Goal: Task Accomplishment & Management: Use online tool/utility

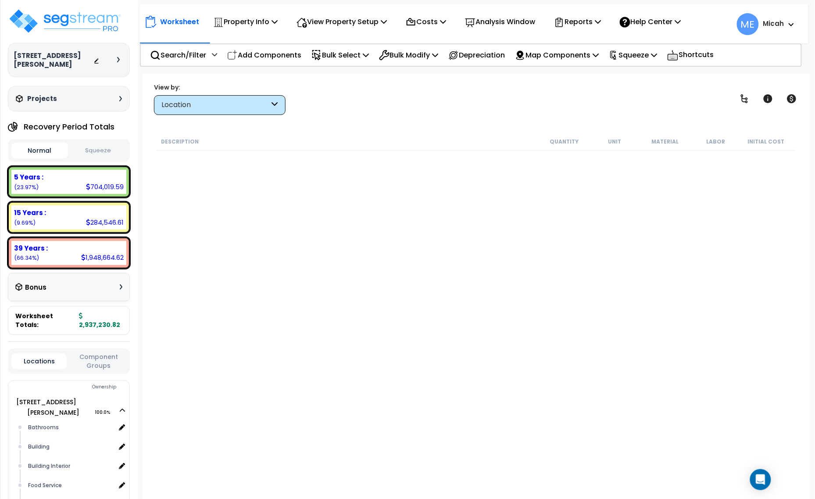
scroll to position [1630, 0]
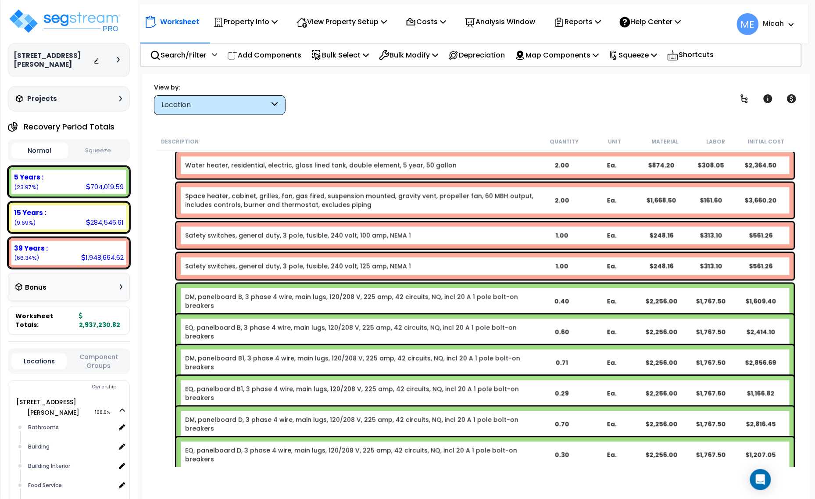
drag, startPoint x: 231, startPoint y: 360, endPoint x: 231, endPoint y: 373, distance: 12.7
click at [231, 360] on link "DM, panelboard B1, 3 phase 4 wire, main lugs, 120/208 V, 225 amp, 42 circuits, …" at bounding box center [360, 363] width 351 height 18
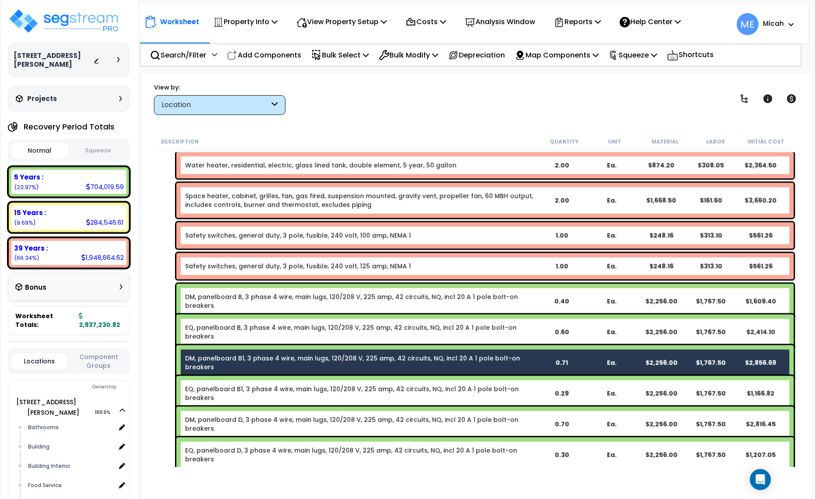
click at [233, 385] on link "EQ, panelboard B1, 3 phase 4 wire, main lugs, 120/208 V, 225 amp, 42 circuits, …" at bounding box center [360, 394] width 351 height 18
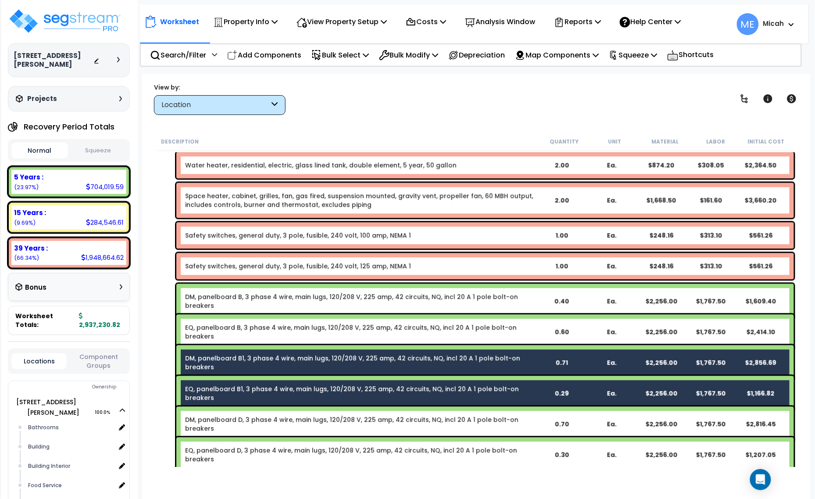
click at [237, 415] on link "DM, panelboard D, 3 phase 4 wire, main lugs, 120/208 V, 225 amp, 42 circuits, N…" at bounding box center [360, 424] width 351 height 18
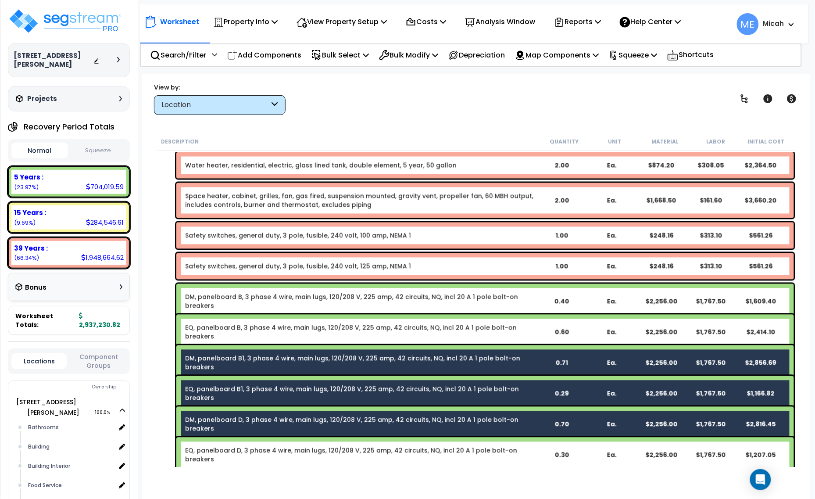
click at [242, 446] on link "EQ, panelboard D, 3 phase 4 wire, main lugs, 120/208 V, 225 amp, 42 circuits, N…" at bounding box center [360, 455] width 351 height 18
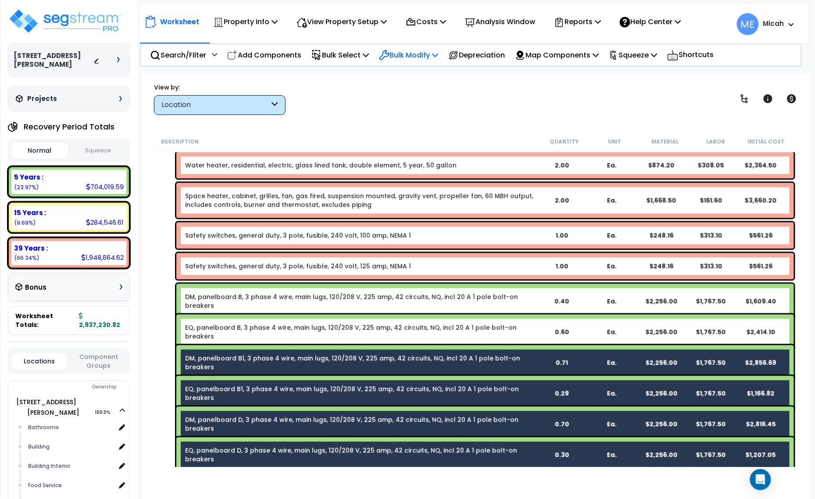
click at [410, 53] on p "Bulk Modify" at bounding box center [408, 55] width 59 height 12
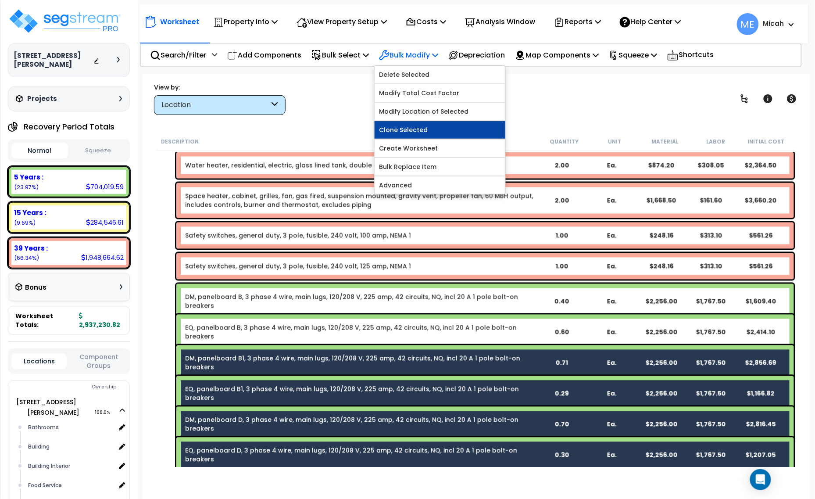
click at [410, 130] on link "Clone Selected" at bounding box center [440, 130] width 131 height 18
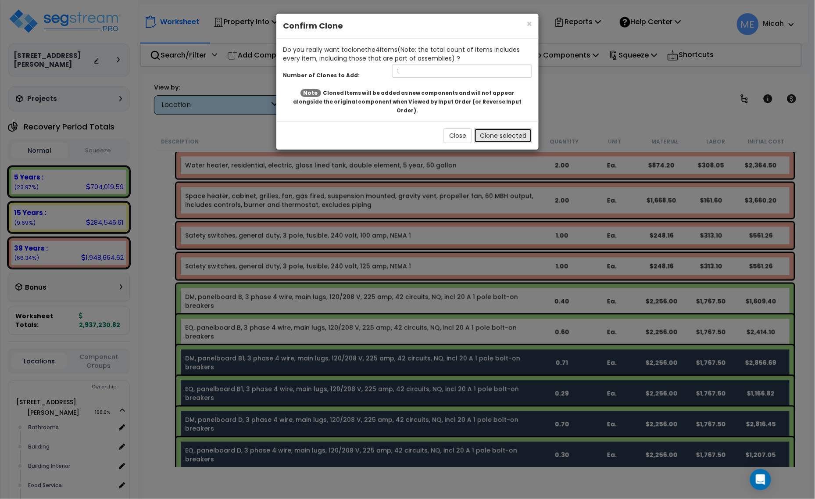
click at [493, 128] on button "Clone selected" at bounding box center [503, 135] width 58 height 15
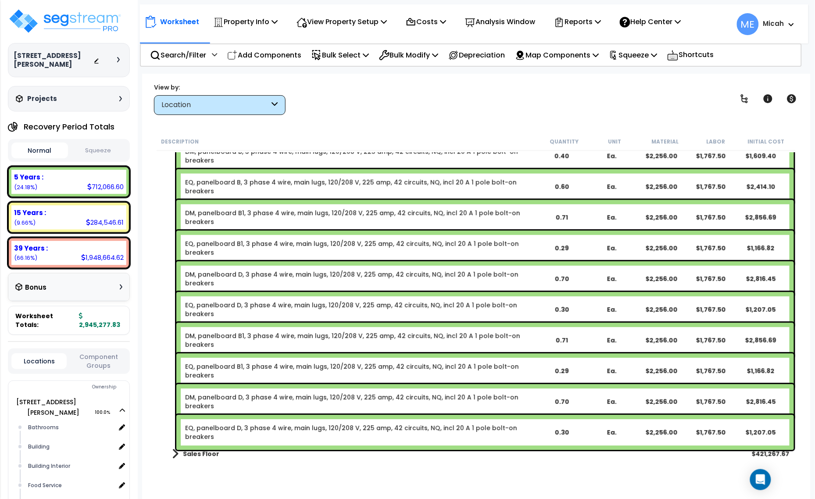
scroll to position [1794, 0]
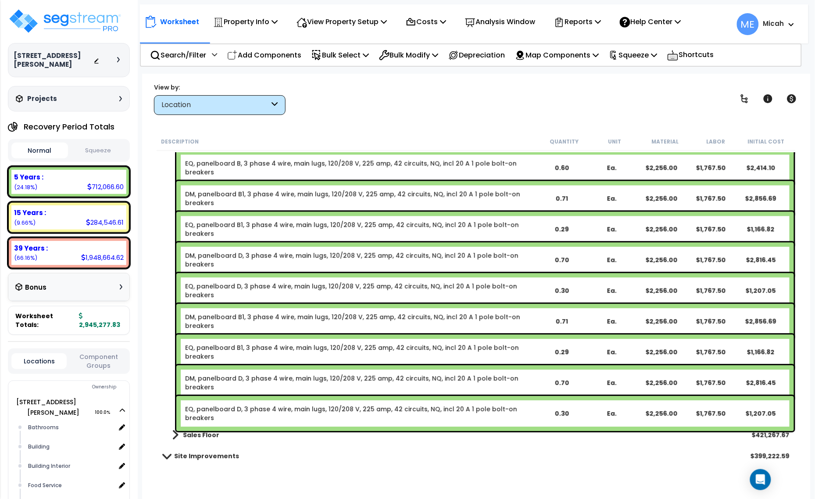
click at [264, 314] on link "DM, panelboard B1, 3 phase 4 wire, main lugs, 120/208 V, 225 amp, 42 circuits, …" at bounding box center [360, 321] width 351 height 18
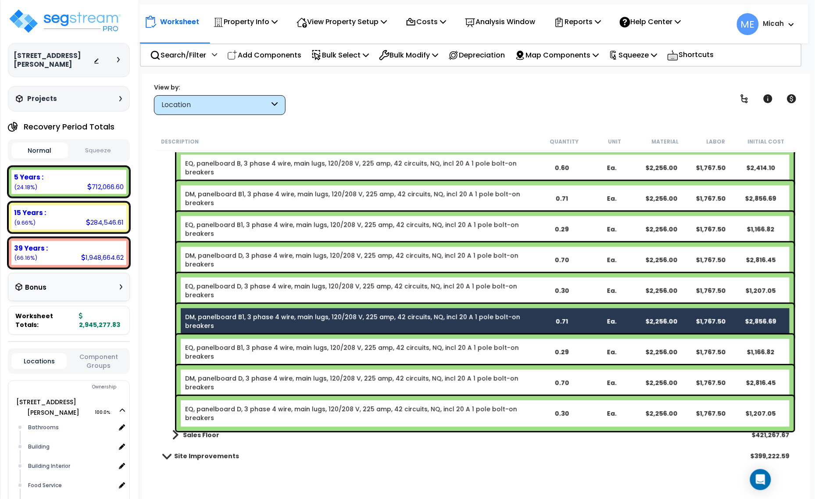
click at [273, 345] on link "EQ, panelboard B1, 3 phase 4 wire, main lugs, 120/208 V, 225 amp, 42 circuits, …" at bounding box center [360, 352] width 351 height 18
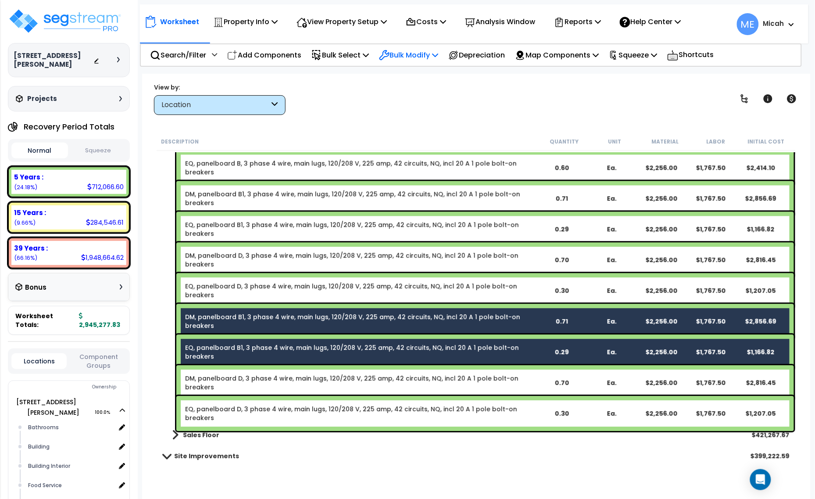
click at [438, 53] on icon at bounding box center [435, 54] width 6 height 7
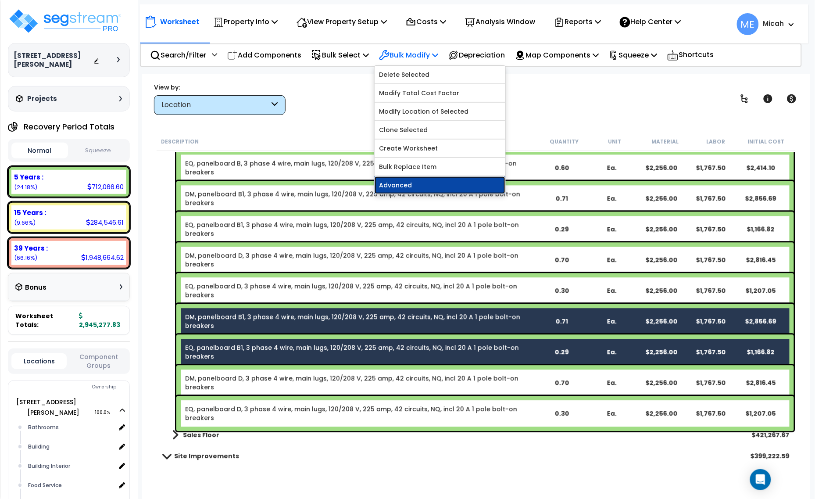
click at [436, 185] on link "Advanced" at bounding box center [440, 185] width 131 height 18
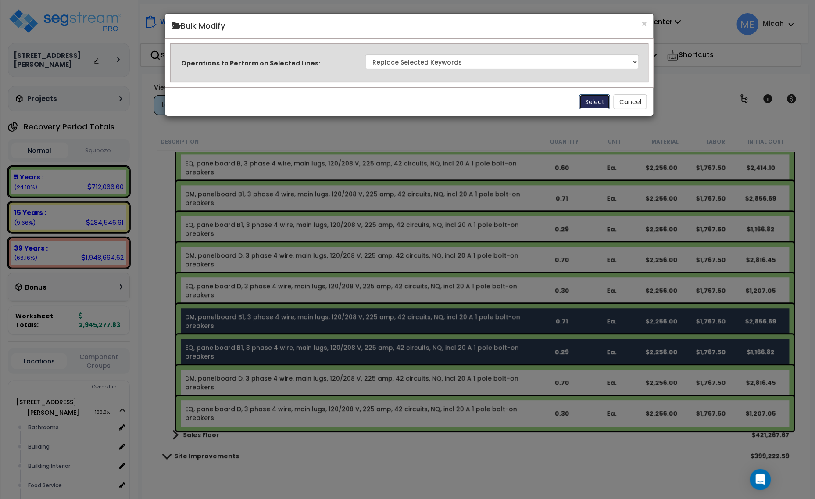
click at [595, 101] on button "Select" at bounding box center [594, 101] width 31 height 15
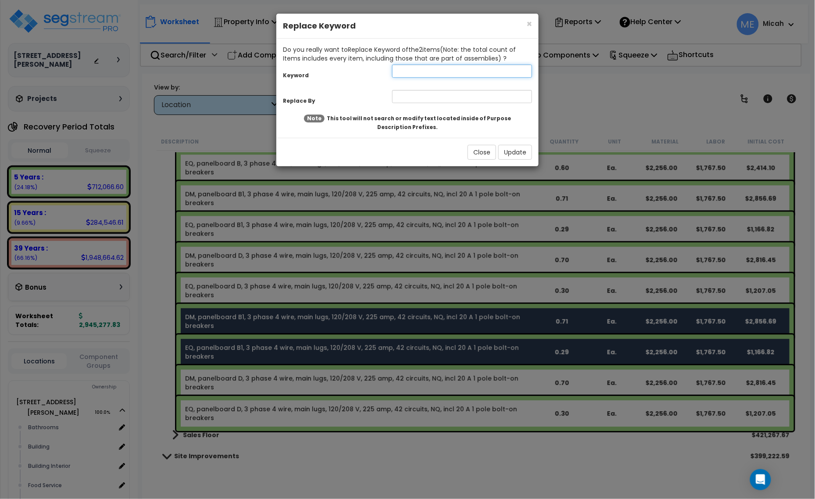
click at [417, 67] on input "text" at bounding box center [462, 70] width 140 height 13
type input "B1"
click at [414, 96] on input "text" at bounding box center [462, 96] width 140 height 13
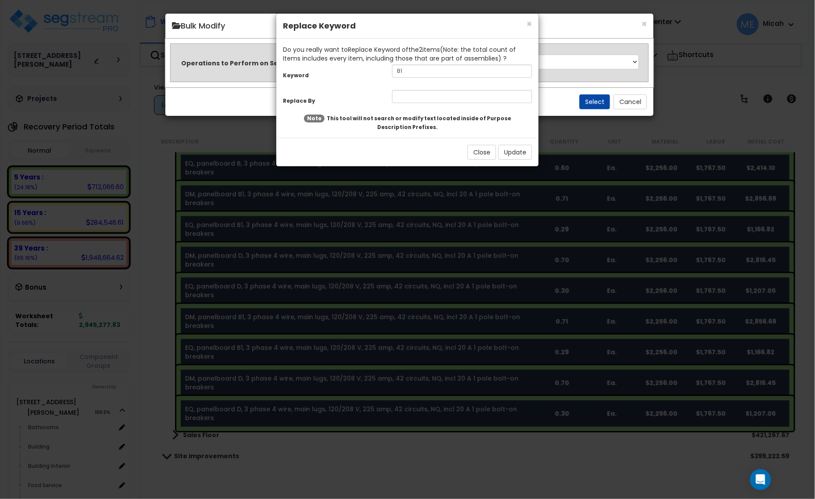
click at [431, 97] on input "text" at bounding box center [462, 96] width 140 height 13
click at [430, 97] on input "text" at bounding box center [462, 96] width 140 height 13
click at [483, 152] on button "Close" at bounding box center [481, 152] width 29 height 15
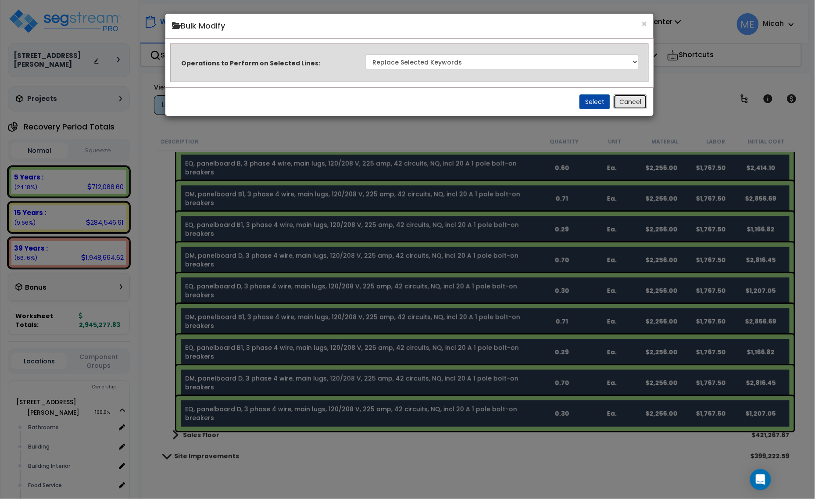
click at [625, 97] on button "Cancel" at bounding box center [630, 101] width 33 height 15
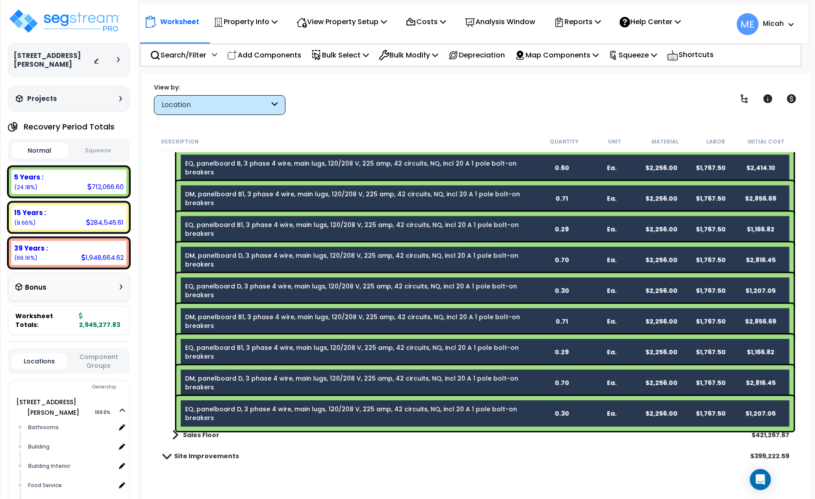
click at [329, 245] on div "DM, panelboard D, 3 phase 4 wire, main lugs, 120/208 V, 225 amp, 42 circuits, N…" at bounding box center [484, 259] width 617 height 35
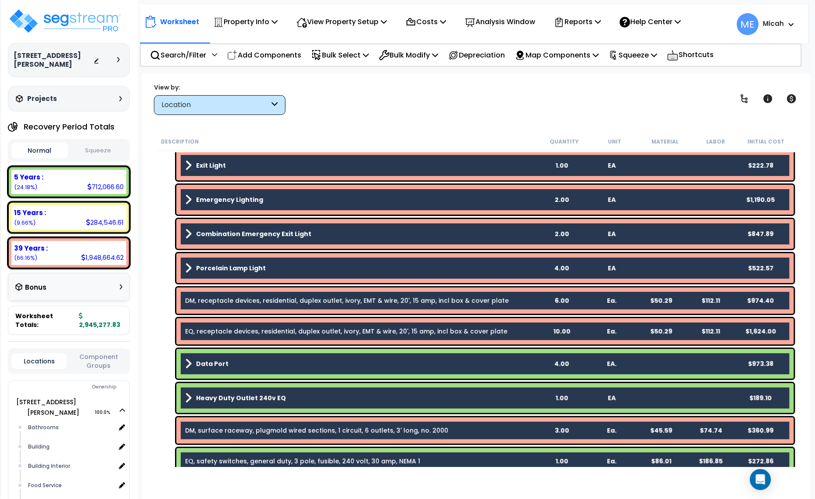
scroll to position [1410, 0]
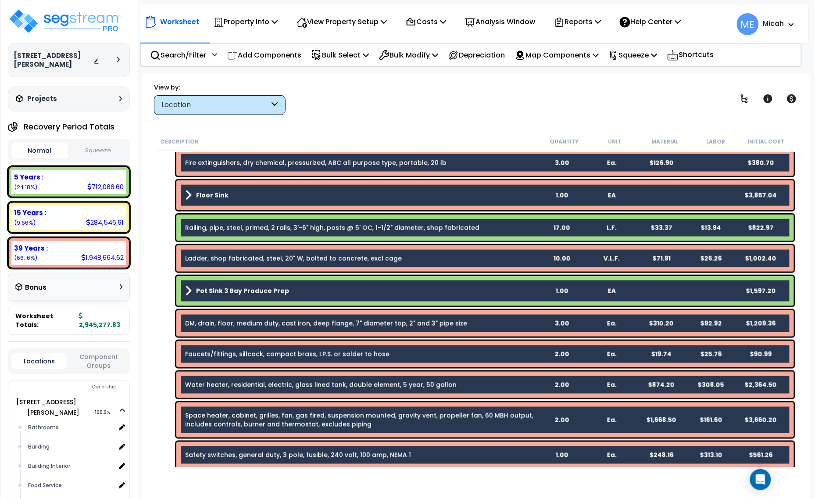
click at [476, 110] on div "View by: Location High to Low (Total Cost)" at bounding box center [476, 98] width 651 height 32
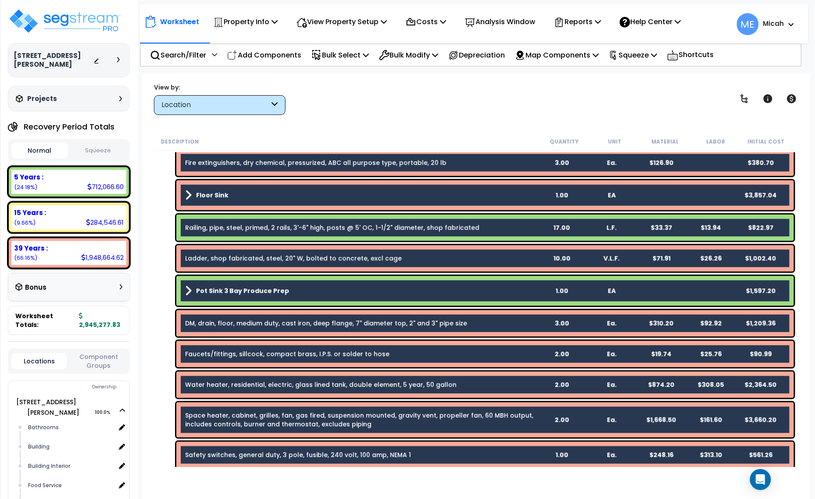
drag, startPoint x: 476, startPoint y: 110, endPoint x: 442, endPoint y: 111, distance: 34.2
click at [442, 111] on div "View by: Location High to Low (Total Cost)" at bounding box center [476, 98] width 651 height 32
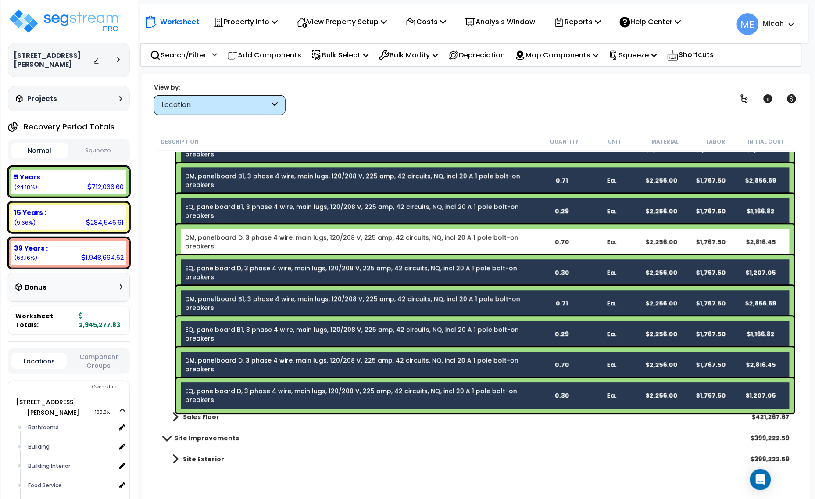
scroll to position [1814, 0]
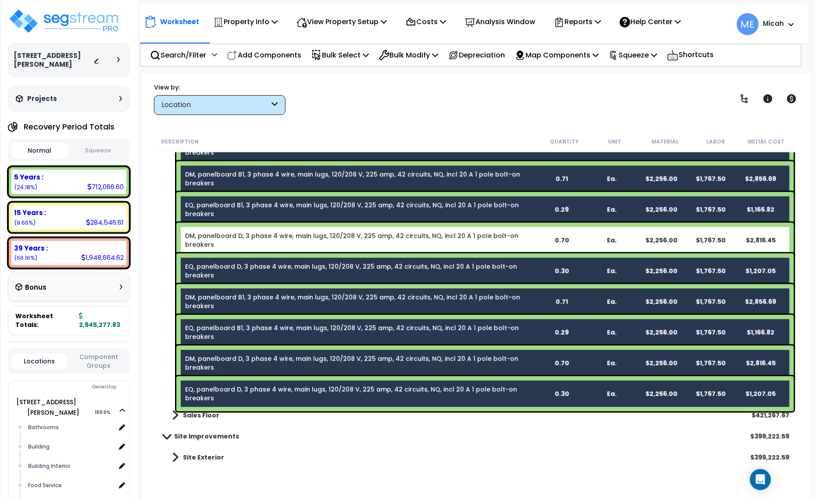
click at [296, 389] on link "EQ, panelboard D, 3 phase 4 wire, main lugs, 120/208 V, 225 amp, 42 circuits, N…" at bounding box center [360, 394] width 351 height 18
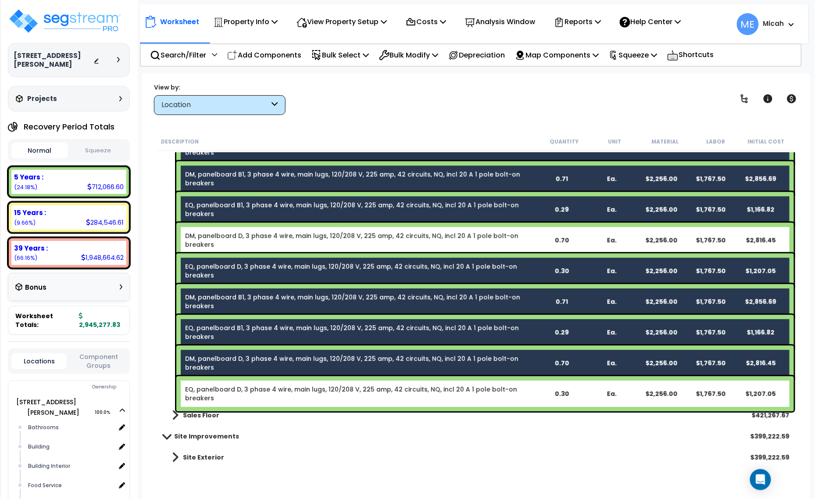
click at [288, 360] on link "DM, panelboard D, 3 phase 4 wire, main lugs, 120/208 V, 225 amp, 42 circuits, N…" at bounding box center [360, 363] width 351 height 18
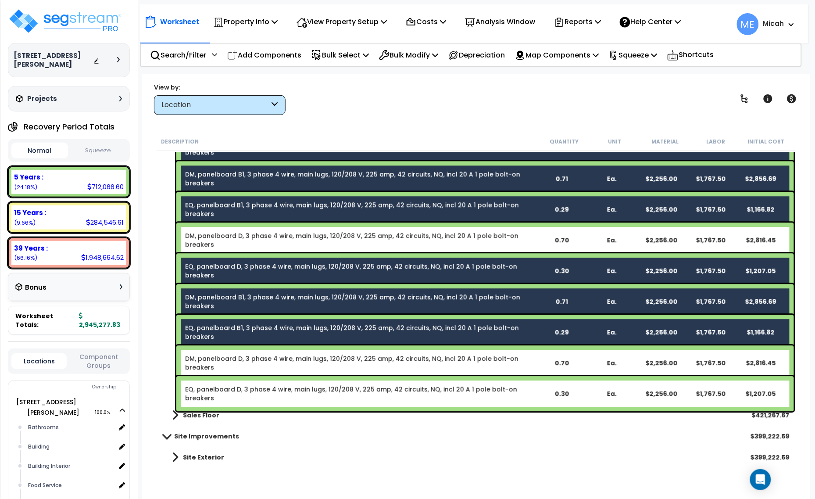
click at [284, 333] on div "EQ, panelboard B1, 3 phase 4 wire, main lugs, 120/208 V, 225 amp, 42 circuits, …" at bounding box center [484, 331] width 617 height 35
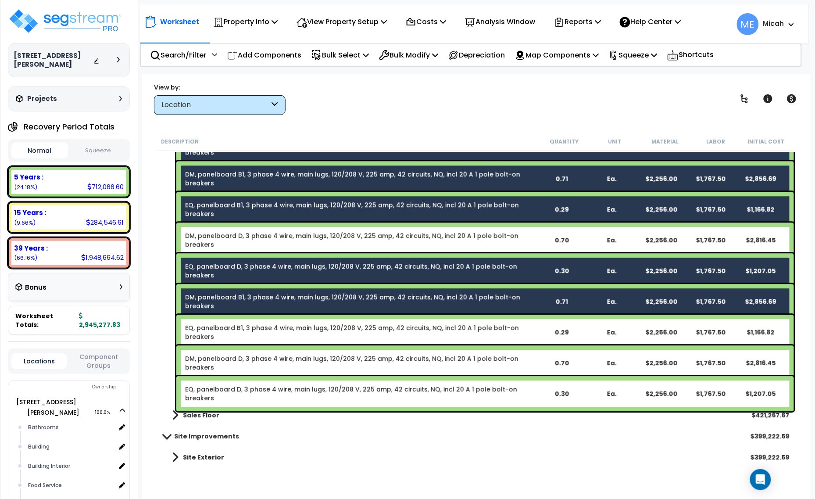
click at [284, 299] on link "DM, panelboard B1, 3 phase 4 wire, main lugs, 120/208 V, 225 amp, 42 circuits, …" at bounding box center [360, 302] width 351 height 18
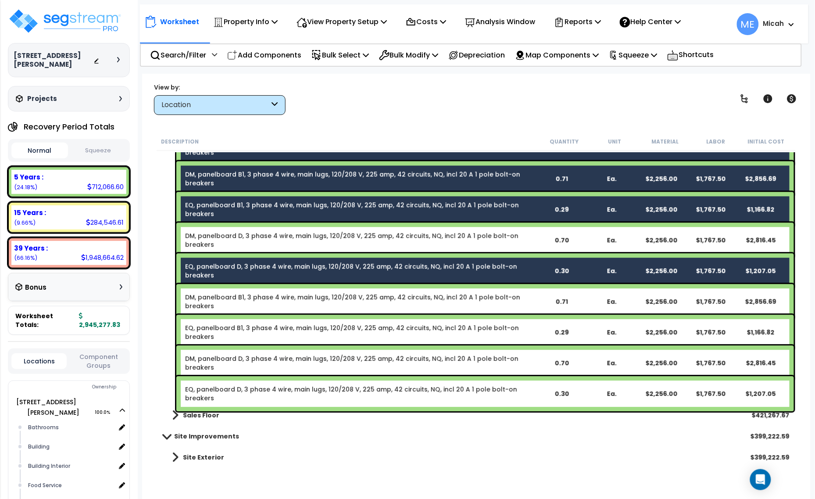
click at [283, 262] on link "EQ, panelboard D, 3 phase 4 wire, main lugs, 120/208 V, 225 amp, 42 circuits, N…" at bounding box center [360, 271] width 351 height 18
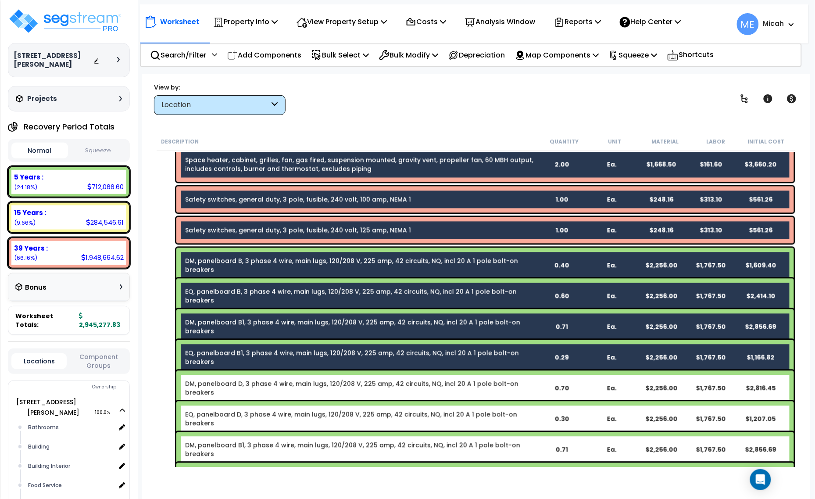
scroll to position [1649, 0]
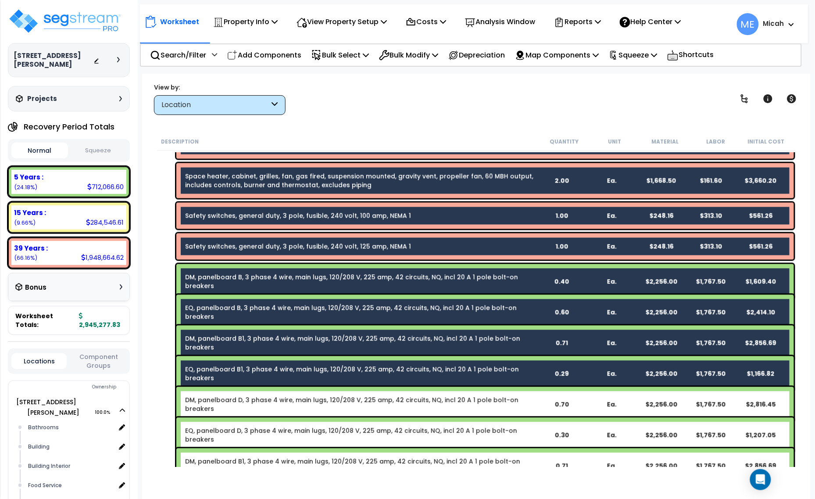
click at [281, 365] on link "EQ, panelboard B1, 3 phase 4 wire, main lugs, 120/208 V, 225 amp, 42 circuits, …" at bounding box center [360, 374] width 351 height 18
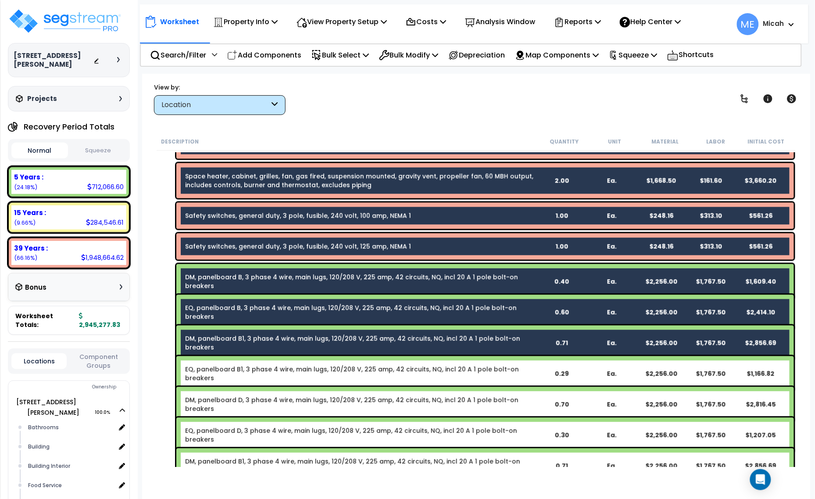
click at [281, 340] on link "DM, panelboard B1, 3 phase 4 wire, main lugs, 120/208 V, 225 amp, 42 circuits, …" at bounding box center [360, 343] width 351 height 18
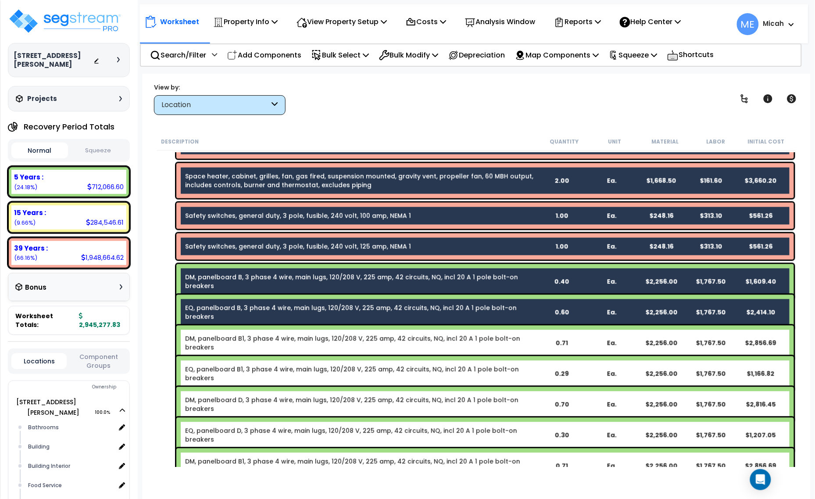
click at [277, 307] on link "EQ, panelboard B, 3 phase 4 wire, main lugs, 120/208 V, 225 amp, 42 circuits, N…" at bounding box center [360, 312] width 351 height 18
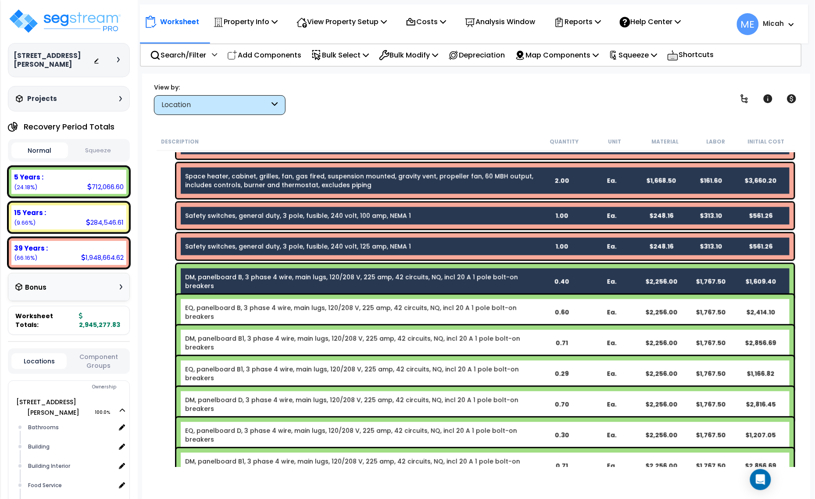
click at [277, 275] on link "DM, panelboard B, 3 phase 4 wire, main lugs, 120/208 V, 225 amp, 42 circuits, N…" at bounding box center [360, 282] width 351 height 18
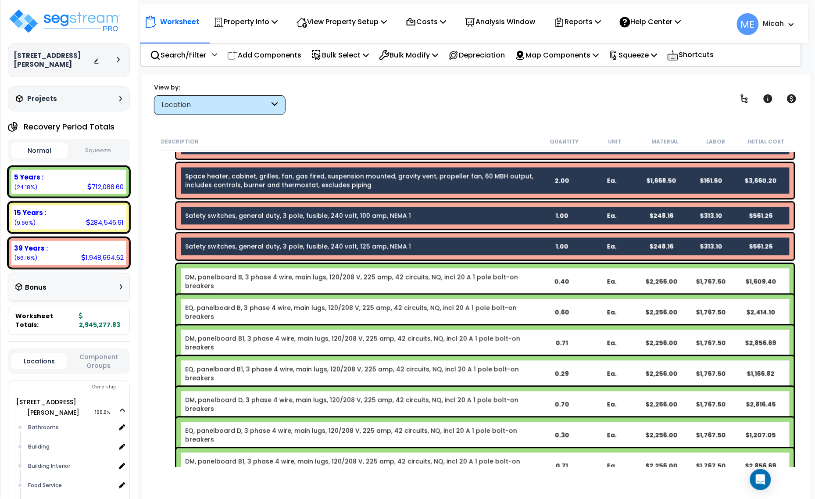
click at [279, 246] on link "Safety switches, general duty, 3 pole, fusible, 240 volt, 125 amp, NEMA 1" at bounding box center [298, 246] width 226 height 9
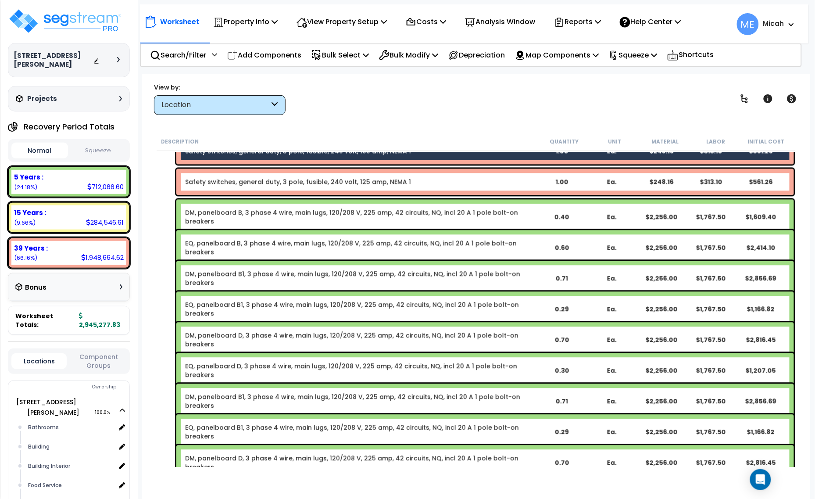
scroll to position [1814, 0]
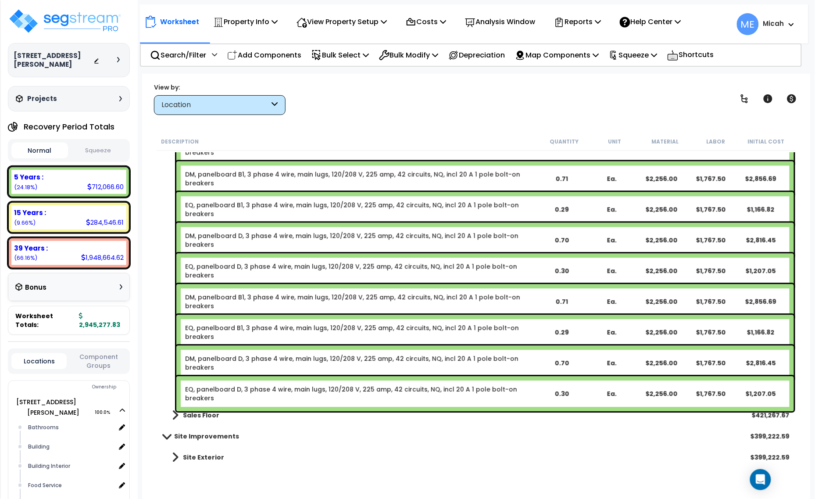
click at [174, 414] on span at bounding box center [175, 415] width 7 height 12
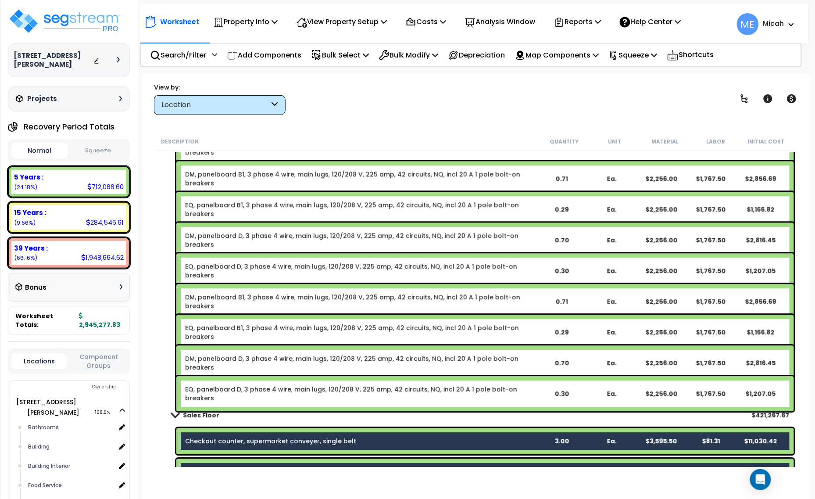
click at [175, 414] on span at bounding box center [175, 414] width 12 height 7
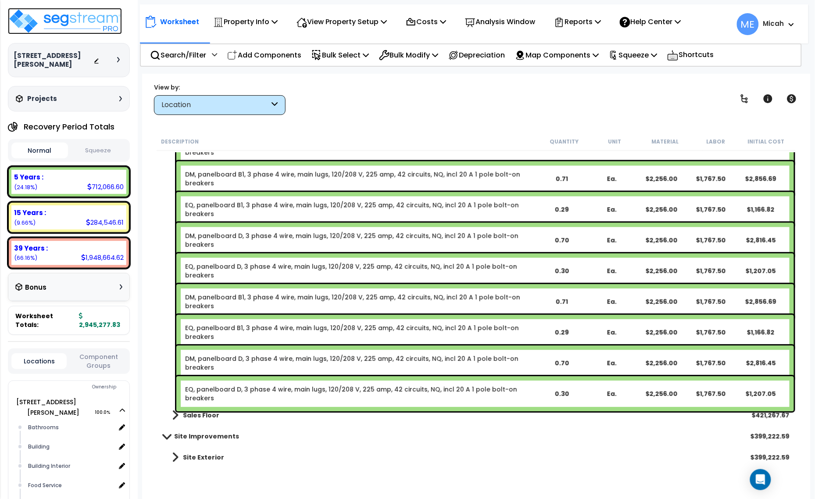
click at [93, 19] on img at bounding box center [65, 21] width 114 height 26
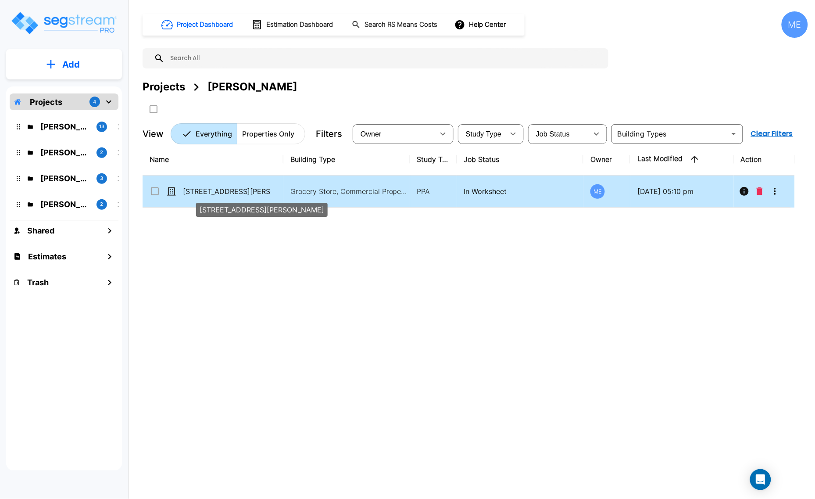
click at [211, 192] on p "[STREET_ADDRESS][PERSON_NAME]" at bounding box center [227, 191] width 88 height 11
checkbox input "true"
click at [211, 192] on p "[STREET_ADDRESS][PERSON_NAME]" at bounding box center [227, 191] width 88 height 11
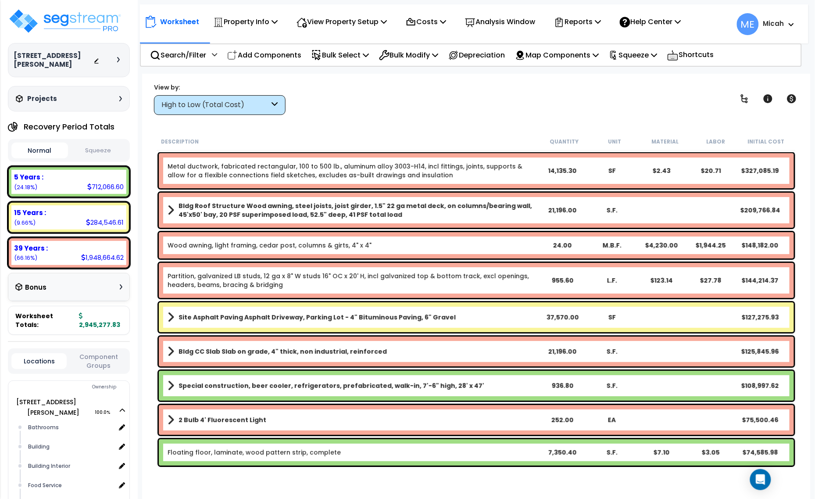
click at [279, 95] on div "High to Low (Total Cost)" at bounding box center [220, 105] width 132 height 20
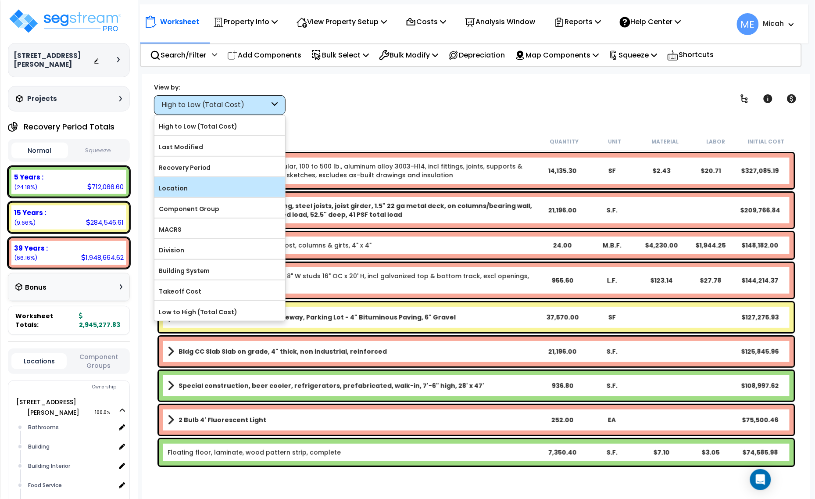
click at [248, 196] on div "Location" at bounding box center [219, 187] width 131 height 20
click at [238, 194] on label "Location" at bounding box center [219, 188] width 131 height 13
click at [0, 0] on input "Location" at bounding box center [0, 0] width 0 height 0
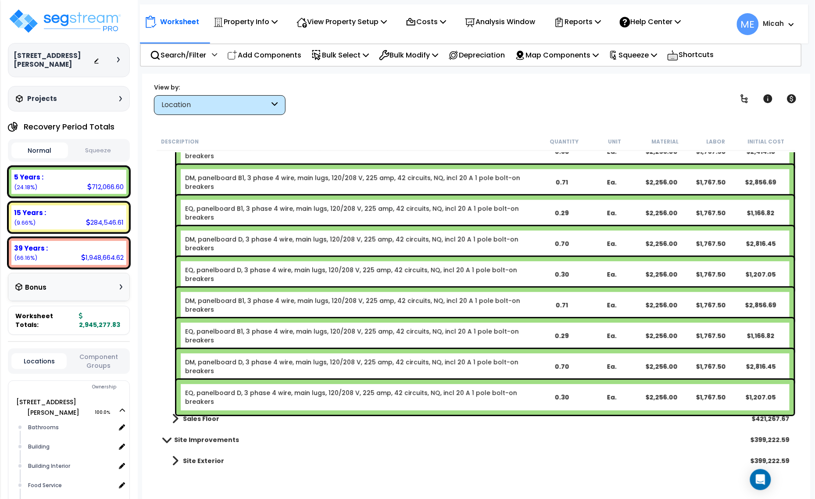
scroll to position [1814, 0]
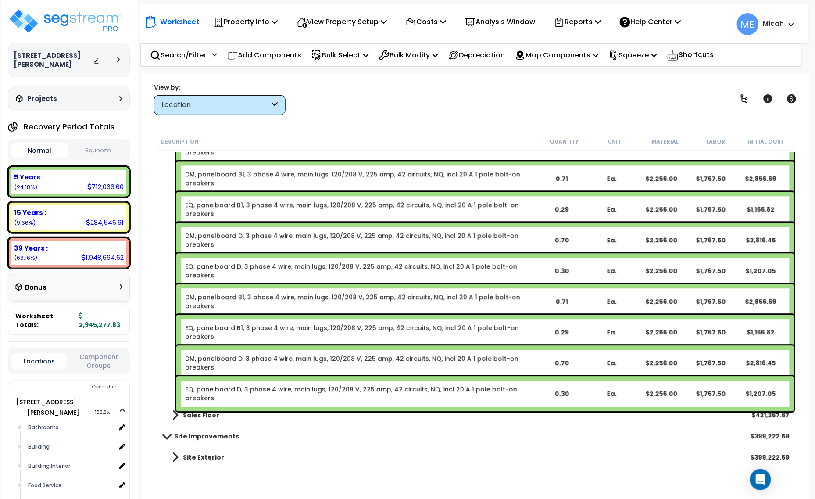
click at [259, 297] on link "DM, panelboard B1, 3 phase 4 wire, main lugs, 120/208 V, 225 amp, 42 circuits, …" at bounding box center [360, 302] width 351 height 18
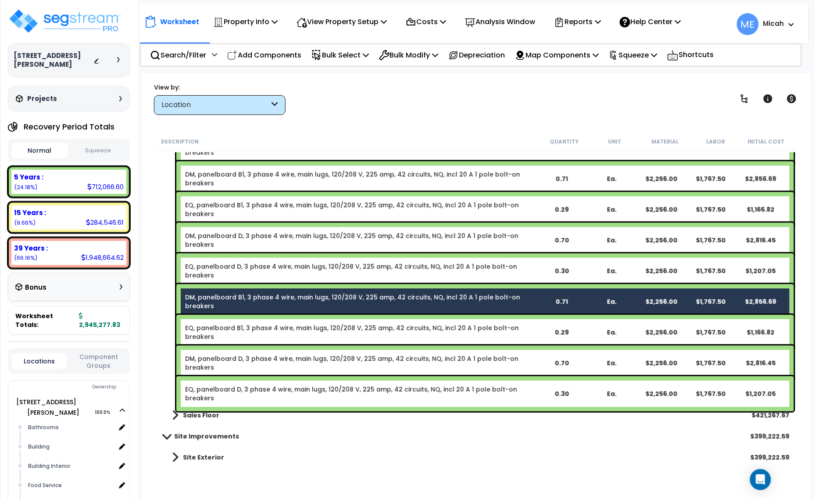
click at [260, 330] on link "EQ, panelboard B1, 3 phase 4 wire, main lugs, 120/208 V, 225 amp, 42 circuits, …" at bounding box center [360, 332] width 351 height 18
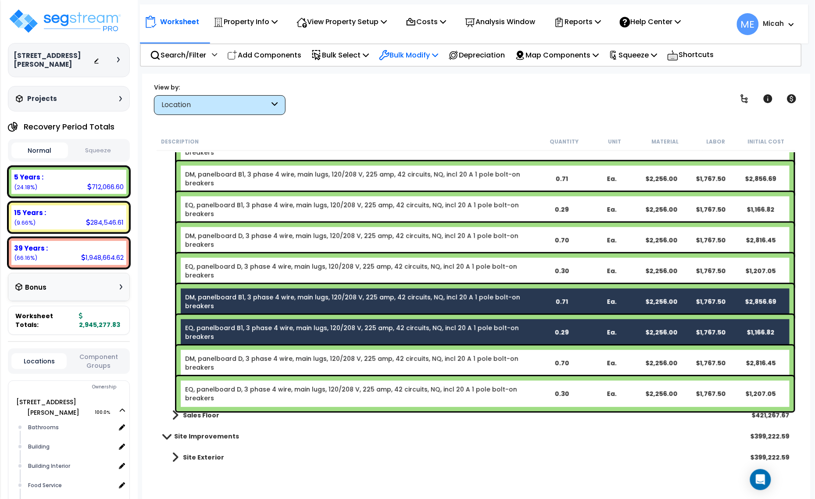
click at [438, 54] on p "Bulk Modify" at bounding box center [408, 55] width 59 height 12
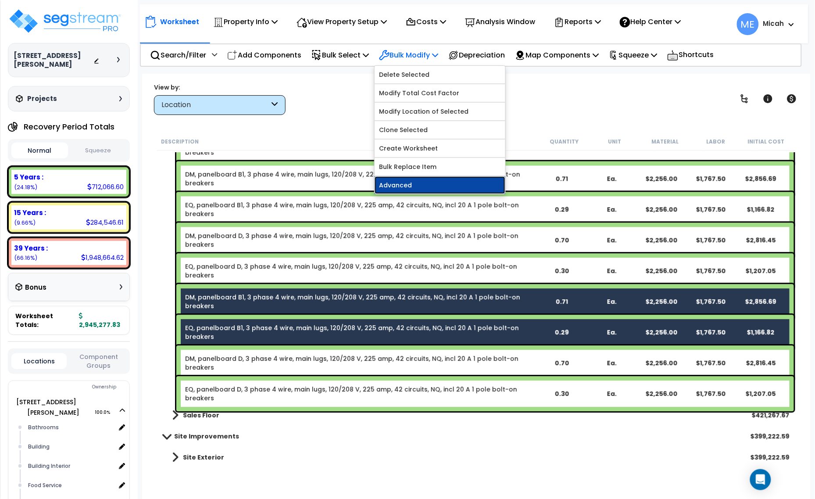
click at [439, 186] on link "Advanced" at bounding box center [440, 185] width 131 height 18
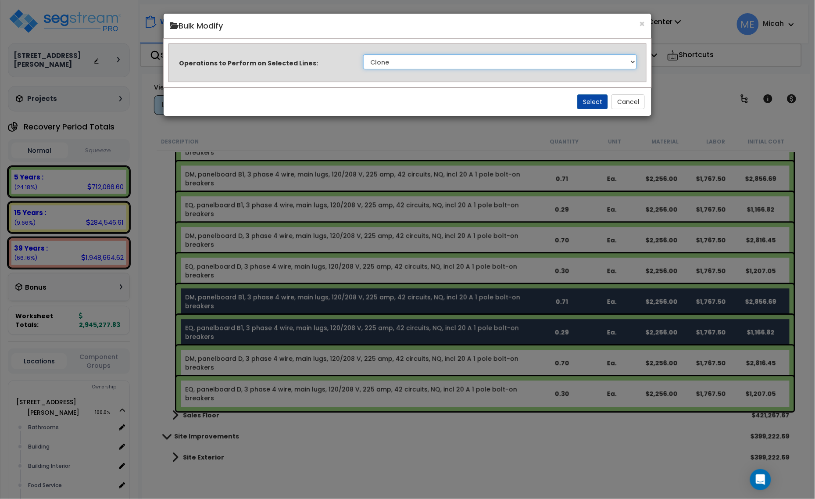
click at [595, 58] on select "Clone Delete Delete Zero Quantities Modify Component Group Modify Recovery Peri…" at bounding box center [500, 61] width 274 height 15
select select "updateReplaceKeyword"
click at [363, 54] on select "Clone Delete Delete Zero Quantities Modify Component Group Modify Recovery Peri…" at bounding box center [500, 61] width 274 height 15
click at [593, 97] on button "Select" at bounding box center [592, 101] width 31 height 15
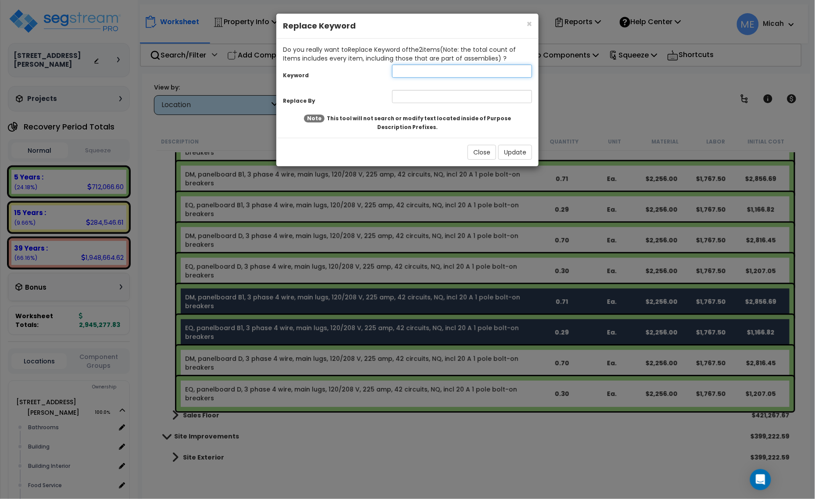
click at [413, 70] on input "text" at bounding box center [462, 70] width 140 height 13
type input "B1"
click at [426, 95] on input "text" at bounding box center [462, 96] width 140 height 13
type input "A"
click at [520, 153] on button "Update" at bounding box center [515, 152] width 34 height 15
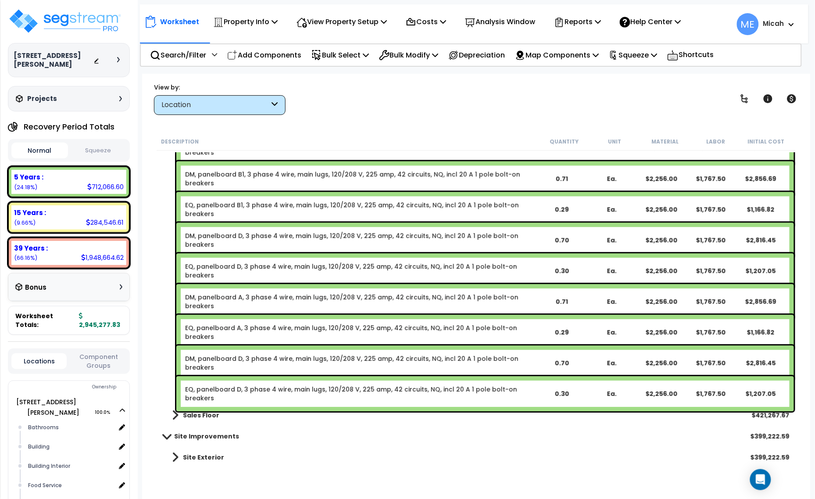
click at [240, 362] on link "DM, panelboard D, 3 phase 4 wire, main lugs, 120/208 V, 225 amp, 42 circuits, N…" at bounding box center [360, 363] width 351 height 18
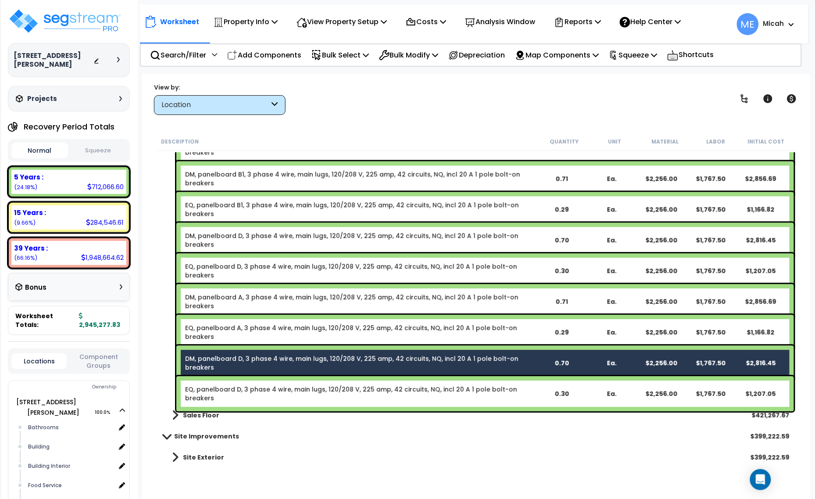
drag, startPoint x: 244, startPoint y: 385, endPoint x: 255, endPoint y: 367, distance: 21.3
click at [244, 385] on link "EQ, panelboard D, 3 phase 4 wire, main lugs, 120/208 V, 225 amp, 42 circuits, N…" at bounding box center [360, 394] width 351 height 18
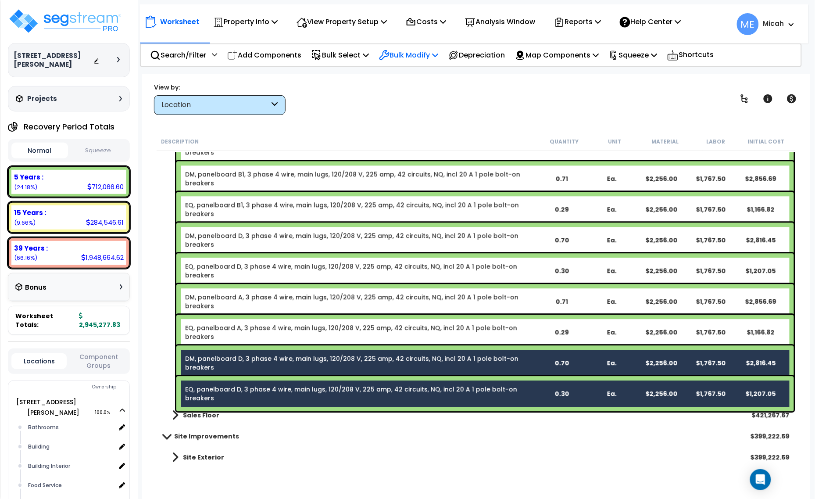
click at [438, 50] on p "Bulk Modify" at bounding box center [408, 55] width 59 height 12
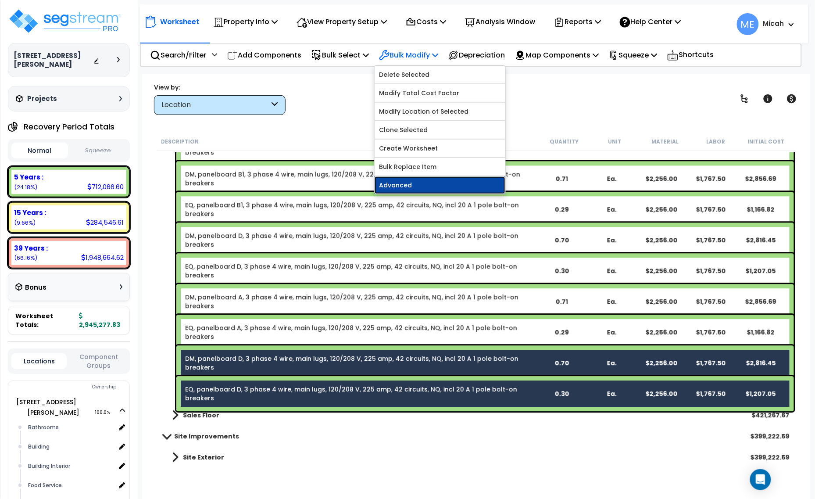
click at [425, 185] on link "Advanced" at bounding box center [440, 185] width 131 height 18
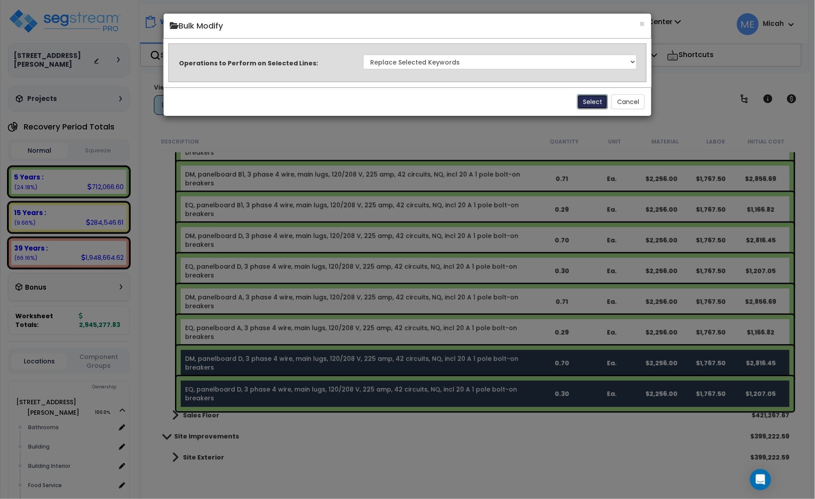
click at [599, 103] on button "Select" at bounding box center [592, 101] width 31 height 15
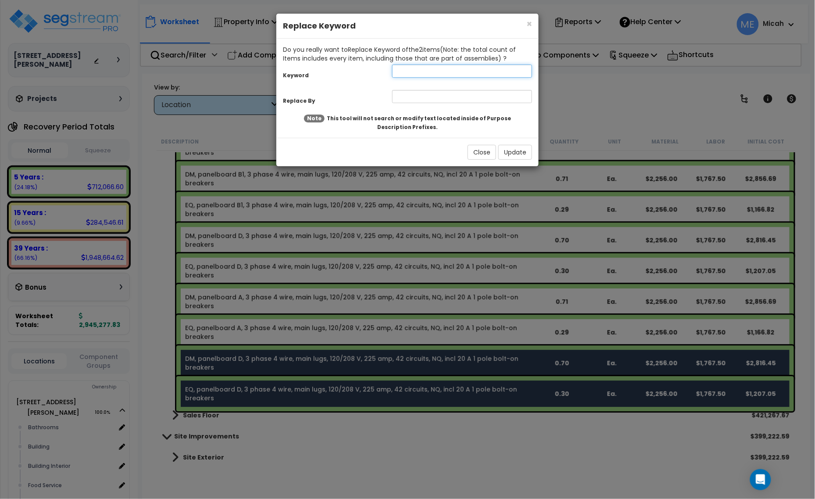
click at [399, 69] on input "text" at bounding box center [462, 70] width 140 height 13
type input "D"
click at [413, 100] on input "text" at bounding box center [462, 96] width 140 height 13
type input "A"
click at [510, 148] on button "Update" at bounding box center [515, 152] width 34 height 15
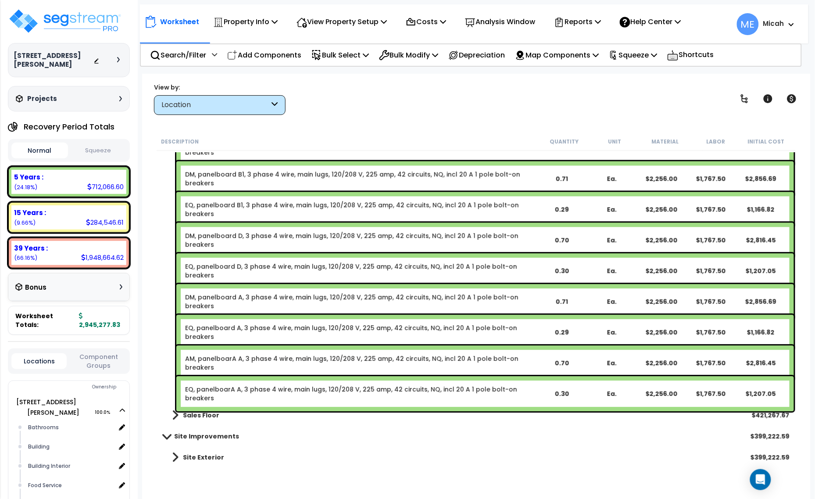
click at [266, 296] on link "DM, panelboard A, 3 phase 4 wire, main lugs, 120/208 V, 225 amp, 42 circuits, N…" at bounding box center [360, 302] width 351 height 18
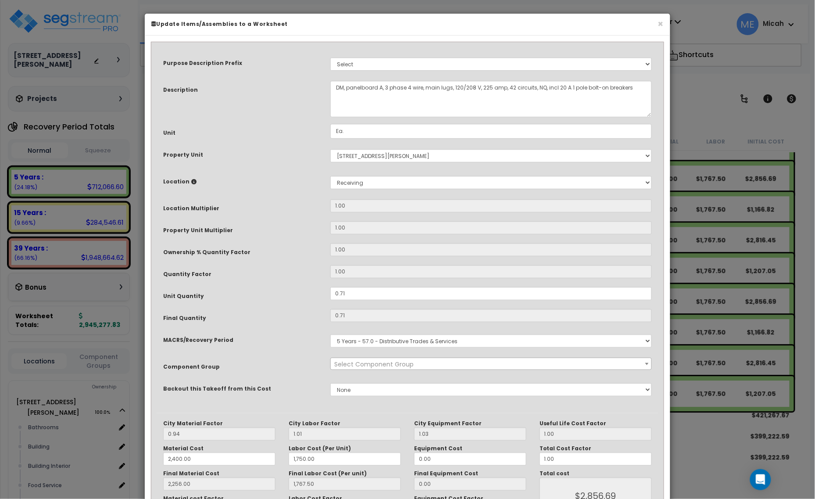
select select "57033"
drag, startPoint x: 362, startPoint y: 294, endPoint x: 300, endPoint y: 297, distance: 62.8
click at [300, 297] on div "Unit Quantity 0.71" at bounding box center [408, 294] width 502 height 15
type input "."
type input "2,256.00"
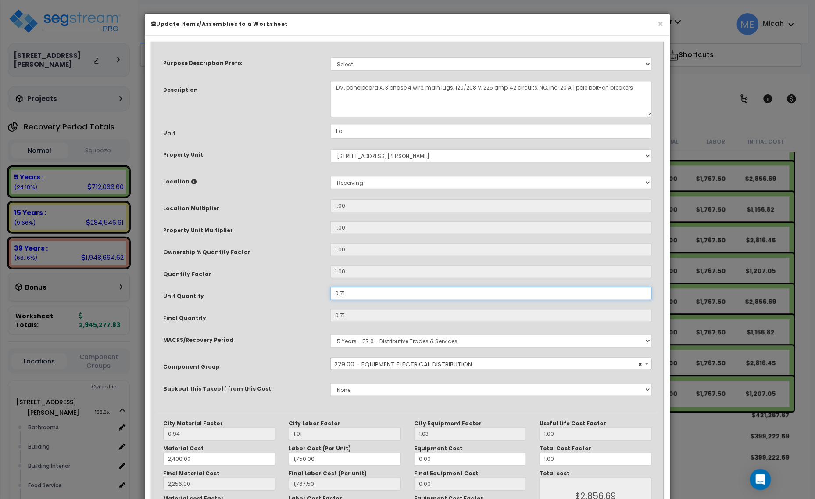
type input "1,767.50"
type input "$2,856.68"
type input "0"
type input "2,256.00"
type input "1,767.50"
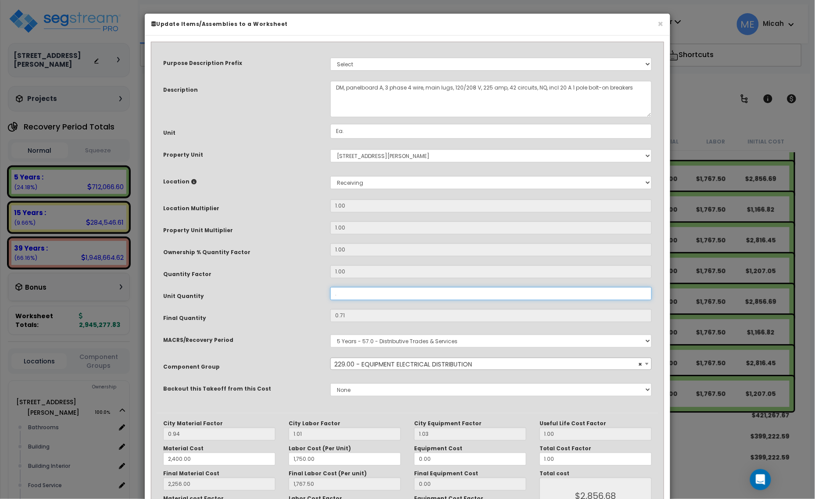
type input "$0.00"
type input ".4"
type input "2,256.00"
type input "1,767.50"
type input "0.4"
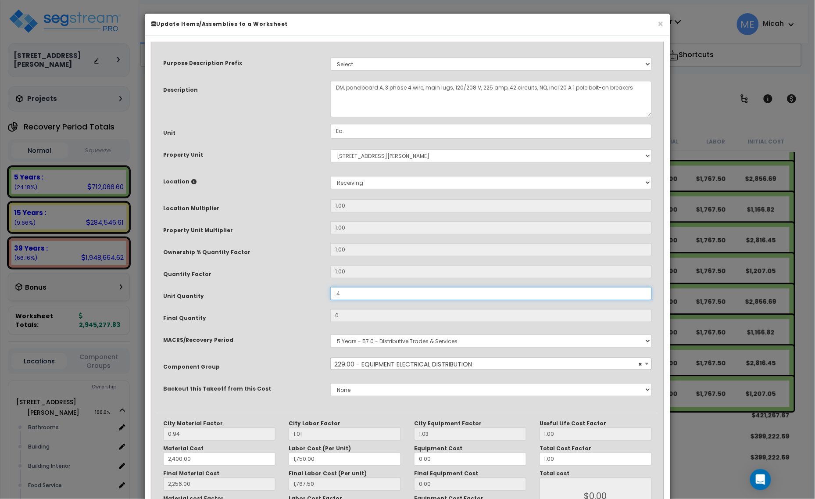
type input "2,256.00"
type input "1,767.50"
type input "$1,609.40"
type input ".49"
type input "2,256.00"
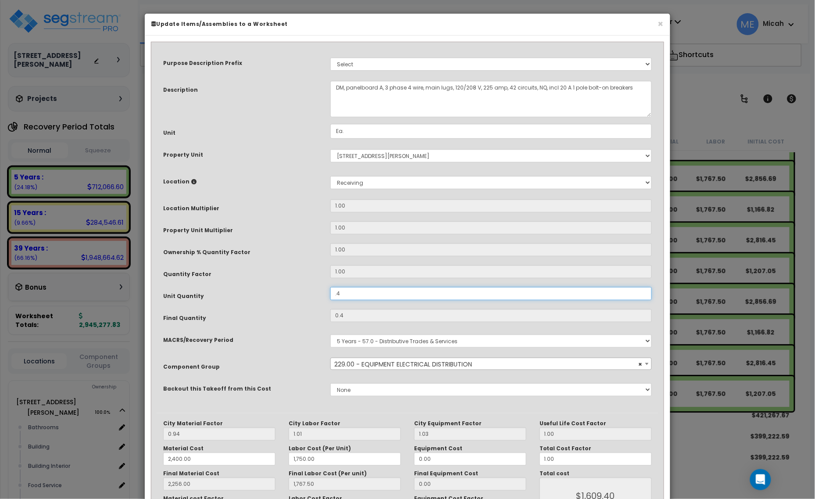
type input "1,767.50"
type input "$1,609.40"
type input "0.49"
type input "2,256.00"
type input "1,767.50"
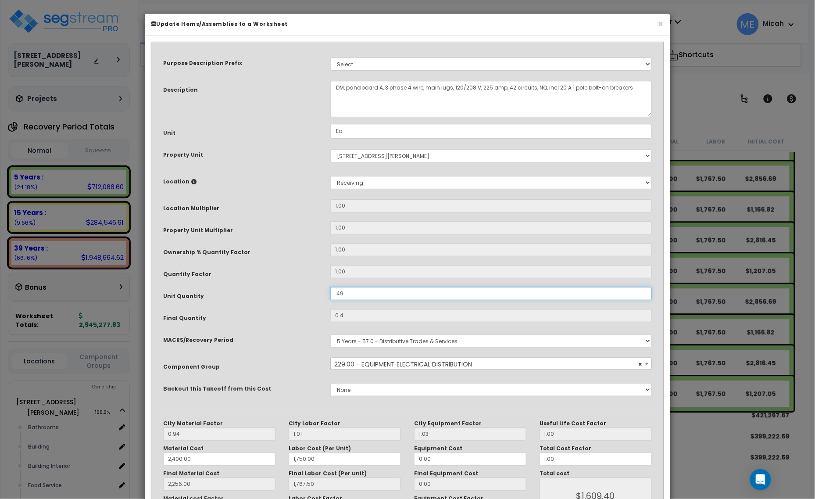
type input "$1,971.51"
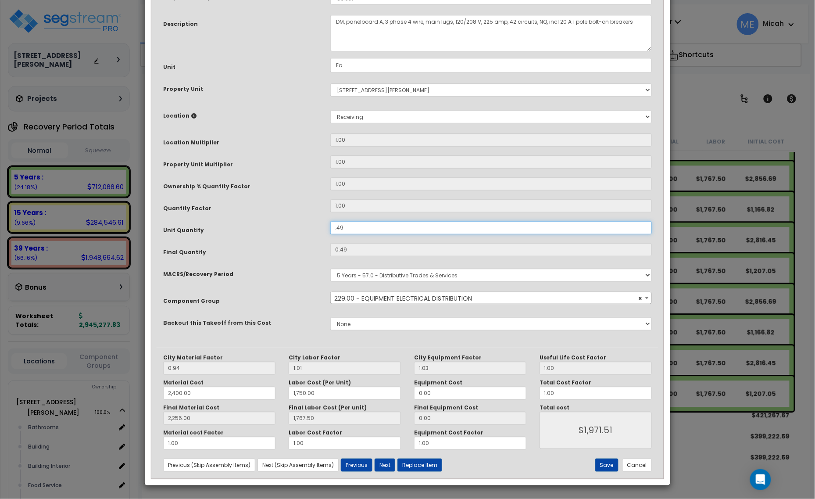
scroll to position [66, 0]
click at [603, 466] on button "Save" at bounding box center [606, 464] width 23 height 13
type input "0.49"
type input "2400.00"
type input "1750.00"
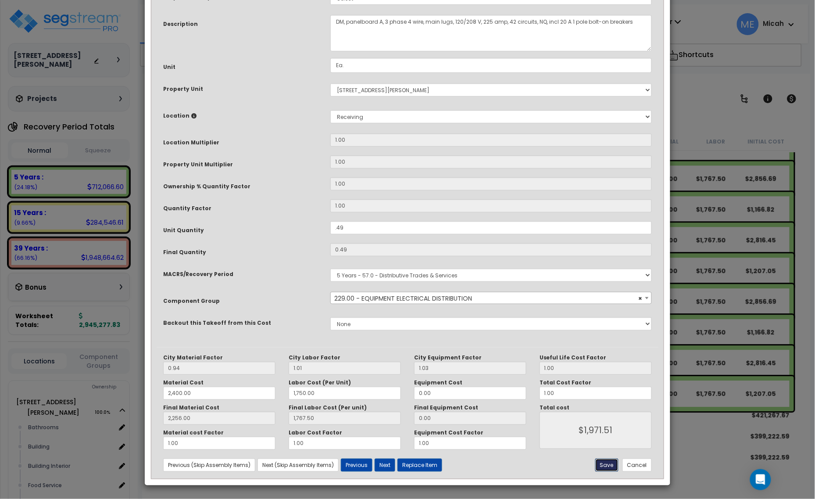
type input "2256.00"
type input "1767.50"
type input "1971.51"
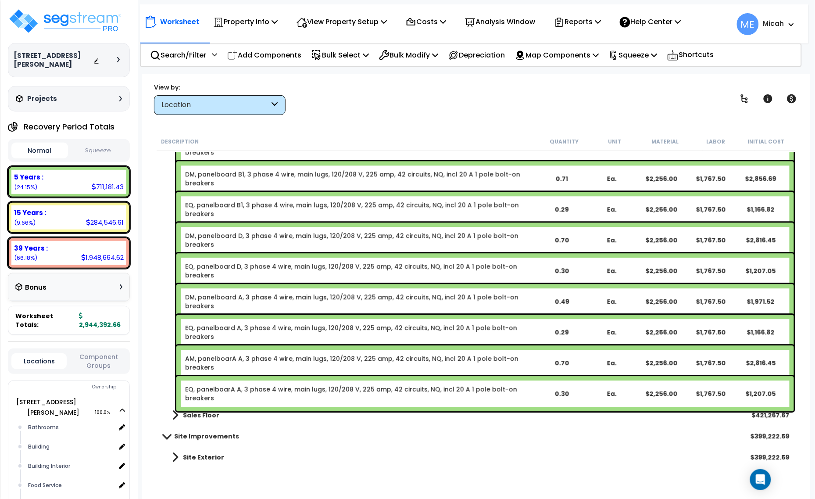
click at [385, 329] on link "EQ, panelboard A, 3 phase 4 wire, main lugs, 120/208 V, 225 amp, 42 circuits, N…" at bounding box center [360, 332] width 351 height 18
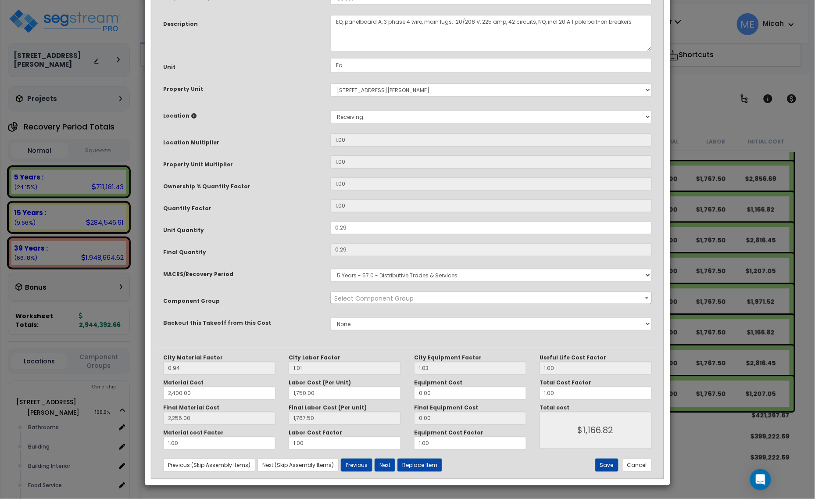
scroll to position [0, 0]
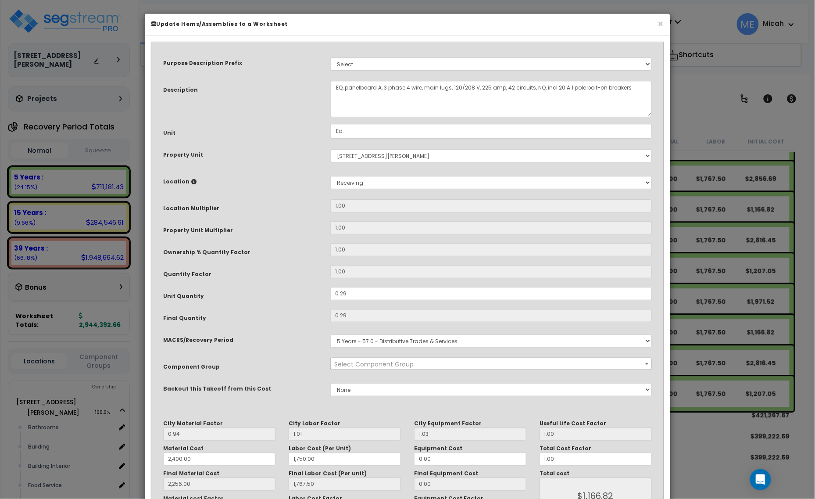
select select "57033"
drag, startPoint x: 357, startPoint y: 294, endPoint x: 294, endPoint y: 294, distance: 62.7
click at [294, 294] on div "Unit Quantity 0.29" at bounding box center [408, 294] width 502 height 15
type input "."
type input "2,256.00"
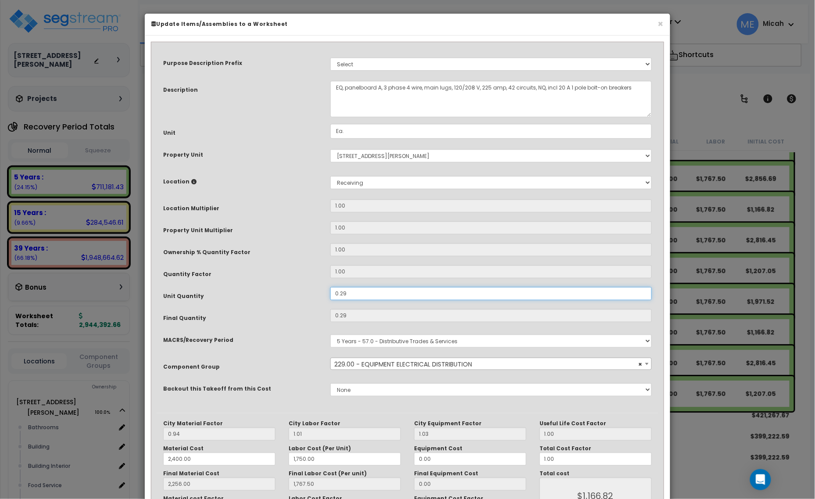
type input "1,767.50"
type input "$1,166.81"
type input "0"
type input "2,256.00"
type input "1,767.50"
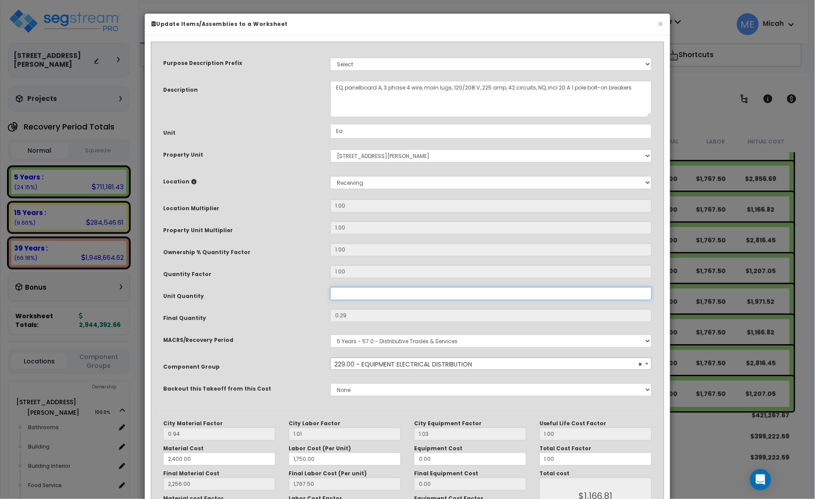
type input "$0.00"
type input ".3"
type input "2,256.00"
type input "1,767.50"
type input "0.3"
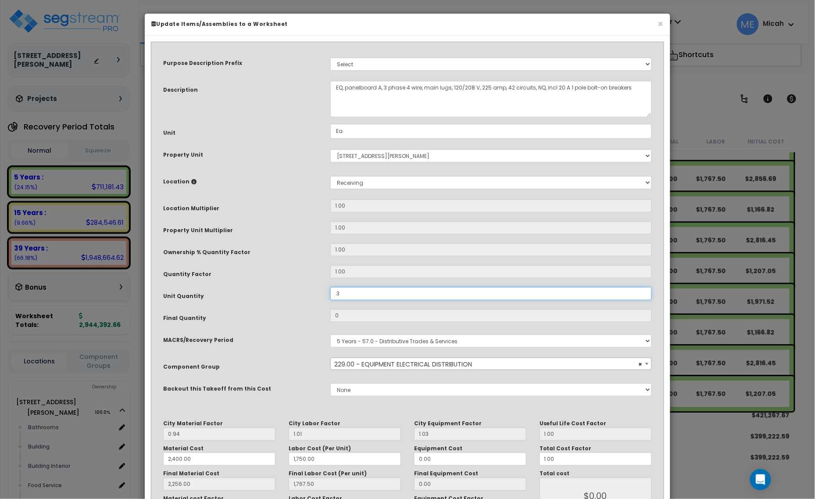
type input "2,256.00"
type input "1,767.50"
type input "$1,207.05"
type input ".35"
type input "2,256.00"
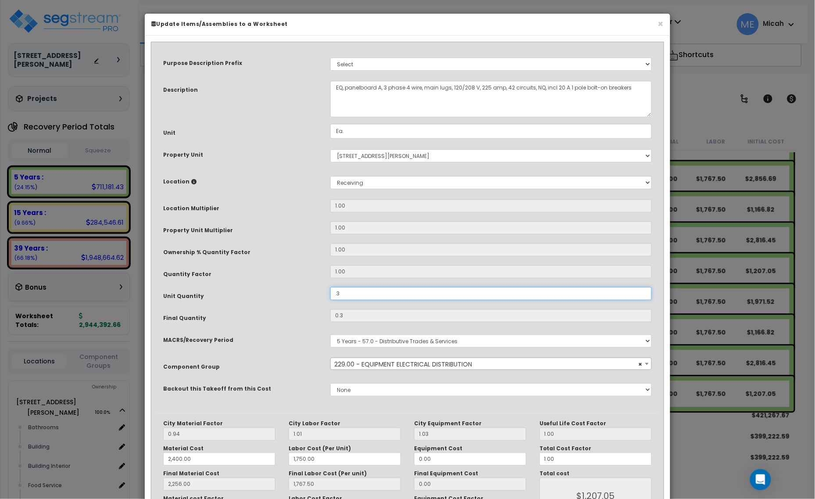
type input "1,767.50"
type input "$1,207.05"
type input "0.35"
type input "2,256.00"
type input "1,767.50"
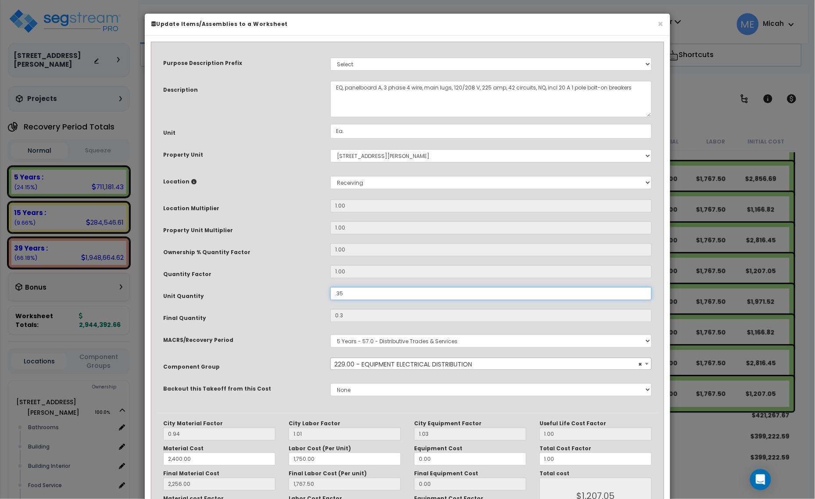
type input "$1,408.22"
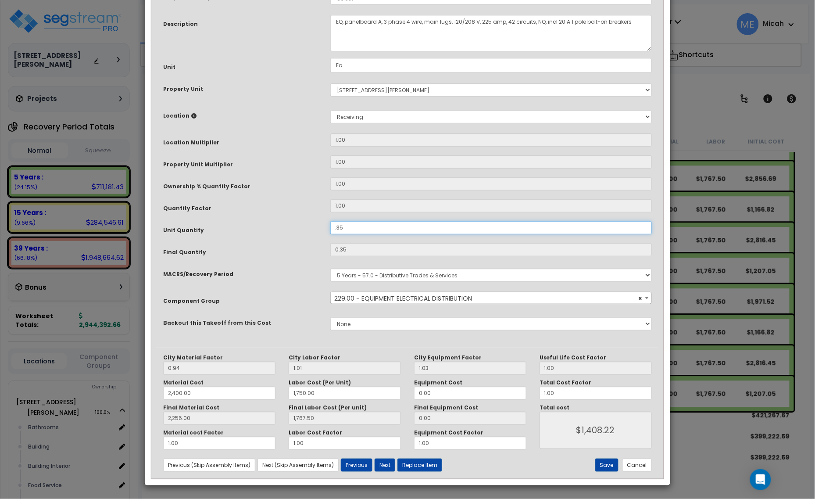
scroll to position [66, 0]
click at [605, 462] on button "Save" at bounding box center [606, 464] width 23 height 13
type input "0.35"
type input "2400.00"
type input "1750.00"
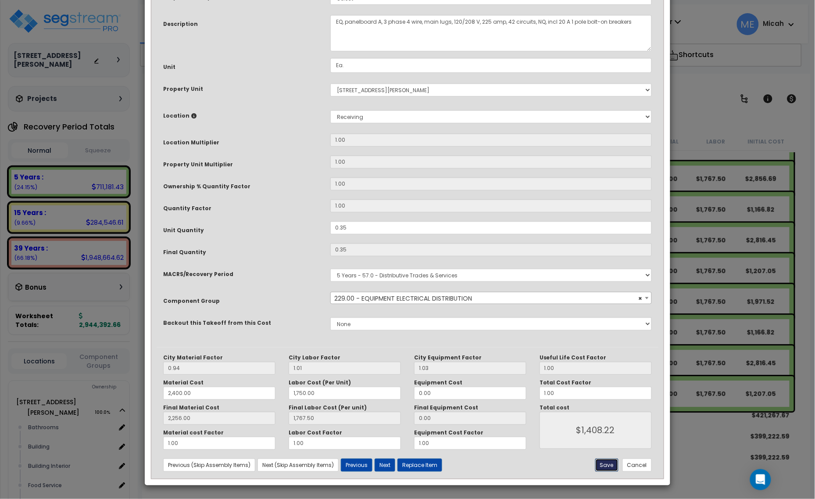
type input "2256.00"
type input "1767.50"
type input "1408.22"
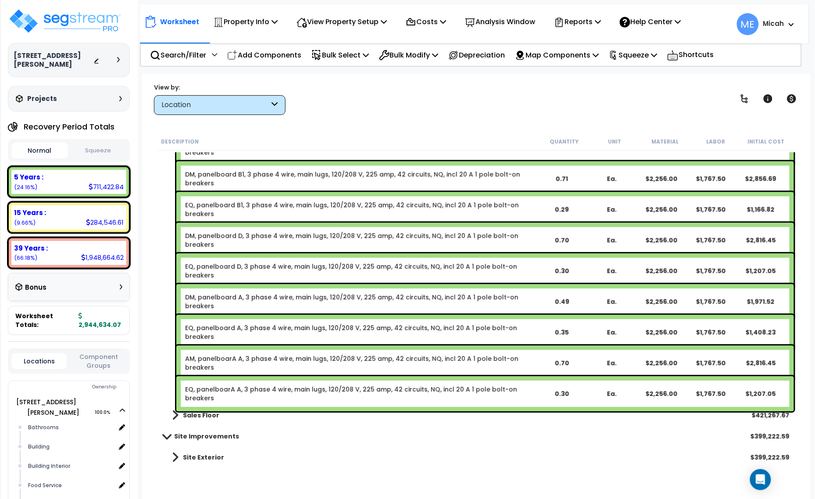
click at [306, 349] on div "AM, panelboarA A, 3 phase 4 wire, main lugs, 120/208 V, 225 amp, 42 circuits, N…" at bounding box center [484, 362] width 617 height 35
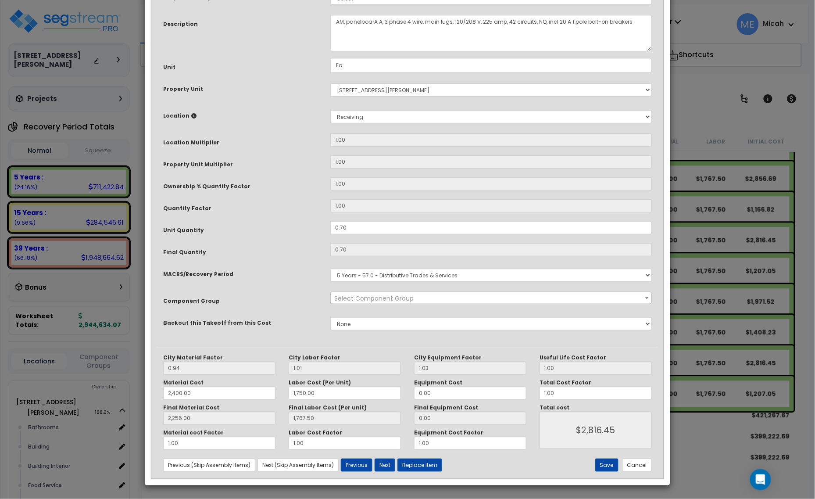
scroll to position [0, 0]
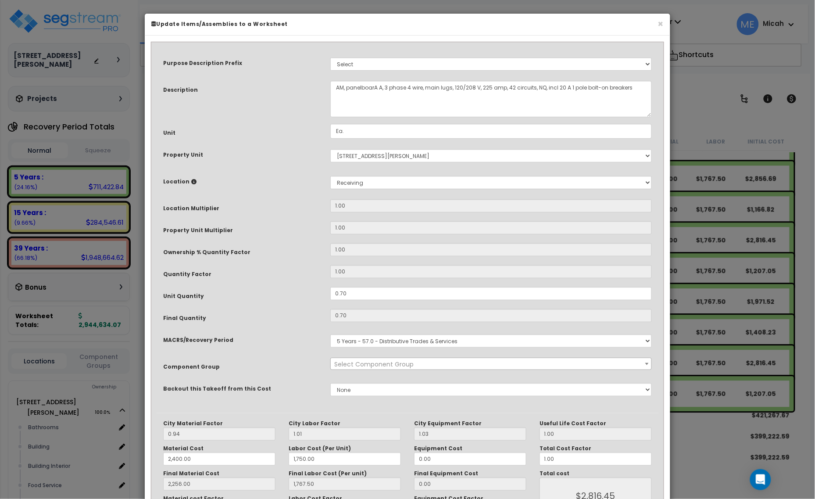
select select "57033"
drag, startPoint x: 356, startPoint y: 296, endPoint x: 330, endPoint y: 296, distance: 25.9
click at [330, 296] on div "0.70" at bounding box center [491, 293] width 335 height 13
type input "."
type input "0.7"
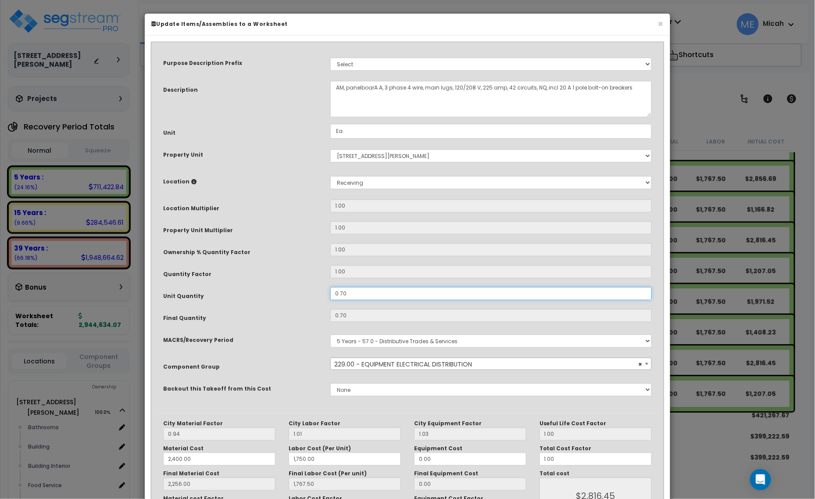
type input "2,256.00"
type input "1,767.50"
type input "$2,816.45"
type input "0"
type input "2,256.00"
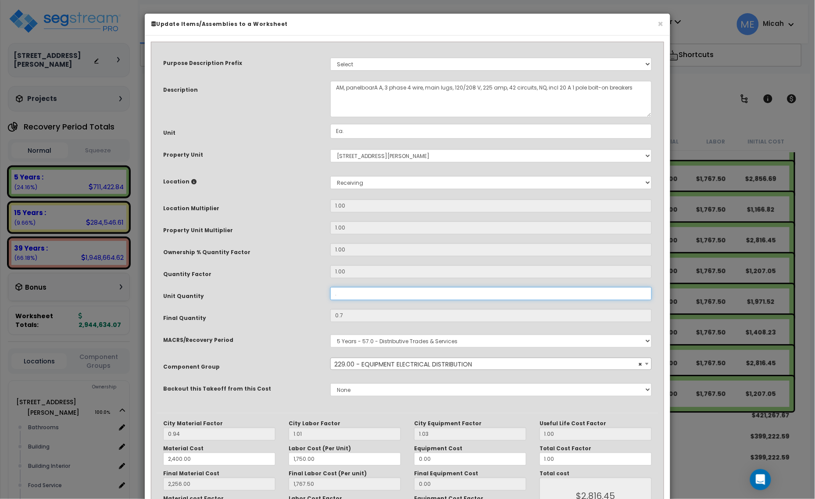
type input "1,767.50"
type input "$0.00"
type input ".0"
type input "2,256.00"
type input "1,767.50"
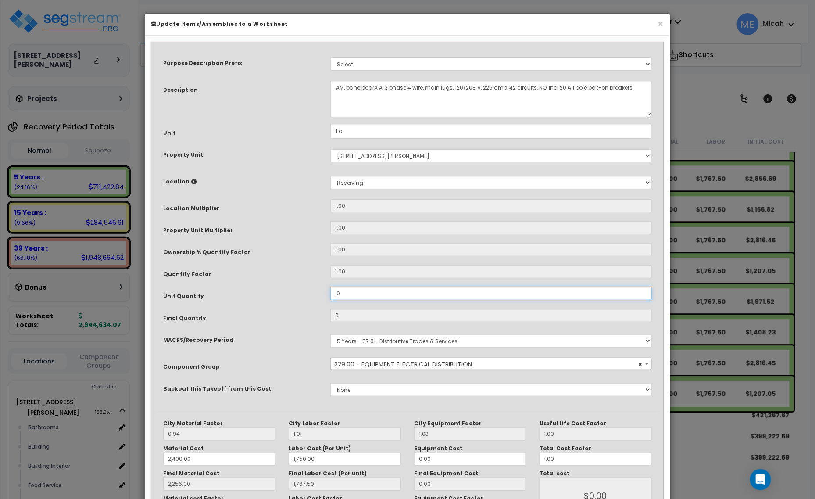
type input "2,256.00"
type input "1,767.50"
type input ".05"
type input "2,256.00"
type input "1,767.50"
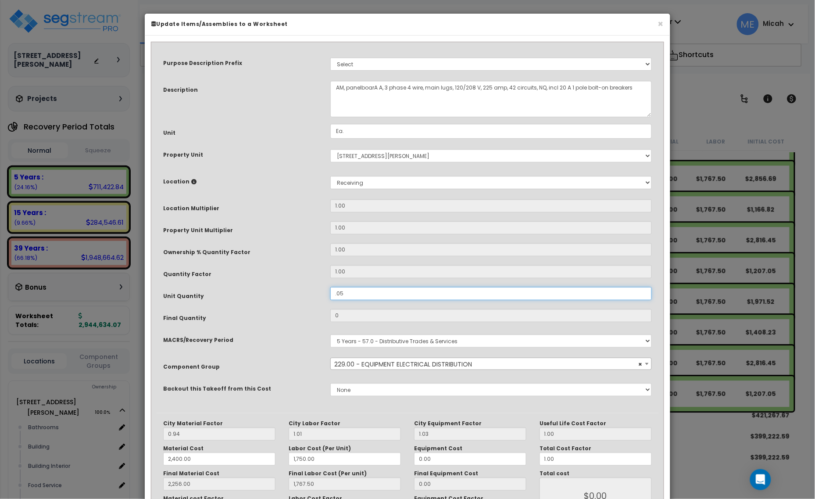
type input "0.05"
type input "2,256.00"
type input "1,767.50"
type input "$201.18"
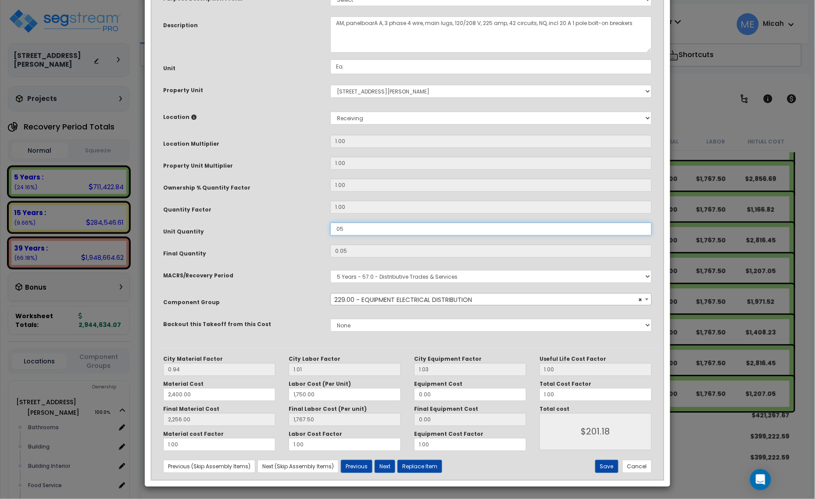
scroll to position [66, 0]
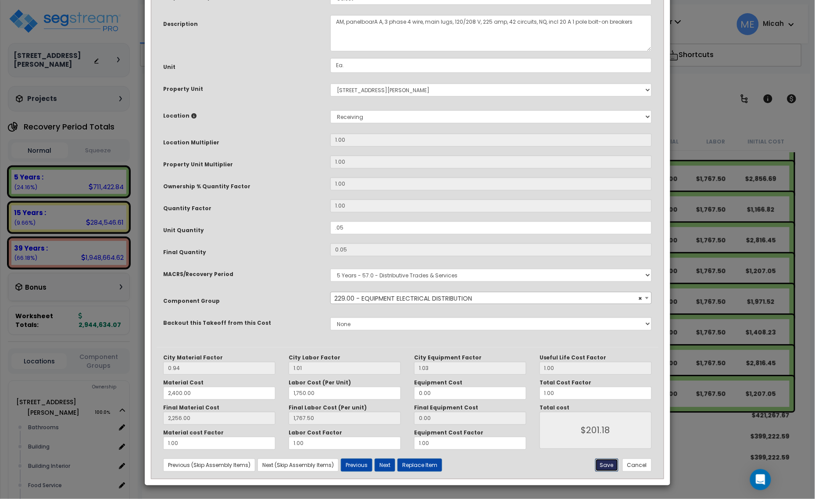
click at [604, 461] on button "Save" at bounding box center [606, 464] width 23 height 13
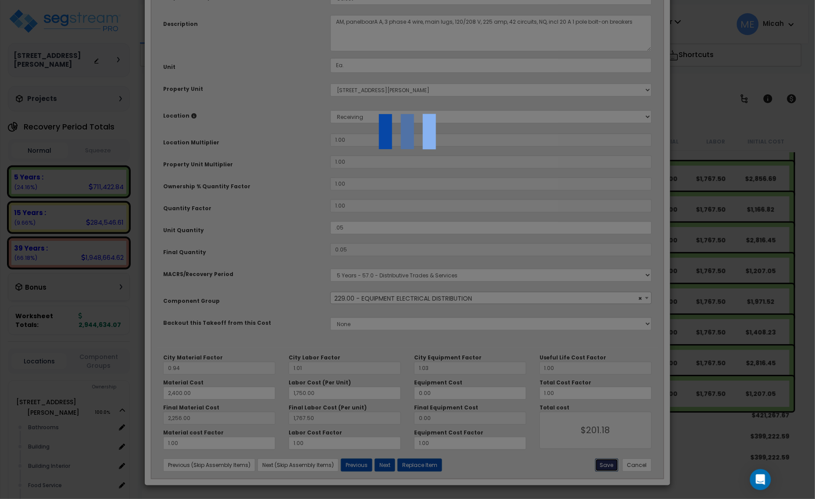
type input "0.05"
type input "2400.00"
type input "1750.00"
type input "2256.00"
type input "1767.50"
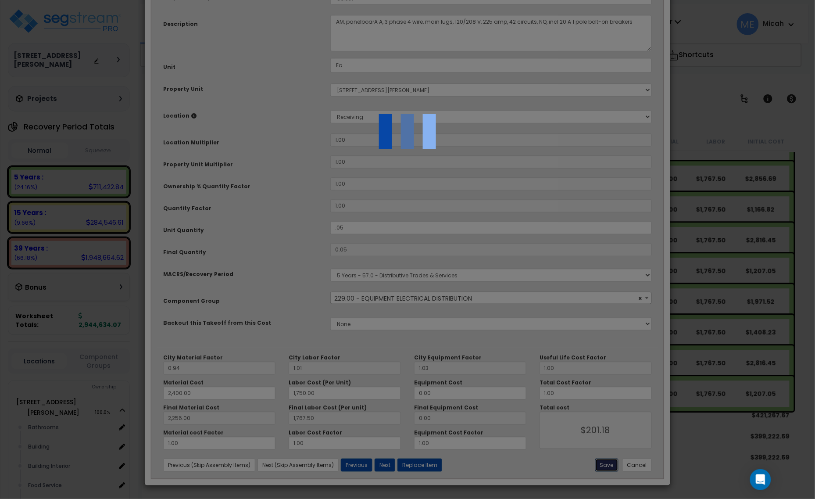
type input "201.18"
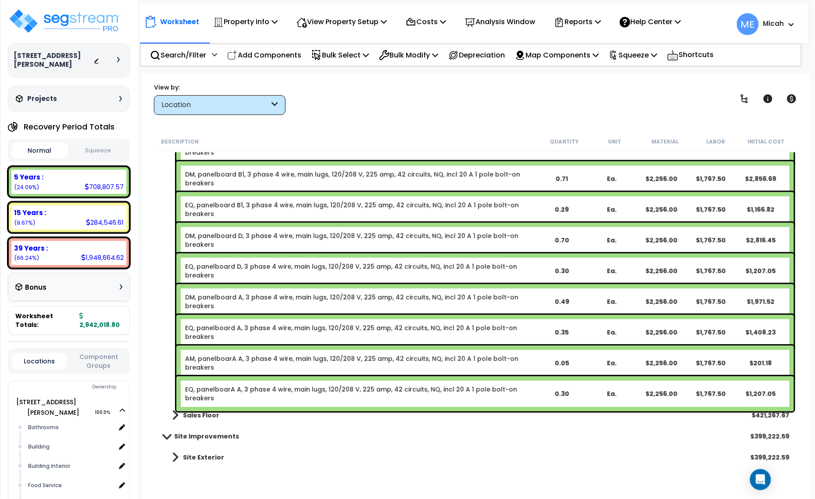
click at [261, 387] on link "EQ, panelboarA A, 3 phase 4 wire, main lugs, 120/208 V, 225 amp, 42 circuits, N…" at bounding box center [360, 394] width 351 height 18
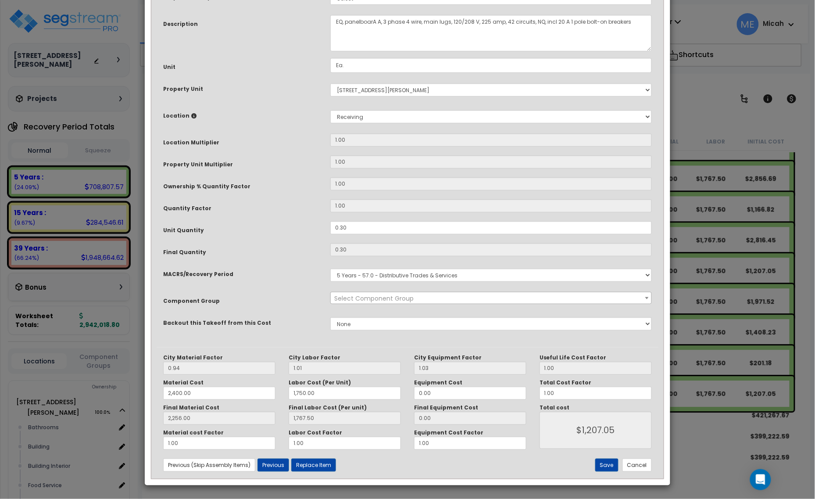
scroll to position [0, 0]
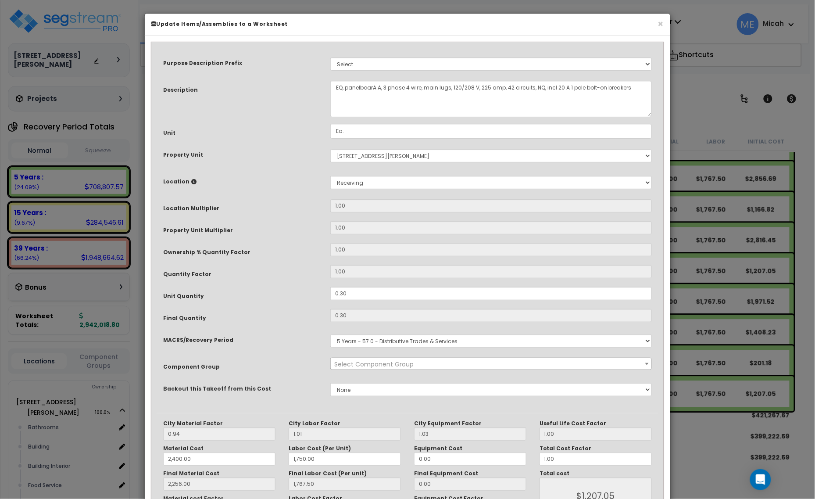
select select "57033"
drag, startPoint x: 355, startPoint y: 292, endPoint x: 303, endPoint y: 293, distance: 52.6
click at [303, 293] on div "Unit Quantity 0.30" at bounding box center [408, 294] width 502 height 15
type input "."
type input "0.3"
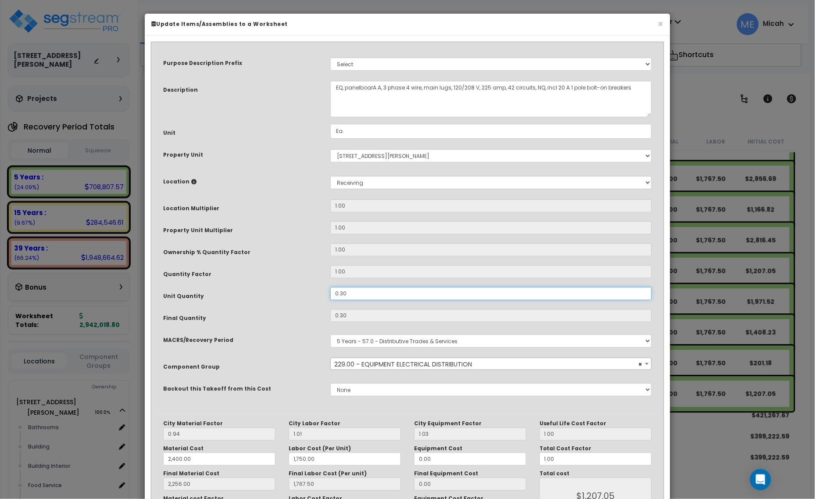
type input "2,256.00"
type input "1,767.50"
type input "$1,207.05"
type input "0"
type input "2,256.00"
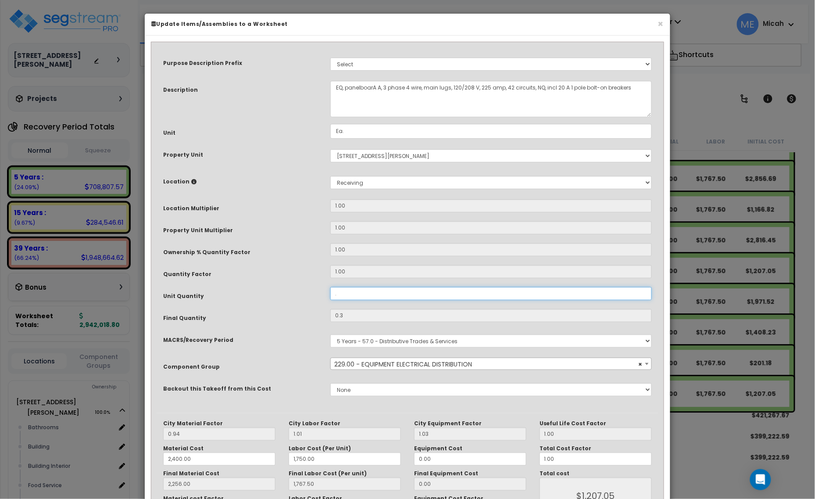
type input "1,767.50"
type input "$0.00"
type input ".1"
type input "2,256.00"
type input "1,767.50"
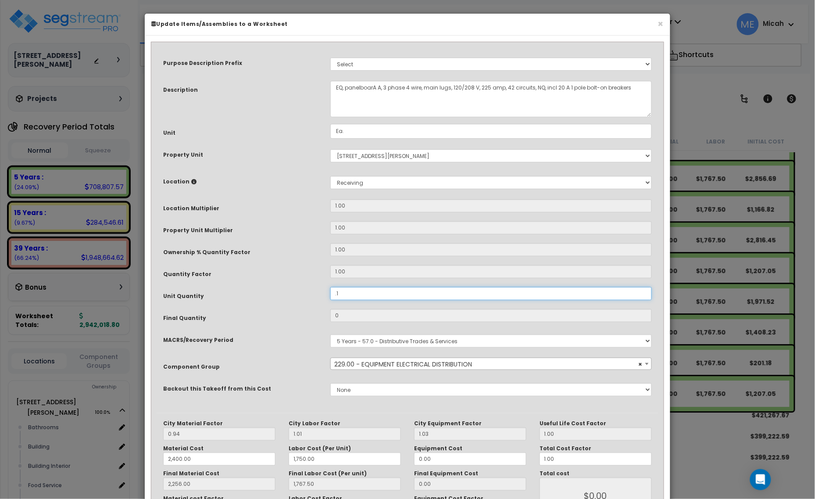
type input "0.1"
type input "2,256.00"
type input "1,767.50"
type input "$402.35"
type input ".11"
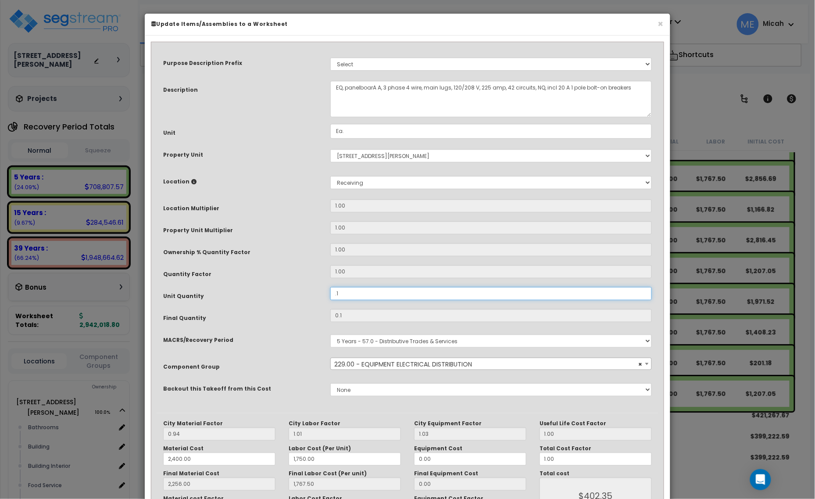
type input "2,256.00"
type input "1,767.50"
type input "0.11"
type input "2,256.00"
type input "1,767.50"
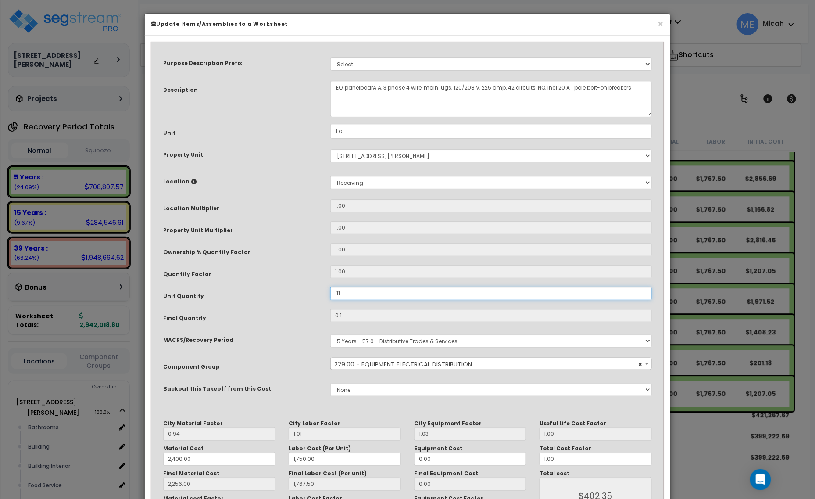
type input "$442.58"
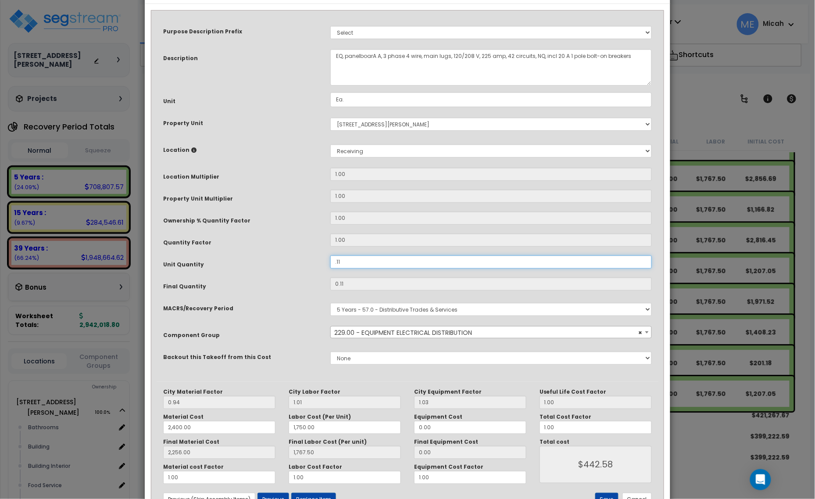
scroll to position [66, 0]
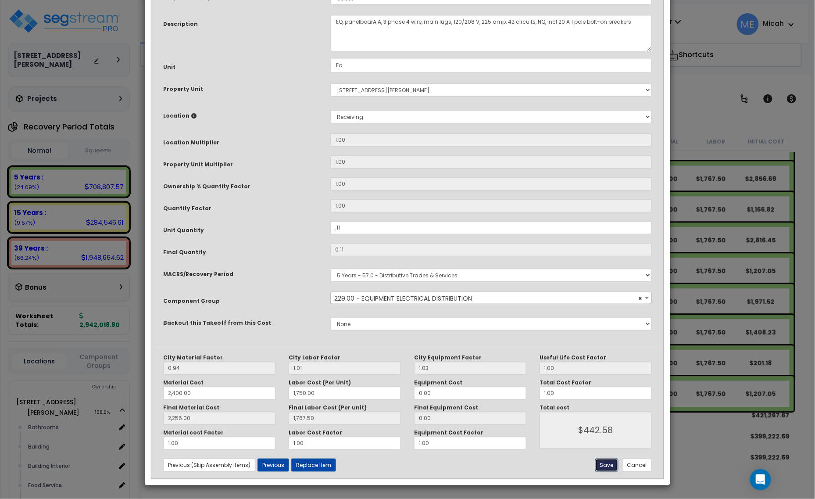
click at [607, 464] on button "Save" at bounding box center [606, 464] width 23 height 13
type input "0.11"
type input "2400.00"
type input "1750.00"
type input "2256.00"
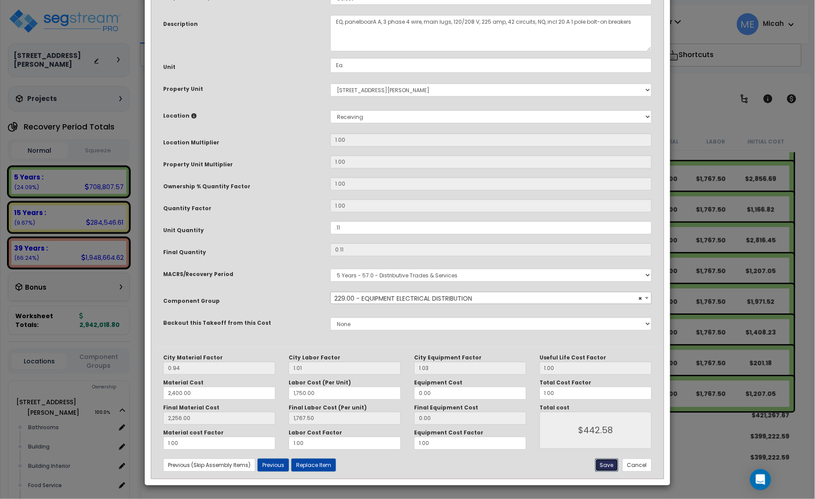
type input "1767.50"
type input "442.58"
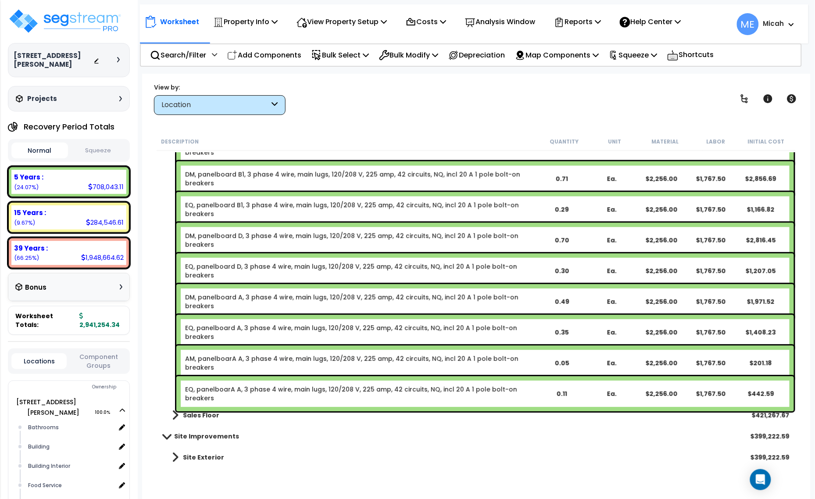
click at [228, 354] on link "AM, panelboarA A, 3 phase 4 wire, main lugs, 120/208 V, 225 amp, 42 circuits, N…" at bounding box center [360, 363] width 351 height 18
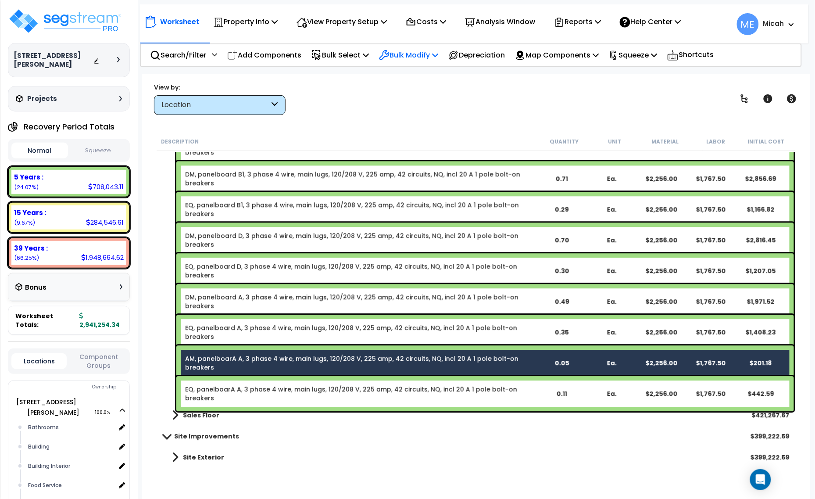
click at [438, 54] on icon at bounding box center [435, 54] width 6 height 7
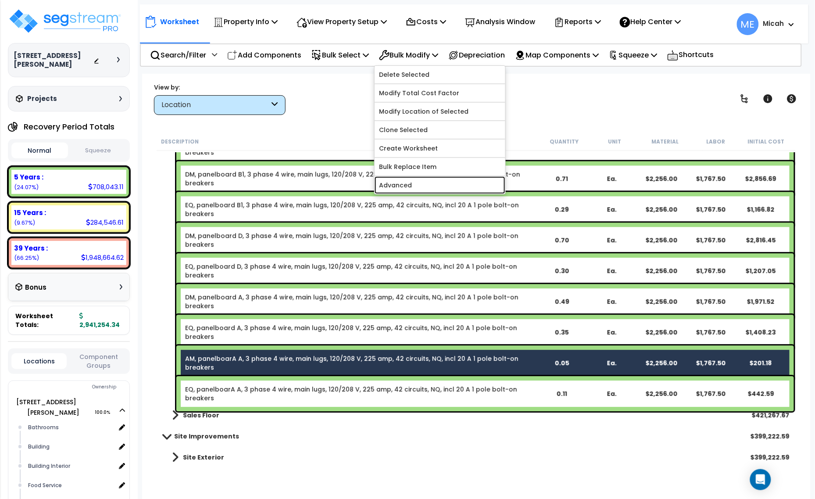
click at [445, 181] on link "Advanced" at bounding box center [440, 185] width 131 height 18
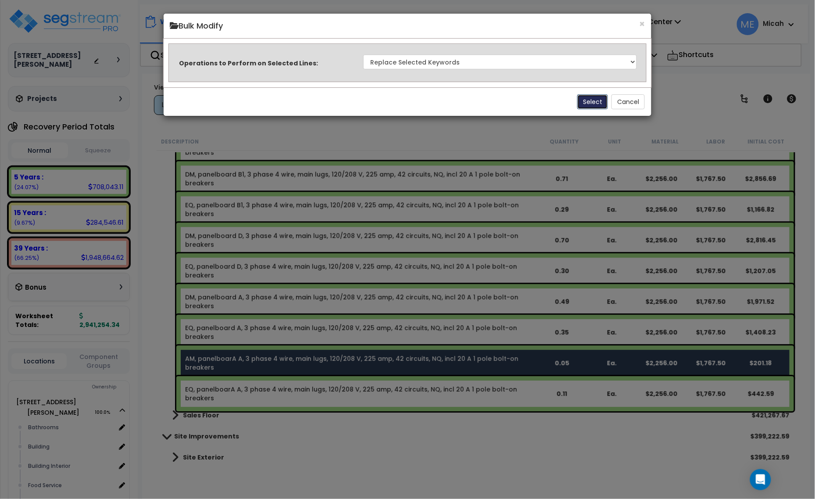
click at [589, 100] on button "Select" at bounding box center [592, 101] width 31 height 15
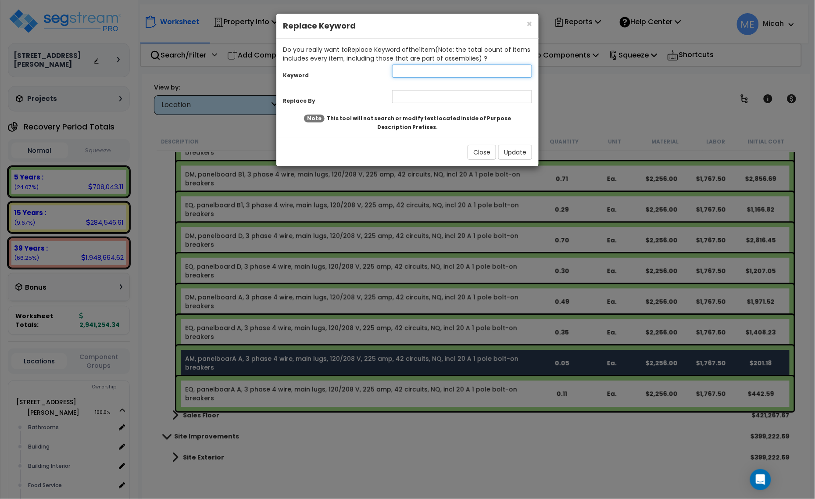
click at [414, 71] on input "text" at bounding box center [462, 70] width 140 height 13
type input "AM"
click at [419, 95] on input "text" at bounding box center [462, 96] width 140 height 13
type input "SI"
click at [515, 153] on button "Update" at bounding box center [515, 152] width 34 height 15
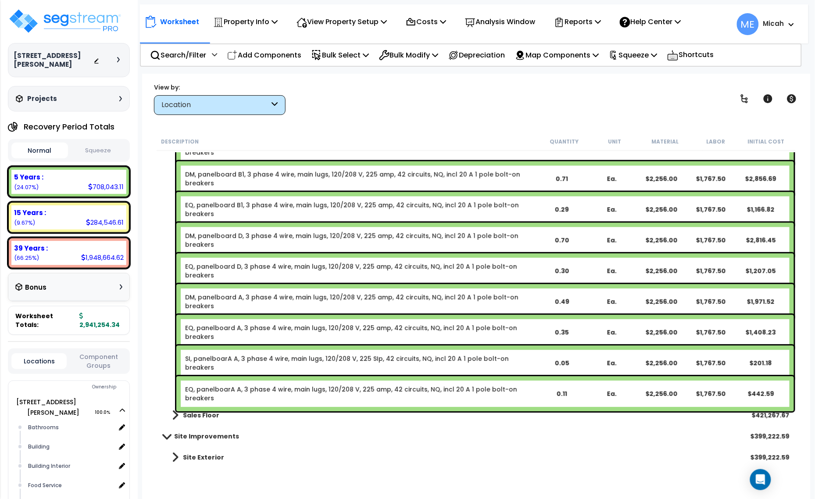
click at [215, 390] on link "EQ, panelboarA A, 3 phase 4 wire, main lugs, 120/208 V, 225 amp, 42 circuits, N…" at bounding box center [360, 394] width 351 height 18
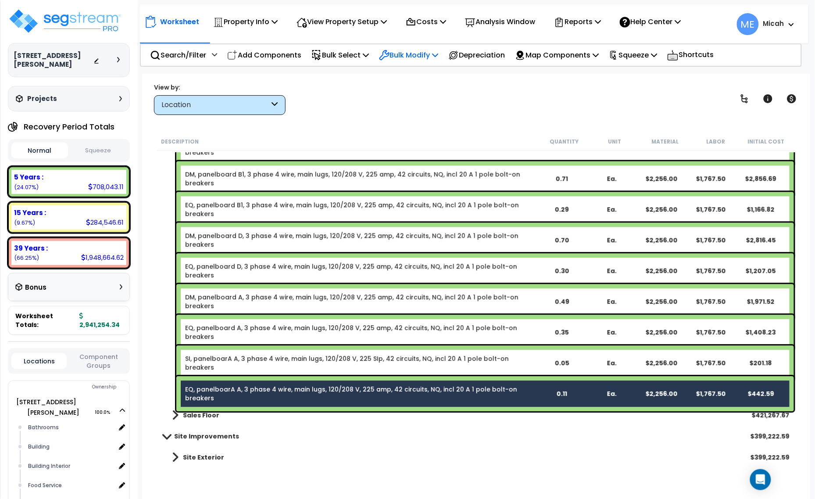
click at [435, 57] on p "Bulk Modify" at bounding box center [408, 55] width 59 height 12
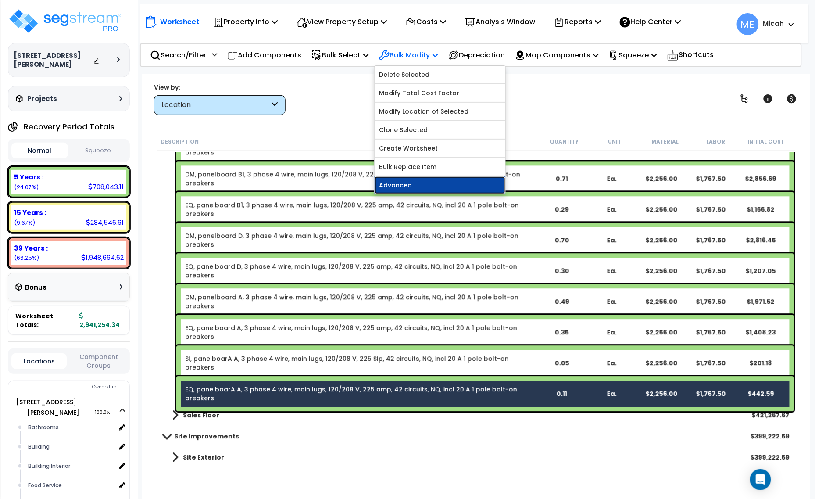
click at [437, 183] on link "Advanced" at bounding box center [440, 185] width 131 height 18
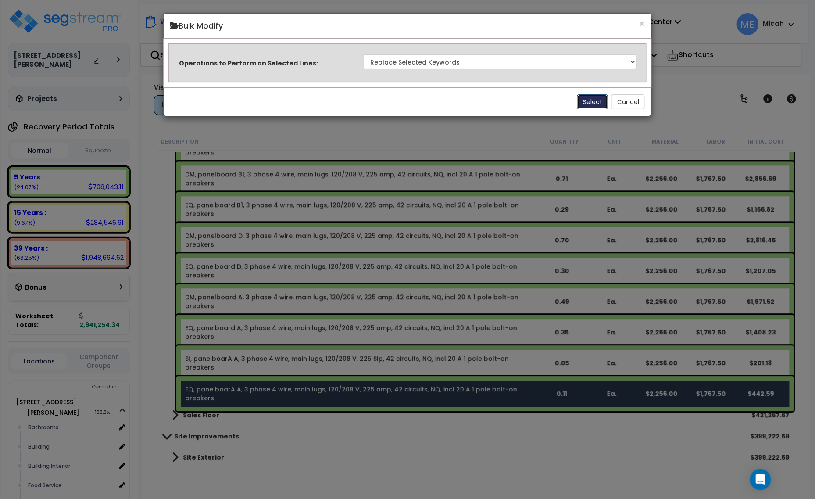
click at [589, 100] on button "Select" at bounding box center [592, 101] width 31 height 15
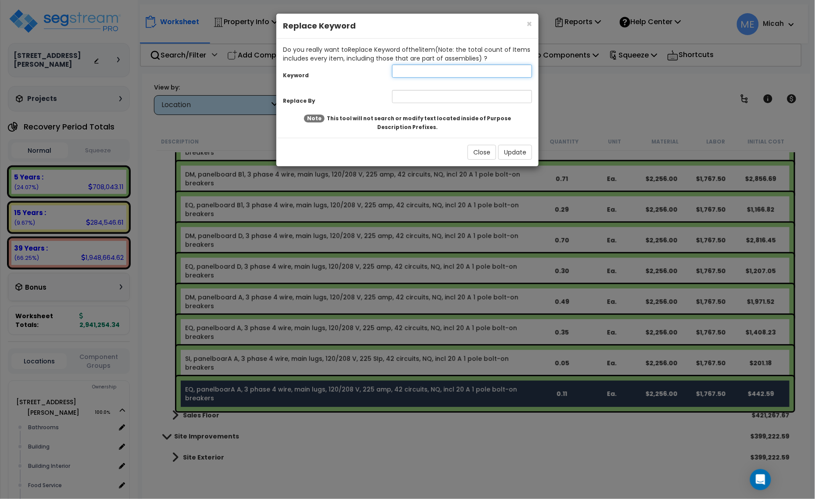
click at [441, 65] on input "text" at bounding box center [462, 70] width 140 height 13
type input "EQ"
click at [450, 94] on input "text" at bounding box center [462, 96] width 140 height 13
type input "EX"
click at [507, 149] on button "Update" at bounding box center [515, 152] width 34 height 15
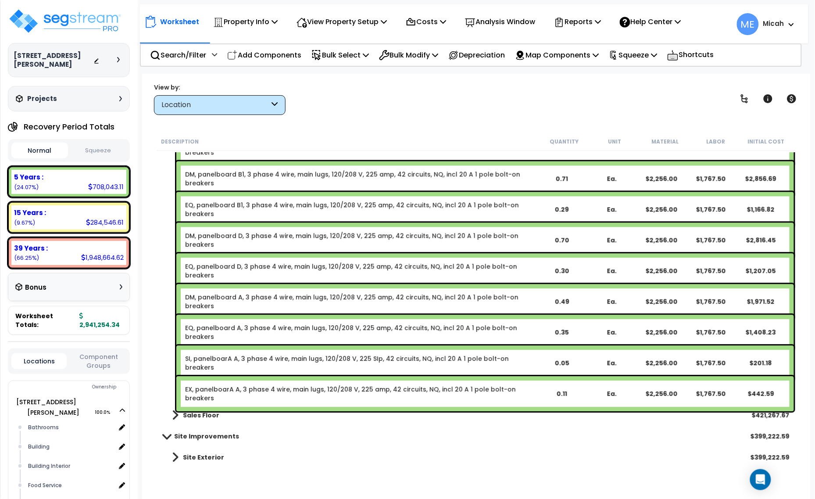
drag, startPoint x: 215, startPoint y: 235, endPoint x: 220, endPoint y: 246, distance: 12.6
click at [215, 235] on link "DM, panelboard D, 3 phase 4 wire, main lugs, 120/208 V, 225 amp, 42 circuits, N…" at bounding box center [360, 240] width 351 height 18
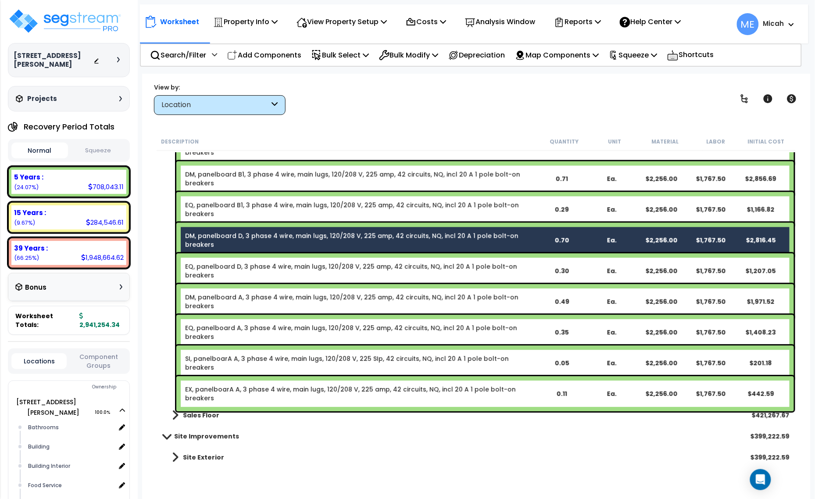
click at [227, 262] on link "EQ, panelboard D, 3 phase 4 wire, main lugs, 120/208 V, 225 amp, 42 circuits, N…" at bounding box center [360, 271] width 351 height 18
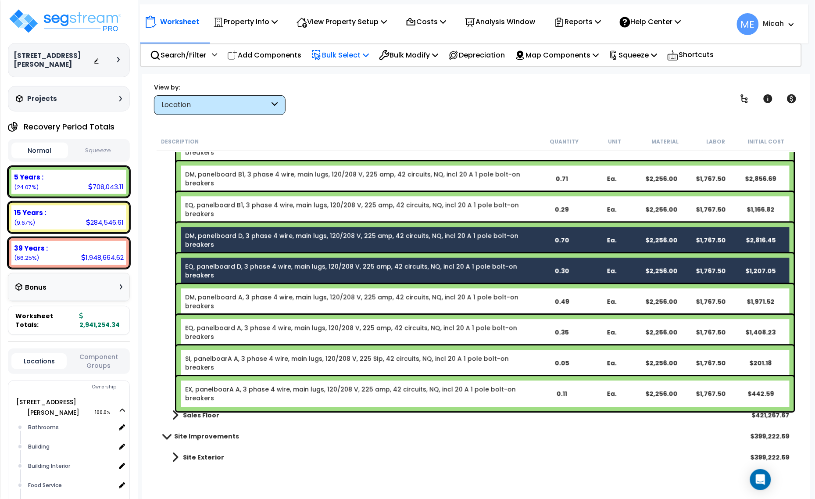
click at [366, 53] on p "Bulk Select" at bounding box center [339, 55] width 57 height 12
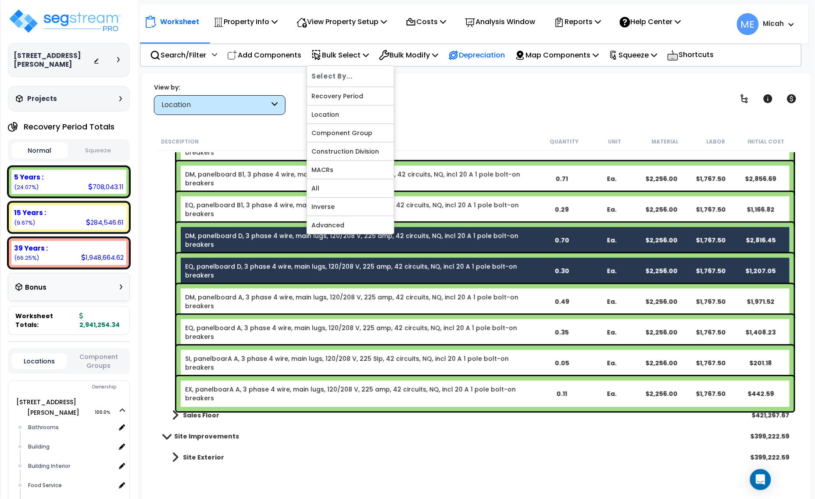
click at [459, 50] on icon at bounding box center [453, 55] width 11 height 11
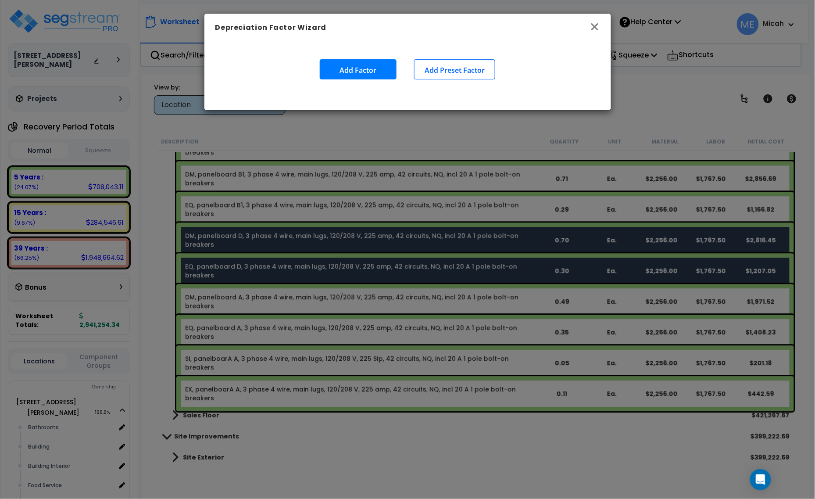
click at [599, 25] on icon "button" at bounding box center [594, 26] width 11 height 11
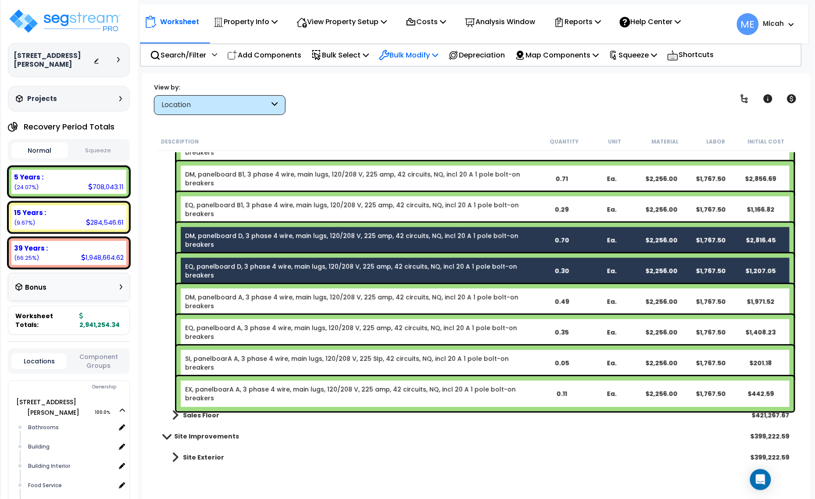
click at [437, 53] on p "Bulk Modify" at bounding box center [408, 55] width 59 height 12
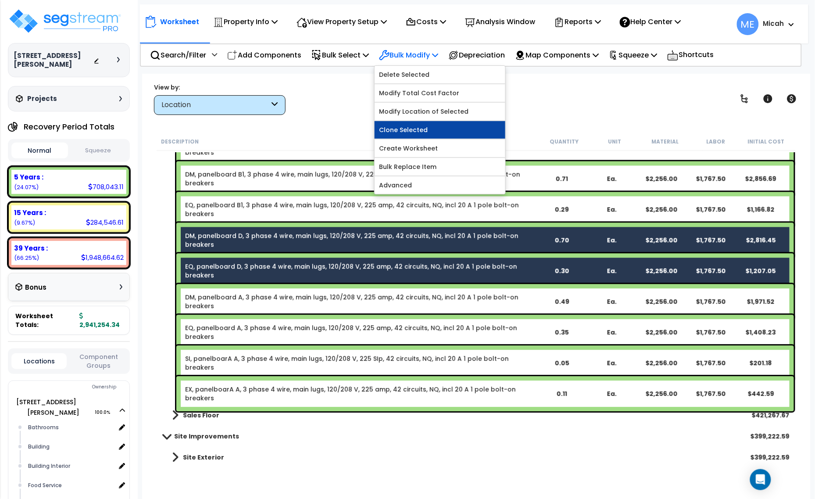
click at [428, 134] on link "Clone Selected" at bounding box center [440, 130] width 131 height 18
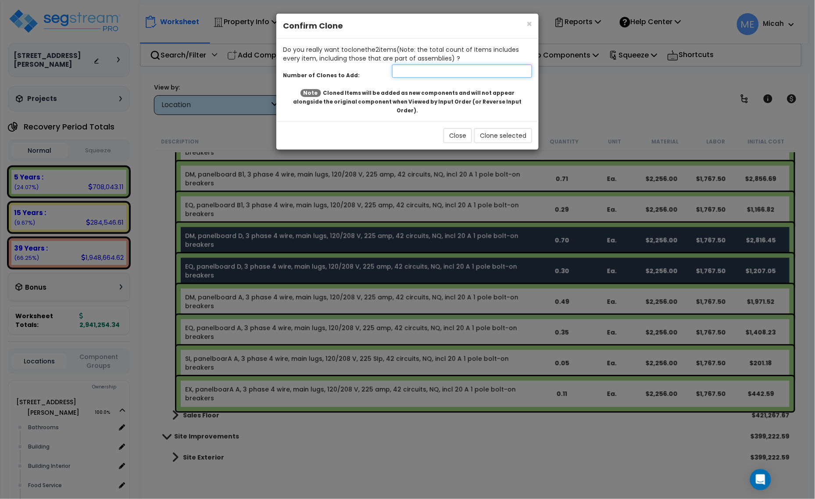
click at [417, 73] on input "number" at bounding box center [462, 70] width 140 height 13
type input "1"
click at [507, 128] on button "Clone selected" at bounding box center [503, 135] width 58 height 15
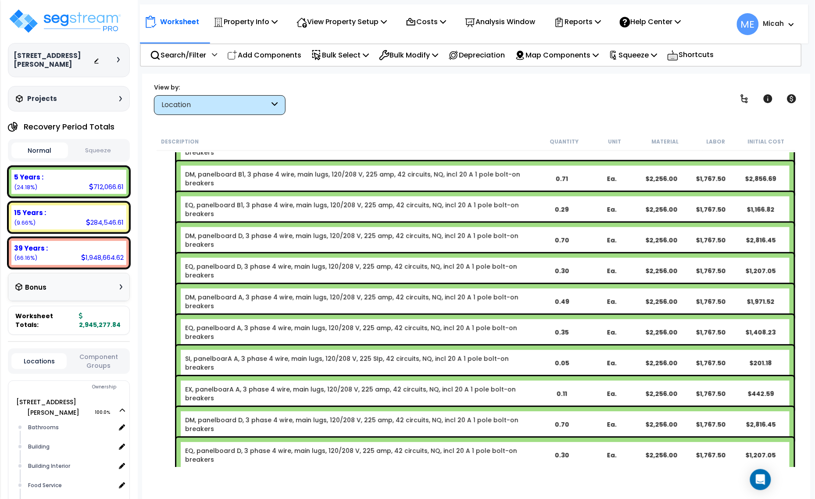
click at [238, 417] on link "DM, panelboard D, 3 phase 4 wire, main lugs, 120/208 V, 225 amp, 42 circuits, N…" at bounding box center [360, 424] width 351 height 18
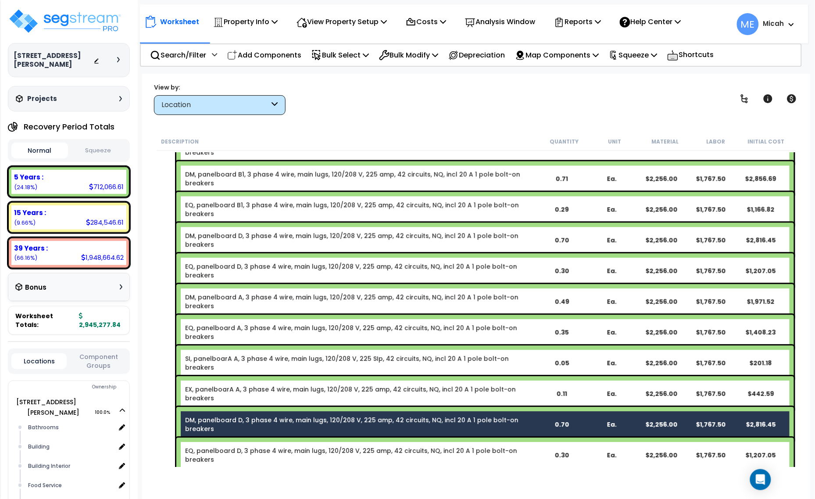
click at [243, 453] on link "EQ, panelboard D, 3 phase 4 wire, main lugs, 120/208 V, 225 amp, 42 circuits, N…" at bounding box center [360, 455] width 351 height 18
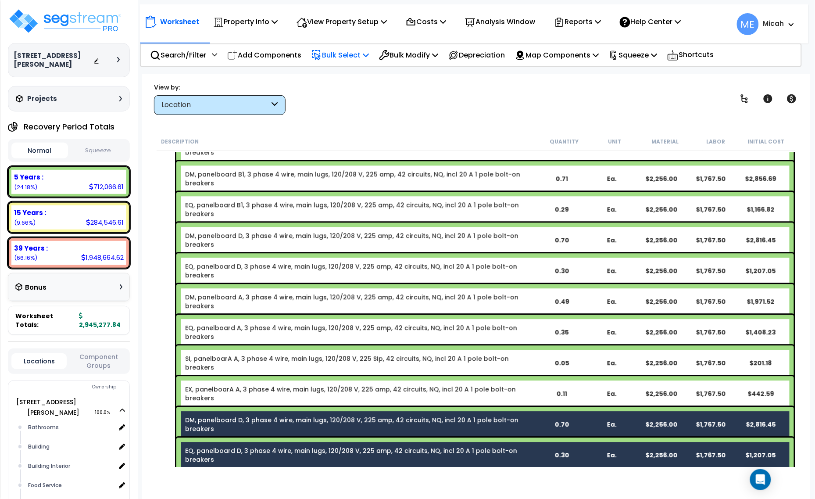
click at [357, 54] on p "Bulk Select" at bounding box center [339, 55] width 57 height 12
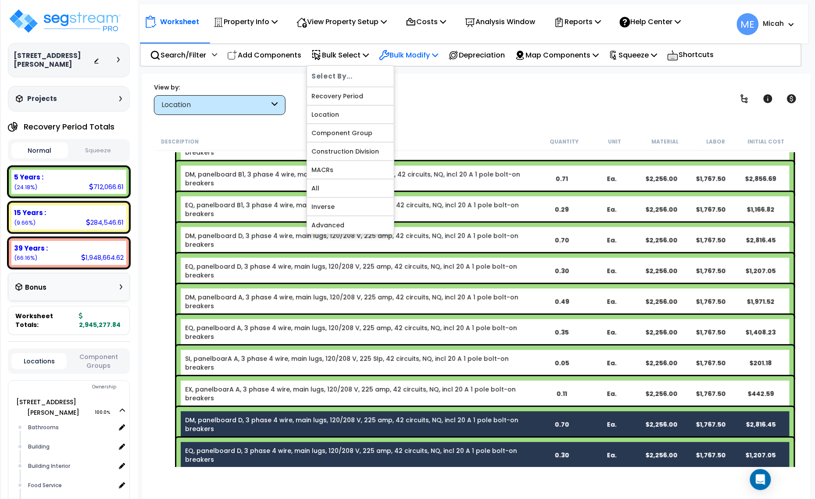
click at [421, 55] on p "Bulk Modify" at bounding box center [408, 55] width 59 height 12
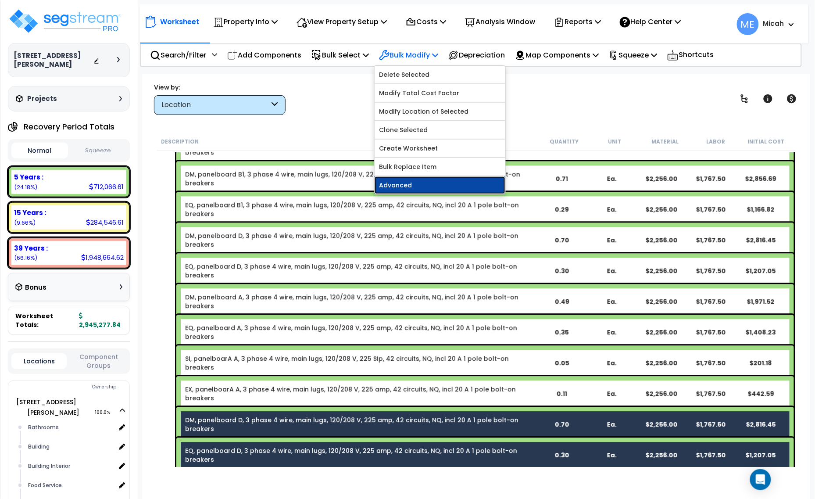
click at [420, 186] on link "Advanced" at bounding box center [440, 185] width 131 height 18
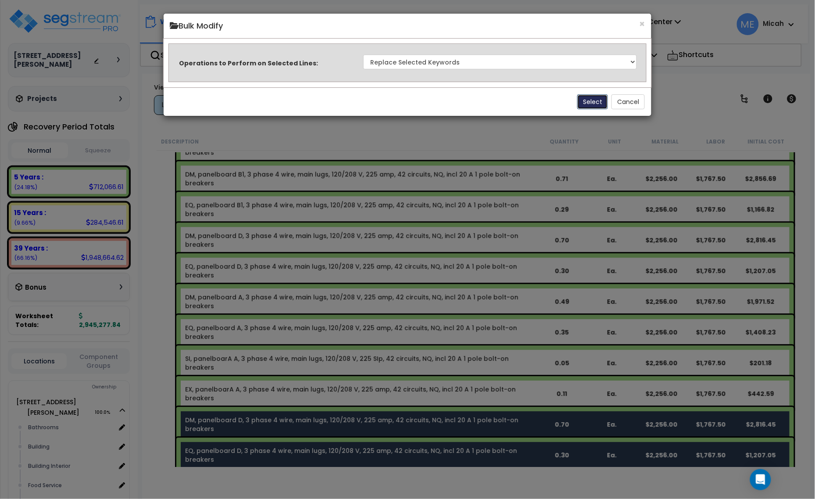
click at [592, 100] on button "Select" at bounding box center [592, 101] width 31 height 15
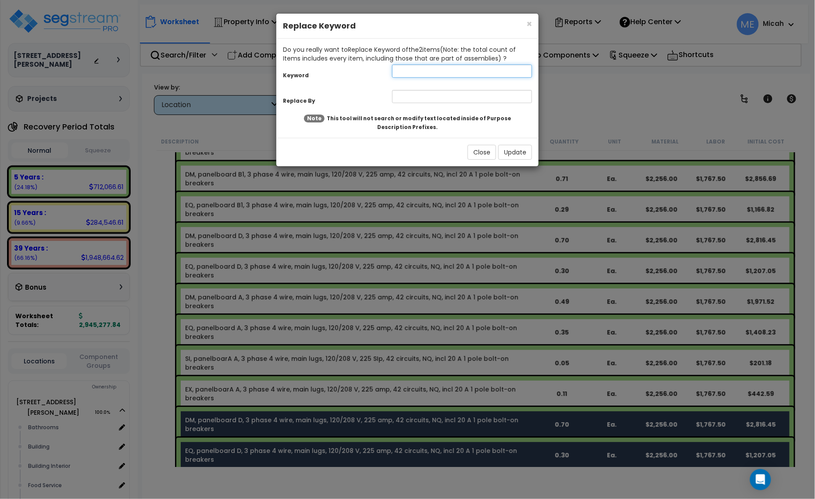
click at [407, 67] on input "text" at bounding box center [462, 70] width 140 height 13
type input "D"
click at [425, 96] on input "text" at bounding box center [462, 96] width 140 height 13
type input "A1"
click at [517, 148] on button "Update" at bounding box center [515, 152] width 34 height 15
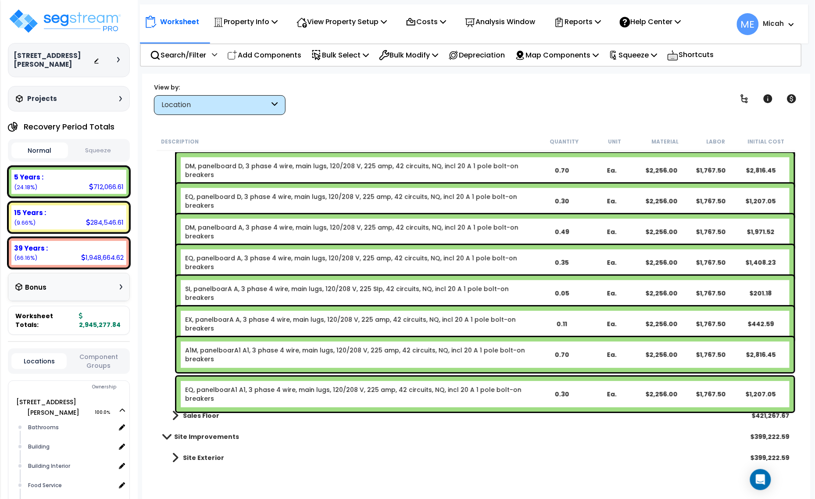
scroll to position [1884, 0]
click at [262, 353] on link "A1M, panelboarA1 A1, 3 phase 4 wire, main lugs, 120/208 V, 225 amp, 42 circuits…" at bounding box center [360, 354] width 351 height 18
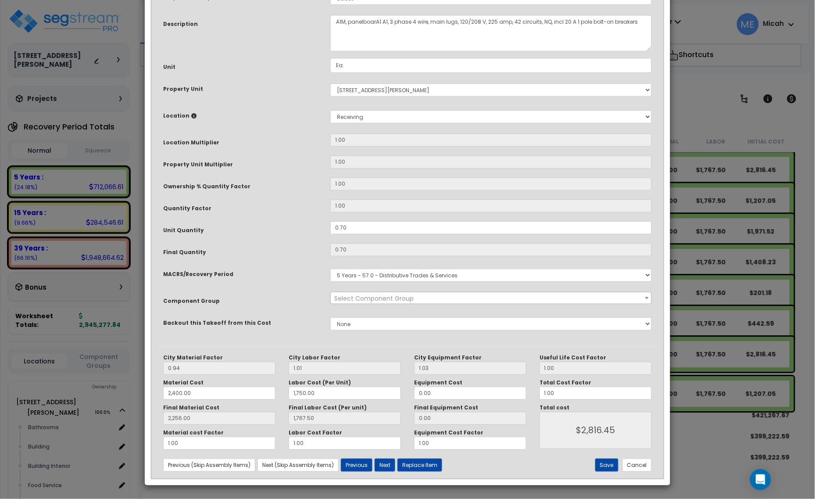
scroll to position [0, 0]
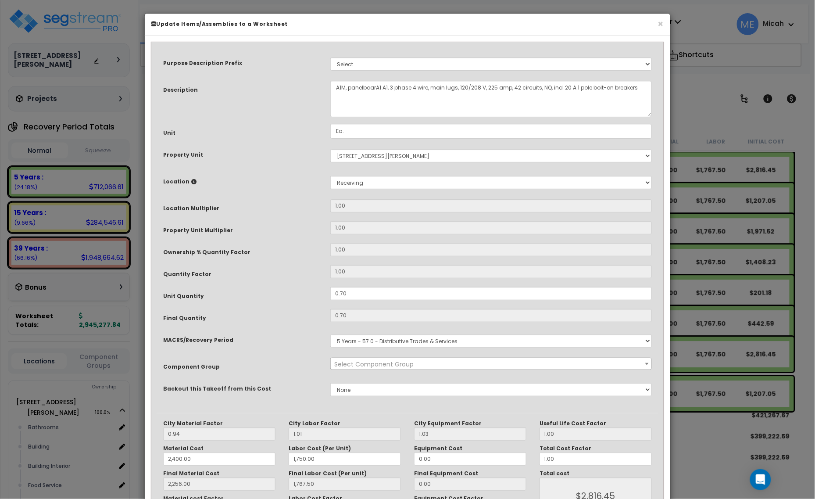
select select "57033"
click at [345, 84] on textarea "A1M, panelboarA1 A1, 3 phase 4 wire, main lugs, 120/208 V, 225 amp, 42 circuits…" at bounding box center [490, 99] width 321 height 36
click at [342, 88] on textarea "A1M, panelboarA1 A1, 3 phase 4 wire, main lugs, 120/208 V, 225 amp, 42 circuits…" at bounding box center [490, 99] width 321 height 36
click at [373, 88] on textarea "A1M, panelboarA1 A1, 3 phase 4 wire, main lugs, 120/208 V, 225 amp, 42 circuits…" at bounding box center [490, 99] width 321 height 36
drag, startPoint x: 376, startPoint y: 86, endPoint x: 392, endPoint y: 93, distance: 17.7
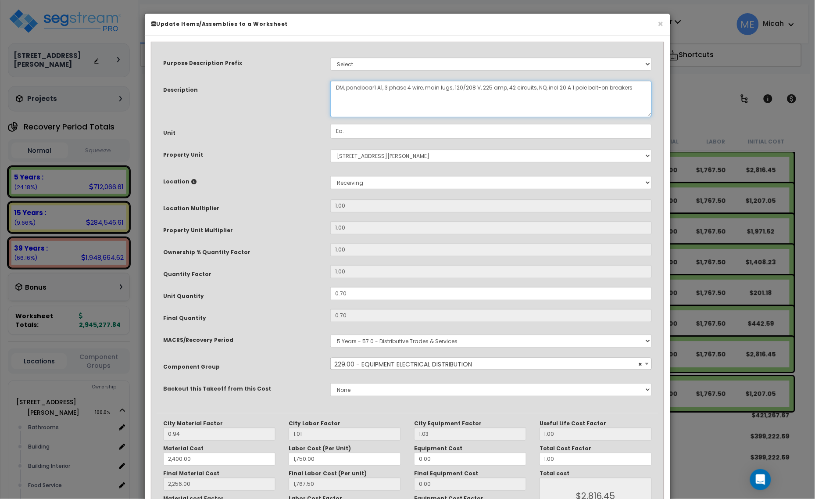
click at [376, 86] on textarea "A1M, panelboarA1 A1, 3 phase 4 wire, main lugs, 120/208 V, 225 amp, 42 circuits…" at bounding box center [490, 99] width 321 height 36
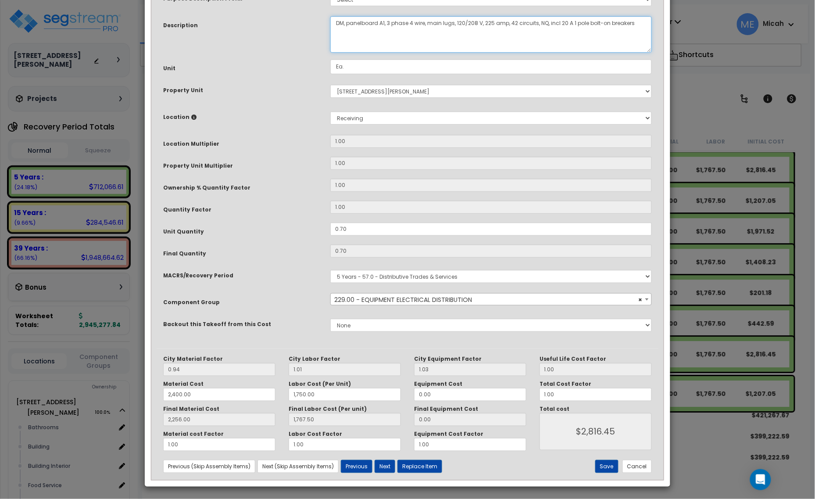
scroll to position [66, 0]
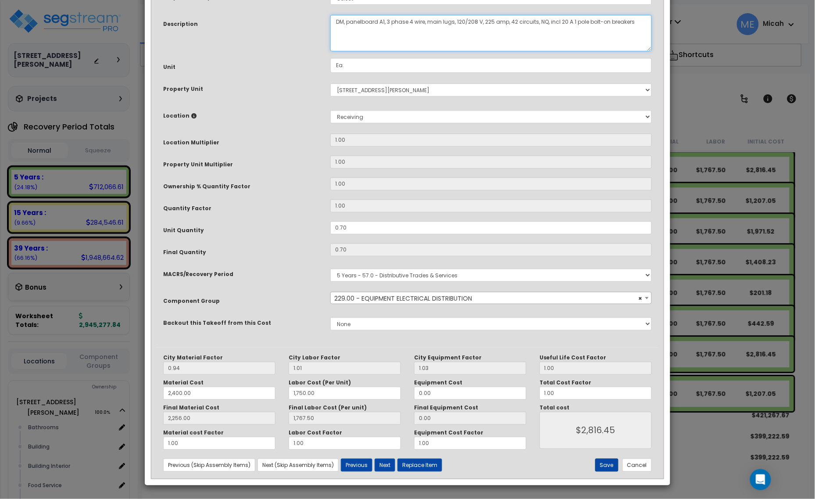
type textarea "DM, panelboard A1, 3 phase 4 wire, main lugs, 120/208 V, 225 amp, 42 circuits, …"
click at [612, 463] on button "Save" at bounding box center [606, 464] width 23 height 13
type input "2400.00"
type input "1750.00"
type input "2256.00"
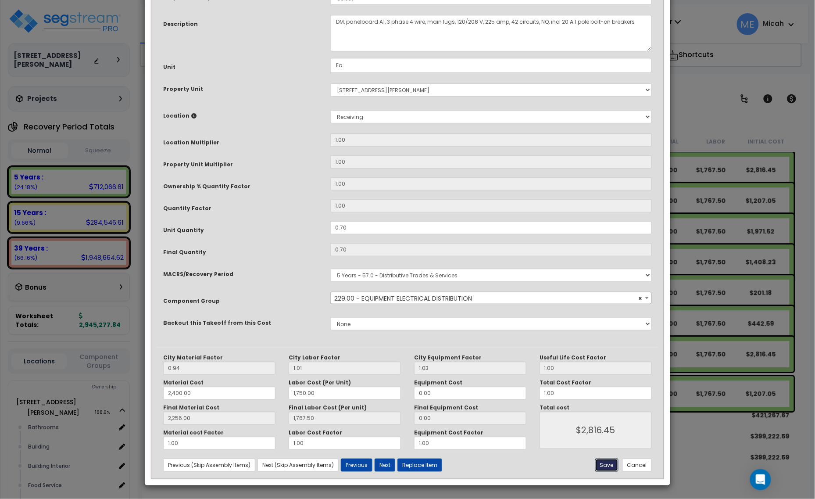
type input "1767.50"
type input "2816.45"
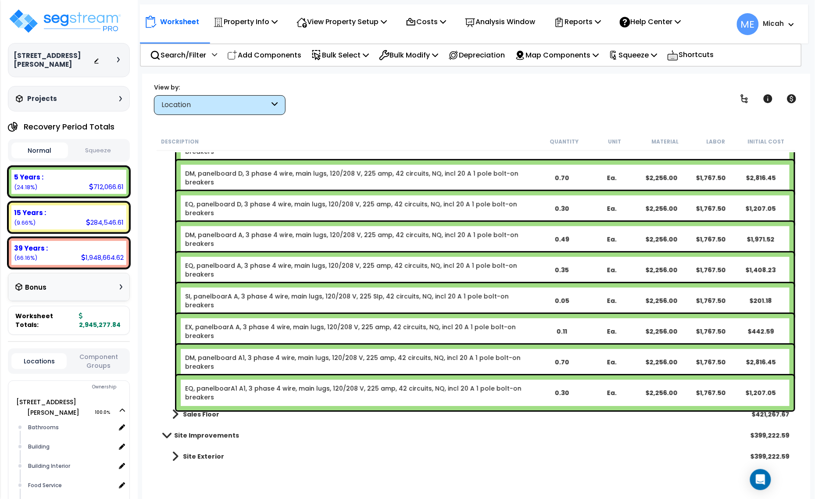
scroll to position [1875, 0]
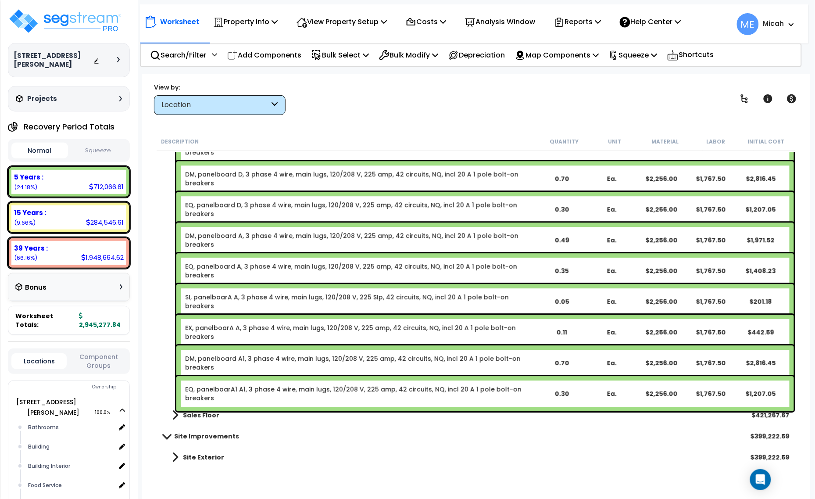
click at [216, 389] on link "EQ, panelboarA1 A1, 3 phase 4 wire, main lugs, 120/208 V, 225 amp, 42 circuits,…" at bounding box center [360, 394] width 351 height 18
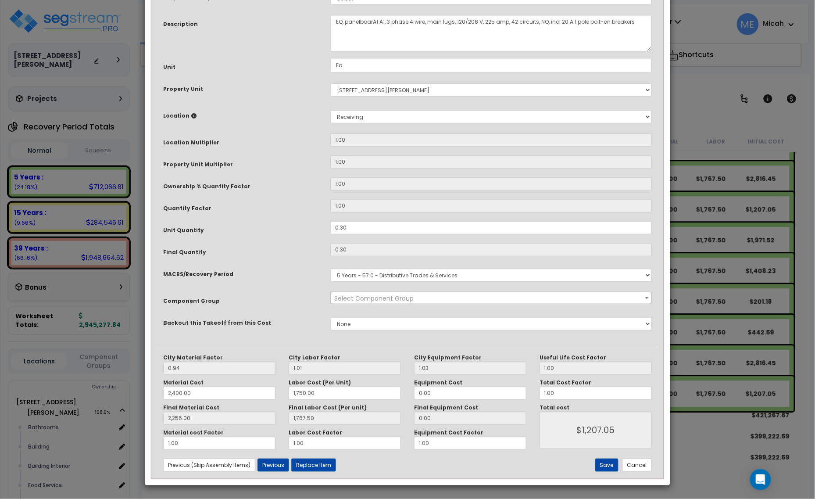
scroll to position [0, 0]
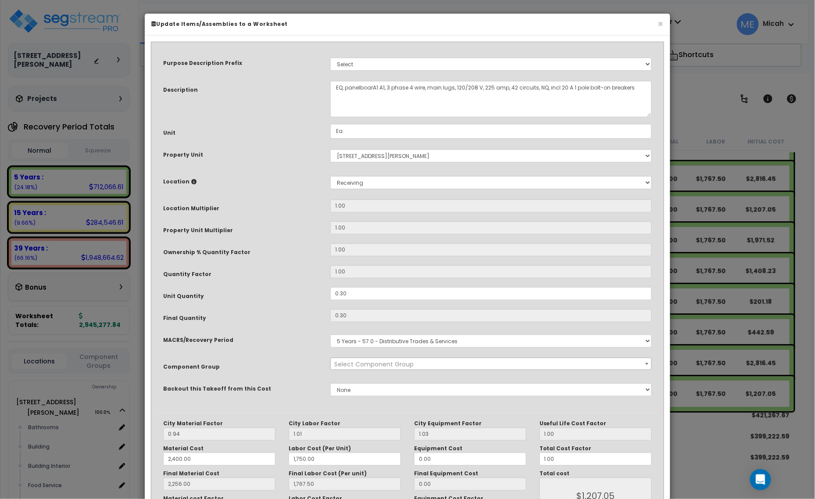
select select "57033"
click at [378, 84] on textarea "EQ, panelboarA1 A1, 3 phase 4 wire, main lugs, 120/208 V, 225 amp, 42 circuits,…" at bounding box center [490, 99] width 321 height 36
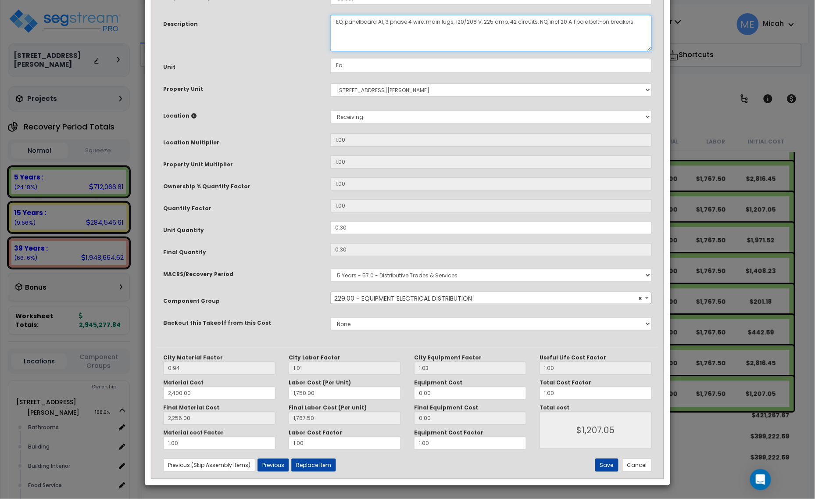
type textarea "EQ, panelboard A1, 3 phase 4 wire, main lugs, 120/208 V, 225 amp, 42 circuits, …"
click at [602, 467] on button "Save" at bounding box center [606, 464] width 23 height 13
type input "2400.00"
type input "1750.00"
type input "2256.00"
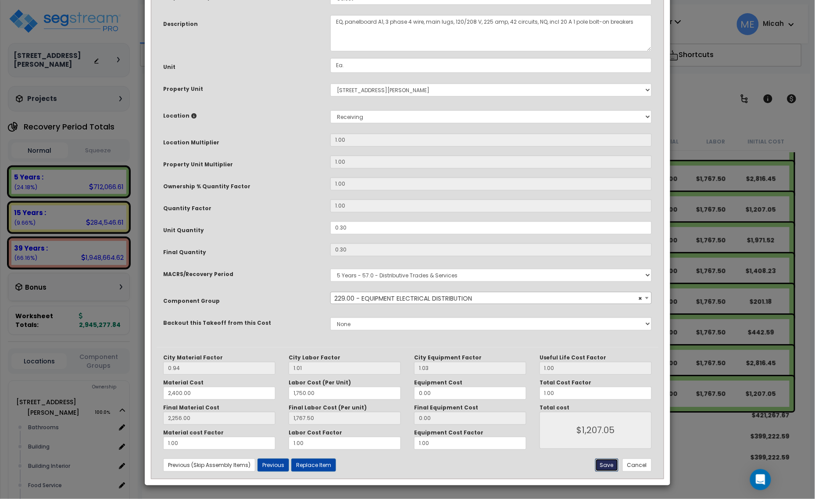
type input "1767.50"
type input "1207.05"
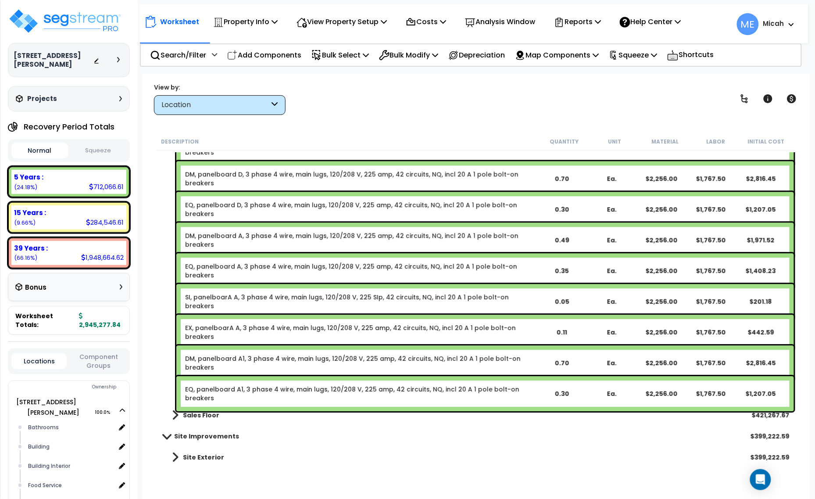
click at [242, 359] on link "DM, panelboard A1, 3 phase 4 wire, main lugs, 120/208 V, 225 amp, 42 circuits, …" at bounding box center [360, 363] width 351 height 18
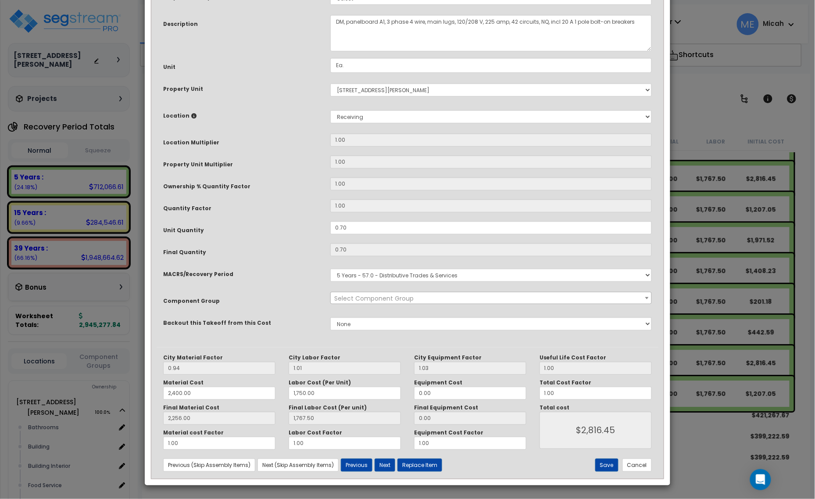
scroll to position [0, 0]
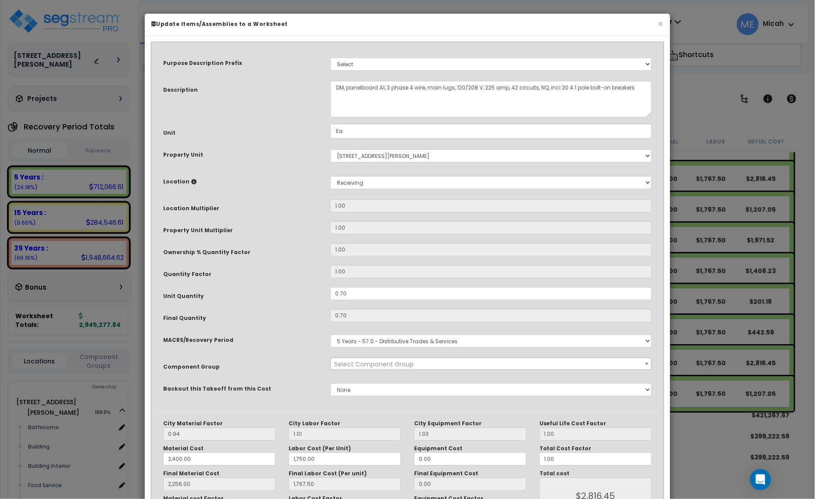
select select "57033"
drag, startPoint x: 349, startPoint y: 293, endPoint x: 324, endPoint y: 294, distance: 25.0
click at [324, 294] on div "0.70" at bounding box center [491, 293] width 335 height 13
type input "."
type input "0.7"
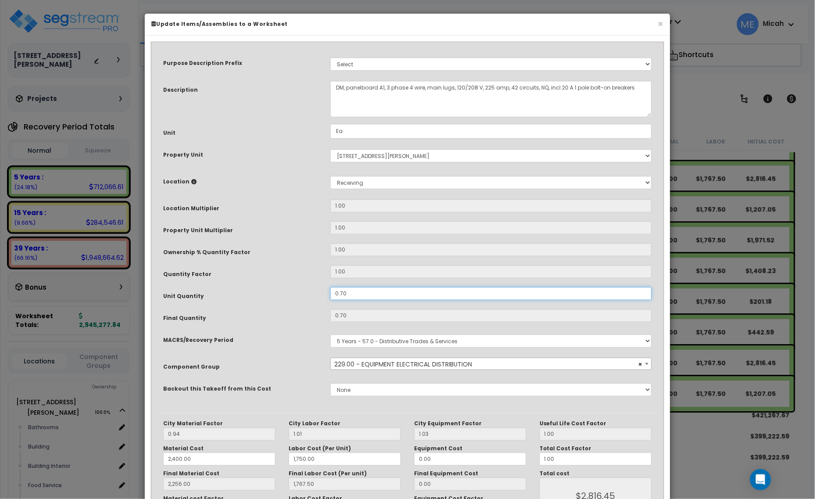
type input "2,256.00"
type input "1,767.50"
type input "$2,816.45"
type input "0"
type input "2,256.00"
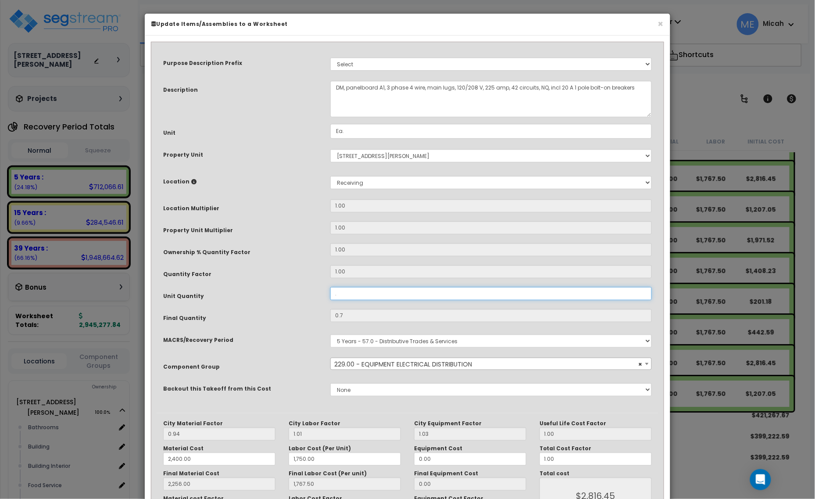
type input "1,767.50"
type input "$0.00"
type input ".8"
type input "2,256.00"
type input "1,767.50"
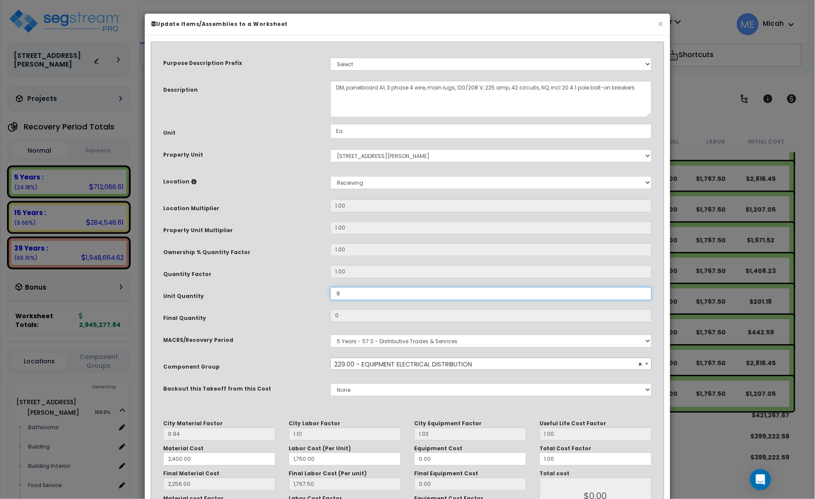
type input "0.8"
type input "2,256.00"
type input "1,767.50"
type input "$3,218.80"
type input ".84"
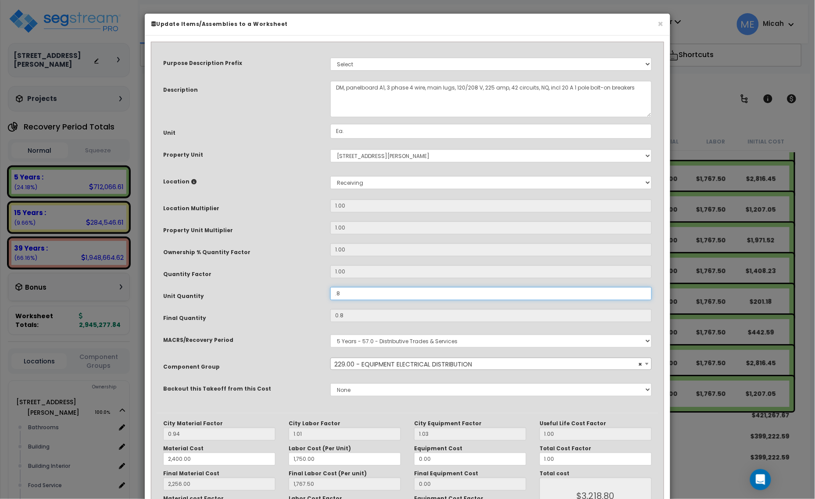
type input "2,256.00"
type input "1,767.50"
type input "$3,218.80"
type input "0.84"
type input "2,256.00"
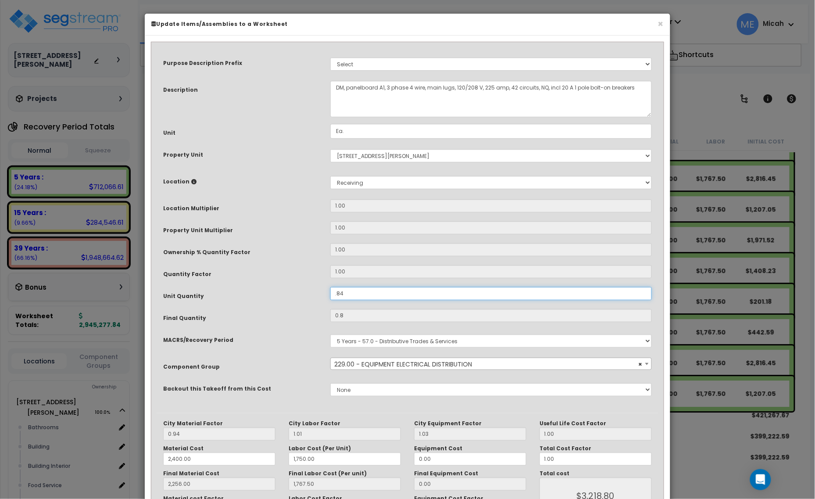
type input "1,767.50"
type input "$3,379.74"
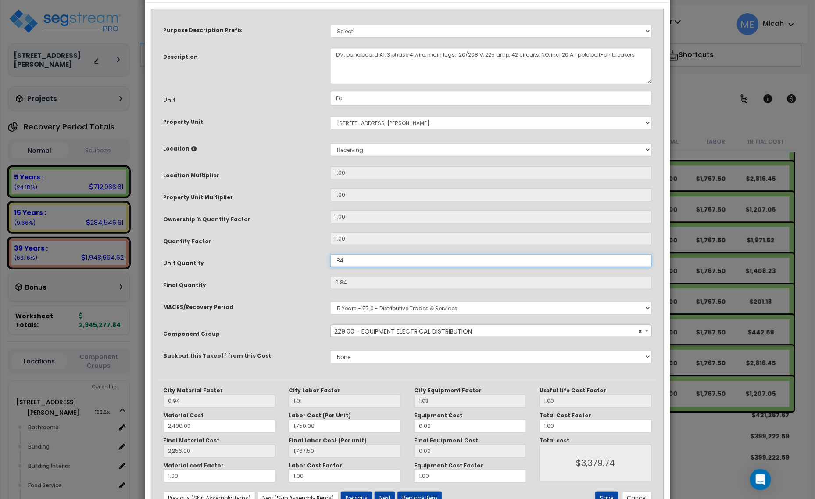
scroll to position [66, 0]
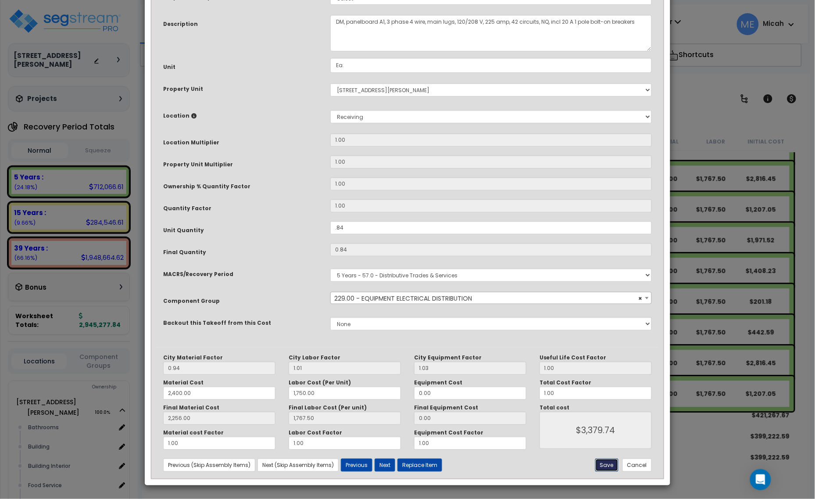
click at [610, 462] on button "Save" at bounding box center [606, 464] width 23 height 13
type input "0.84"
type input "2400.00"
type input "1750.00"
type input "2256.00"
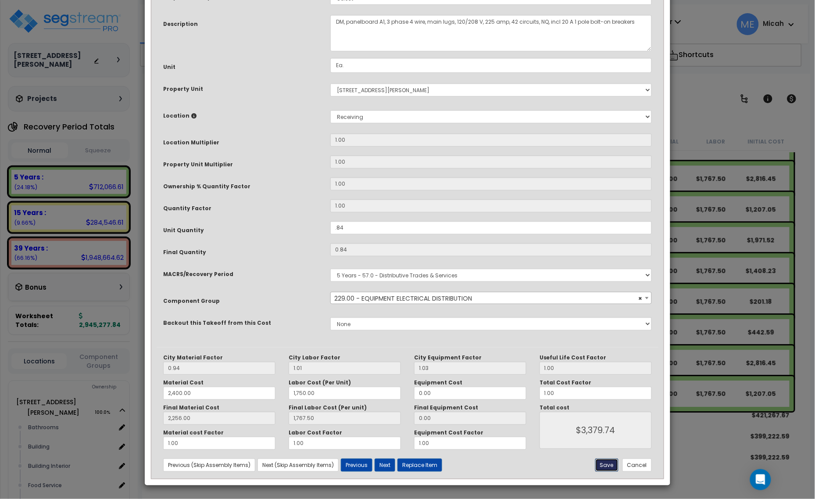
type input "1767.50"
type input "3379.74"
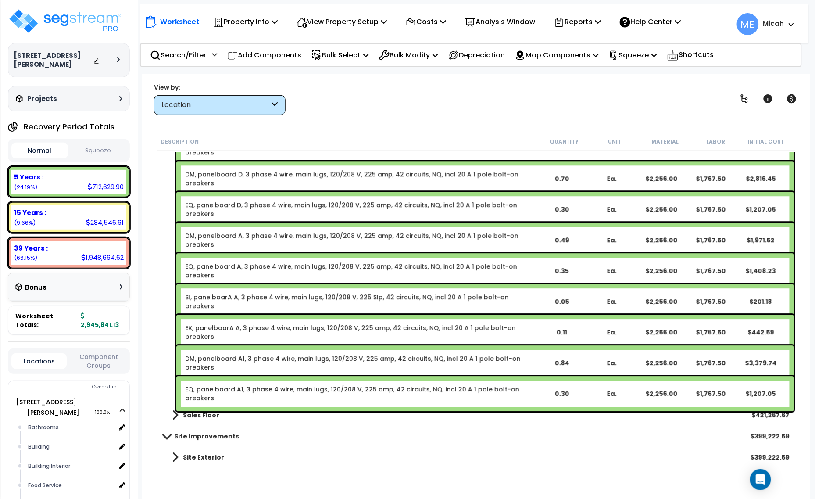
click at [309, 389] on link "EQ, panelboard A1, 3 phase 4 wire, main lugs, 120/208 V, 225 amp, 42 circuits, …" at bounding box center [360, 394] width 351 height 18
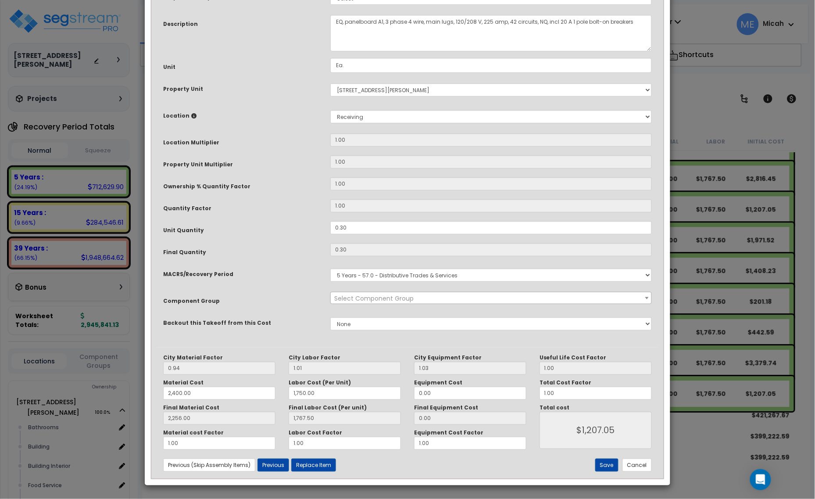
scroll to position [0, 0]
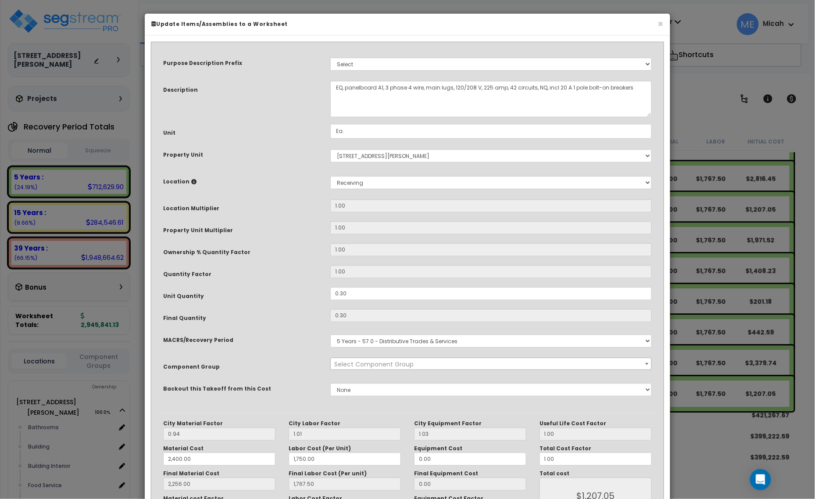
select select "57033"
drag, startPoint x: 317, startPoint y: 294, endPoint x: 307, endPoint y: 294, distance: 9.6
click at [307, 294] on div "Unit Quantity 0.30" at bounding box center [408, 294] width 502 height 15
type input "."
type input "0.3"
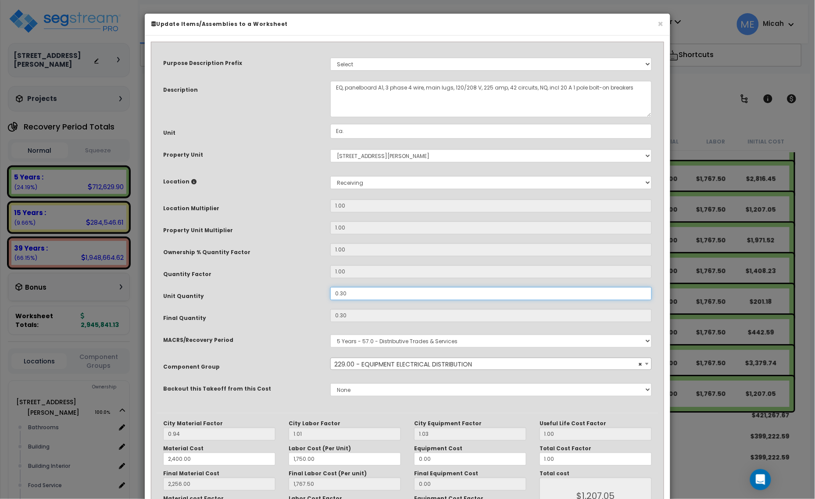
type input "2,256.00"
type input "1,767.50"
type input "$1,207.05"
type input "0"
type input "2,256.00"
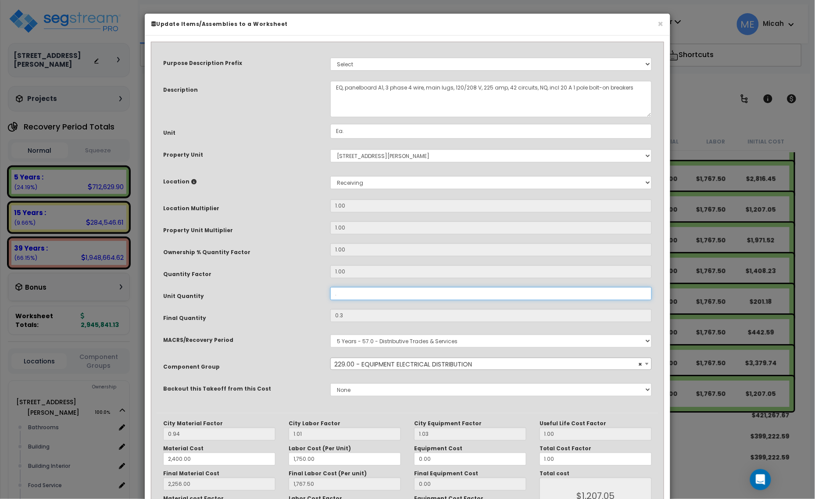
type input "1,767.50"
type input "$0.00"
type input ".1"
type input "2,256.00"
type input "1,767.50"
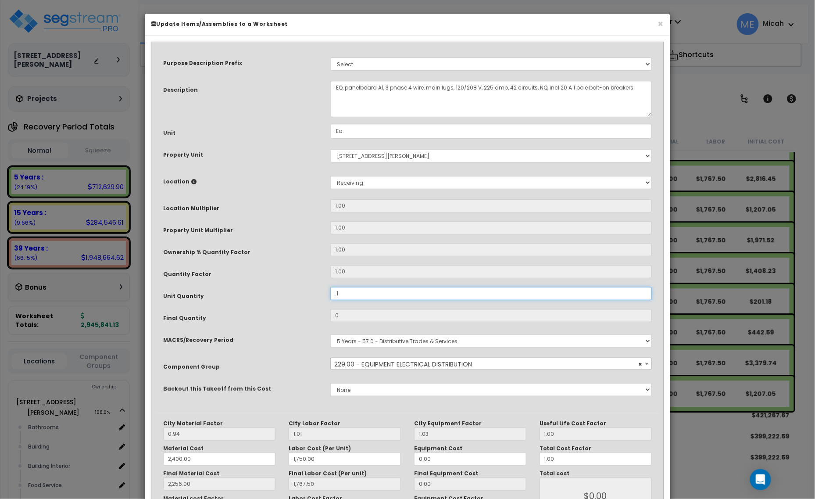
type input "0.1"
type input "2,256.00"
type input "1,767.50"
type input "$402.35"
type input ".16"
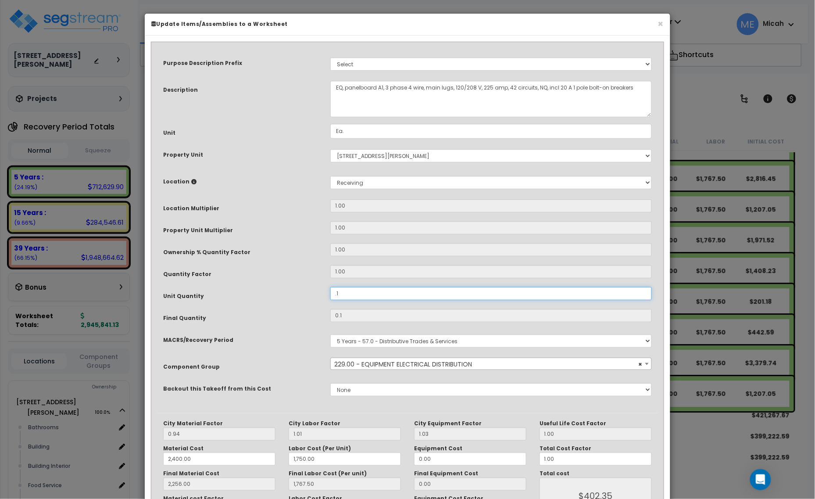
type input "2,256.00"
type input "1,767.50"
type input "0.16"
type input "2,256.00"
type input "1,767.50"
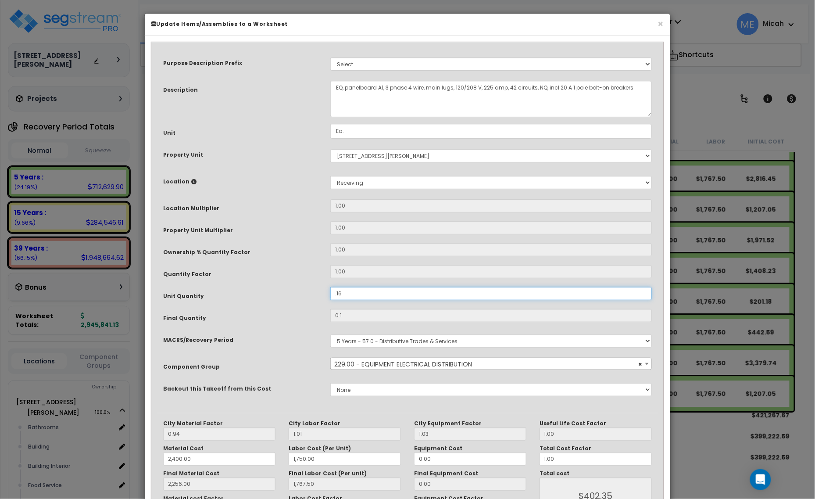
type input "$643.76"
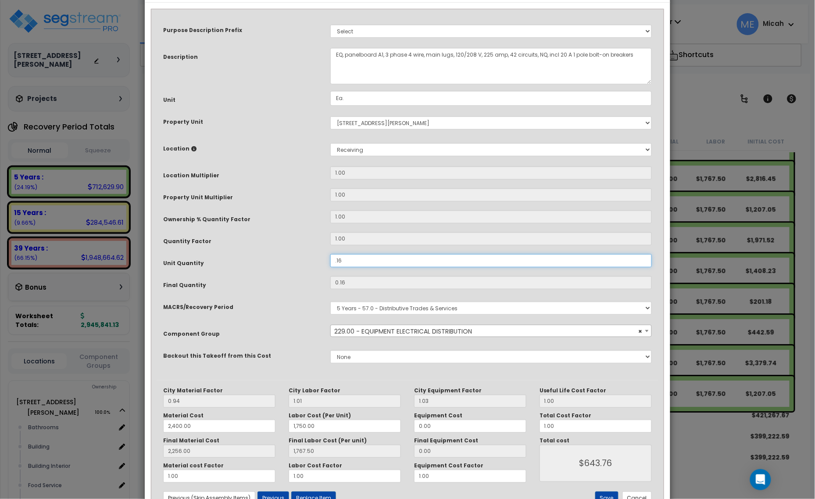
scroll to position [66, 0]
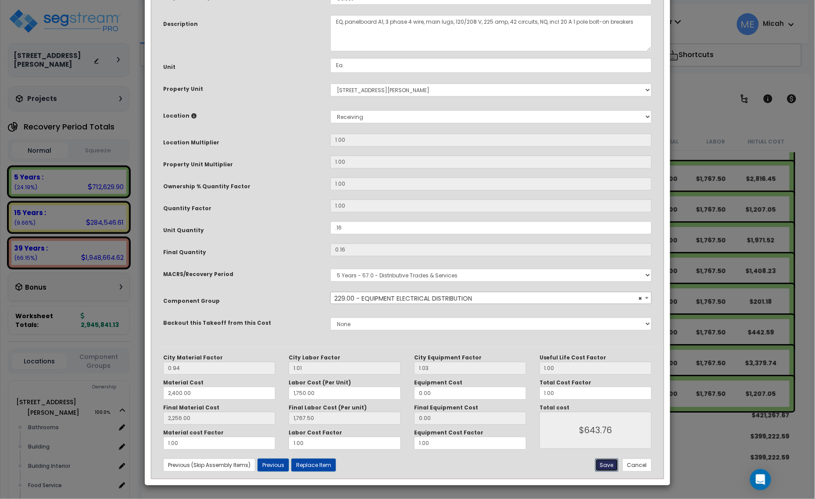
click at [608, 463] on button "Save" at bounding box center [606, 464] width 23 height 13
type input "0.16"
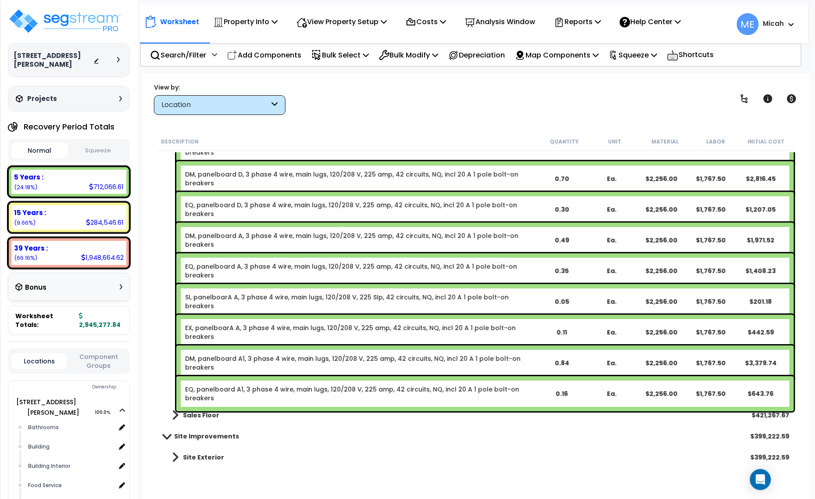
click at [296, 391] on link "EQ, panelboard A1, 3 phase 4 wire, main lugs, 120/208 V, 225 amp, 42 circuits, …" at bounding box center [360, 394] width 351 height 18
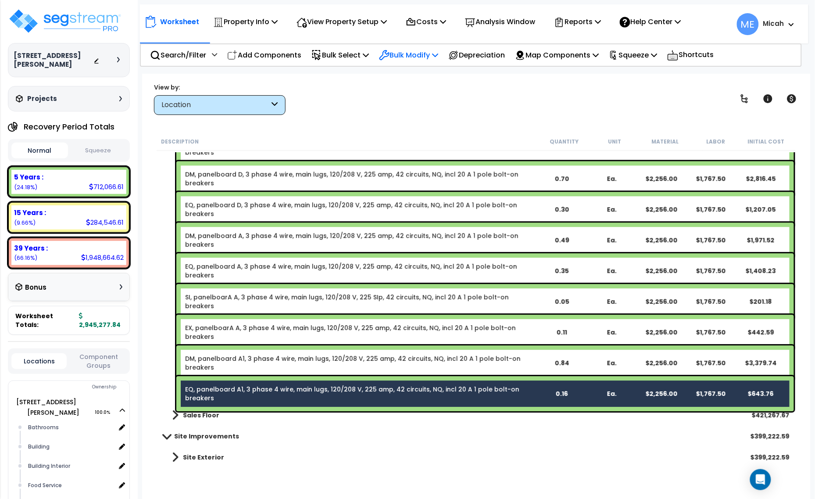
click at [438, 53] on p "Bulk Modify" at bounding box center [408, 55] width 59 height 12
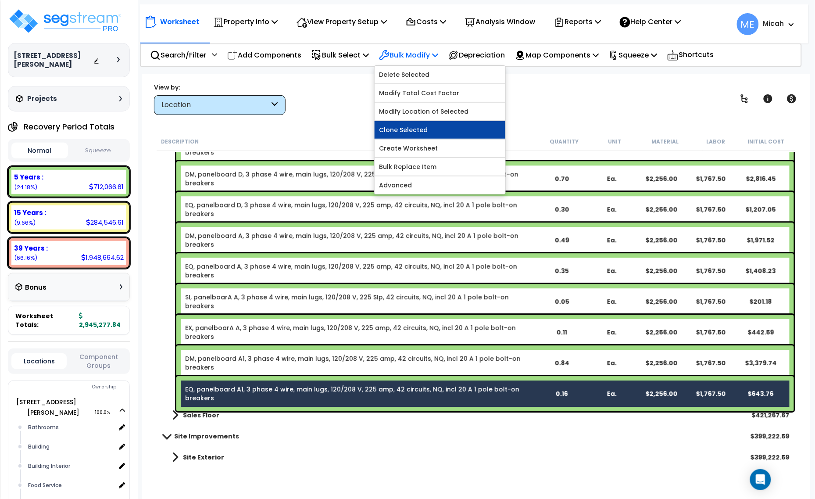
click at [436, 132] on link "Clone Selected" at bounding box center [440, 130] width 131 height 18
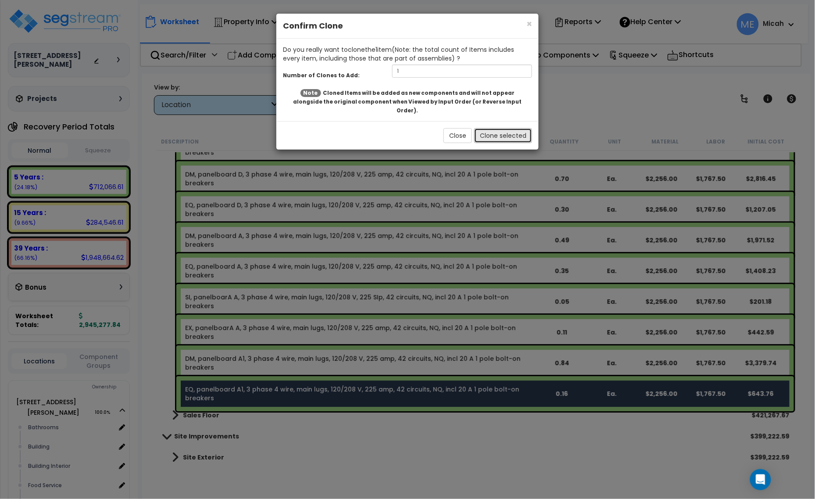
click at [511, 132] on button "Clone selected" at bounding box center [503, 135] width 58 height 15
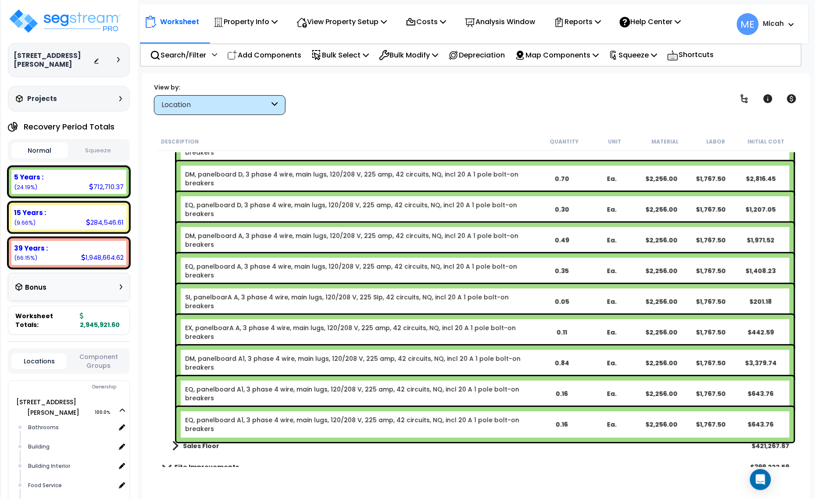
click at [250, 419] on link "EQ, panelboard A1, 3 phase 4 wire, main lugs, 120/208 V, 225 amp, 42 circuits, …" at bounding box center [360, 424] width 351 height 18
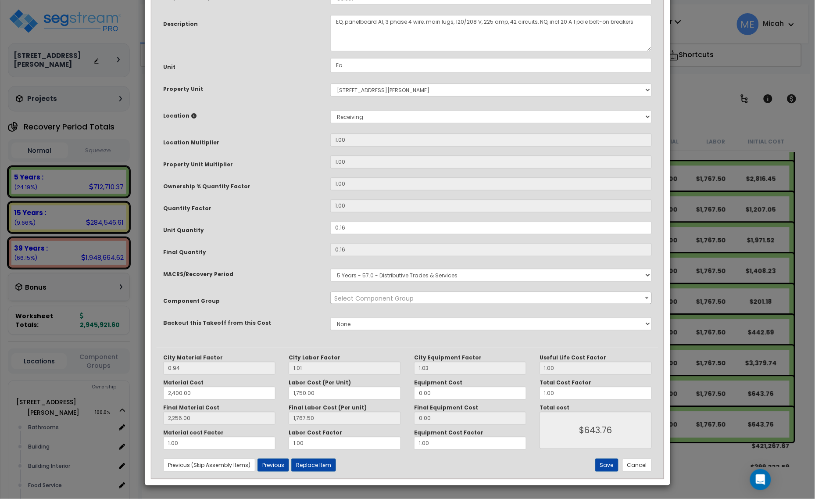
scroll to position [0, 0]
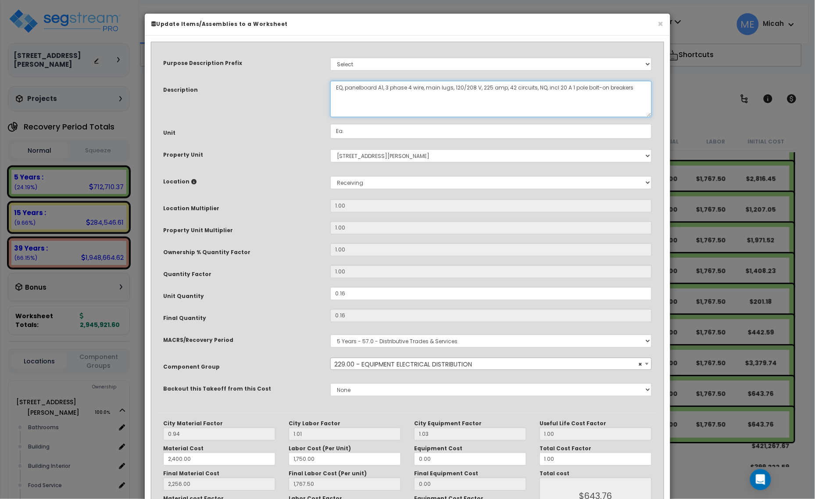
drag, startPoint x: 343, startPoint y: 84, endPoint x: 321, endPoint y: 84, distance: 22.4
click at [321, 84] on div "Description EQ, panelboard A1, 3 phase 4 wire, main lugs, 120/208 V, 225 amp, 4…" at bounding box center [408, 99] width 502 height 36
drag, startPoint x: 354, startPoint y: 294, endPoint x: 315, endPoint y: 297, distance: 39.2
click at [315, 297] on div "Unit Quantity 0.16" at bounding box center [408, 294] width 502 height 15
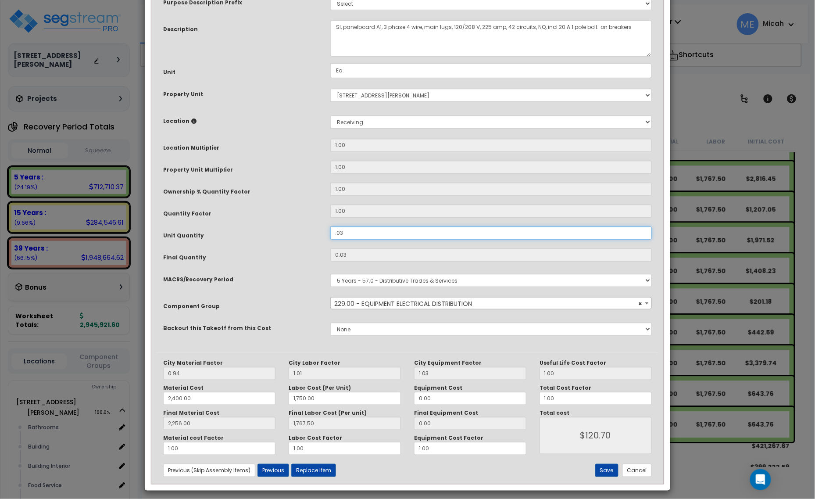
scroll to position [66, 0]
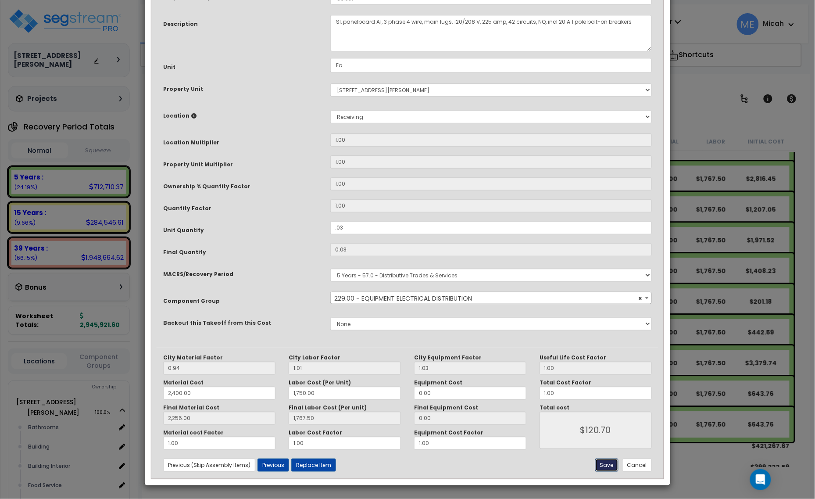
click at [603, 459] on button "Save" at bounding box center [606, 464] width 23 height 13
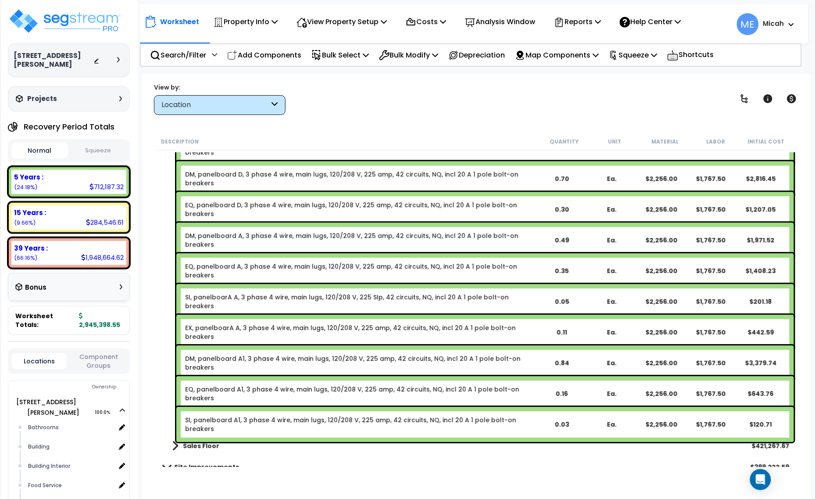
click at [297, 391] on link "EQ, panelboard A1, 3 phase 4 wire, main lugs, 120/208 V, 225 amp, 42 circuits, …" at bounding box center [360, 394] width 351 height 18
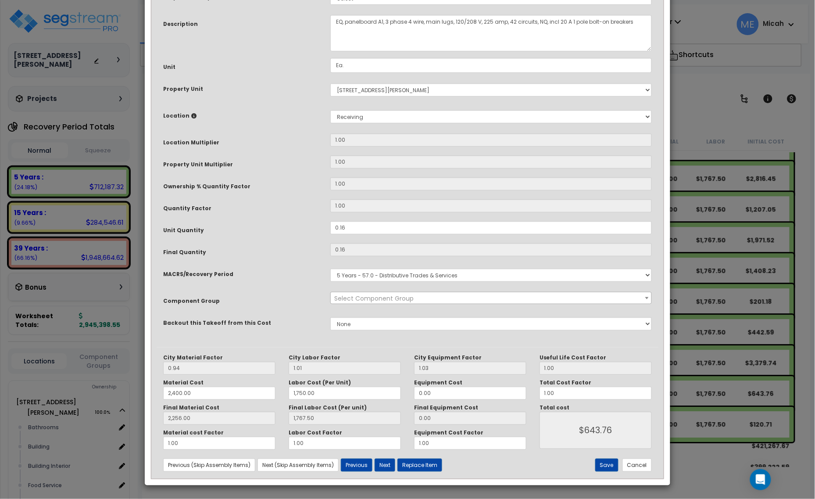
scroll to position [0, 0]
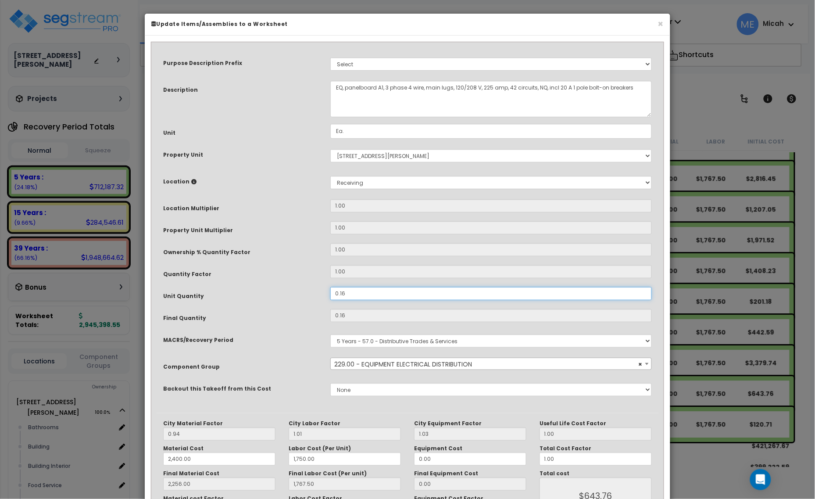
drag, startPoint x: 345, startPoint y: 290, endPoint x: 317, endPoint y: 292, distance: 28.1
click at [318, 292] on div "Unit Quantity 0.16" at bounding box center [408, 294] width 502 height 15
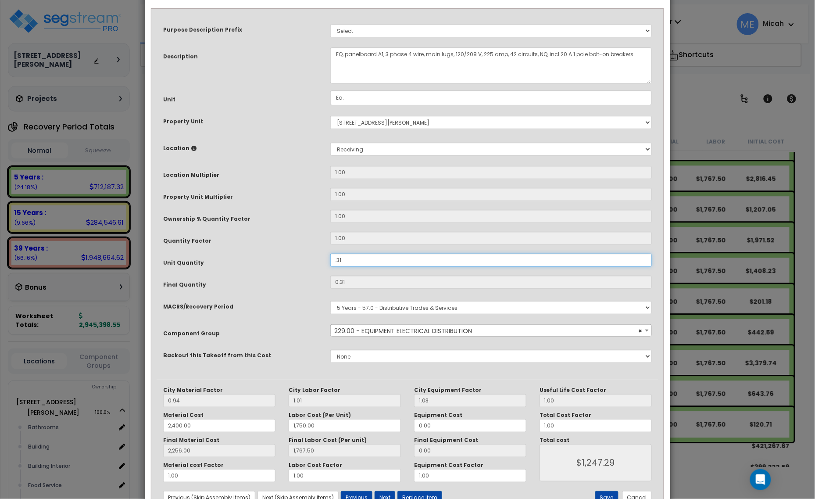
scroll to position [66, 0]
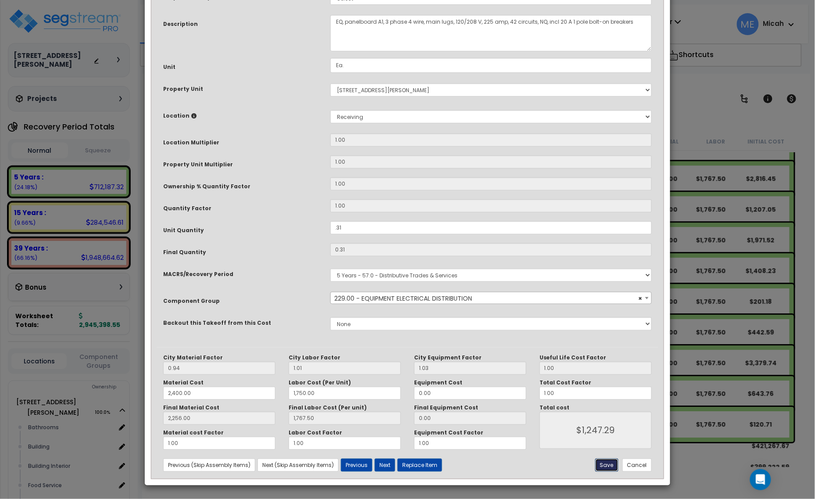
click at [603, 463] on button "Save" at bounding box center [606, 464] width 23 height 13
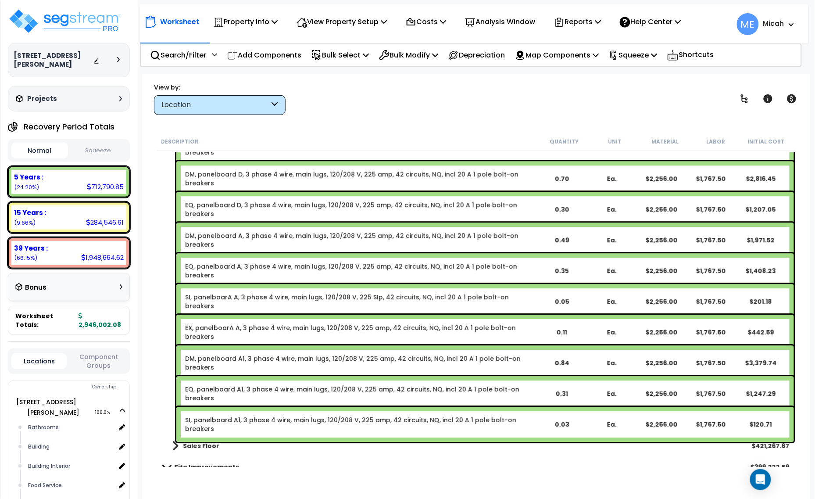
click at [286, 359] on link "DM, panelboard A1, 3 phase 4 wire, main lugs, 120/208 V, 225 amp, 42 circuits, …" at bounding box center [360, 363] width 351 height 18
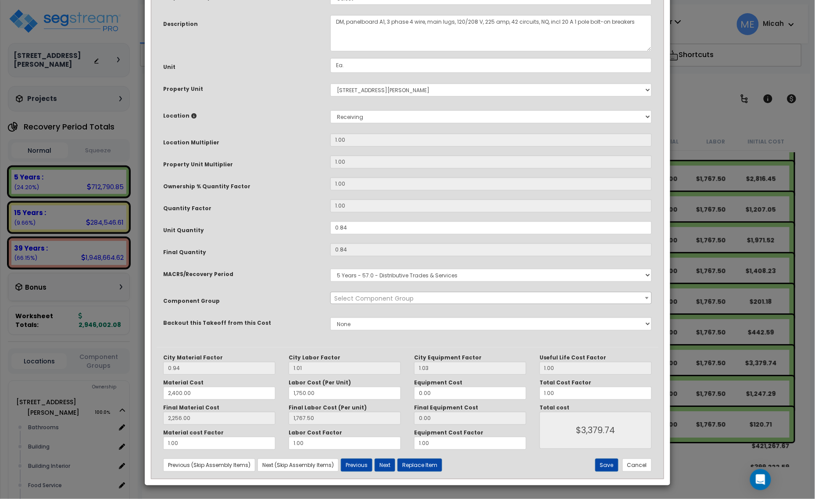
scroll to position [0, 0]
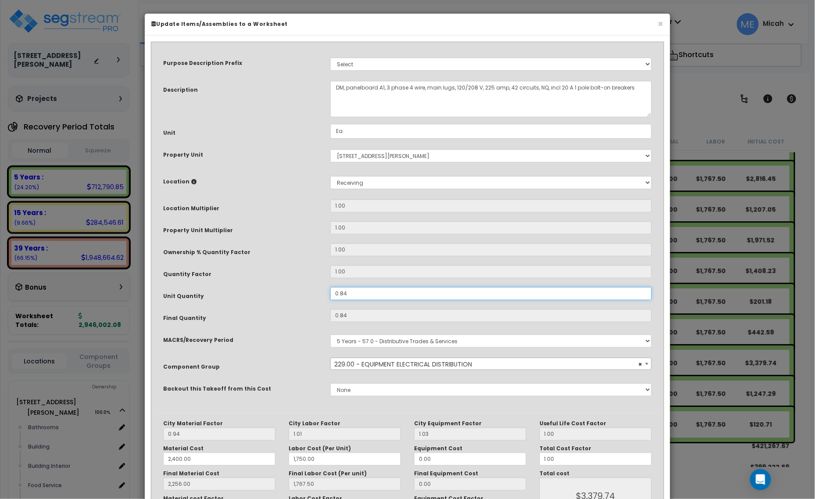
drag, startPoint x: 328, startPoint y: 301, endPoint x: 286, endPoint y: 301, distance: 42.1
click at [286, 301] on div "Unit Quantity 0.84" at bounding box center [408, 294] width 502 height 15
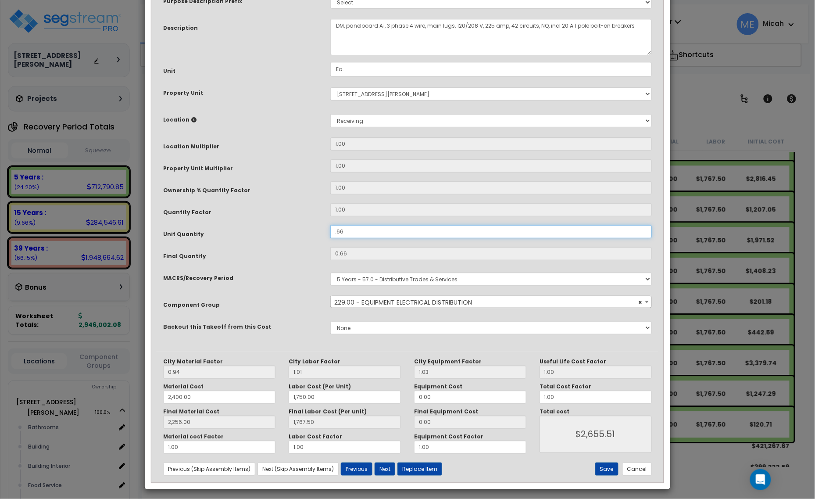
scroll to position [66, 0]
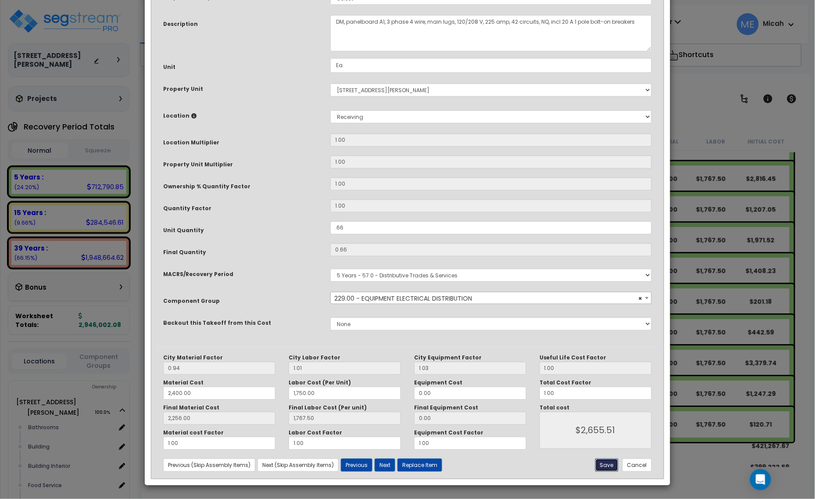
click at [602, 466] on button "Save" at bounding box center [606, 464] width 23 height 13
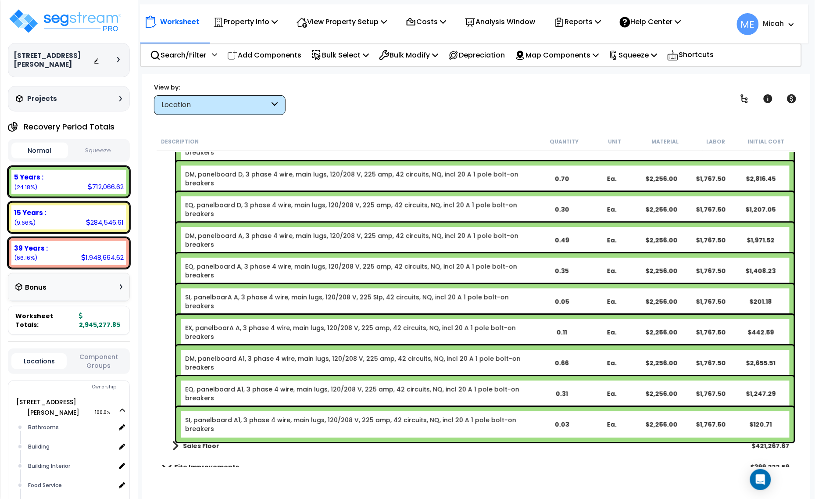
click at [203, 229] on div "DM, panelboard A, 3 phase 4 wire, main lugs, 120/208 V, 225 amp, 42 circuits, N…" at bounding box center [484, 239] width 617 height 35
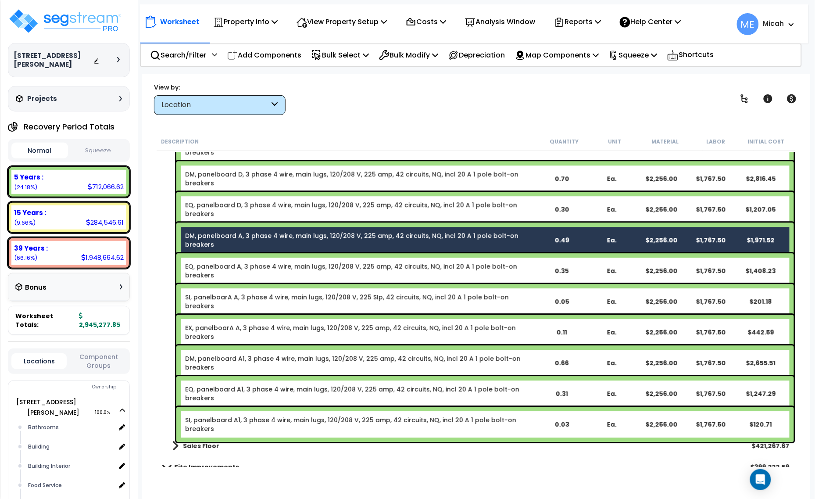
click at [205, 258] on div "EQ, panelboard A, 3 phase 4 wire, main lugs, 120/208 V, 225 amp, 42 circuits, N…" at bounding box center [484, 270] width 617 height 35
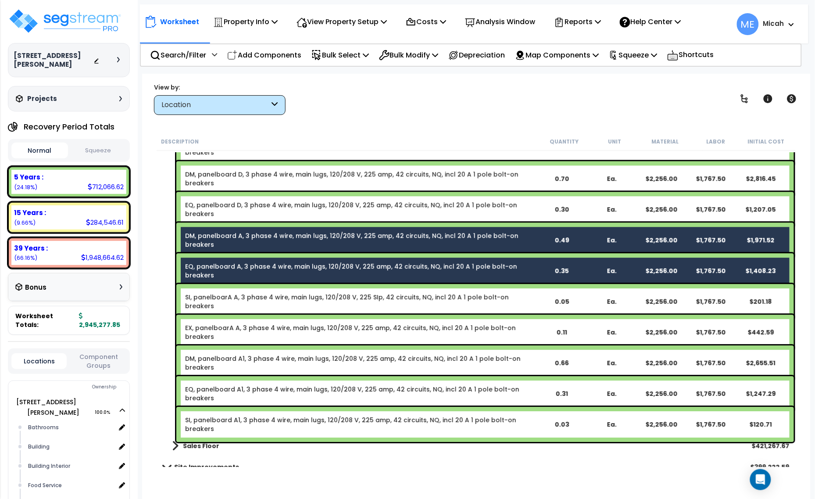
click at [207, 296] on link "SI, panelboarA A, 3 phase 4 wire, main lugs, 120/208 V, 225 SIp, 42 circuits, N…" at bounding box center [360, 302] width 351 height 18
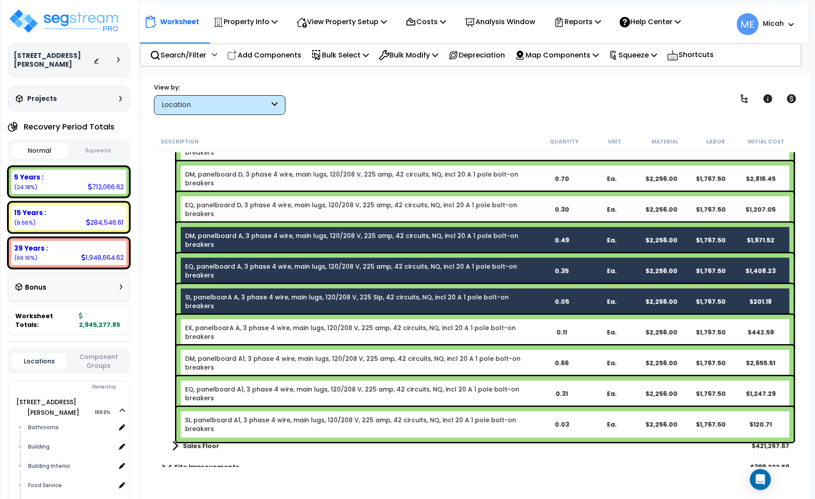
click at [210, 328] on link "EX, panelboarA A, 3 phase 4 wire, main lugs, 120/208 V, 225 amp, 42 circuits, N…" at bounding box center [360, 332] width 351 height 18
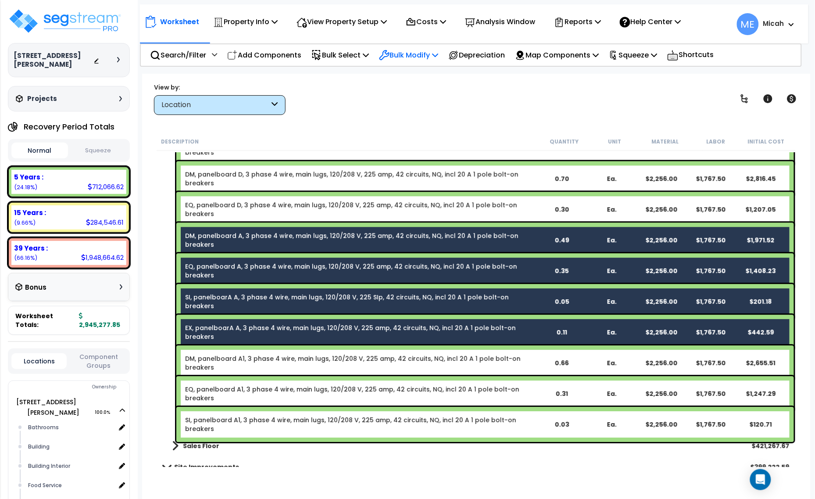
click at [438, 55] on icon at bounding box center [435, 54] width 6 height 7
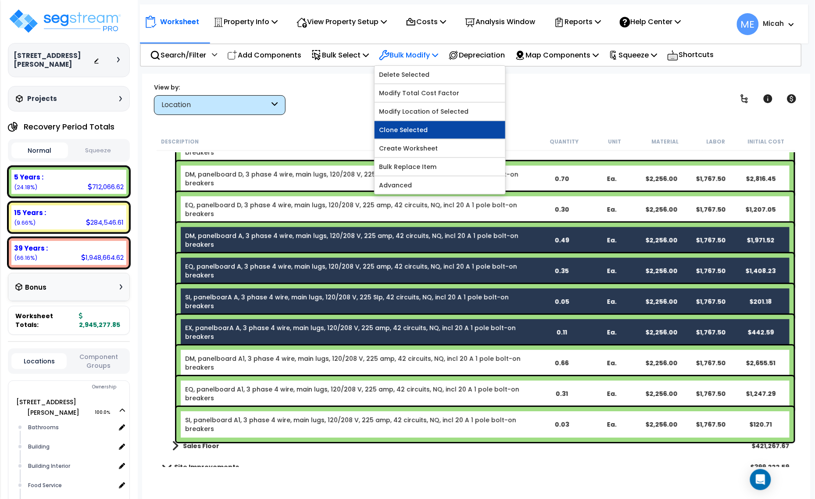
click at [435, 128] on link "Clone Selected" at bounding box center [440, 130] width 131 height 18
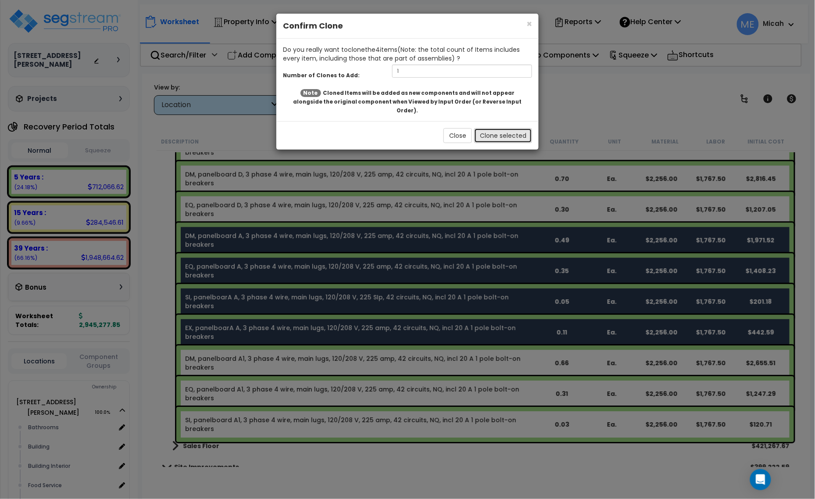
click at [512, 130] on button "Clone selected" at bounding box center [503, 135] width 58 height 15
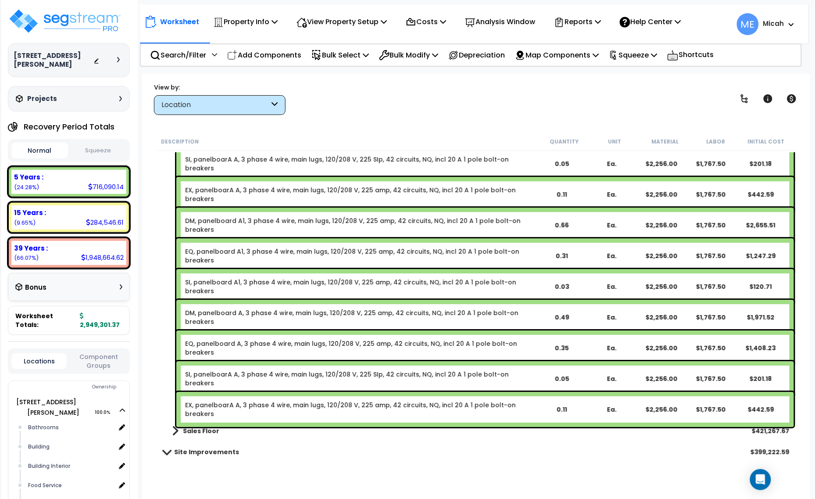
scroll to position [2029, 0]
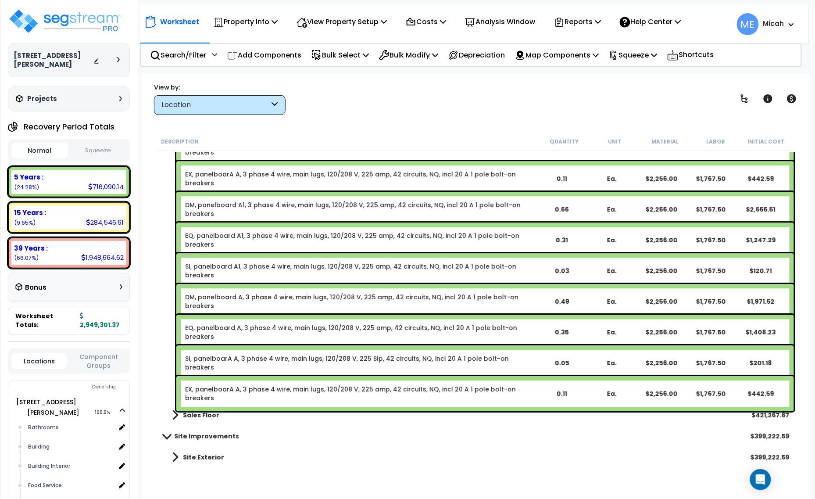
click at [209, 296] on link "DM, panelboard A, 3 phase 4 wire, main lugs, 120/208 V, 225 amp, 42 circuits, N…" at bounding box center [360, 302] width 351 height 18
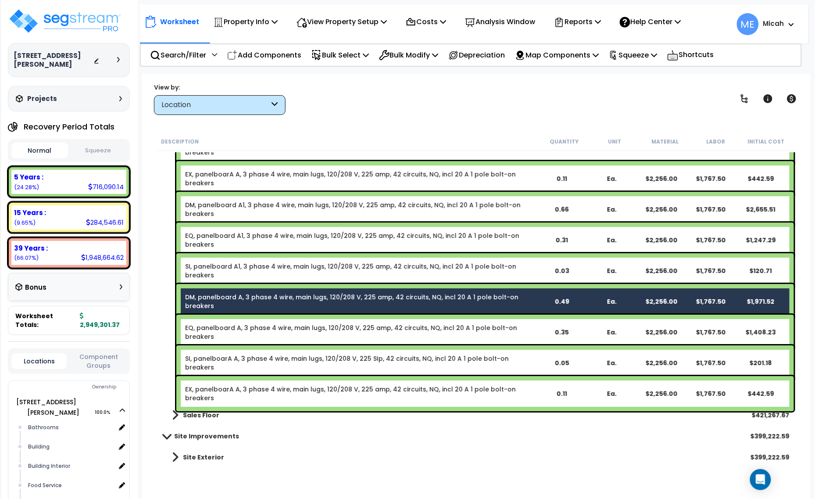
click at [258, 299] on link "DM, panelboard A, 3 phase 4 wire, main lugs, 120/208 V, 225 amp, 42 circuits, N…" at bounding box center [360, 302] width 351 height 18
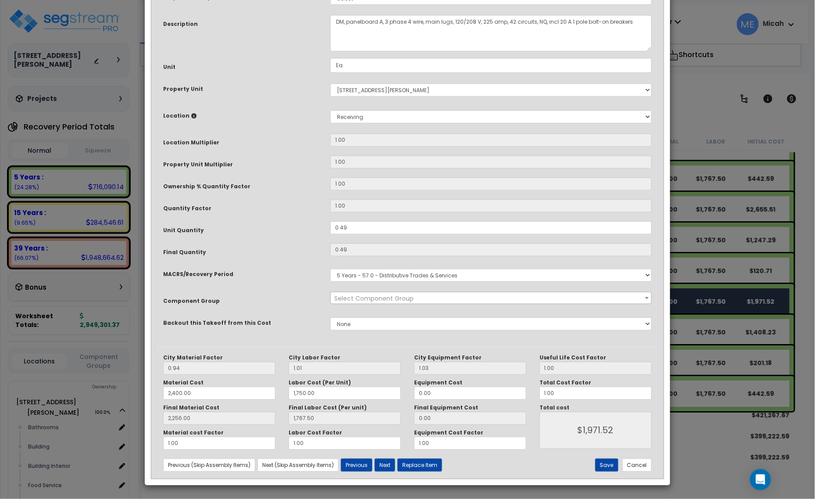
scroll to position [0, 0]
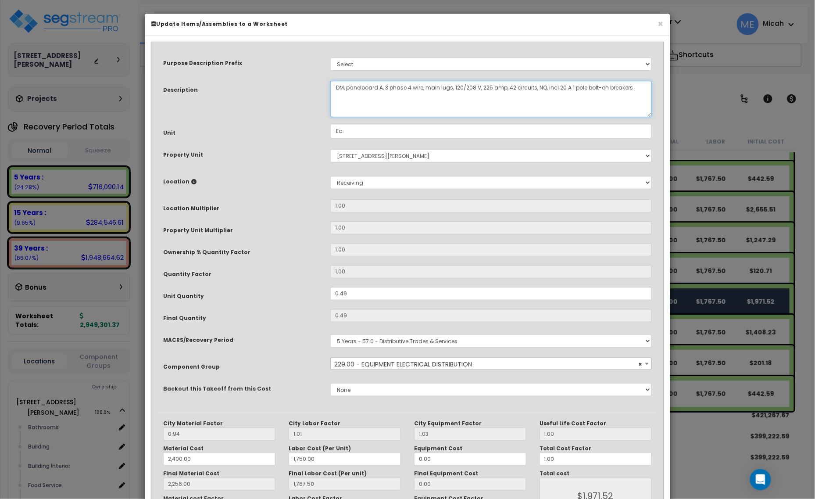
click at [382, 86] on textarea "DM, panelboard A, 3 phase 4 wire, main lugs, 120/208 V, 225 amp, 42 circuits, N…" at bounding box center [490, 99] width 321 height 36
drag, startPoint x: 353, startPoint y: 298, endPoint x: 316, endPoint y: 295, distance: 37.4
click at [316, 295] on div "Unit Quantity 0.49" at bounding box center [408, 294] width 502 height 15
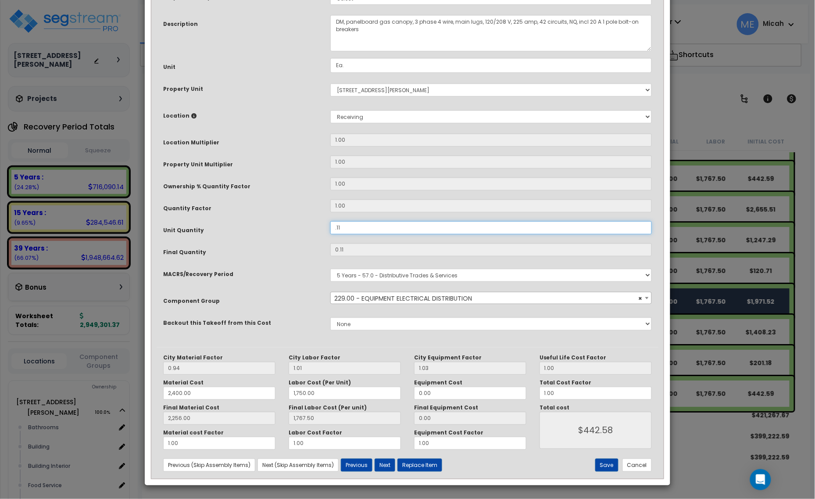
scroll to position [66, 0]
click at [599, 466] on button "Save" at bounding box center [606, 464] width 23 height 13
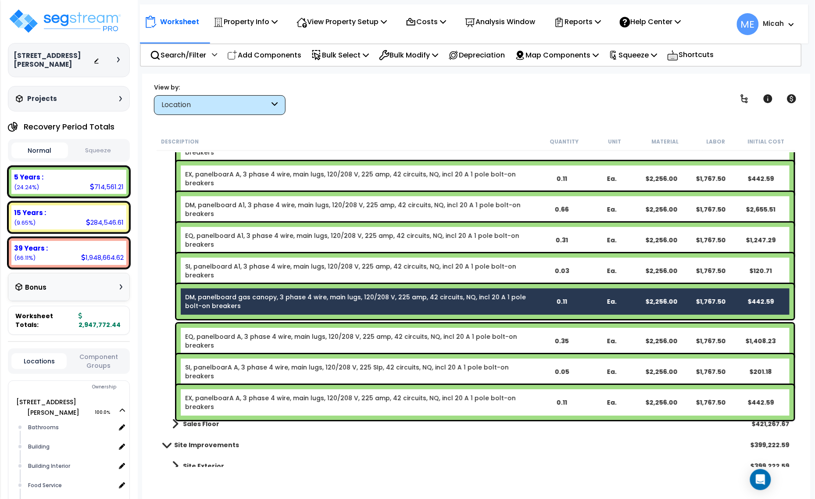
click at [256, 301] on link "DM, panelboard gas canopy, 3 phase 4 wire, main lugs, 120/208 V, 225 amp, 42 ci…" at bounding box center [360, 302] width 351 height 18
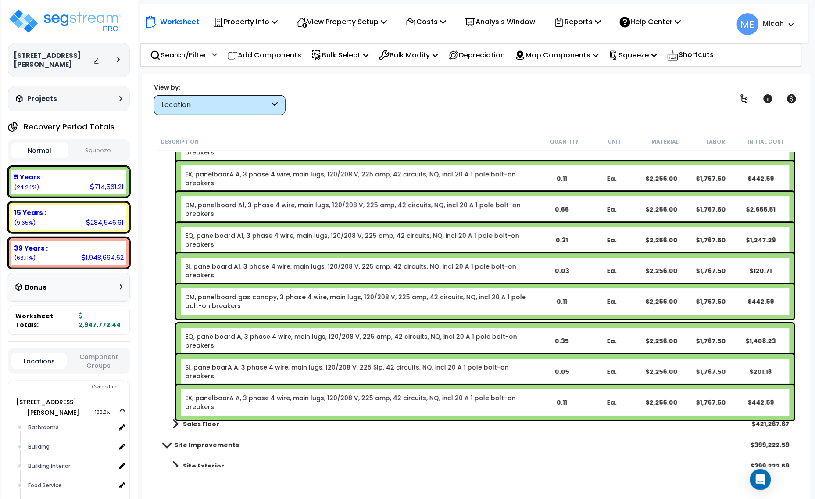
click at [276, 332] on link "EQ, panelboard A, 3 phase 4 wire, main lugs, 120/208 V, 225 amp, 42 circuits, N…" at bounding box center [360, 341] width 351 height 18
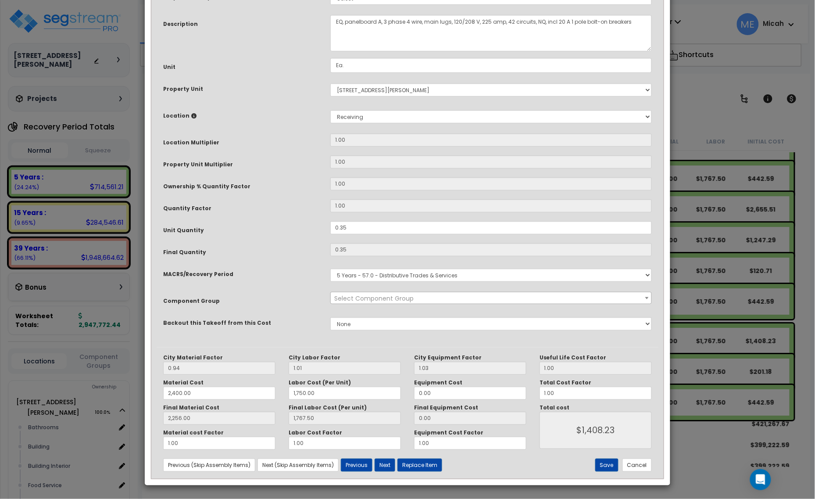
scroll to position [0, 0]
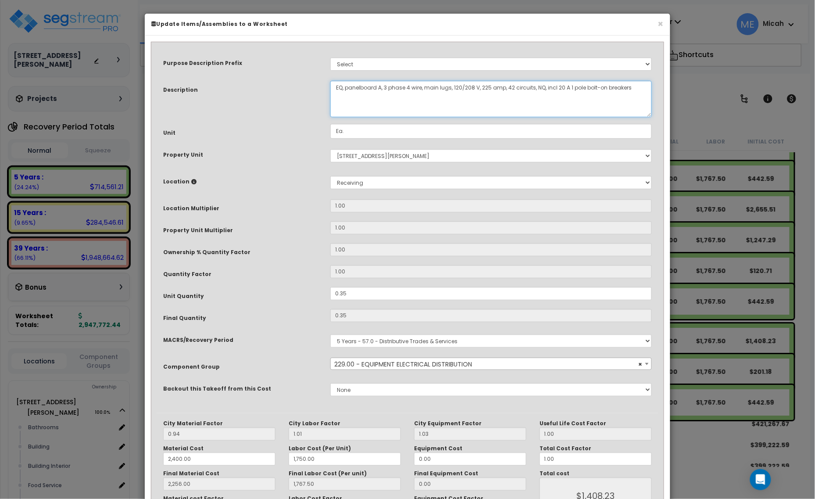
click at [381, 86] on textarea "EQ, panelboard A, 3 phase 4 wire, main lugs, 120/208 V, 225 amp, 42 circuits, N…" at bounding box center [490, 99] width 321 height 36
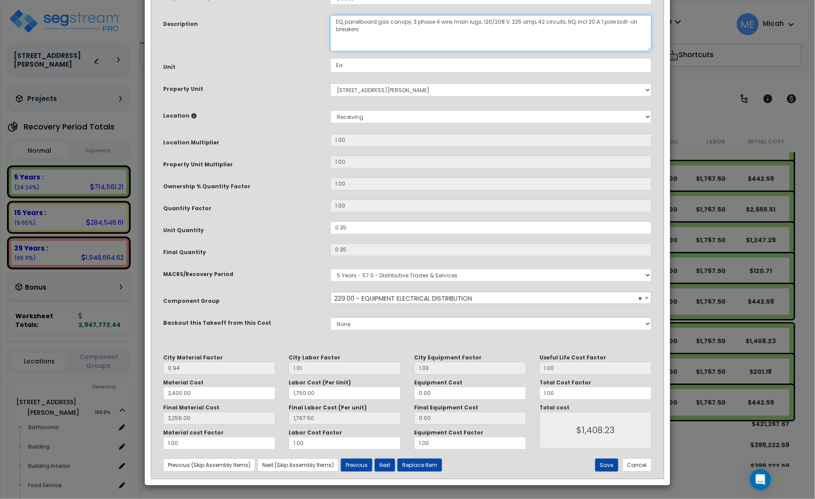
scroll to position [66, 0]
drag, startPoint x: 356, startPoint y: 228, endPoint x: 328, endPoint y: 228, distance: 28.1
click at [328, 228] on div "0.35" at bounding box center [491, 227] width 335 height 13
click at [603, 463] on button "Save" at bounding box center [606, 464] width 23 height 13
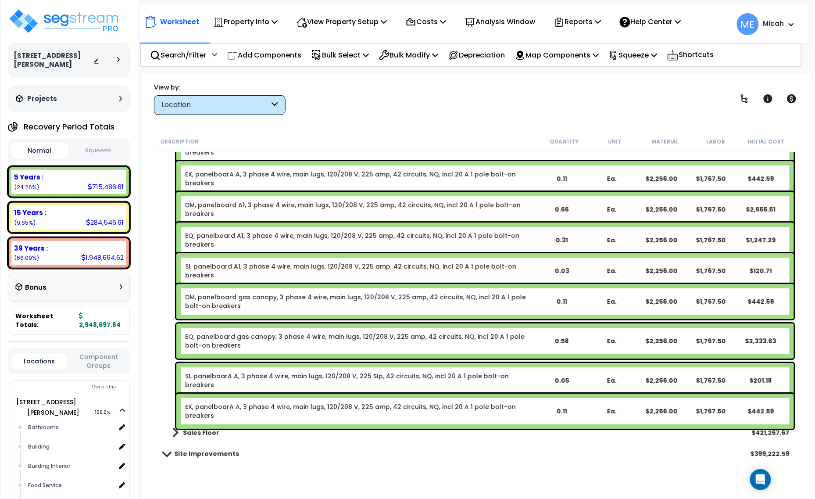
click at [285, 371] on link "SI, panelboarA A, 3 phase 4 wire, main lugs, 120/208 V, 225 SIp, 42 circuits, N…" at bounding box center [360, 380] width 351 height 18
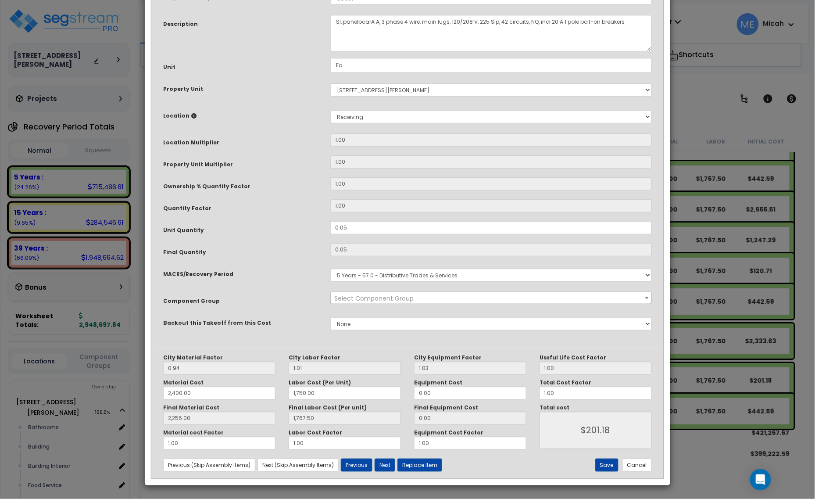
scroll to position [0, 0]
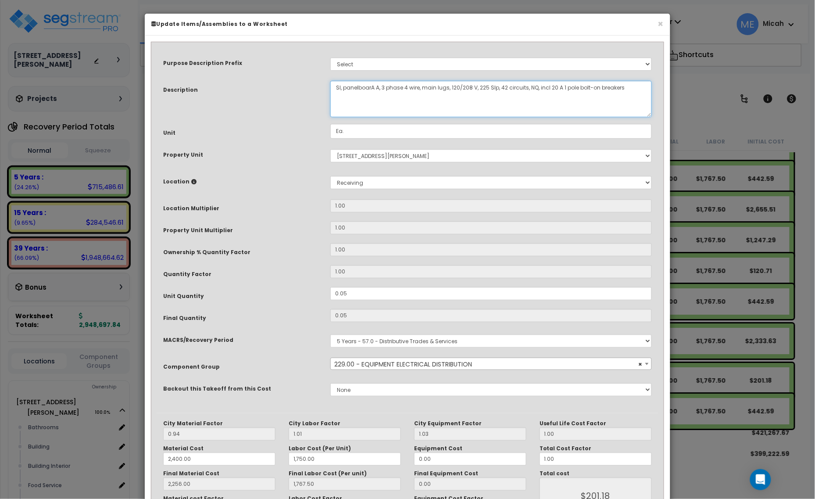
click at [374, 85] on textarea "SI, panelboarA A, 3 phase 4 wire, main lugs, 120/208 V, 225 SIp, 42 circuits, N…" at bounding box center [490, 99] width 321 height 36
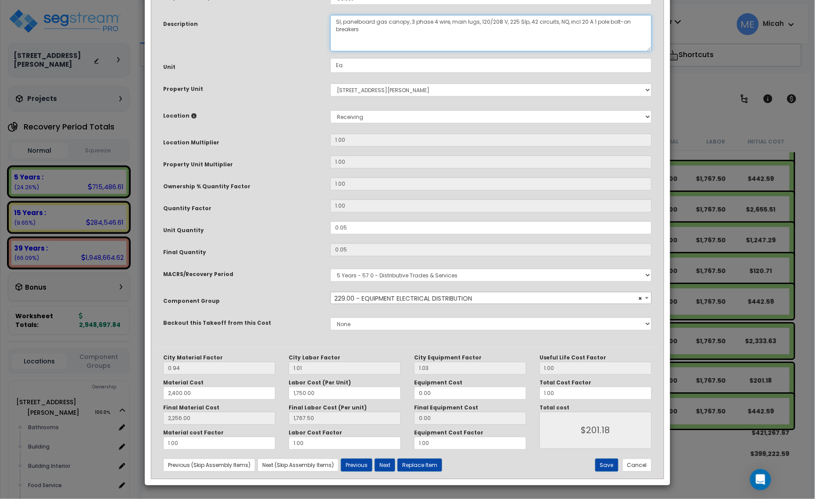
scroll to position [66, 0]
drag, startPoint x: 360, startPoint y: 229, endPoint x: 325, endPoint y: 231, distance: 34.7
click at [325, 231] on div "0.05" at bounding box center [491, 227] width 335 height 13
click at [605, 465] on button "Save" at bounding box center [606, 464] width 23 height 13
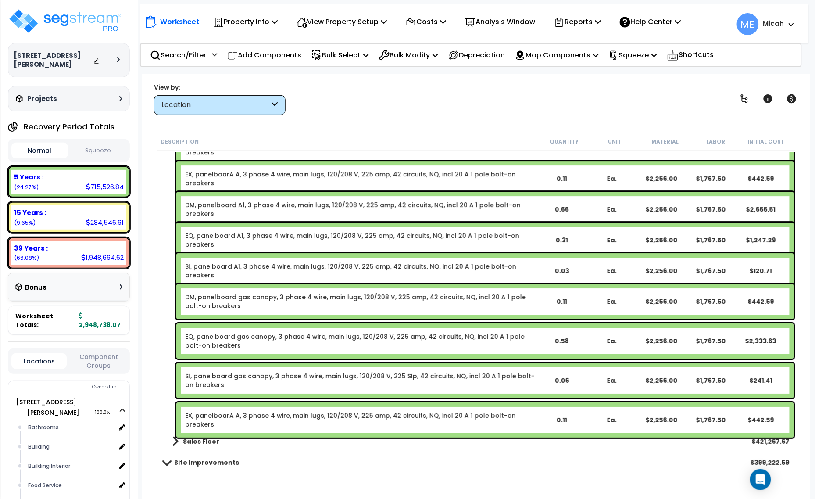
click at [330, 413] on link "EX, panelboarA A, 3 phase 4 wire, main lugs, 120/208 V, 225 amp, 42 circuits, N…" at bounding box center [360, 420] width 351 height 18
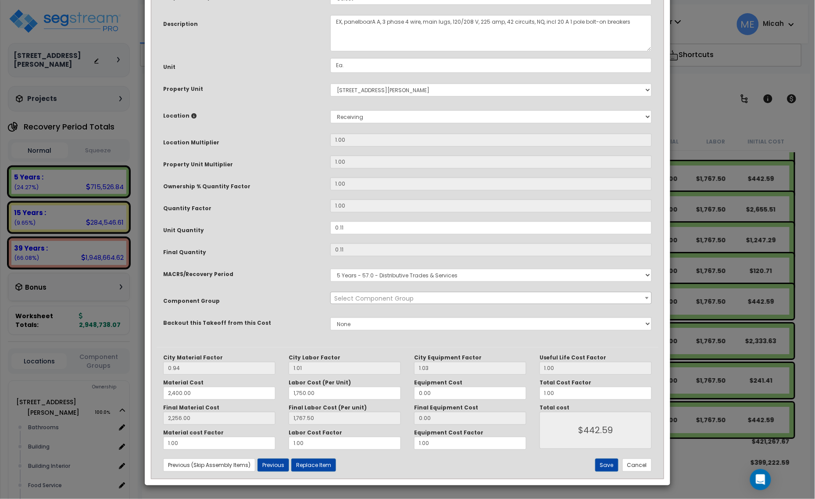
scroll to position [0, 0]
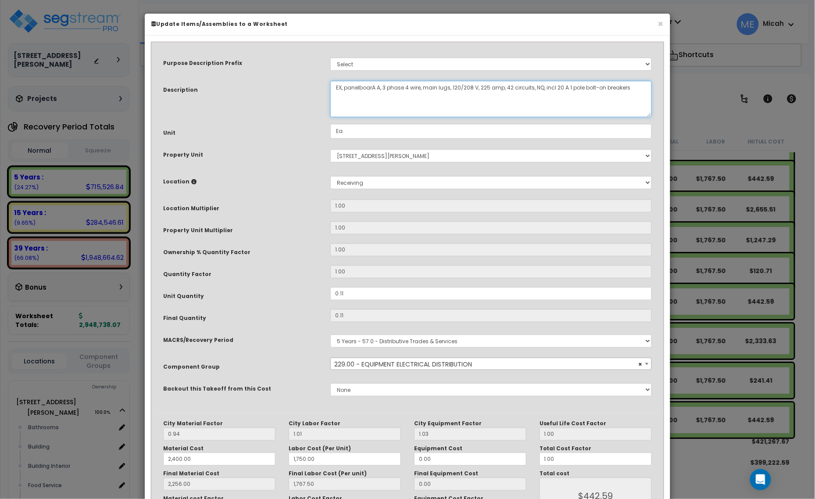
click at [375, 86] on textarea "EX, panelboarA A, 3 phase 4 wire, main lugs, 120/208 V, 225 amp, 42 circuits, N…" at bounding box center [490, 99] width 321 height 36
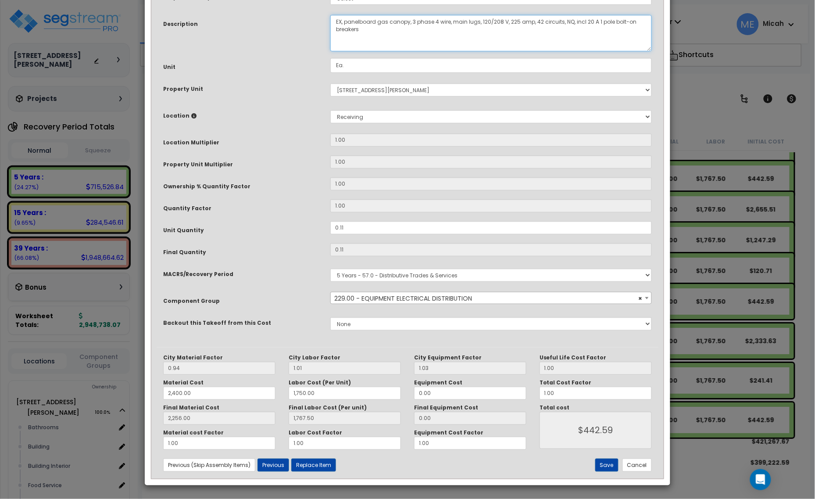
scroll to position [66, 0]
drag, startPoint x: 340, startPoint y: 228, endPoint x: 321, endPoint y: 228, distance: 19.7
click at [321, 229] on div "Unit Quantity 0.11" at bounding box center [408, 228] width 502 height 15
click at [602, 466] on button "Save" at bounding box center [606, 464] width 23 height 13
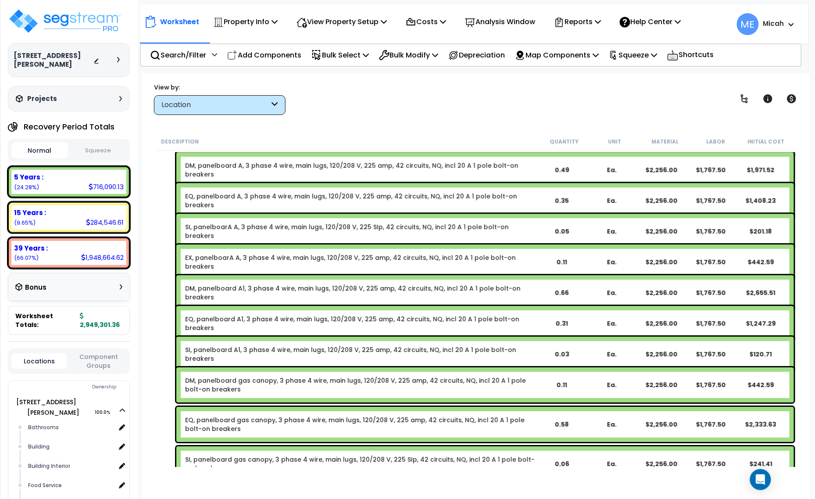
scroll to position [1919, 0]
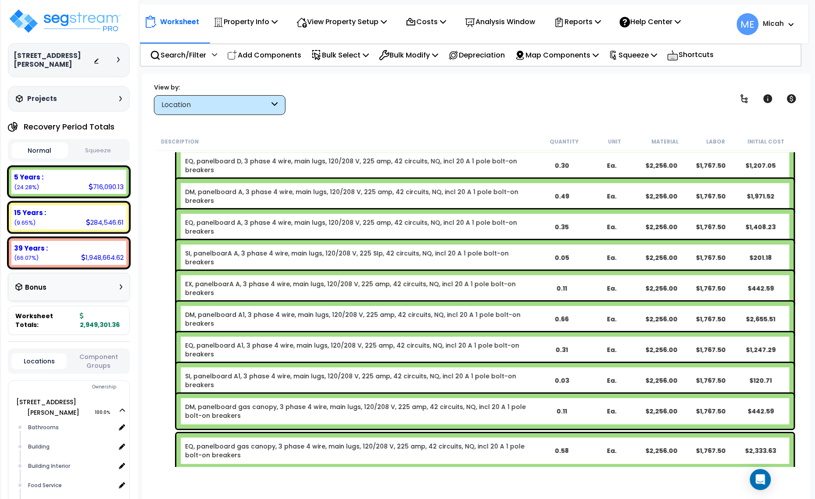
click at [207, 282] on link "EX, panelboarA A, 3 phase 4 wire, main lugs, 120/208 V, 225 amp, 42 circuits, N…" at bounding box center [360, 288] width 351 height 18
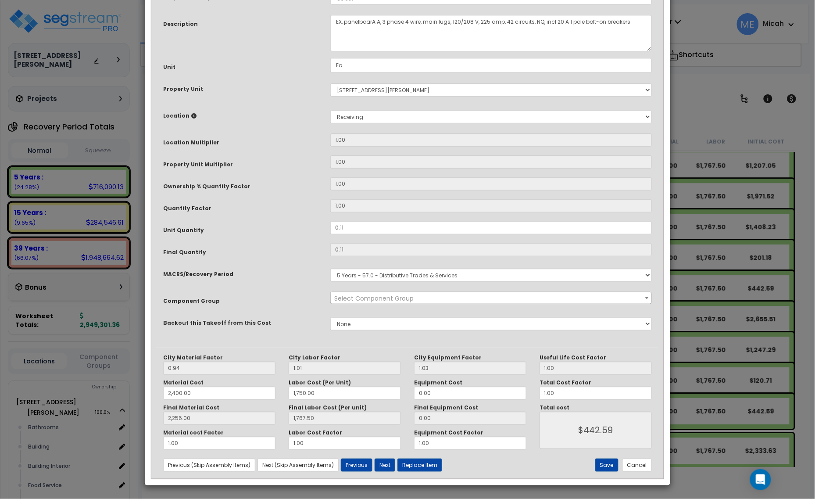
scroll to position [0, 0]
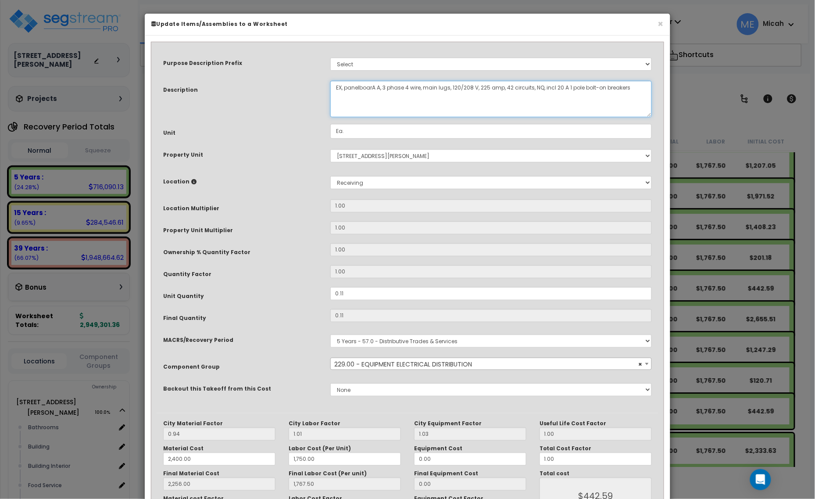
click at [375, 84] on textarea "EX, panelboarA A, 3 phase 4 wire, main lugs, 120/208 V, 225 amp, 42 circuits, N…" at bounding box center [490, 99] width 321 height 36
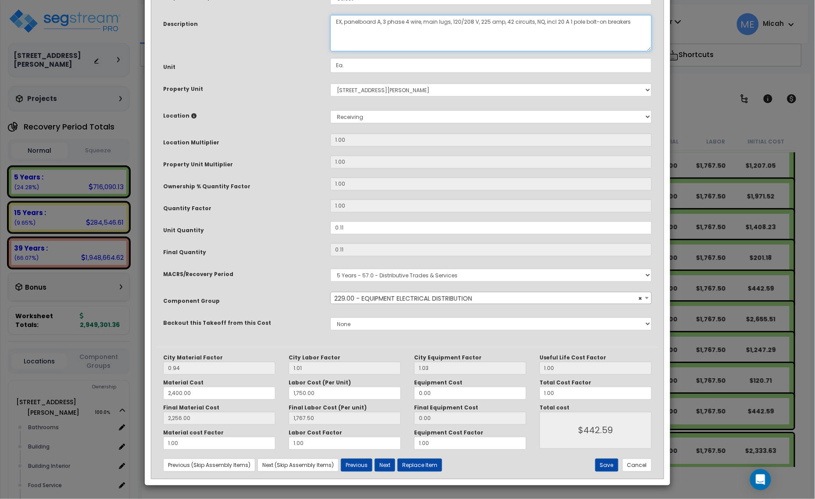
scroll to position [66, 0]
click at [605, 465] on button "Save" at bounding box center [606, 464] width 23 height 13
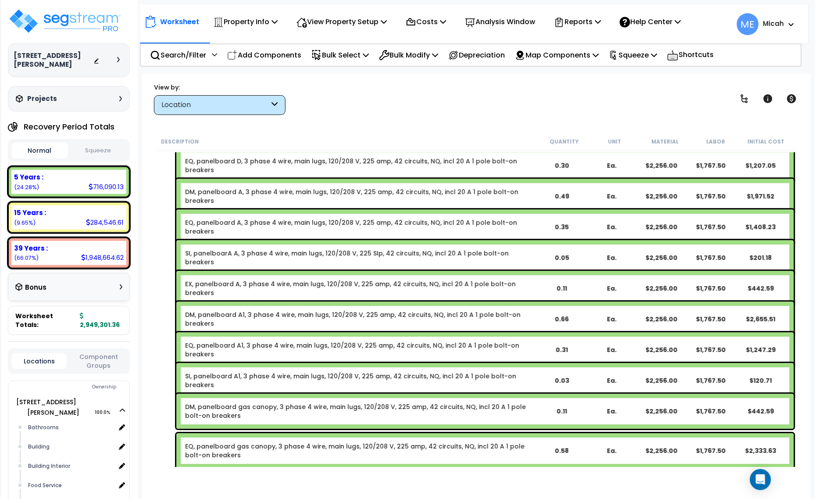
click at [211, 253] on link "SI, panelboarA A, 3 phase 4 wire, main lugs, 120/208 V, 225 SIp, 42 circuits, N…" at bounding box center [360, 258] width 351 height 18
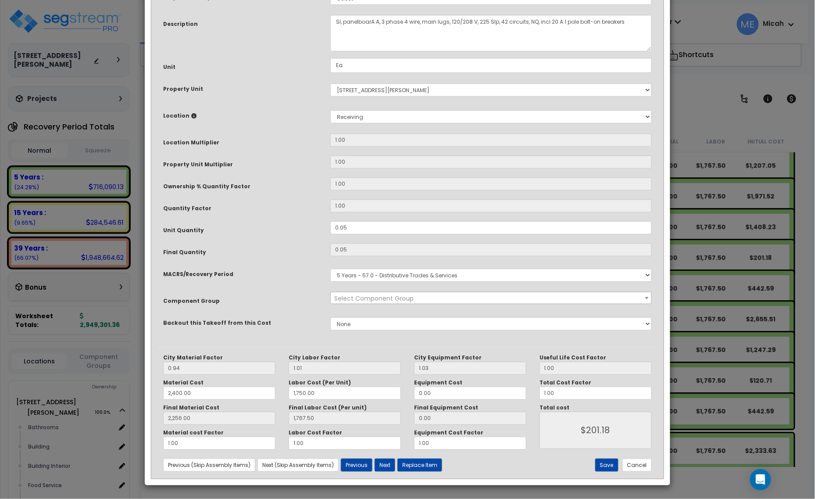
scroll to position [0, 0]
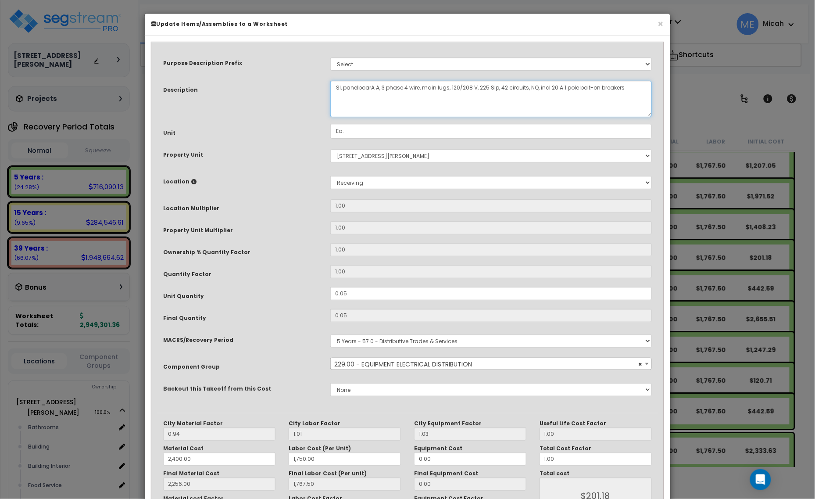
click at [374, 84] on textarea "SI, panelboarA A, 3 phase 4 wire, main lugs, 120/208 V, 225 SIp, 42 circuits, N…" at bounding box center [490, 99] width 321 height 36
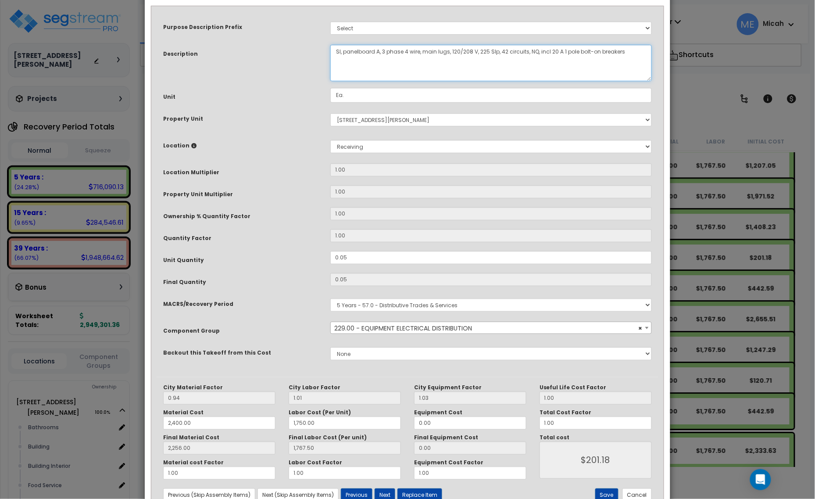
scroll to position [55, 0]
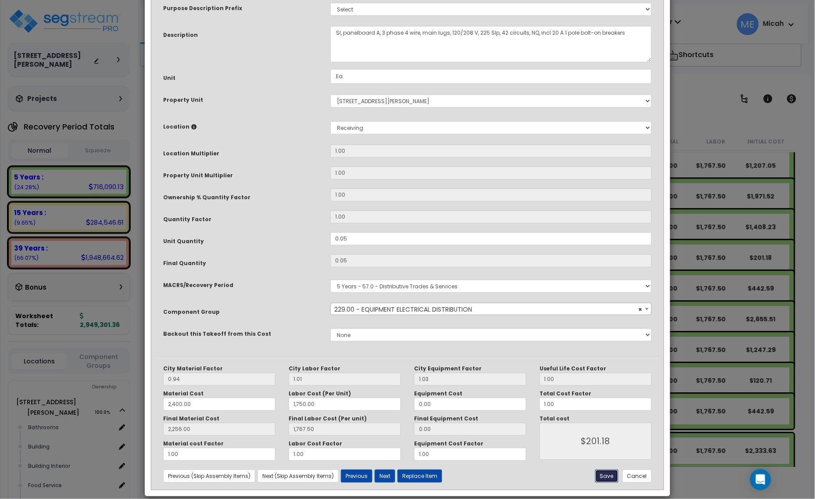
click at [602, 471] on button "Save" at bounding box center [606, 475] width 23 height 13
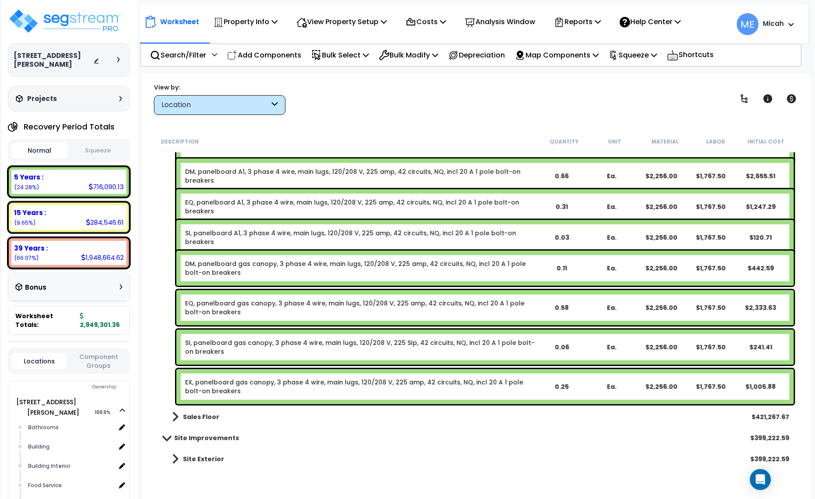
scroll to position [2064, 0]
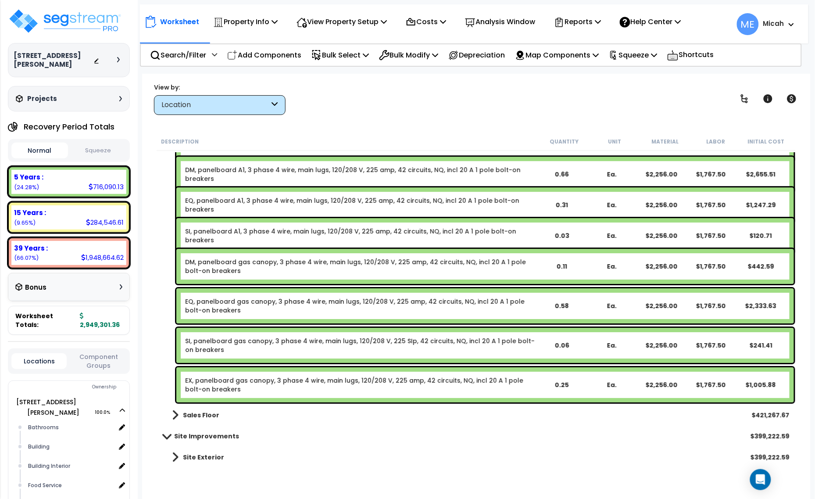
click at [237, 261] on link "DM, panelboard gas canopy, 3 phase 4 wire, main lugs, 120/208 V, 225 amp, 42 ci…" at bounding box center [360, 266] width 351 height 18
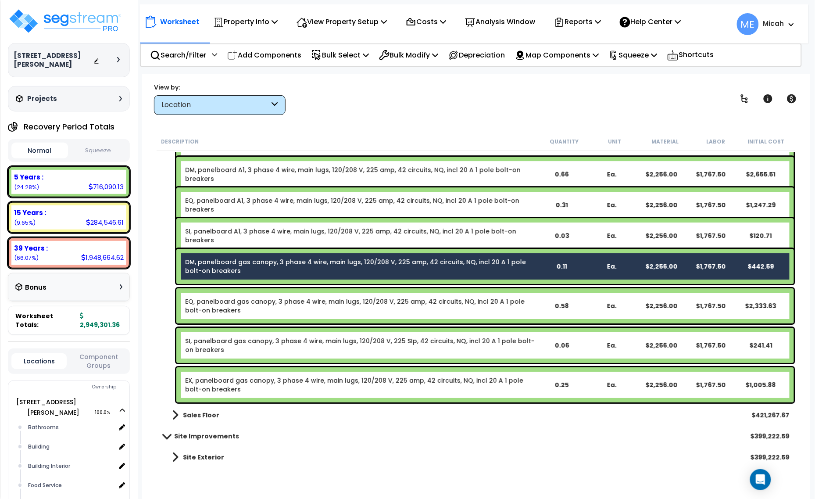
click at [245, 299] on link "EQ, panelboard gas canopy, 3 phase 4 wire, main lugs, 120/208 V, 225 amp, 42 ci…" at bounding box center [360, 306] width 351 height 18
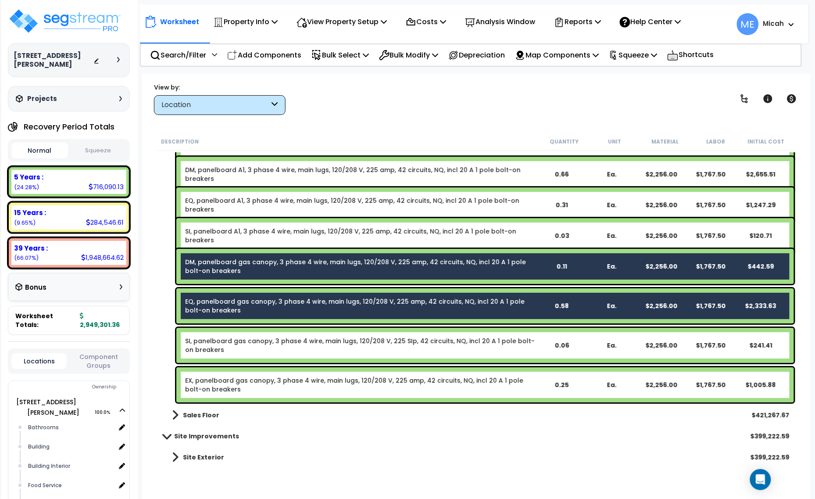
click at [243, 343] on link "SI, panelboard gas canopy, 3 phase 4 wire, main lugs, 120/208 V, 225 SIp, 42 ci…" at bounding box center [360, 345] width 351 height 18
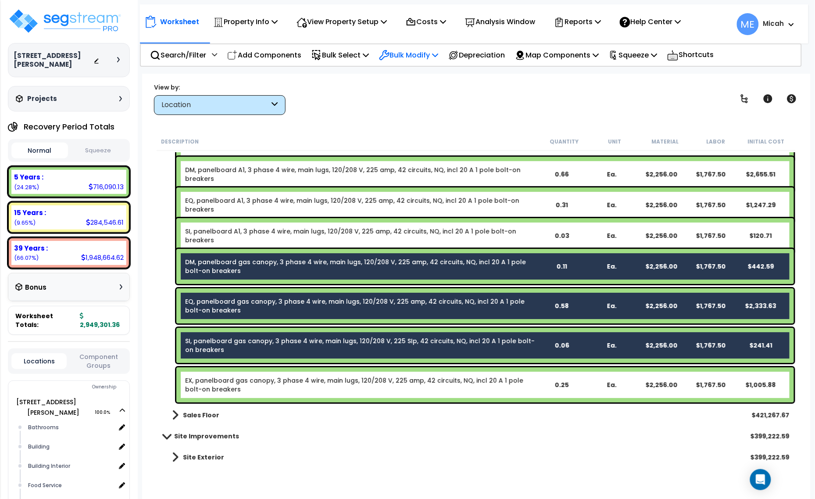
click at [433, 55] on p "Bulk Modify" at bounding box center [408, 55] width 59 height 12
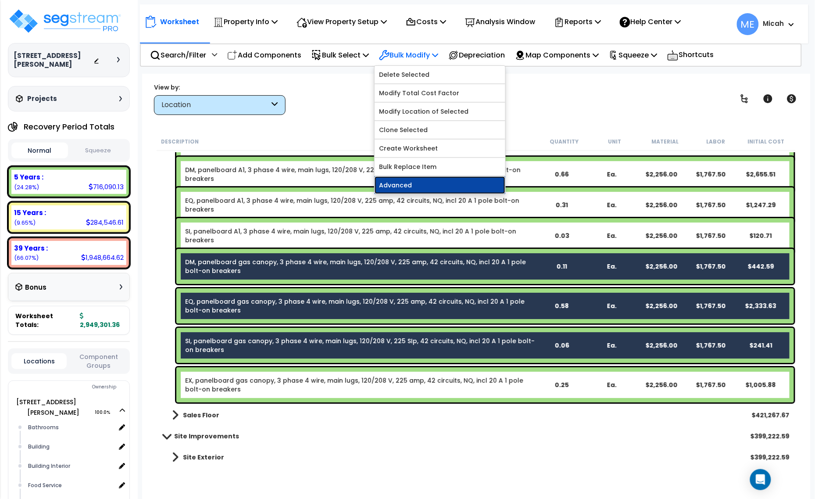
click at [428, 187] on link "Advanced" at bounding box center [440, 185] width 131 height 18
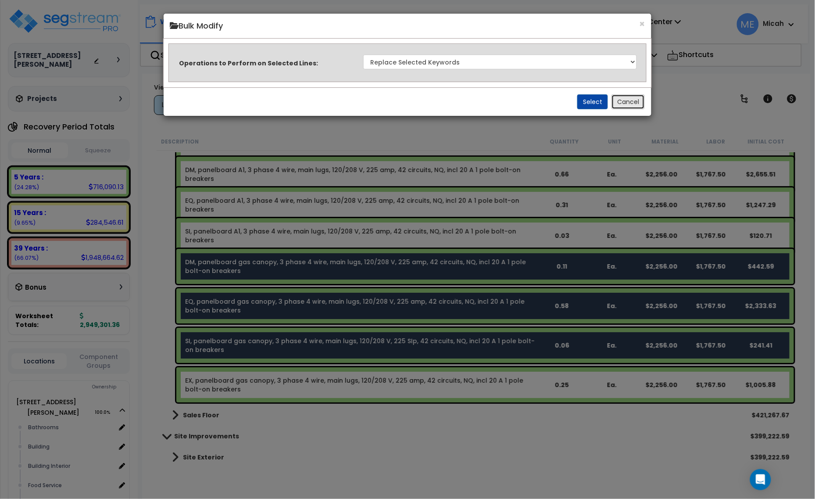
click at [625, 100] on button "Cancel" at bounding box center [627, 101] width 33 height 15
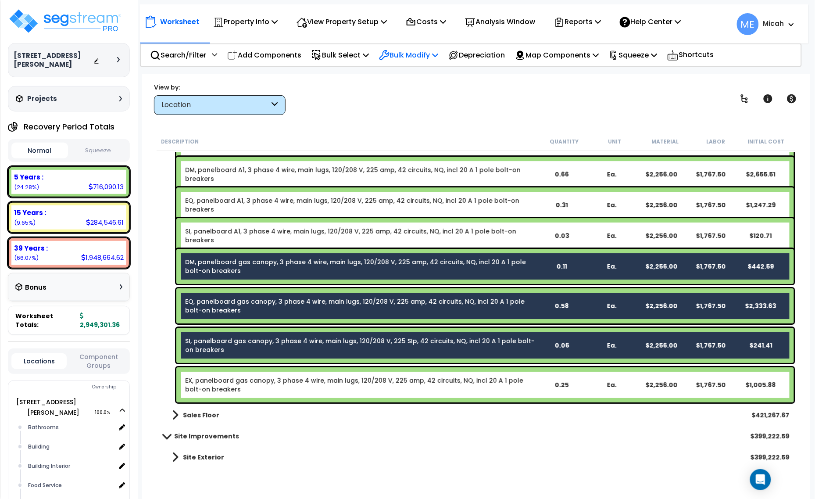
click at [438, 51] on icon at bounding box center [435, 54] width 6 height 7
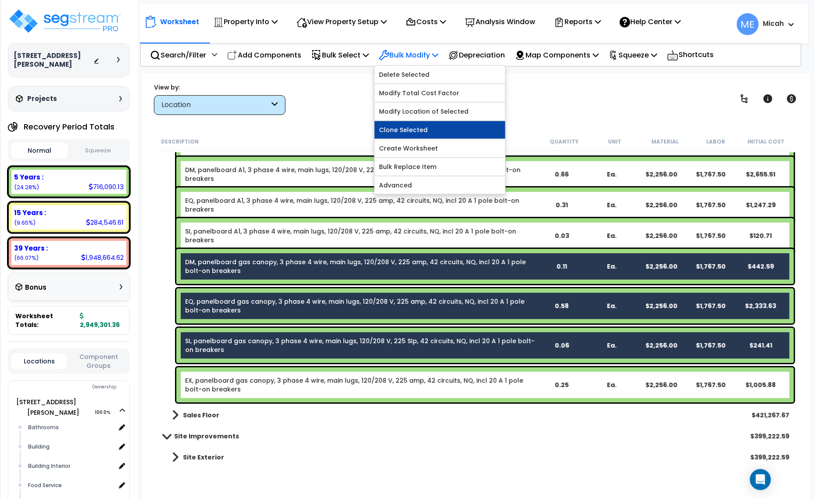
click at [432, 129] on link "Clone Selected" at bounding box center [440, 130] width 131 height 18
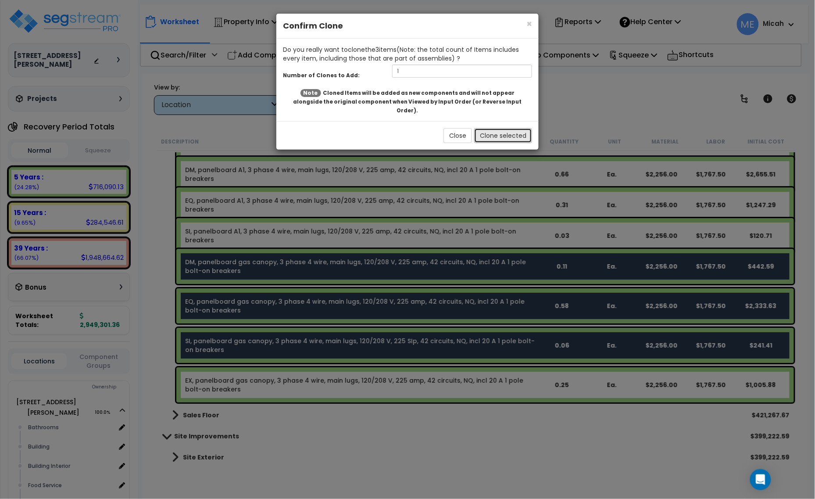
click at [498, 128] on button "Clone selected" at bounding box center [503, 135] width 58 height 15
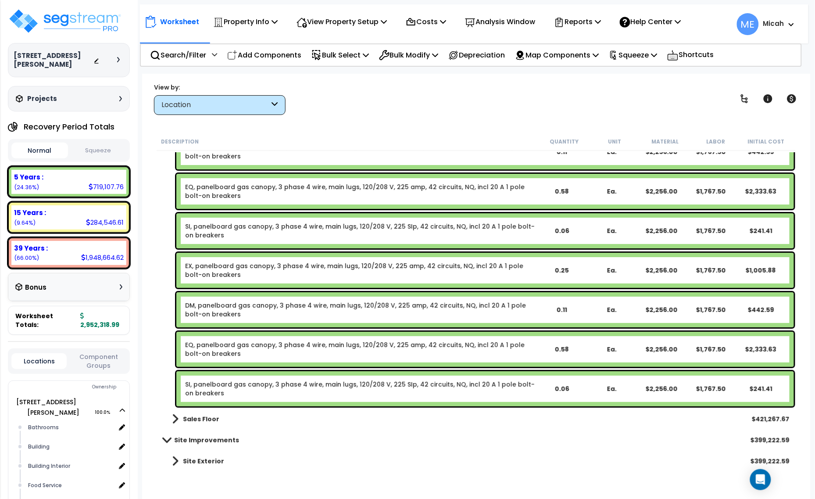
scroll to position [2182, 0]
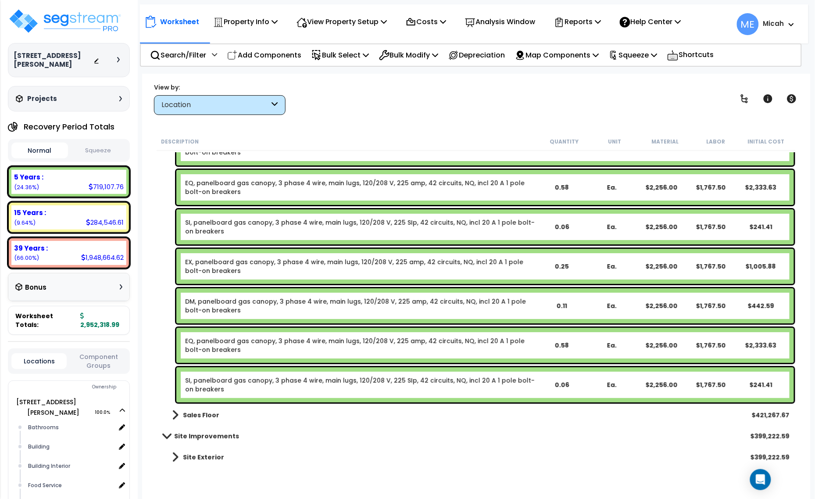
click at [237, 304] on link "DM, panelboard gas canopy, 3 phase 4 wire, main lugs, 120/208 V, 225 amp, 42 ci…" at bounding box center [360, 306] width 351 height 18
click at [282, 304] on link "DM, panelboard gas canopy, 3 phase 4 wire, main lugs, 120/208 V, 225 amp, 42 ci…" at bounding box center [360, 306] width 351 height 18
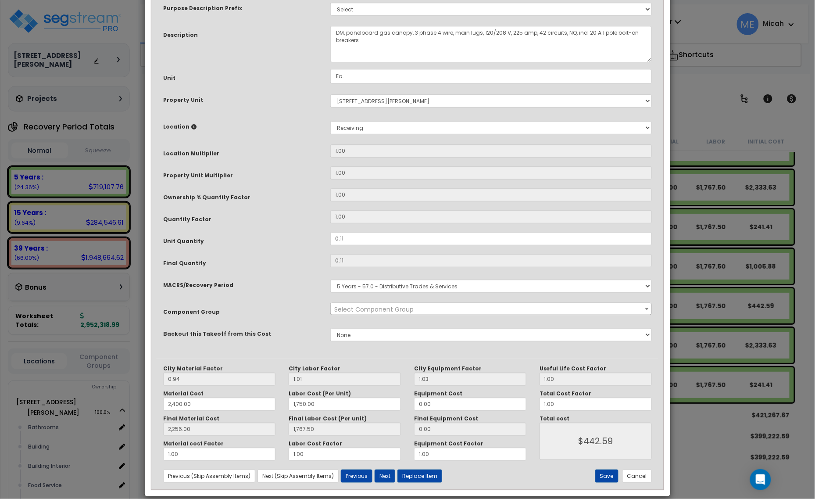
scroll to position [0, 0]
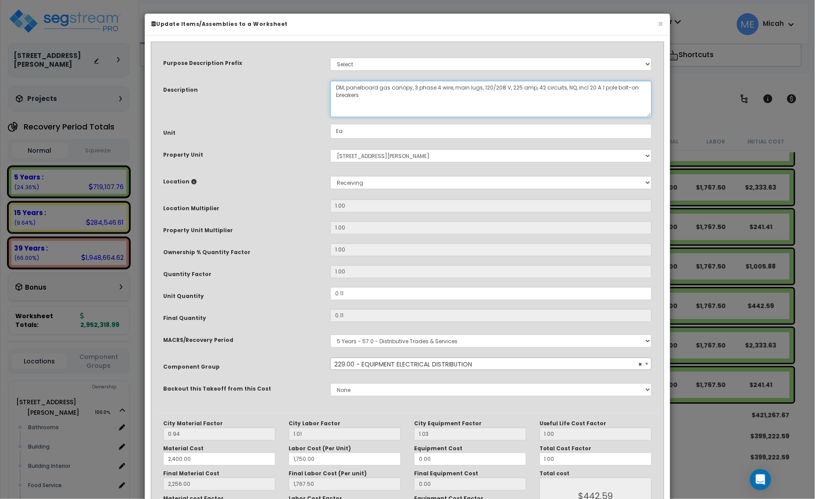
click at [409, 86] on textarea "DM, panelboard gas canopy, 3 phase 4 wire, main lugs, 120/208 V, 225 amp, 42 ci…" at bounding box center [490, 99] width 321 height 36
drag, startPoint x: 347, startPoint y: 291, endPoint x: 332, endPoint y: 289, distance: 15.0
click at [334, 290] on input "0.11" at bounding box center [490, 293] width 321 height 13
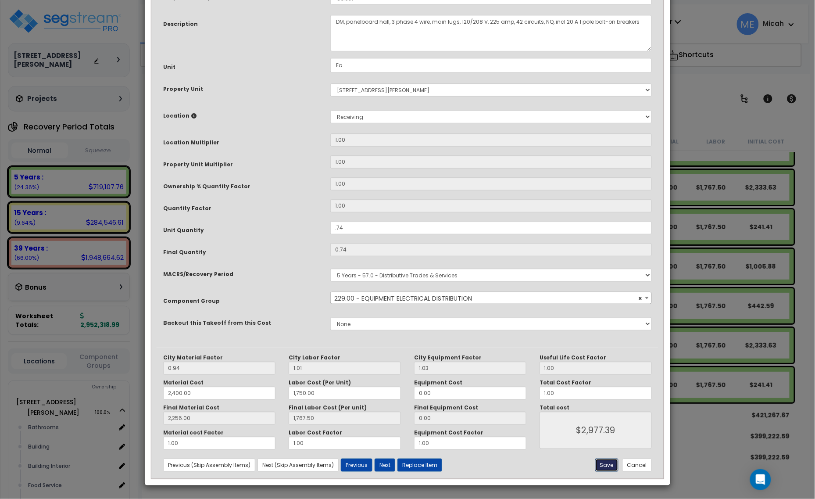
click at [605, 470] on button "Save" at bounding box center [606, 464] width 23 height 13
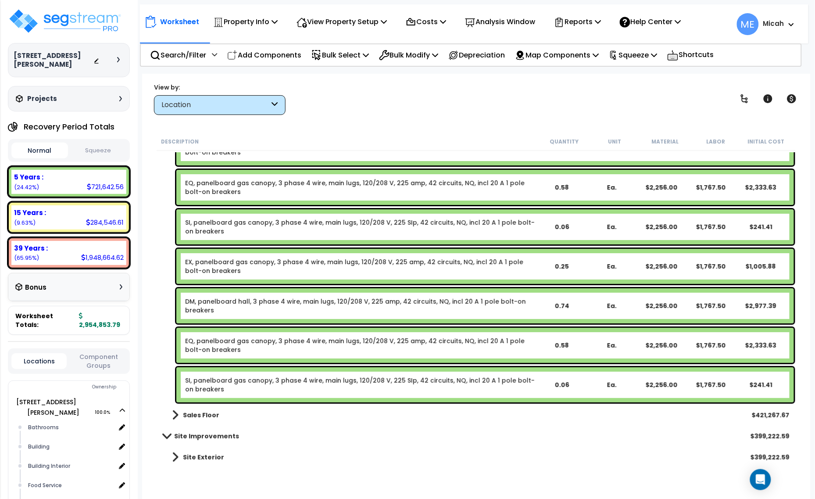
click at [242, 345] on link "EQ, panelboard gas canopy, 3 phase 4 wire, main lugs, 120/208 V, 225 amp, 42 ci…" at bounding box center [360, 345] width 351 height 18
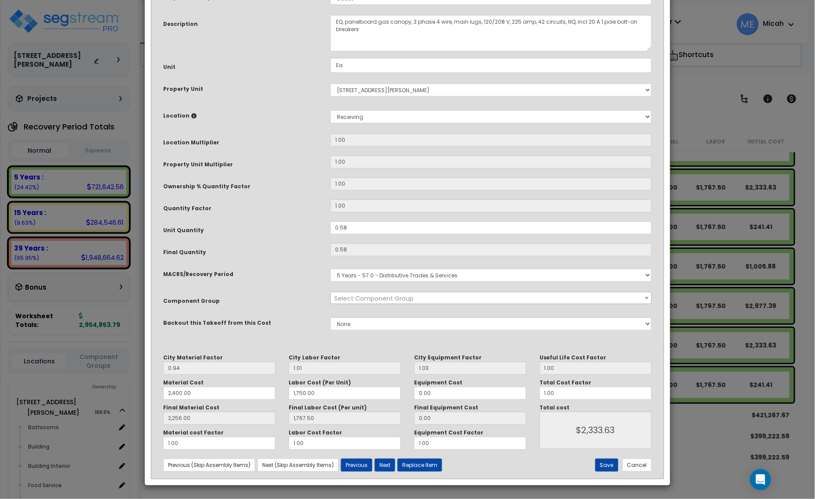
scroll to position [0, 0]
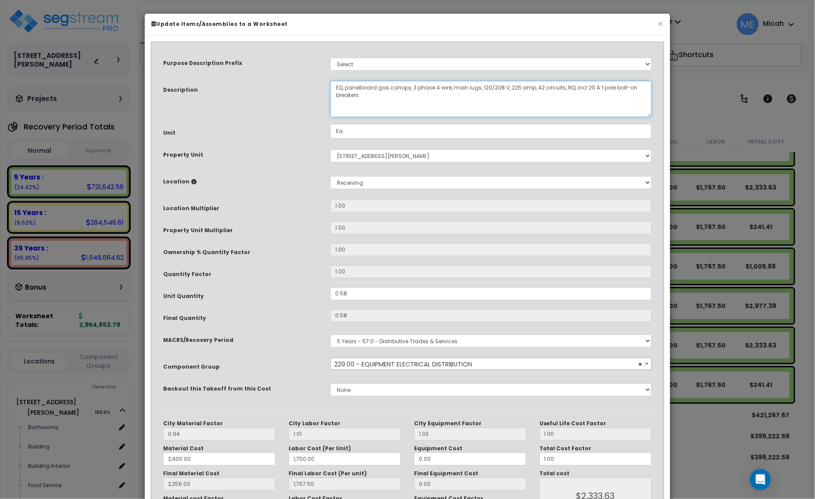
click at [408, 82] on textarea "EQ, panelboard gas canopy, 3 phase 4 wire, main lugs, 120/208 V, 225 amp, 42 ci…" at bounding box center [490, 99] width 321 height 36
drag, startPoint x: 338, startPoint y: 290, endPoint x: 329, endPoint y: 290, distance: 9.2
click at [329, 290] on div "0.58" at bounding box center [491, 293] width 335 height 13
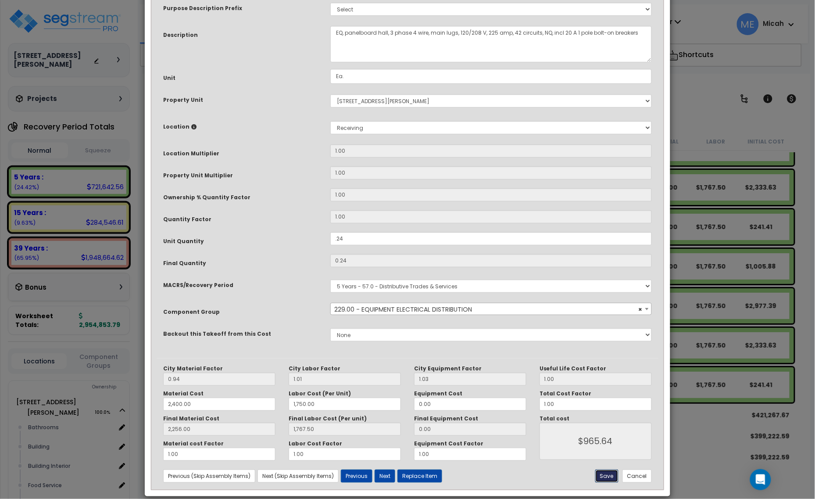
click at [608, 474] on button "Save" at bounding box center [606, 475] width 23 height 13
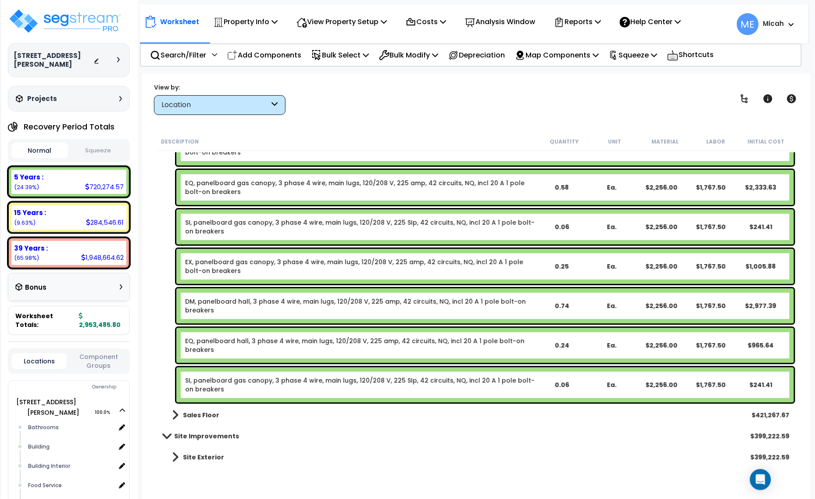
click at [309, 383] on link "SI, panelboard gas canopy, 3 phase 4 wire, main lugs, 120/208 V, 225 SIp, 42 ci…" at bounding box center [360, 385] width 351 height 18
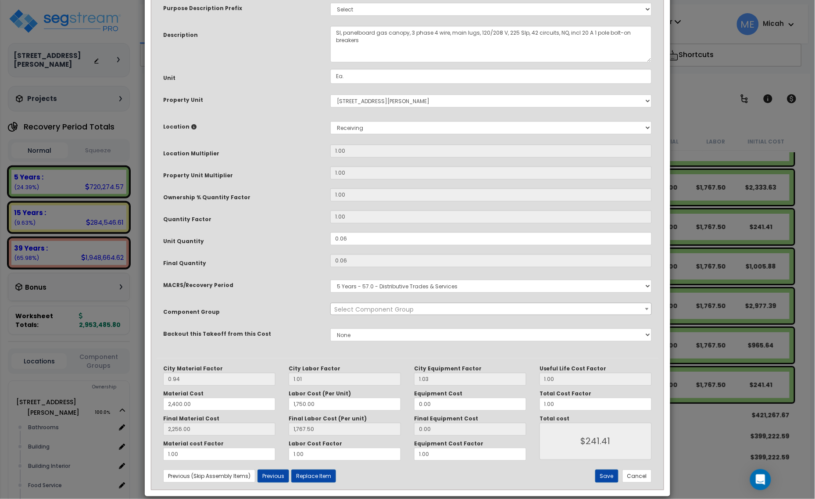
scroll to position [0, 0]
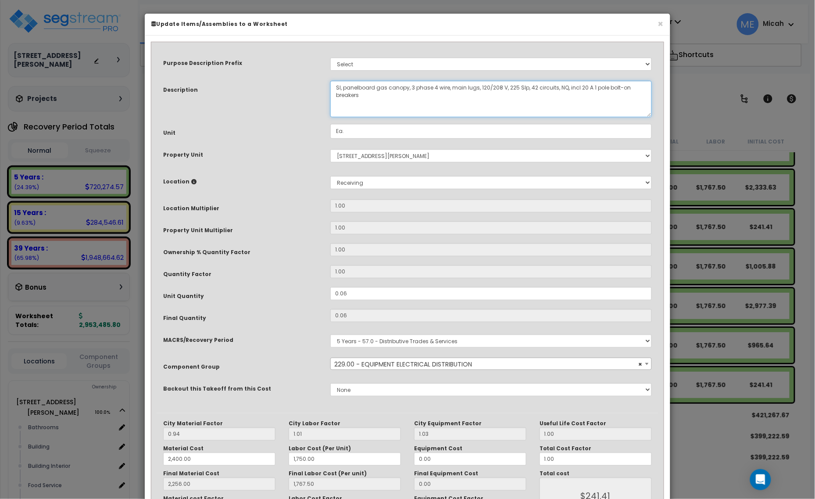
click at [341, 84] on textarea "SI, panelboard gas canopy, 3 phase 4 wire, main lugs, 120/208 V, 225 SIp, 42 ci…" at bounding box center [490, 99] width 321 height 36
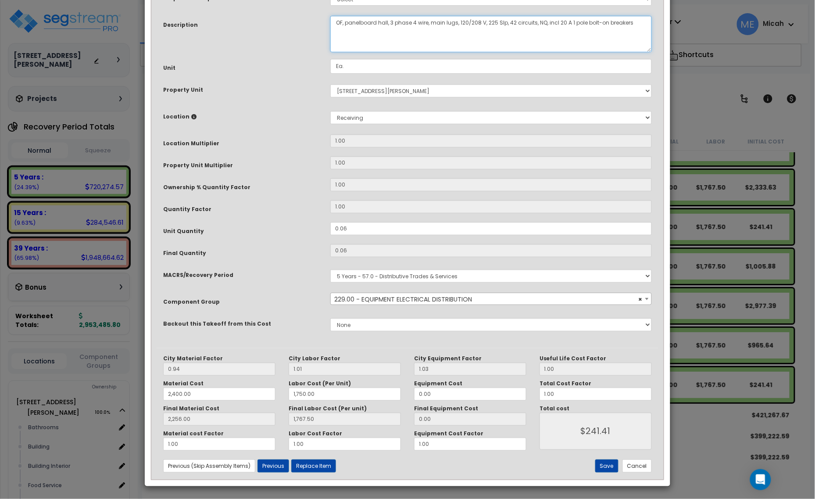
scroll to position [66, 0]
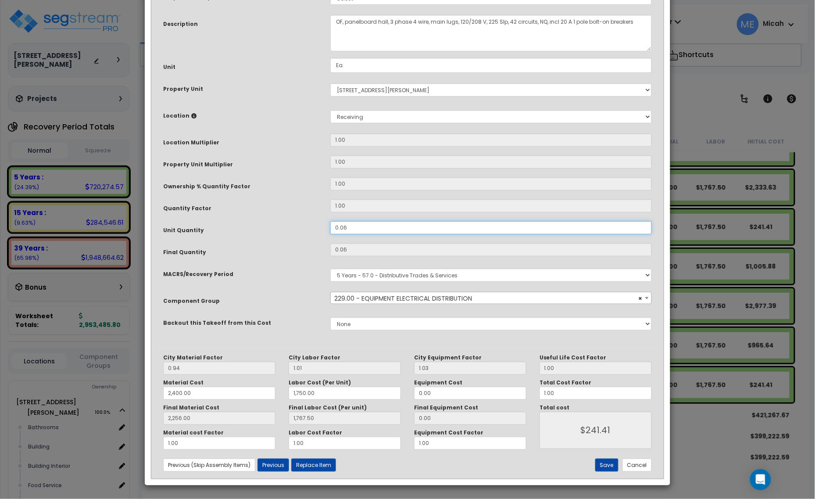
drag, startPoint x: 351, startPoint y: 228, endPoint x: 321, endPoint y: 227, distance: 29.4
click at [321, 227] on div "Unit Quantity 0.06" at bounding box center [408, 228] width 502 height 15
click at [600, 468] on button "Save" at bounding box center [606, 464] width 23 height 13
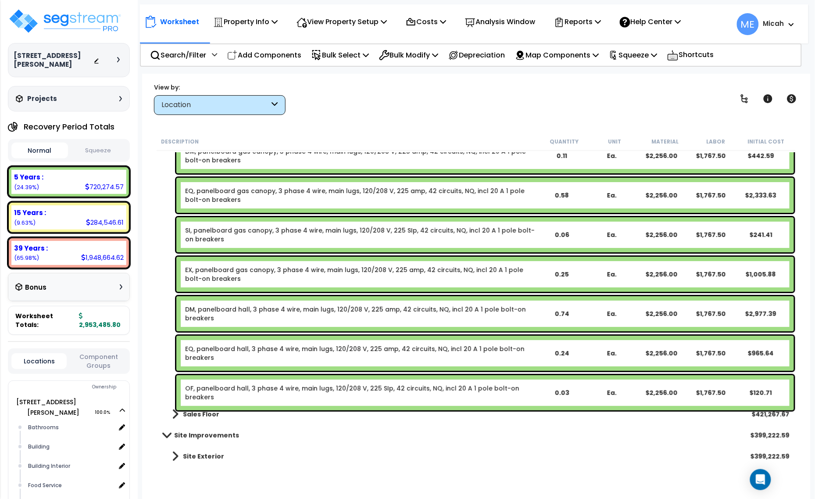
scroll to position [2173, 0]
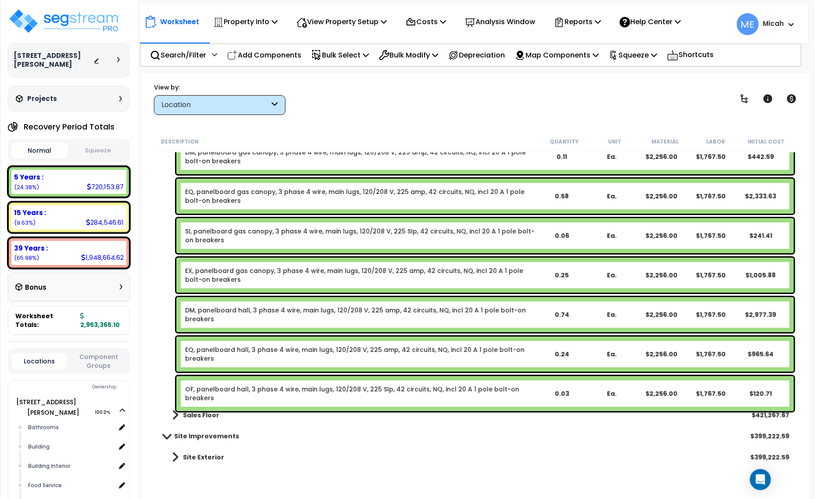
drag, startPoint x: 235, startPoint y: 317, endPoint x: 226, endPoint y: 344, distance: 28.4
click at [235, 317] on link "DM, panelboard hall, 3 phase 4 wire, main lugs, 120/208 V, 225 amp, 42 circuits…" at bounding box center [360, 315] width 351 height 18
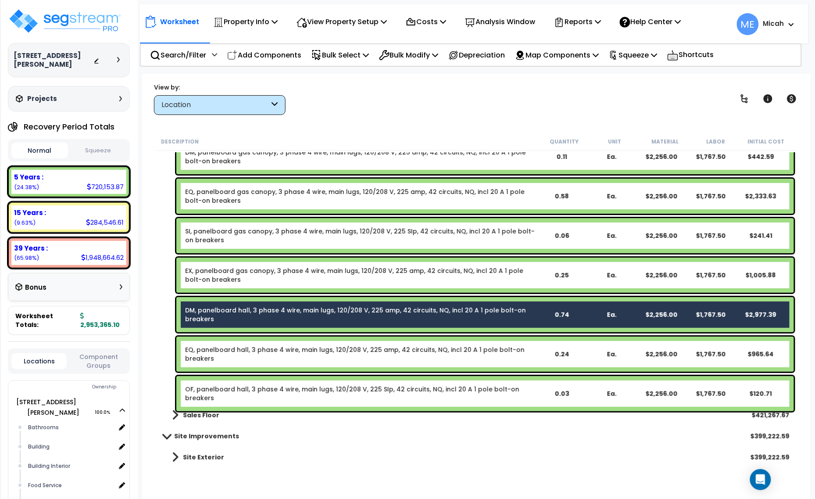
click at [225, 352] on link "EQ, panelboard hall, 3 phase 4 wire, main lugs, 120/208 V, 225 amp, 42 circuits…" at bounding box center [360, 354] width 351 height 18
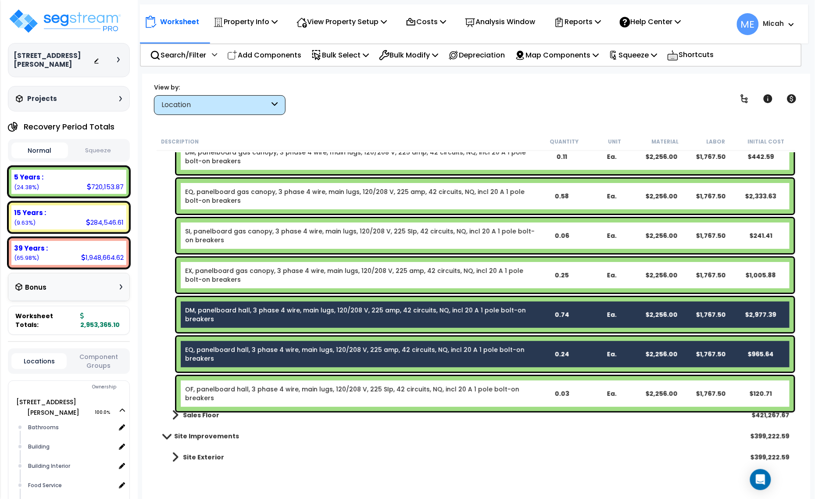
click at [226, 384] on div "OF, panelboard hall, 3 phase 4 wire, main lugs, 120/208 V, 225 SIp, 42 circuits…" at bounding box center [484, 393] width 617 height 35
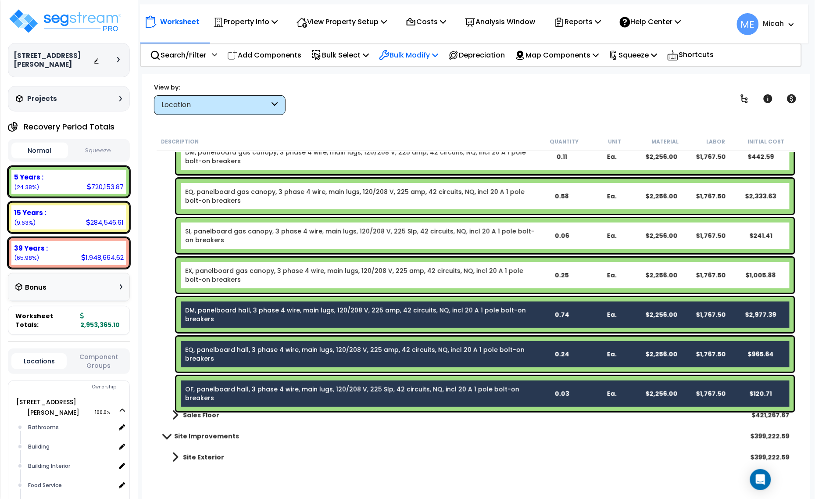
click at [437, 54] on p "Bulk Modify" at bounding box center [408, 55] width 59 height 12
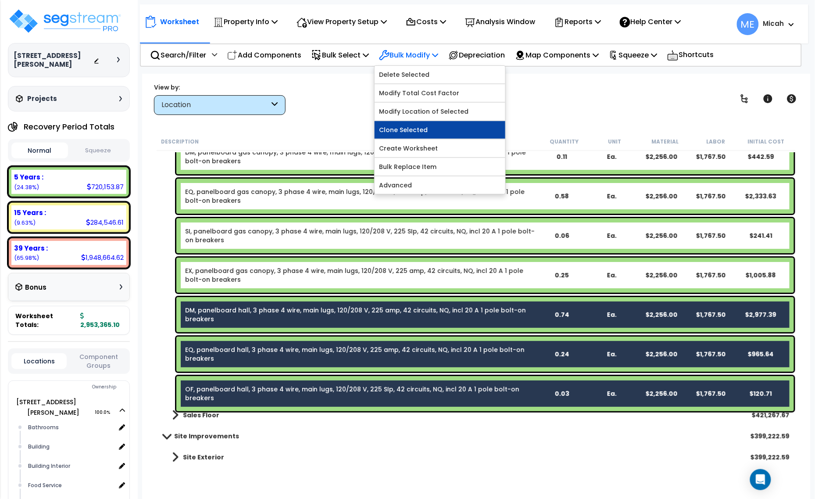
click at [432, 134] on link "Clone Selected" at bounding box center [440, 130] width 131 height 18
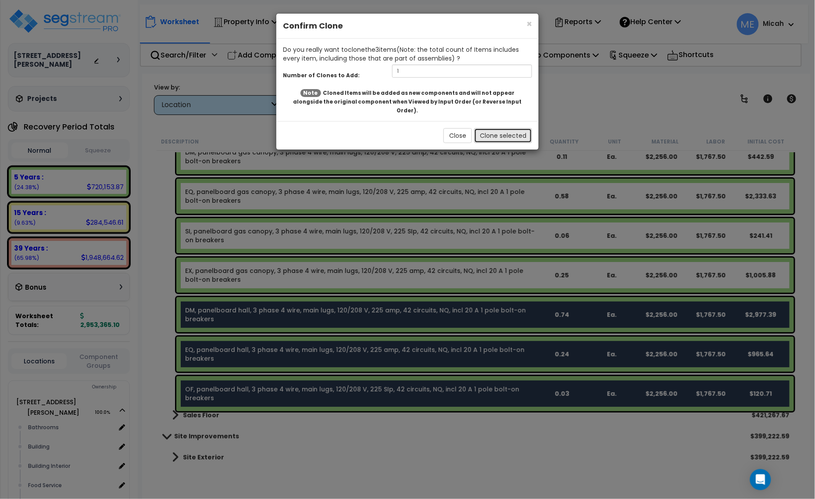
click at [498, 128] on button "Clone selected" at bounding box center [503, 135] width 58 height 15
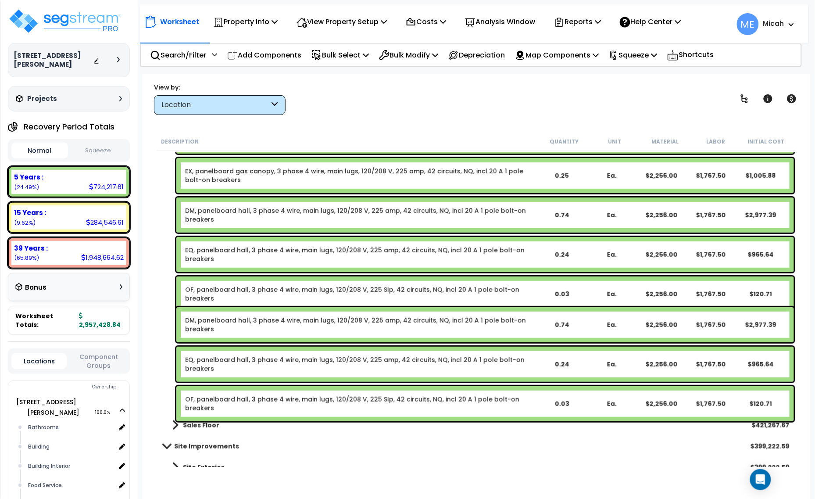
scroll to position [2283, 0]
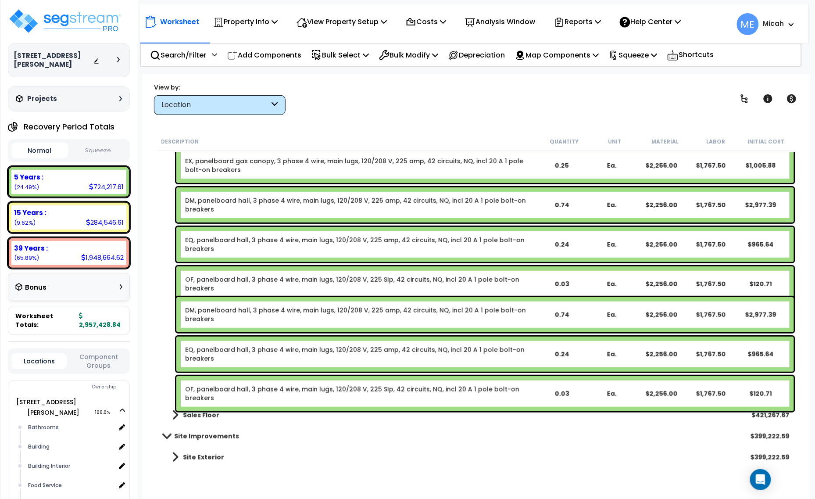
click at [222, 312] on link "DM, panelboard hall, 3 phase 4 wire, main lugs, 120/208 V, 225 amp, 42 circuits…" at bounding box center [360, 315] width 351 height 18
click at [226, 311] on link "DM, panelboard hall, 3 phase 4 wire, main lugs, 120/208 V, 225 amp, 42 circuits…" at bounding box center [360, 315] width 351 height 18
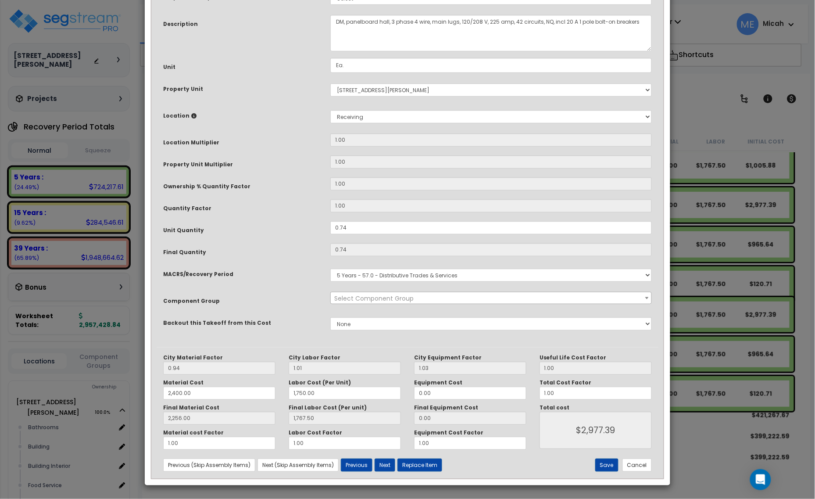
scroll to position [0, 0]
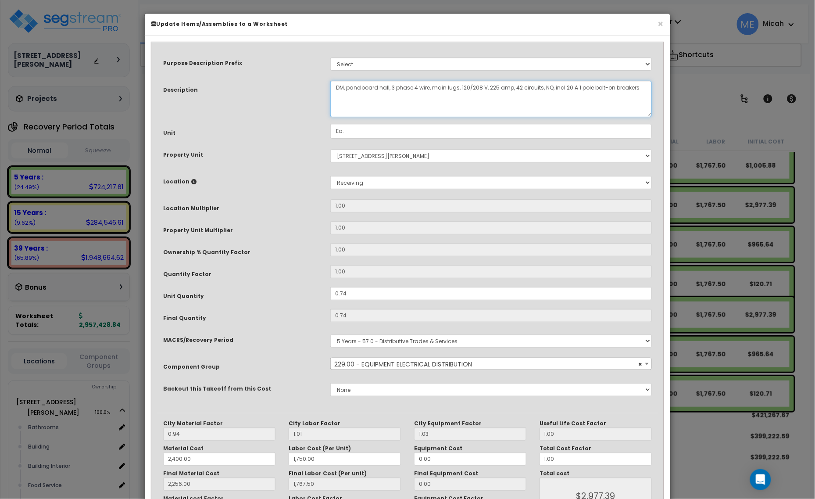
click at [387, 86] on textarea "DM, panelboard hall, 3 phase 4 wire, main lugs, 120/208 V, 225 amp, 42 circuits…" at bounding box center [490, 99] width 321 height 36
drag, startPoint x: 327, startPoint y: 296, endPoint x: 316, endPoint y: 296, distance: 11.4
click at [316, 296] on div "Unit Quantity 0.74" at bounding box center [408, 294] width 502 height 15
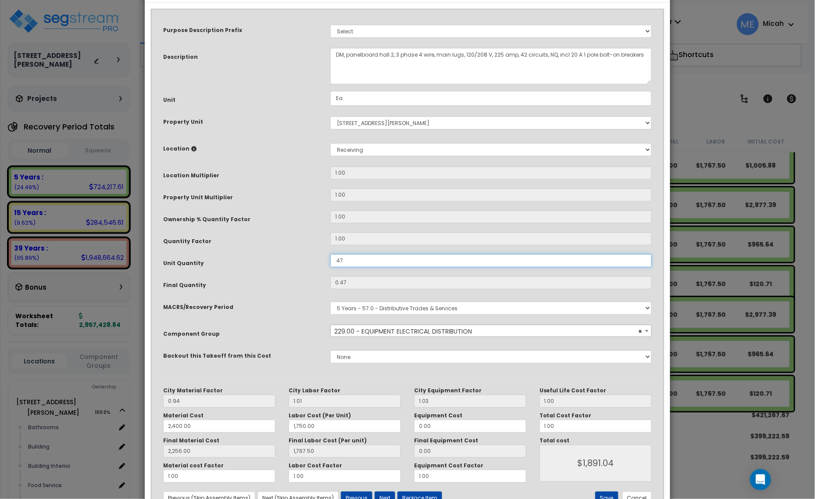
scroll to position [66, 0]
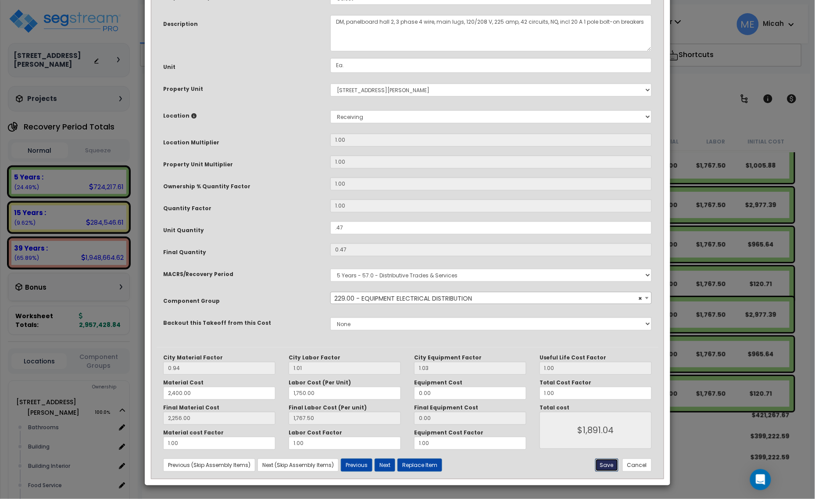
click at [604, 464] on button "Save" at bounding box center [606, 464] width 23 height 13
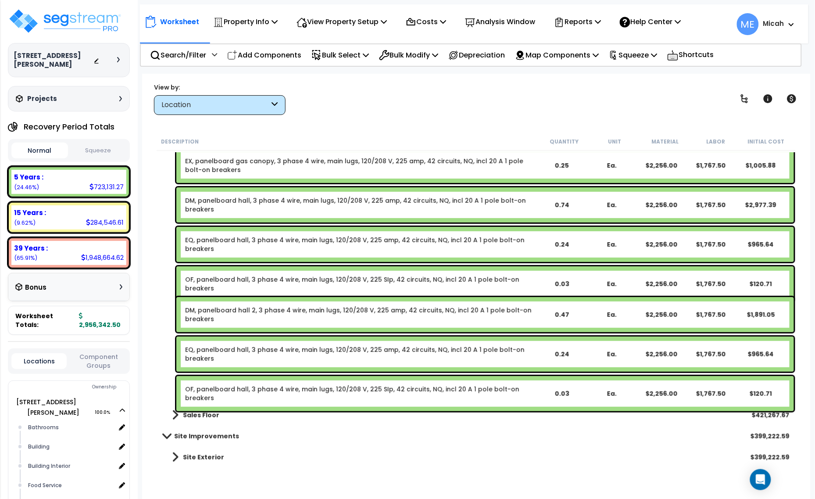
click at [260, 352] on link "EQ, panelboard hall, 3 phase 4 wire, main lugs, 120/208 V, 225 amp, 42 circuits…" at bounding box center [360, 354] width 351 height 18
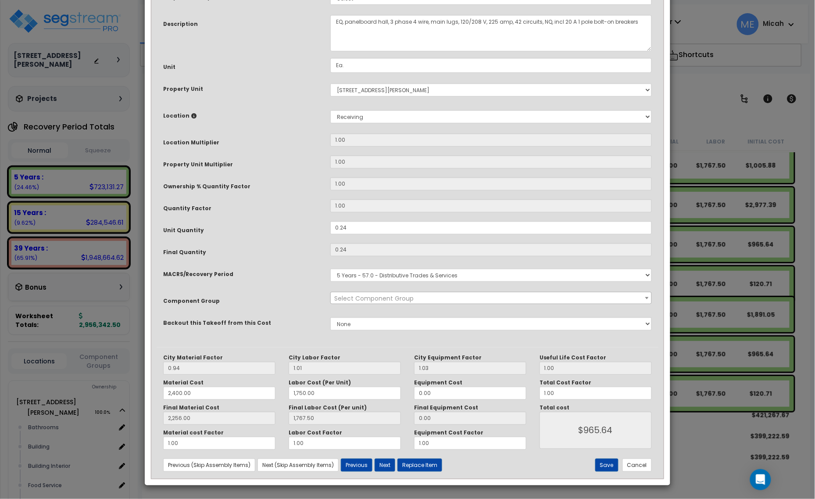
scroll to position [0, 0]
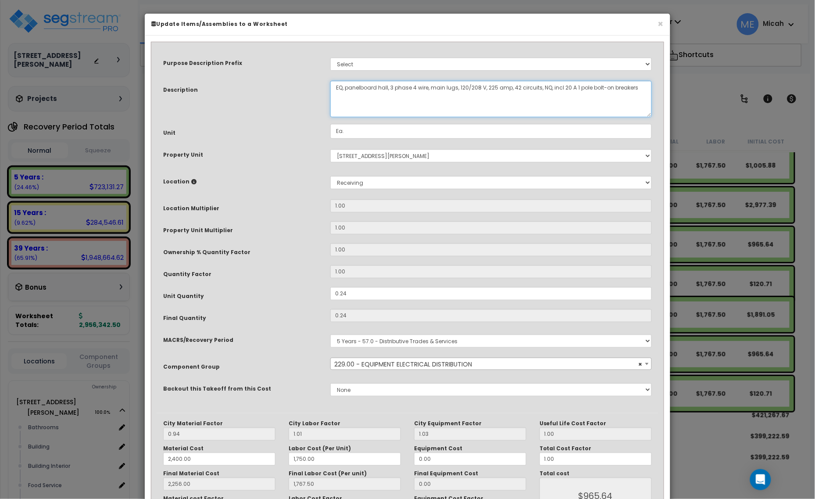
click at [386, 86] on textarea "EQ, panelboard hall, 3 phase 4 wire, main lugs, 120/208 V, 225 amp, 42 circuits…" at bounding box center [490, 99] width 321 height 36
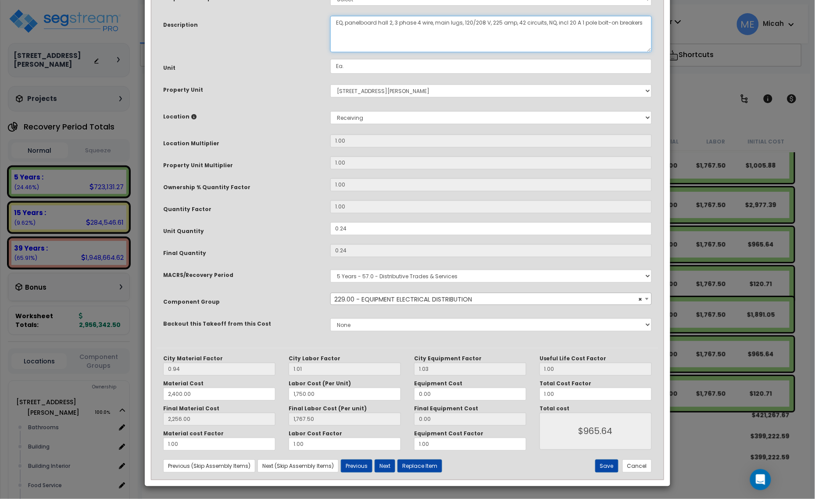
scroll to position [66, 0]
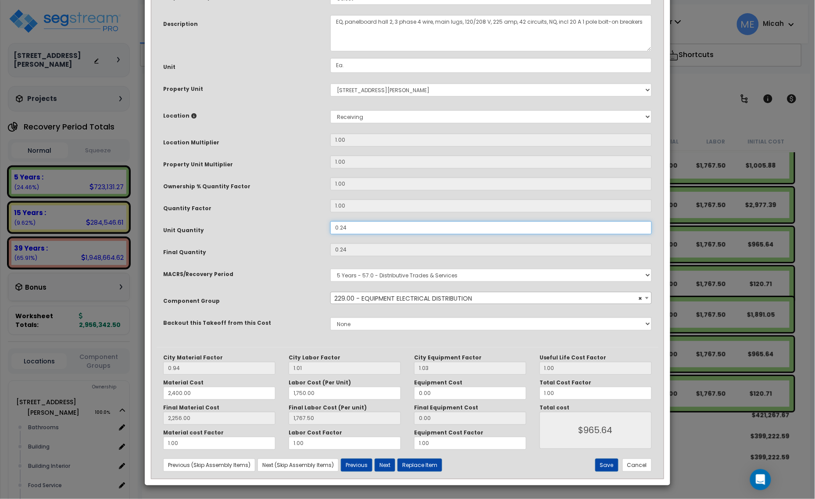
drag, startPoint x: 347, startPoint y: 231, endPoint x: 319, endPoint y: 231, distance: 28.1
click at [319, 231] on div "Unit Quantity 0.24" at bounding box center [408, 228] width 502 height 15
click at [608, 466] on button "Save" at bounding box center [606, 464] width 23 height 13
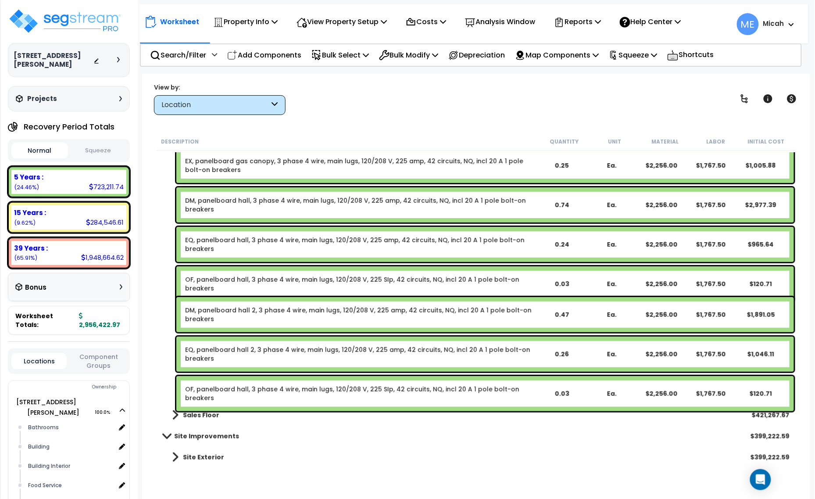
click at [278, 388] on link "OF, panelboard hall, 3 phase 4 wire, main lugs, 120/208 V, 225 SIp, 42 circuits…" at bounding box center [360, 394] width 351 height 18
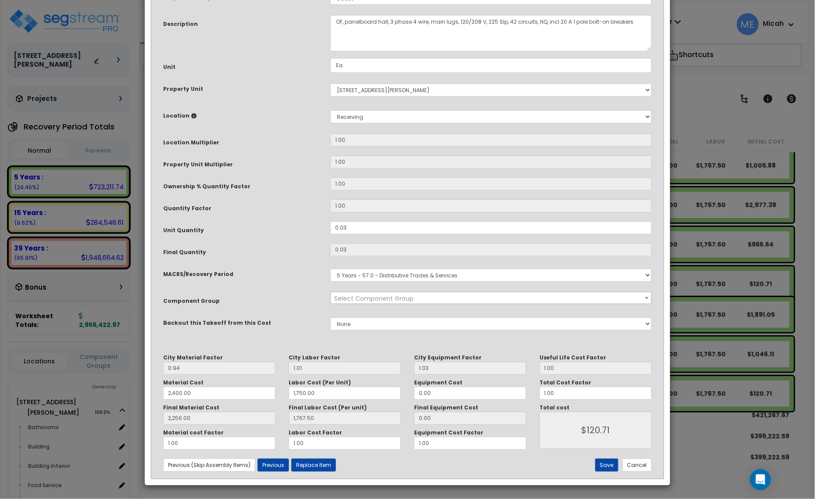
scroll to position [0, 0]
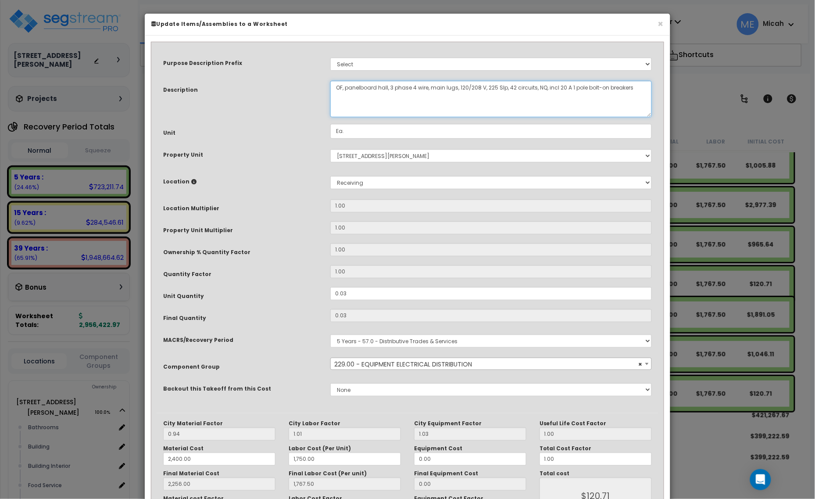
click at [386, 84] on textarea "OF, panelboard hall, 3 phase 4 wire, main lugs, 120/208 V, 225 SIp, 42 circuits…" at bounding box center [490, 99] width 321 height 36
drag, startPoint x: 368, startPoint y: 290, endPoint x: 328, endPoint y: 294, distance: 39.7
click at [328, 294] on div "0.03" at bounding box center [491, 293] width 335 height 13
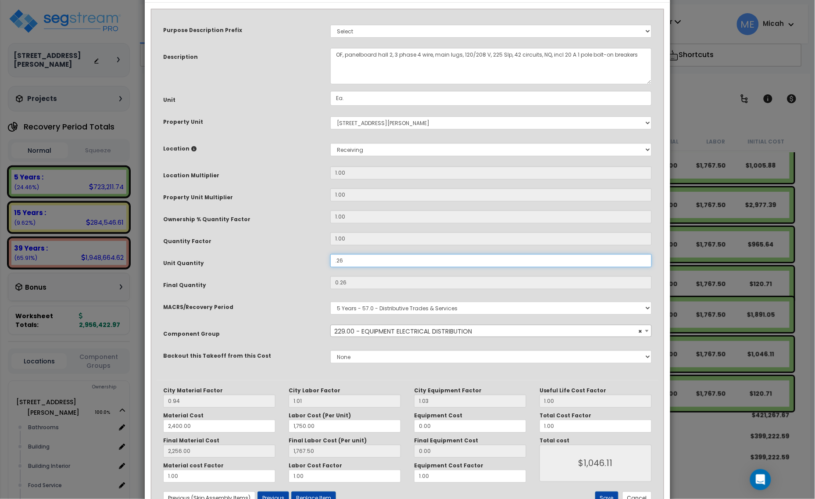
scroll to position [66, 0]
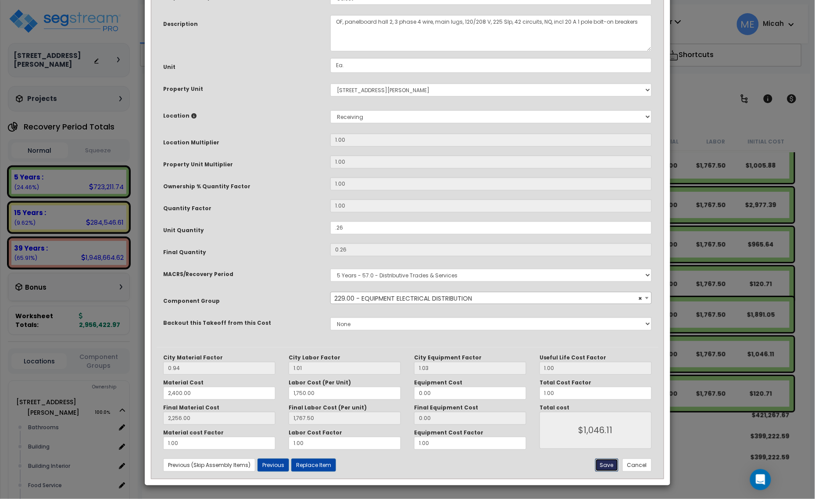
click at [603, 461] on button "Save" at bounding box center [606, 464] width 23 height 13
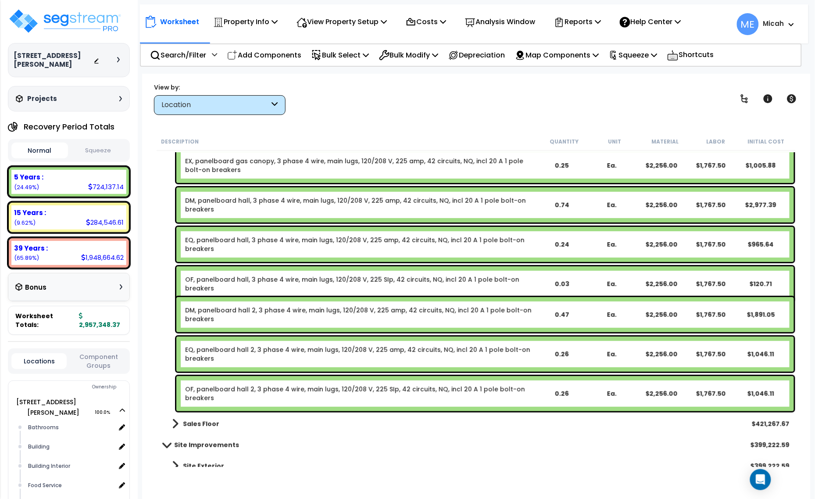
drag, startPoint x: 287, startPoint y: 58, endPoint x: 430, endPoint y: 118, distance: 155.2
click at [287, 58] on p "Add Components" at bounding box center [264, 55] width 74 height 12
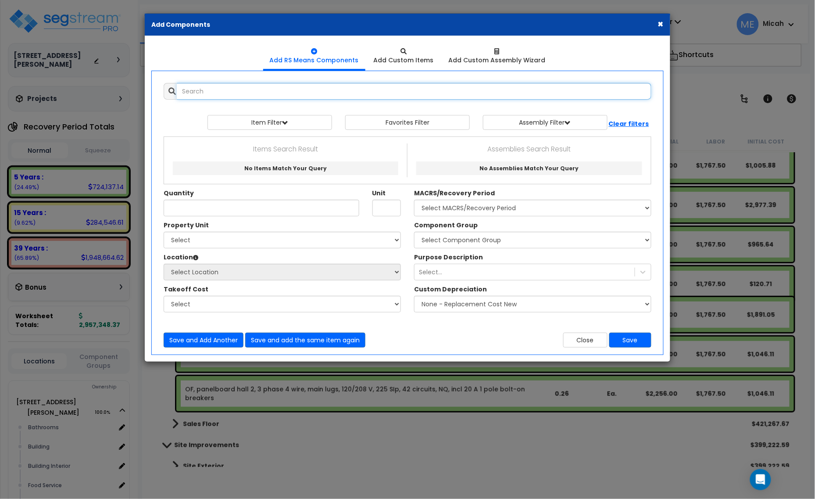
click at [235, 86] on input "text" at bounding box center [414, 91] width 475 height 17
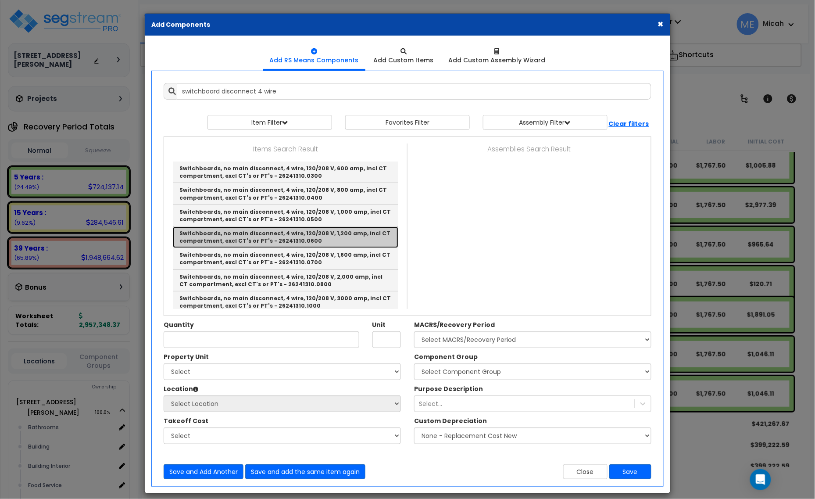
click at [338, 239] on link "Switchboards, no main disconnect, 4 wire, 120/208 V, 1,200 amp, incl CT compart…" at bounding box center [285, 236] width 225 height 21
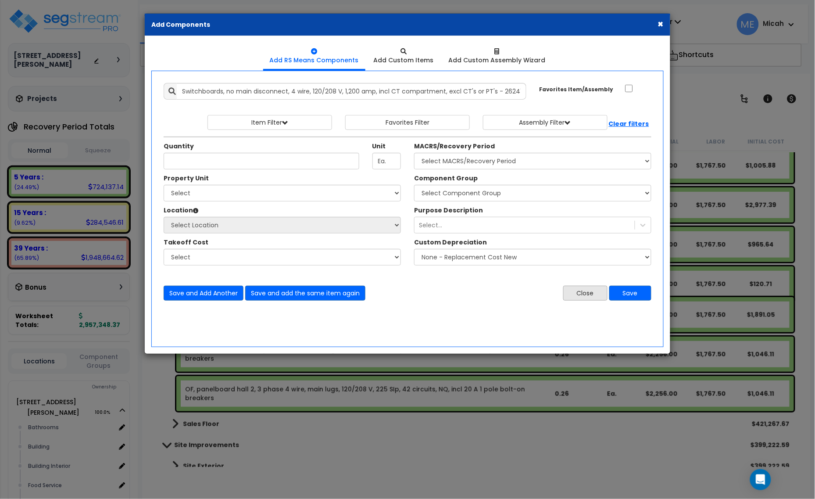
click at [592, 286] on div "Save and Add Another Save and add the same item again Close Save" at bounding box center [407, 288] width 501 height 26
click at [586, 296] on button "Close" at bounding box center [585, 292] width 44 height 15
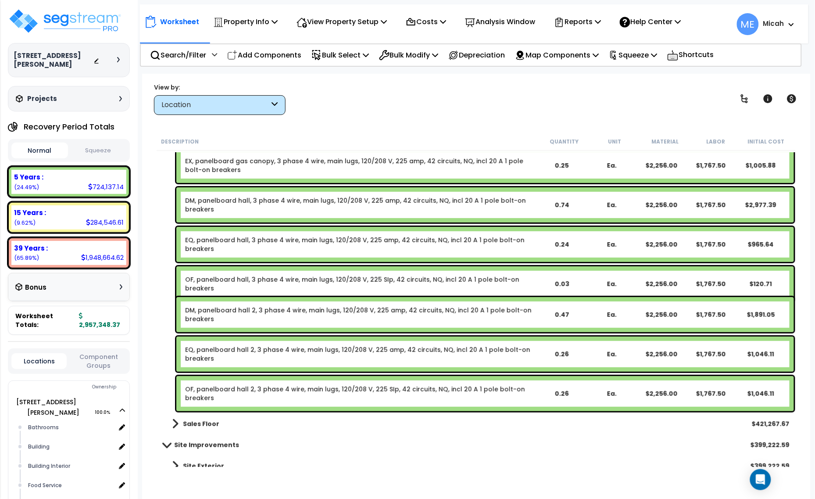
drag, startPoint x: 271, startPoint y: 55, endPoint x: 254, endPoint y: 142, distance: 88.3
click at [271, 55] on p "Add Components" at bounding box center [264, 55] width 74 height 12
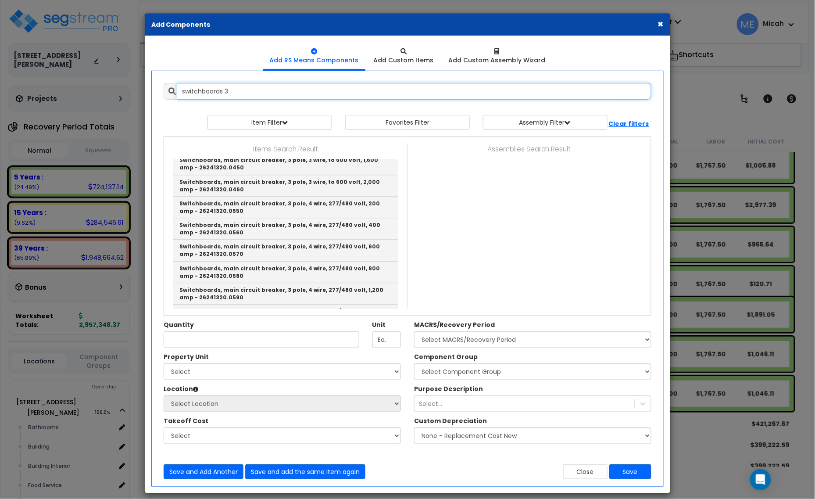
scroll to position [603, 0]
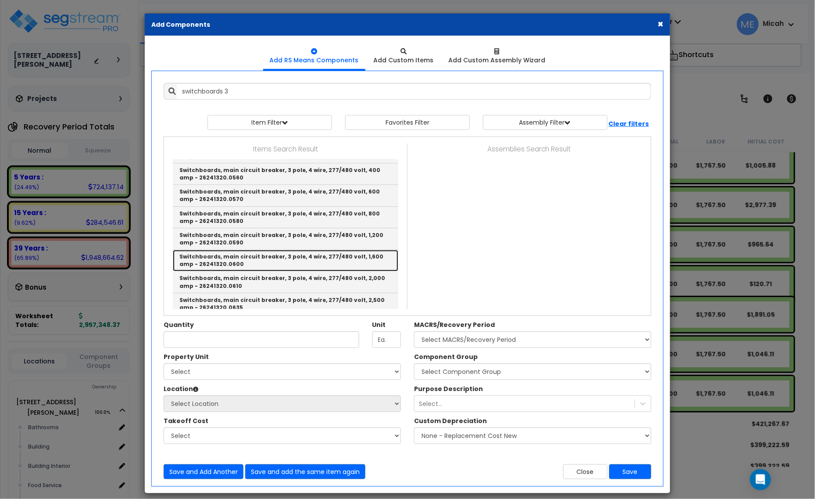
click at [311, 260] on link "Switchboards, main circuit breaker, 3 pole, 4 wire, 277/480 volt, 1,600 amp - 2…" at bounding box center [285, 260] width 225 height 21
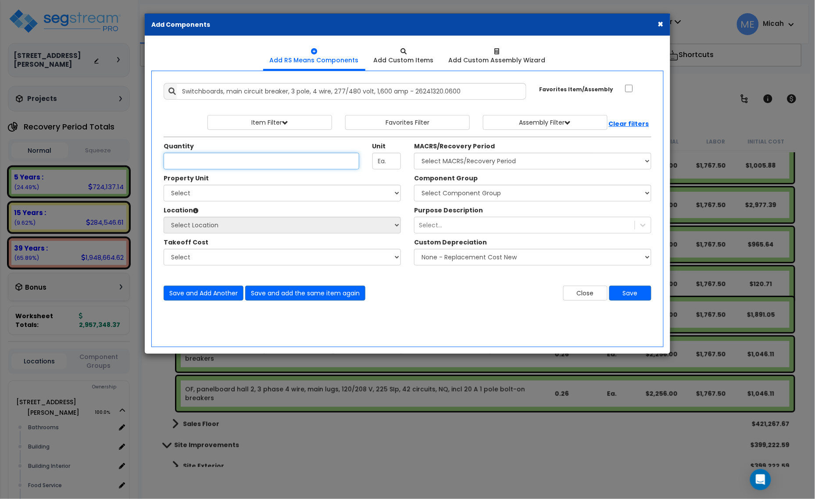
click at [187, 161] on input "Unit Quantity" at bounding box center [262, 161] width 196 height 17
click at [242, 196] on select "Select [STREET_ADDRESS][PERSON_NAME] Site Improvements" at bounding box center [282, 193] width 237 height 17
click at [164, 185] on select "Select [STREET_ADDRESS][PERSON_NAME] Site Improvements" at bounding box center [282, 193] width 237 height 17
click at [230, 227] on select "Select Bathrooms Building Building Interior Food Service Mechanical Room Office…" at bounding box center [282, 225] width 237 height 17
click at [164, 217] on select "Select Bathrooms Building Building Interior Food Service Mechanical Room Office…" at bounding box center [282, 225] width 237 height 17
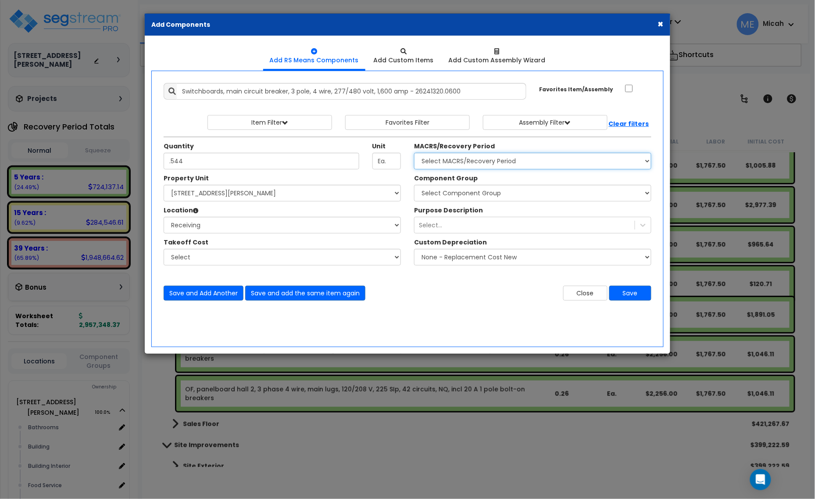
click at [477, 164] on select "Select MACRS/Recovery Period 5 Years - 57.0 - Distributive Trades & Services 5 …" at bounding box center [532, 161] width 237 height 17
click at [414, 153] on select "Select MACRS/Recovery Period 5 Years - 57.0 - Distributive Trades & Services 5 …" at bounding box center [532, 161] width 237 height 17
click at [482, 196] on select "Select Component Group 286.00 - LAUNDRY ELECTRICAL 284.00 - LAUNDRY PLUMBING 31…" at bounding box center [532, 193] width 237 height 17
click at [292, 298] on button "Save and add the same item again" at bounding box center [305, 292] width 120 height 15
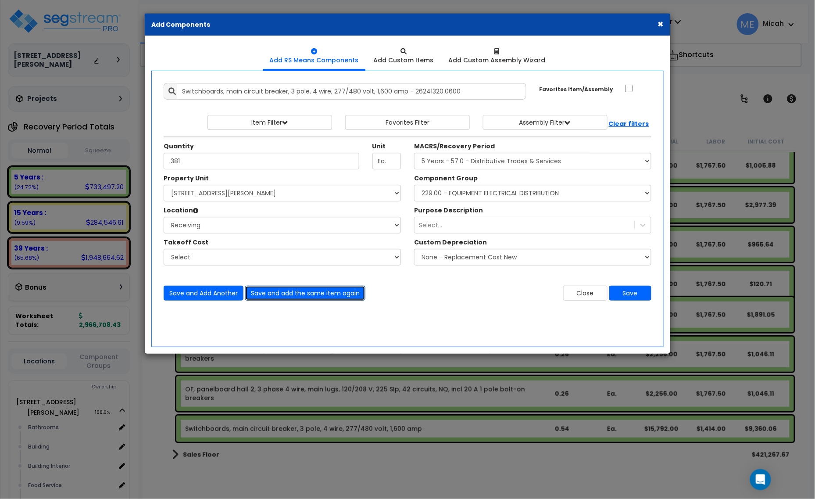
click at [313, 293] on button "Save and add the same item again" at bounding box center [305, 292] width 120 height 15
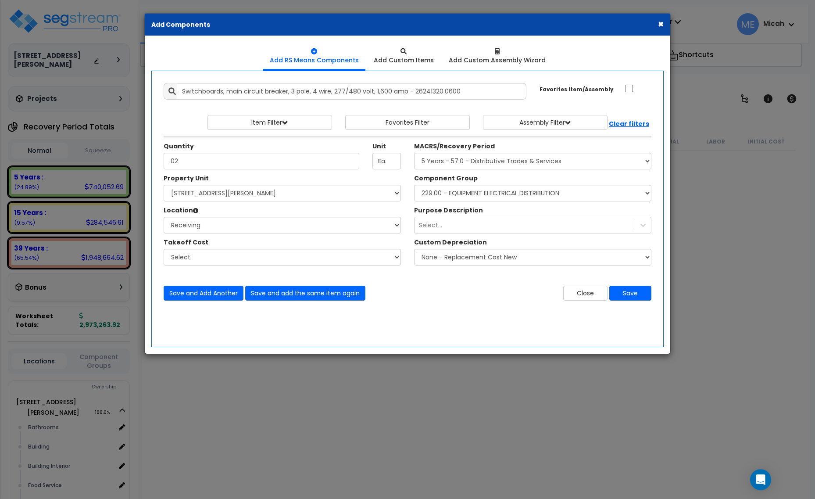
select select "3667"
select select "164425"
select select "31194"
select select "57033"
type input ".02"
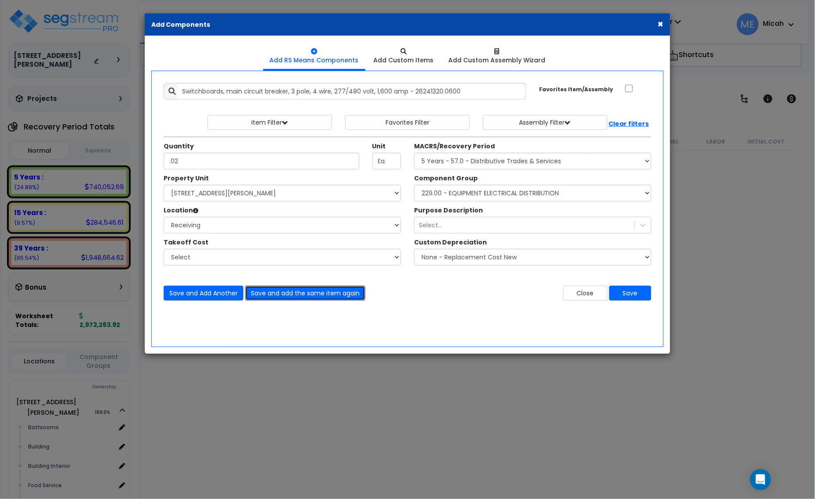
scroll to position [2283, 0]
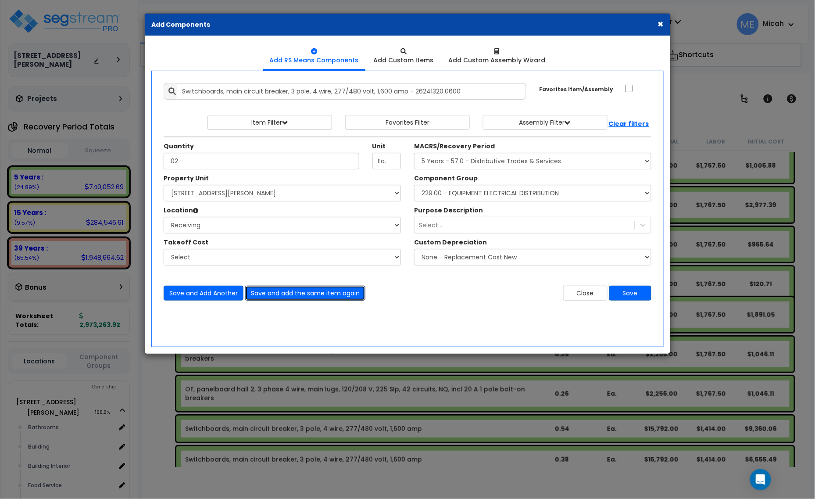
click at [318, 290] on button "Save and add the same item again" at bounding box center [305, 292] width 120 height 15
type input ".051"
click at [313, 294] on button "Save and add the same item again" at bounding box center [305, 292] width 120 height 15
type input ".003"
click at [640, 292] on button "Save" at bounding box center [630, 292] width 42 height 15
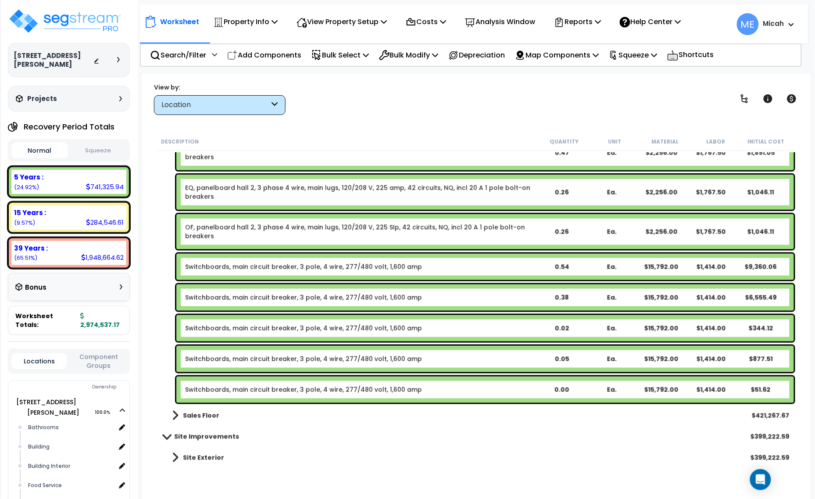
scroll to position [2445, 0]
click at [230, 268] on link "Switchboards, main circuit breaker, 3 pole, 4 wire, 277/480 volt, 1,600 amp" at bounding box center [303, 266] width 237 height 9
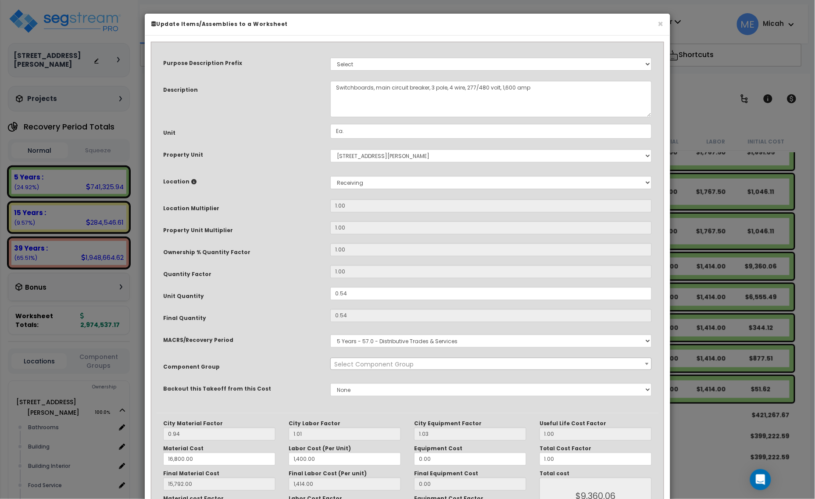
scroll to position [0, 0]
select select "57033"
click at [334, 84] on textarea "Switchboards, main circuit breaker, 3 pole, 4 wire, 277/480 volt, 1,600 amp" at bounding box center [490, 99] width 321 height 36
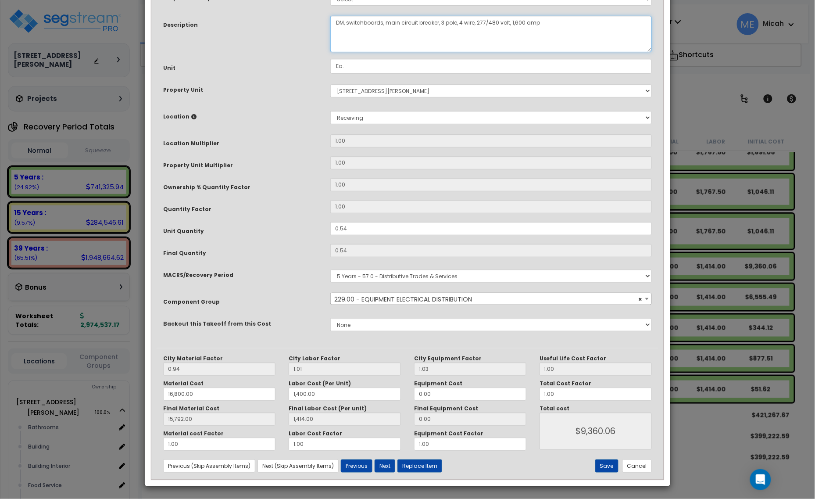
scroll to position [66, 0]
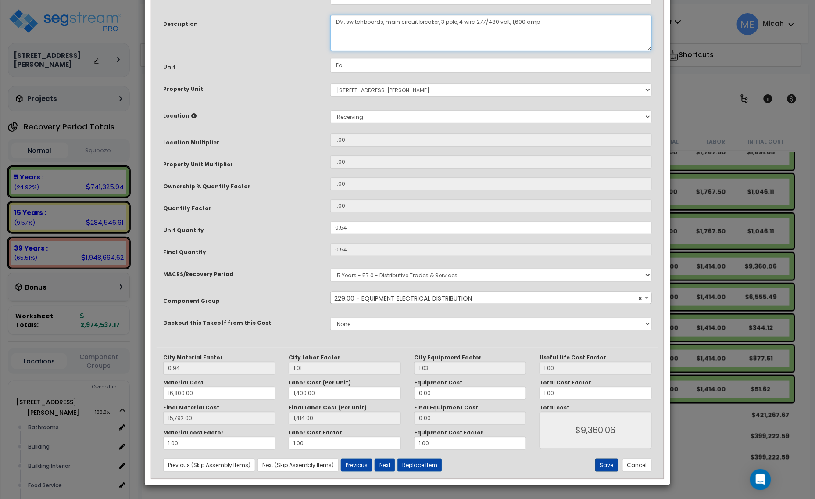
type textarea "DM, switchboards, main circuit breaker, 3 pole, 4 wire, 277/480 volt, 1,600 amp"
click at [601, 464] on button "Save" at bounding box center [606, 464] width 23 height 13
type input "16800.00"
type input "1400.00"
type input "15792.00"
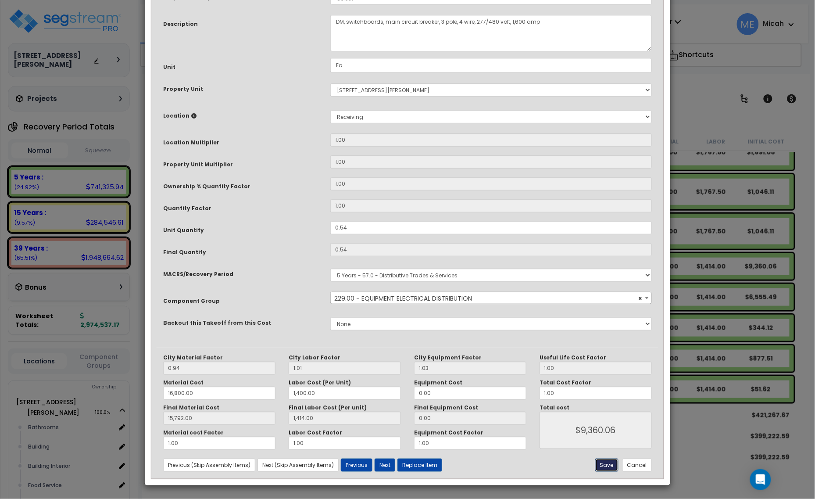
type input "1414.00"
type input "9360.06"
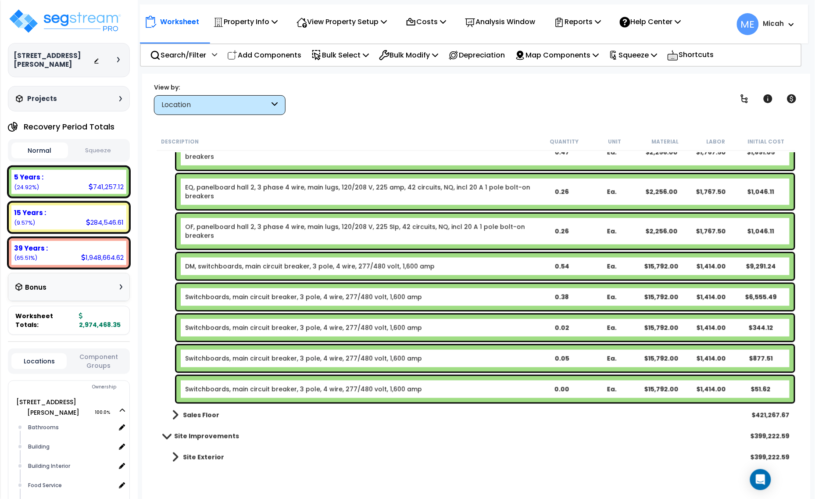
click at [228, 300] on link "Switchboards, main circuit breaker, 3 pole, 4 wire, 277/480 volt, 1,600 amp" at bounding box center [303, 297] width 237 height 9
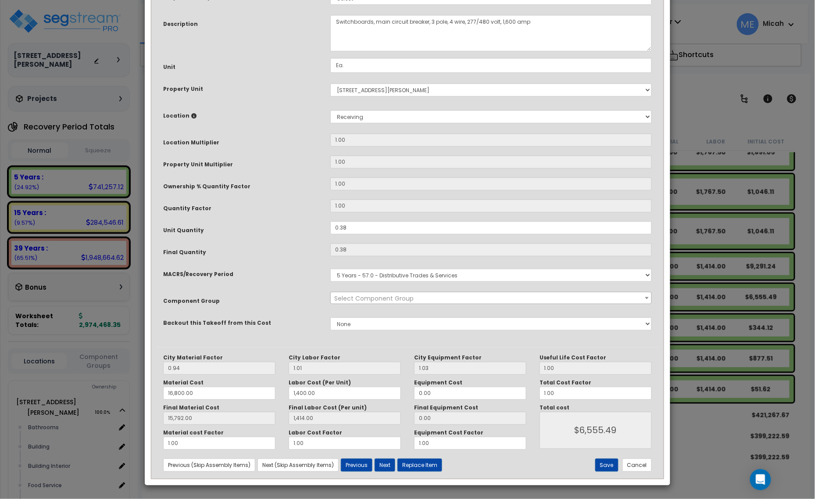
scroll to position [0, 0]
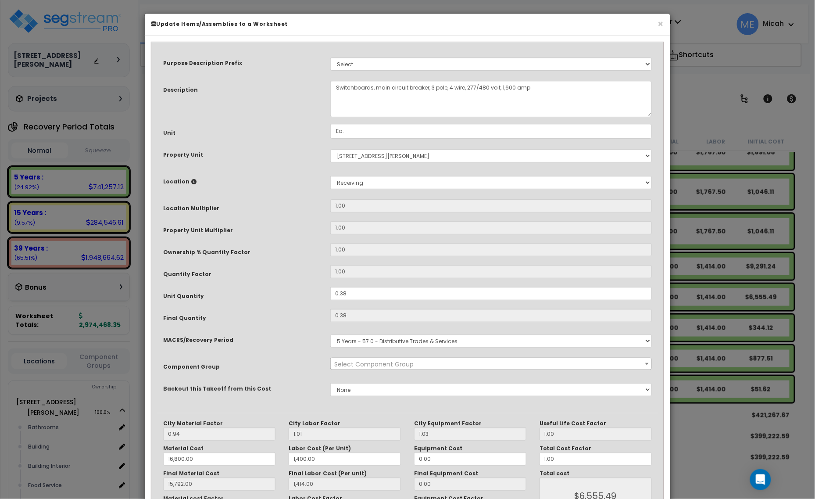
select select "57033"
click at [334, 86] on textarea "Switchboards, main circuit breaker, 3 pole, 4 wire, 277/480 volt, 1,600 amp" at bounding box center [490, 99] width 321 height 36
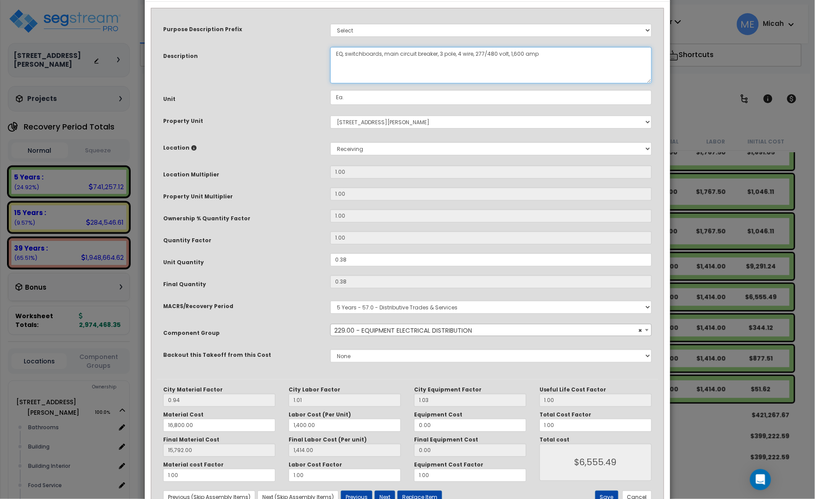
scroll to position [66, 0]
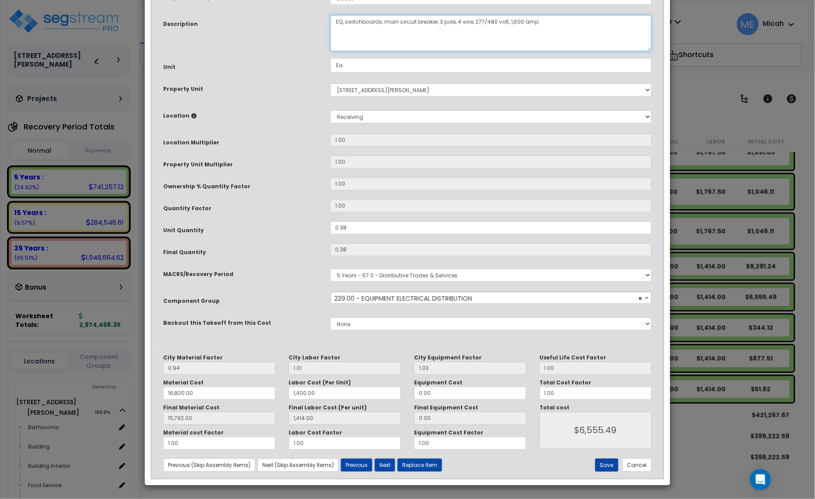
type textarea "EQ, switchboards, main circuit breaker, 3 pole, 4 wire, 277/480 volt, 1,600 amp"
click at [609, 463] on button "Save" at bounding box center [606, 464] width 23 height 13
type input "16800.00"
type input "1400.00"
type input "15792.00"
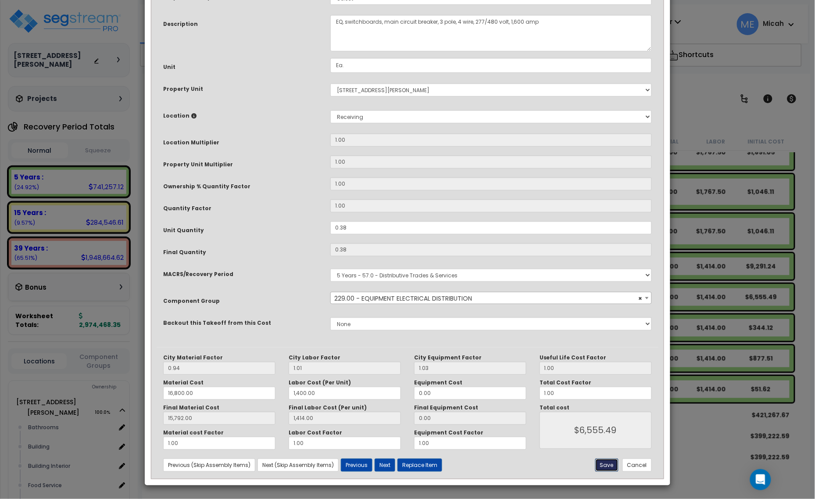
type input "1414.00"
type input "6555.49"
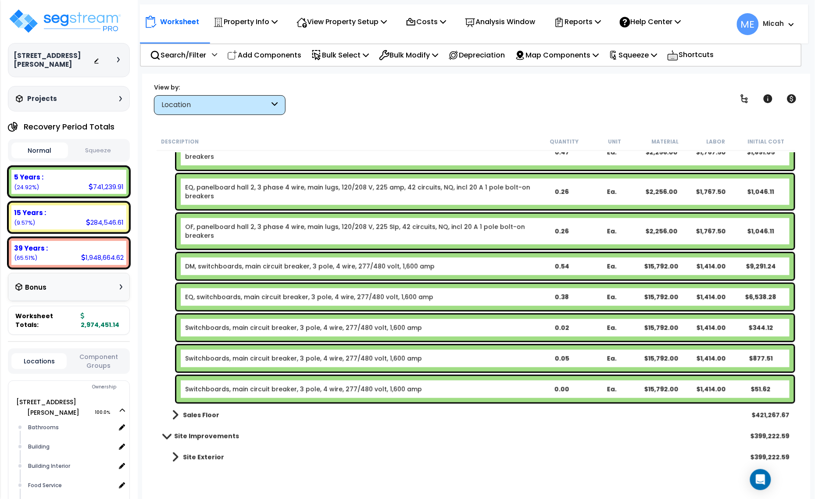
click at [228, 325] on link "Switchboards, main circuit breaker, 3 pole, 4 wire, 277/480 volt, 1,600 amp" at bounding box center [303, 327] width 237 height 9
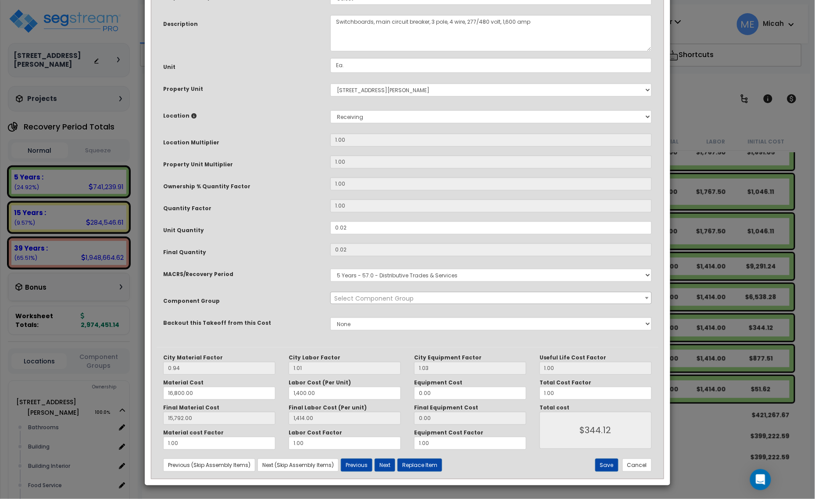
scroll to position [0, 0]
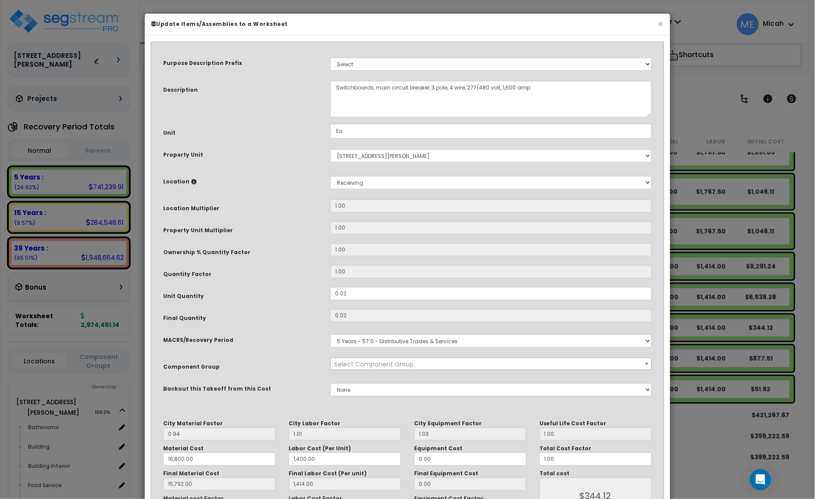
select select "57033"
click at [335, 84] on textarea "Switchboards, main circuit breaker, 3 pole, 4 wire, 277/480 volt, 1,600 amp" at bounding box center [490, 99] width 321 height 36
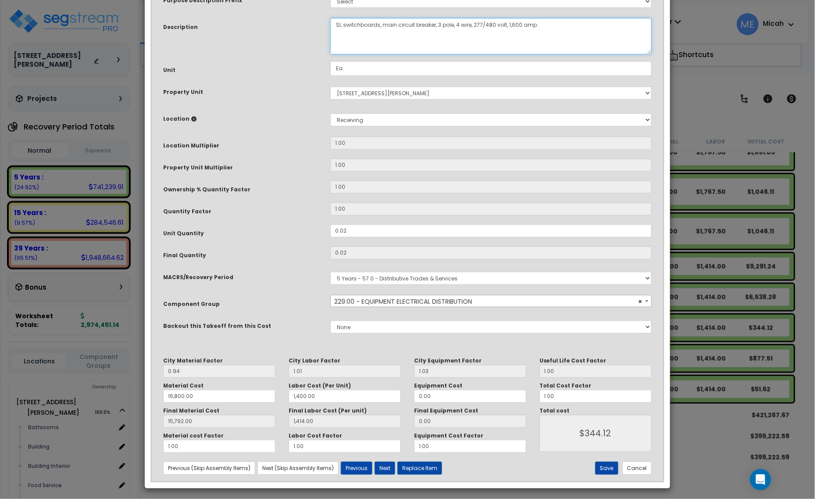
scroll to position [66, 0]
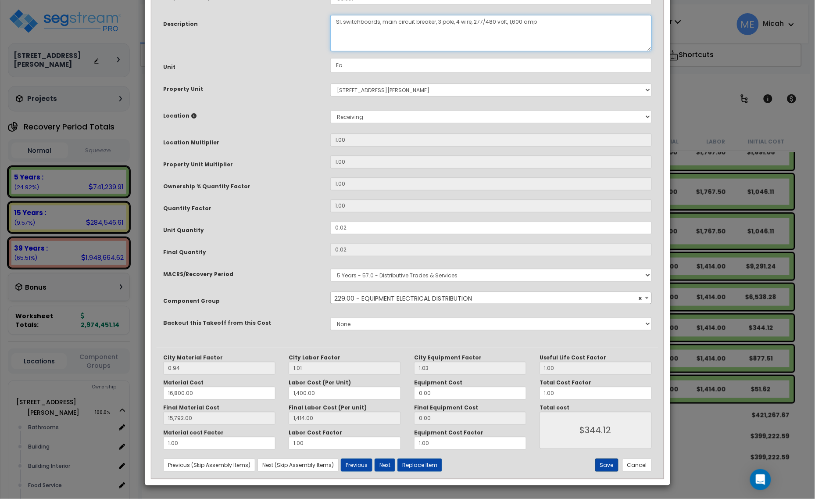
type textarea "SI, switchboards, main circuit breaker, 3 pole, 4 wire, 277/480 volt, 1,600 amp"
click at [599, 464] on button "Save" at bounding box center [606, 464] width 23 height 13
type input "16800.00"
type input "1400.00"
type input "15792.00"
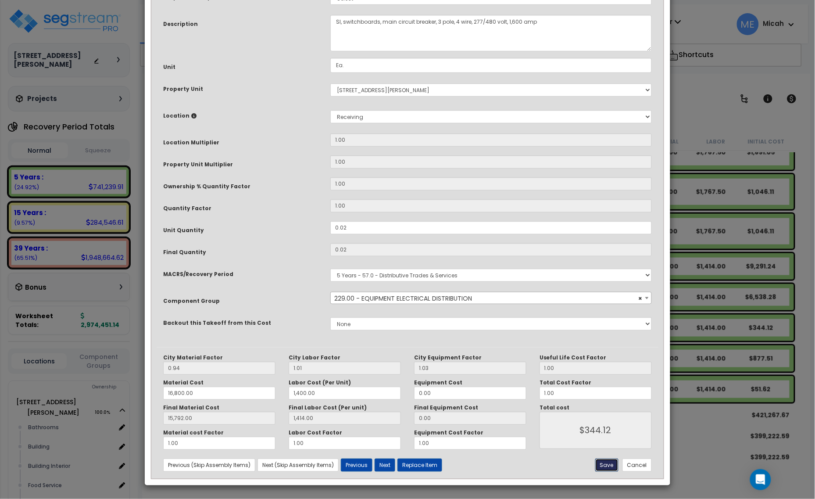
type input "1414.00"
type input "344.12"
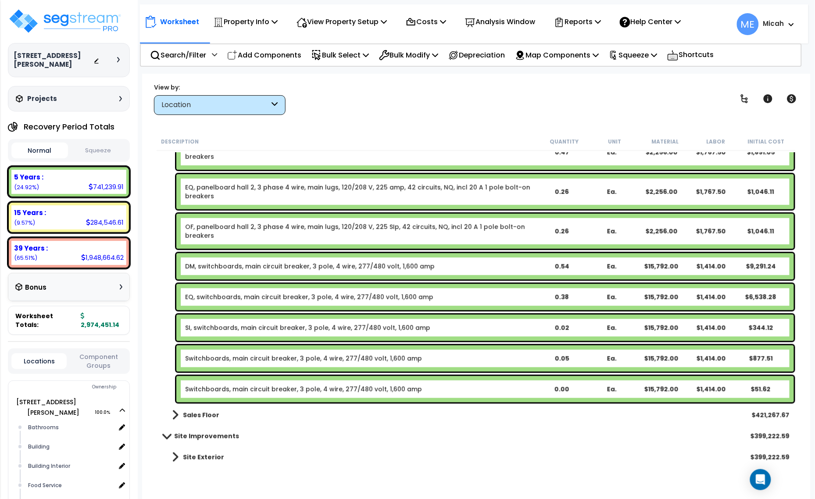
click at [247, 359] on link "Switchboards, main circuit breaker, 3 pole, 4 wire, 277/480 volt, 1,600 amp" at bounding box center [303, 358] width 237 height 9
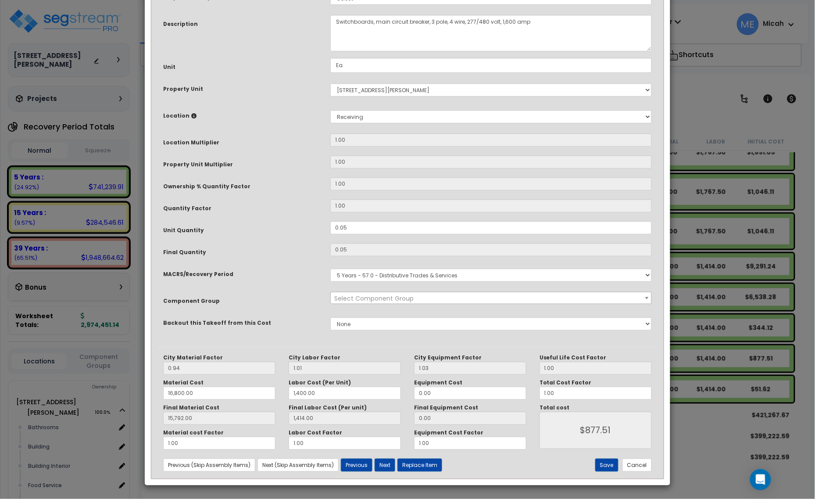
scroll to position [0, 0]
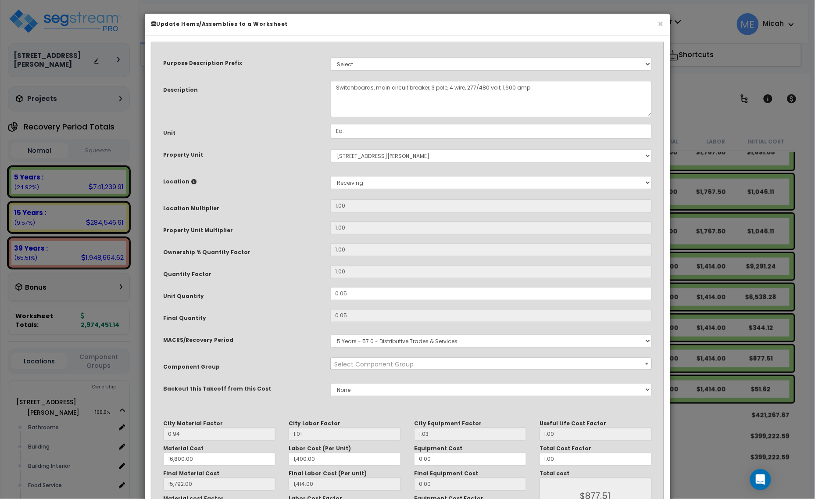
select select "57033"
click at [334, 84] on textarea "Switchboards, main circuit breaker, 3 pole, 4 wire, 277/480 volt, 1,600 amp" at bounding box center [490, 99] width 321 height 36
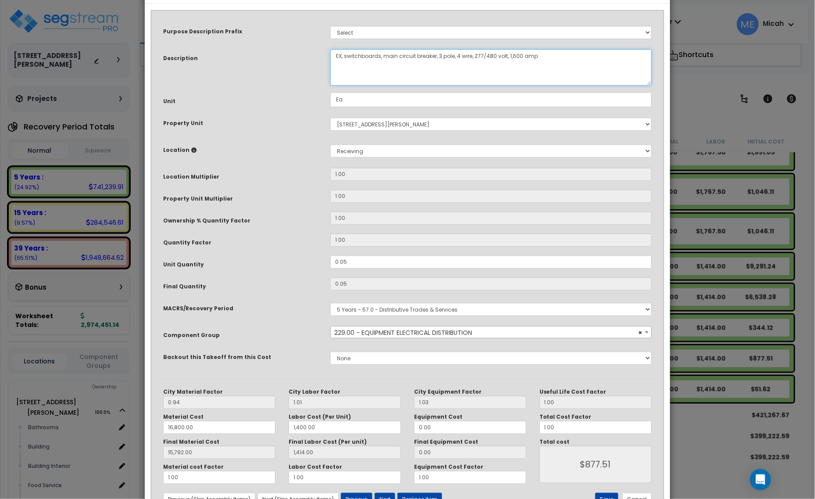
scroll to position [66, 0]
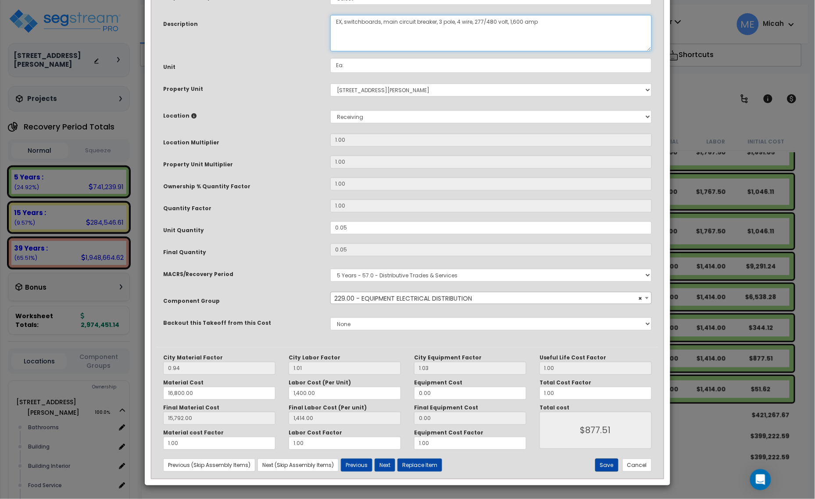
type textarea "EX, switchboards, main circuit breaker, 3 pole, 4 wire, 277/480 volt, 1,600 amp"
click at [607, 465] on button "Save" at bounding box center [606, 464] width 23 height 13
type input "16800.00"
type input "1400.00"
type input "15792.00"
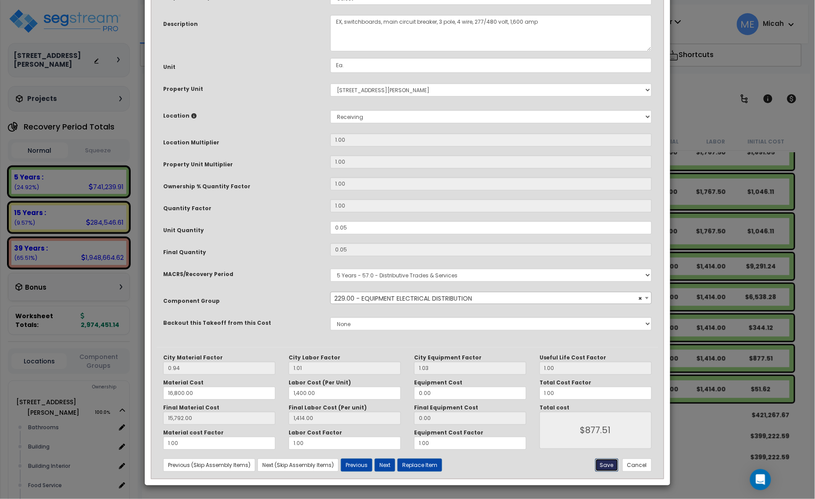
type input "1414.00"
type input "877.51"
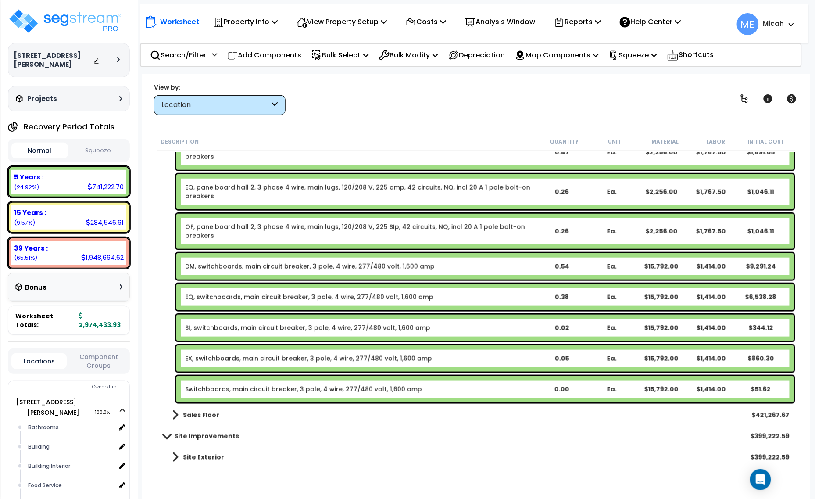
click at [245, 386] on link "Switchboards, main circuit breaker, 3 pole, 4 wire, 277/480 volt, 1,600 amp" at bounding box center [303, 389] width 237 height 9
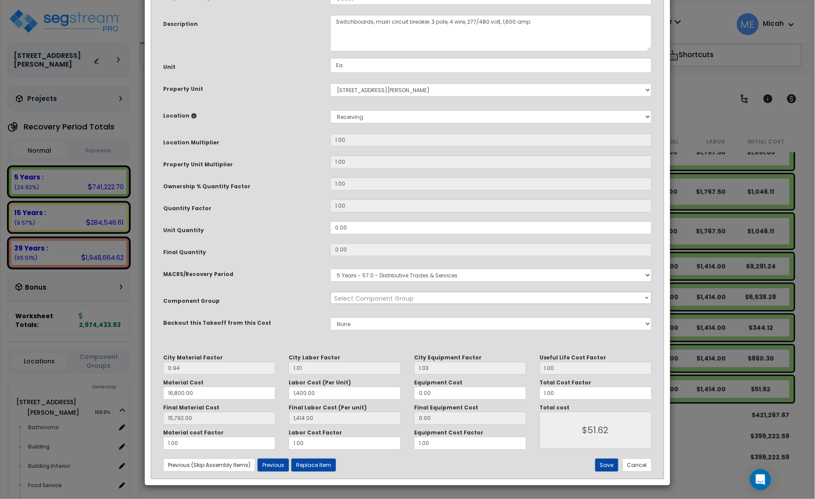
scroll to position [0, 0]
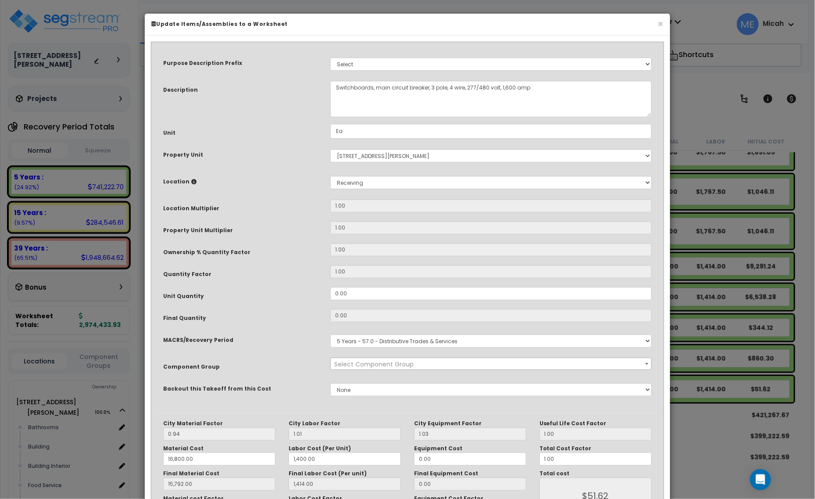
select select "57033"
click at [335, 87] on textarea "Switchboards, main circuit breaker, 3 pole, 4 wire, 277/480 volt, 1,600 amp" at bounding box center [490, 99] width 321 height 36
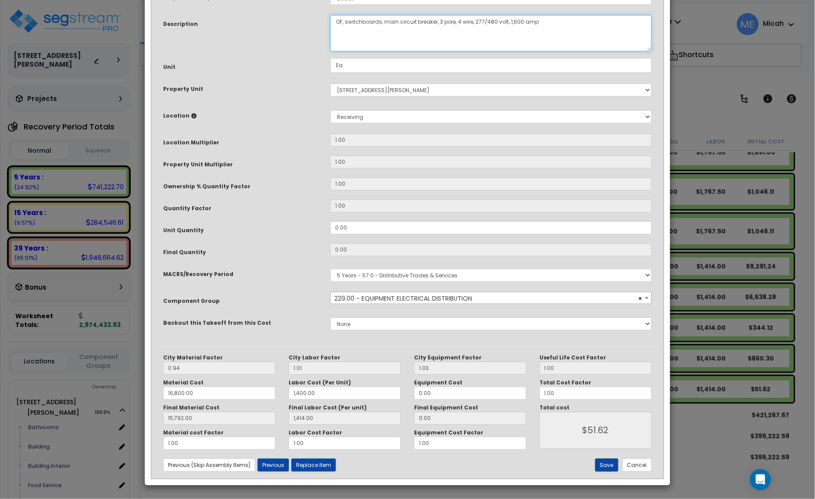
type textarea "OF, switchboards, main circuit breaker, 3 pole, 4 wire, 277/480 volt, 1,600 amp"
click at [606, 465] on button "Save" at bounding box center [606, 464] width 23 height 13
type input "16800.00"
type input "1400.00"
type input "15792.00"
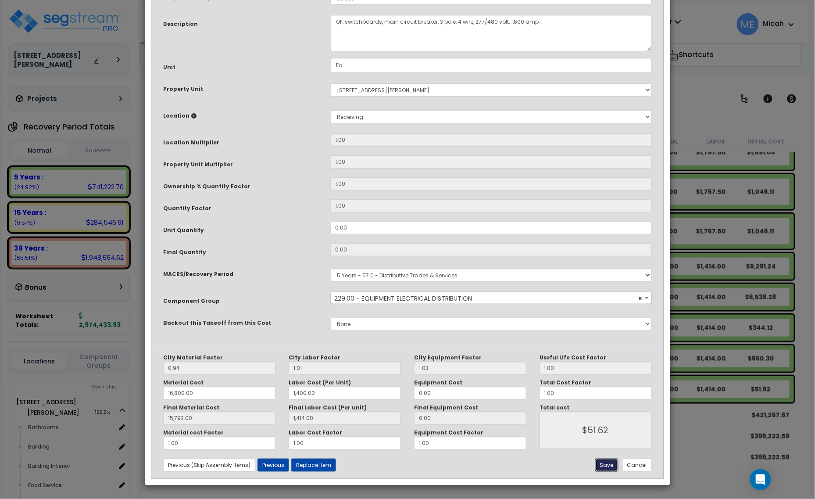
type input "1414.00"
type input "51.62"
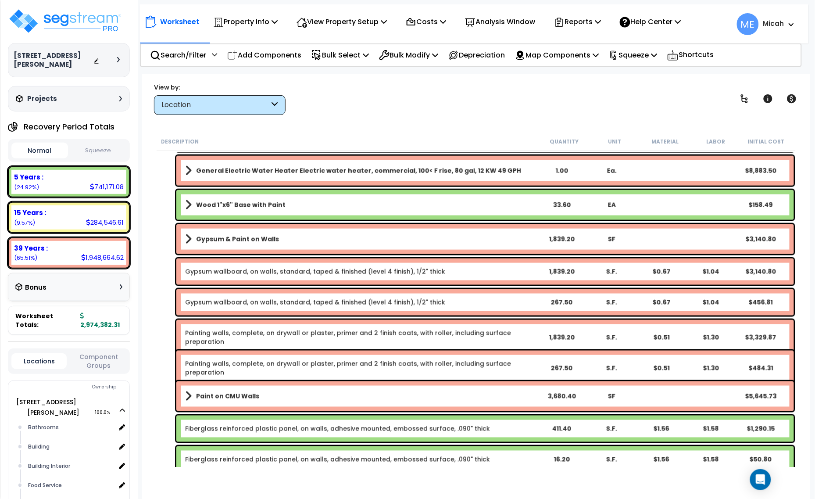
scroll to position [33, 0]
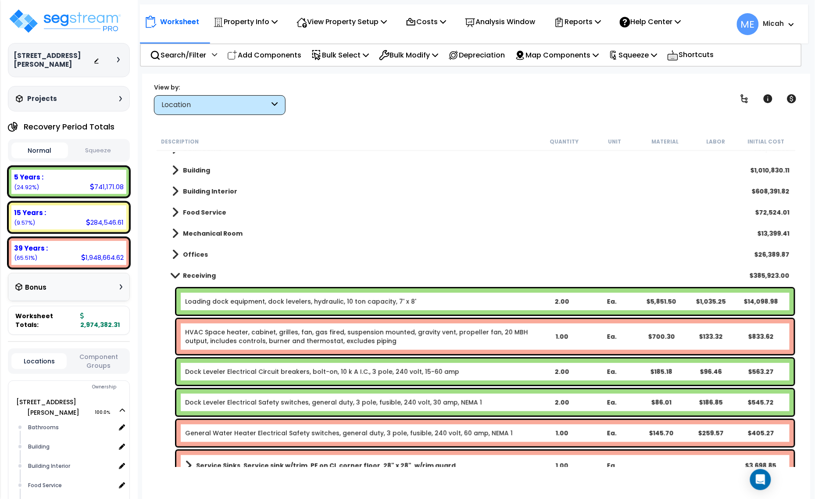
click at [172, 275] on span at bounding box center [175, 275] width 12 height 7
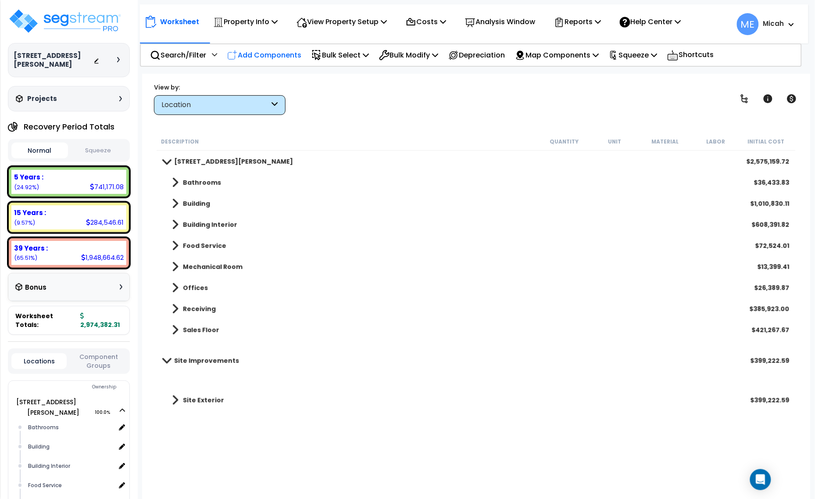
click at [266, 51] on p "Add Components" at bounding box center [264, 55] width 74 height 12
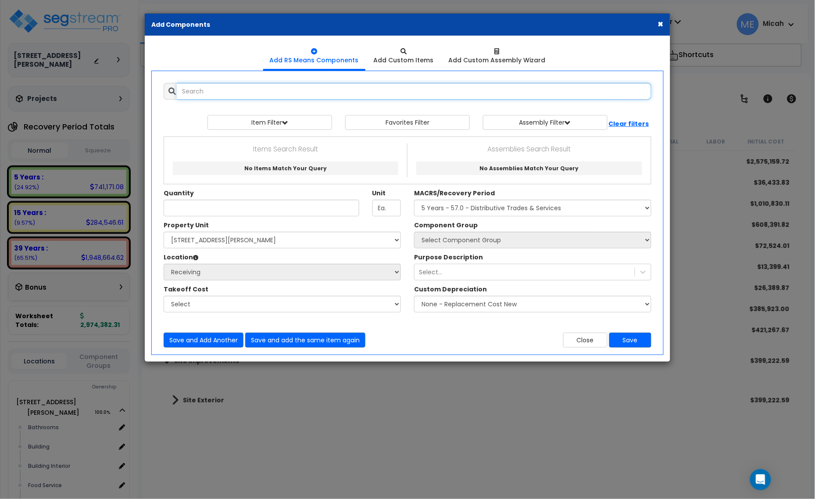
select select
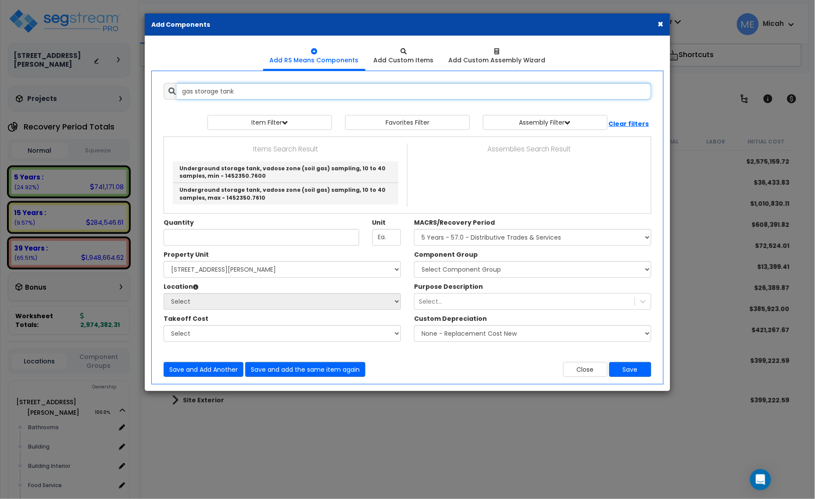
drag, startPoint x: 195, startPoint y: 90, endPoint x: 166, endPoint y: 89, distance: 29.4
click at [166, 89] on div "gas storage tank" at bounding box center [408, 91] width 488 height 17
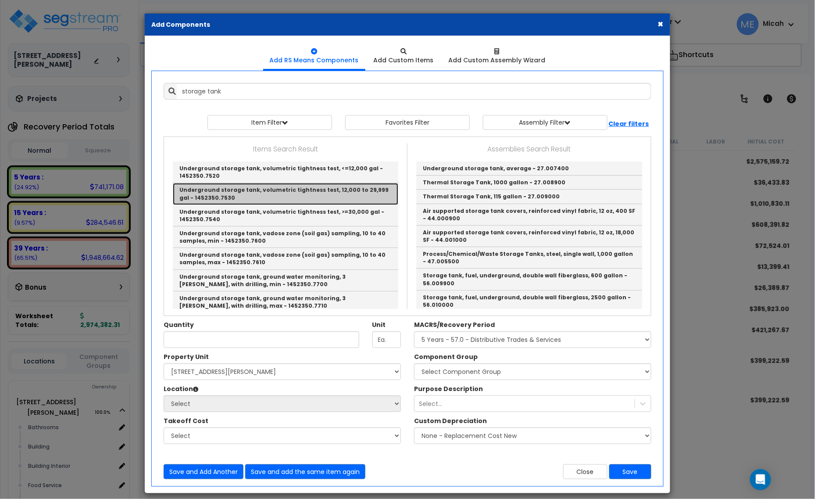
click at [336, 188] on link "Underground storage tank, volumetric tightness test, 12,000 to 29,999 gal - 145…" at bounding box center [285, 193] width 225 height 21
type input "Underground storage tank, volumetric tightness test, 12,000 to 29,999 gal - 145…"
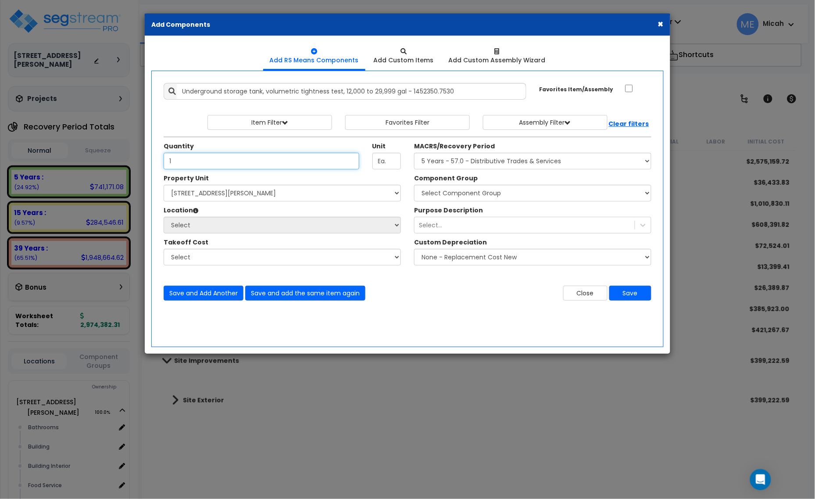
type input "1"
click at [319, 198] on select "Select [STREET_ADDRESS][PERSON_NAME] Site Improvements" at bounding box center [282, 193] width 237 height 17
select select "164426"
click at [164, 185] on select "Select [STREET_ADDRESS][PERSON_NAME] Site Improvements" at bounding box center [282, 193] width 237 height 17
click at [258, 226] on select "Select Site Exterior Add Additional Location" at bounding box center [282, 225] width 237 height 17
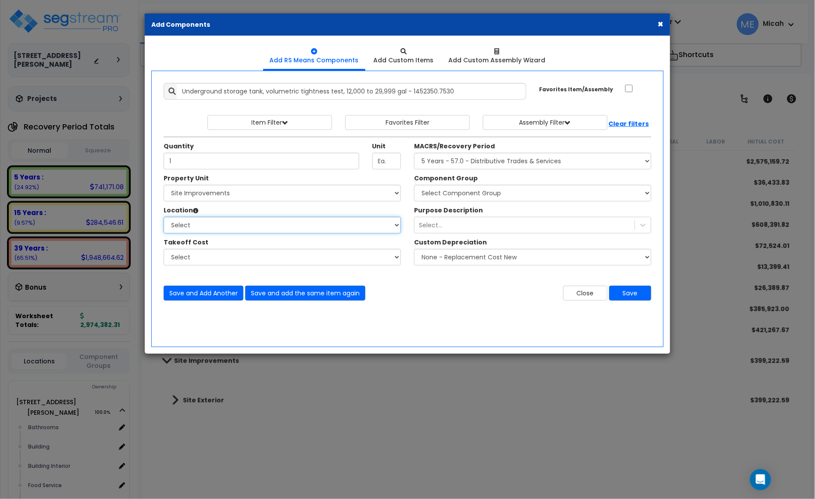
select select "462"
click at [164, 217] on select "Select Site Exterior Add Additional Location" at bounding box center [282, 225] width 237 height 17
click at [507, 158] on select "Select MACRS/Recovery Period 5 Years - 57.0 - Distributive Trades & Services 5 …" at bounding box center [532, 161] width 237 height 17
select select "3666"
click at [414, 153] on select "Select MACRS/Recovery Period 5 Years - 57.0 - Distributive Trades & Services 5 …" at bounding box center [532, 161] width 237 height 17
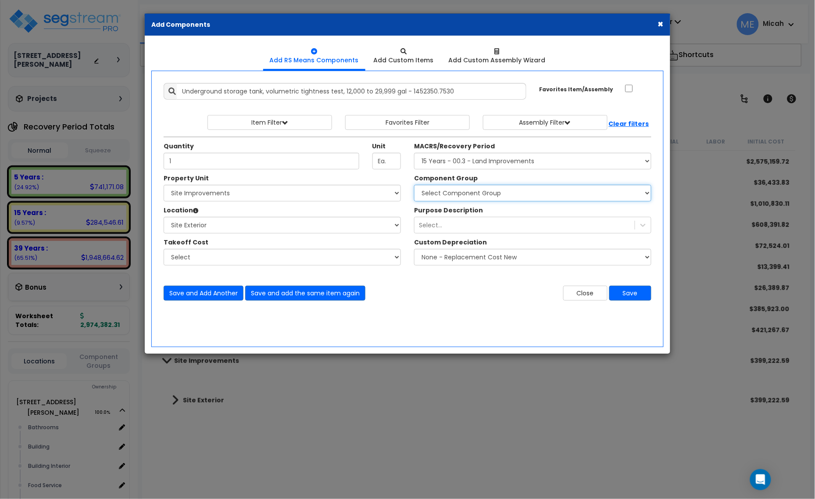
click at [476, 195] on select "Select Component Group 434.00 - SITE PRIVACY WALLS 447.00 - SITE SWIMMING POOLS…" at bounding box center [532, 193] width 237 height 17
select select "57157"
click at [476, 195] on select "Select Component Group 434.00 - SITE PRIVACY WALLS 447.00 - SITE SWIMMING POOLS…" at bounding box center [532, 193] width 237 height 17
click at [214, 296] on button "Save and Add Another" at bounding box center [204, 292] width 80 height 15
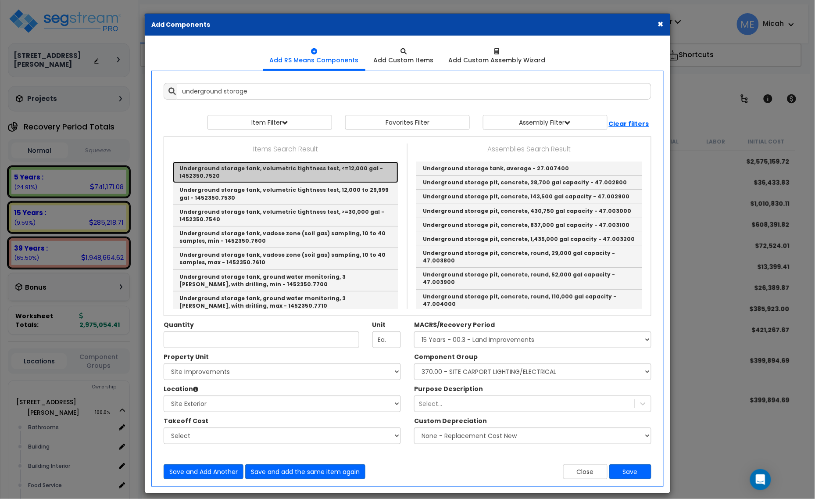
click at [297, 172] on link "Underground storage tank, volumetric tightness test, <=12,000 gal - 1452350.7520" at bounding box center [285, 171] width 225 height 21
type input "Underground storage tank, volumetric tightness test, <=12,000 gal - 1452350.7520"
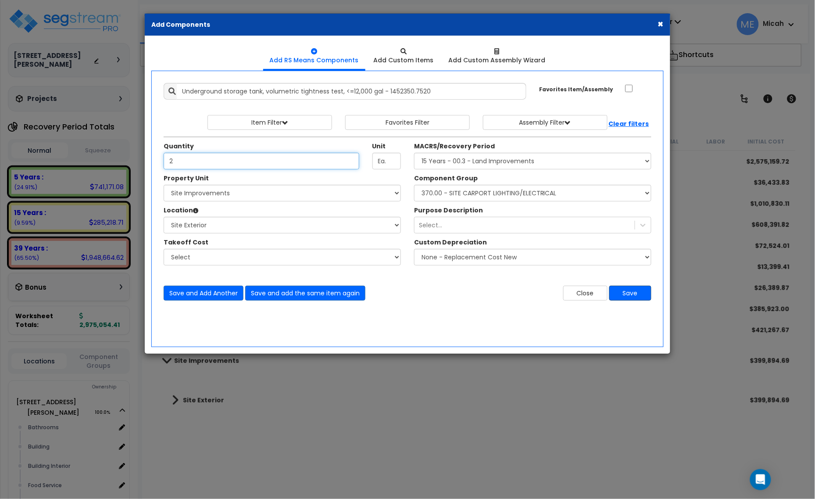
type input "2"
click at [644, 290] on button "Save" at bounding box center [630, 292] width 42 height 15
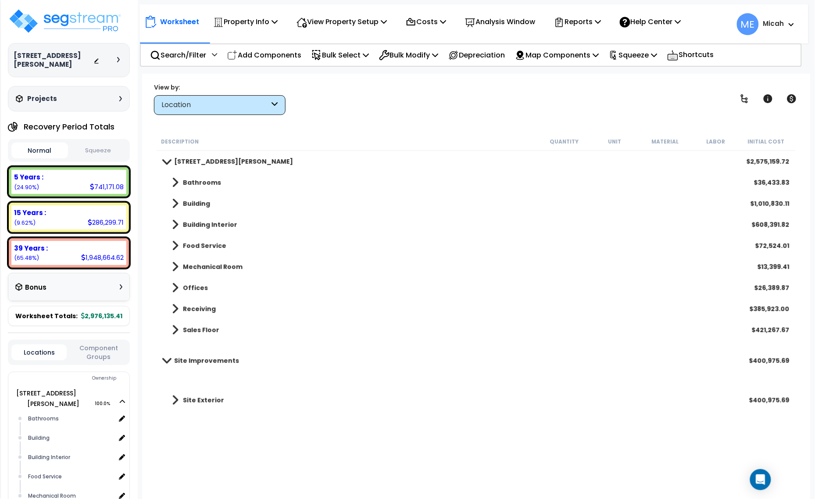
click at [172, 402] on span at bounding box center [175, 400] width 7 height 12
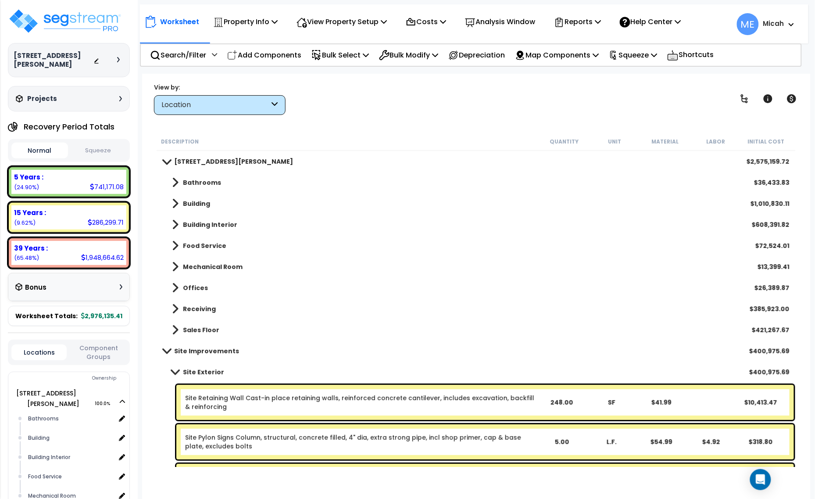
click at [175, 373] on span at bounding box center [175, 371] width 12 height 7
